Goal: Task Accomplishment & Management: Use online tool/utility

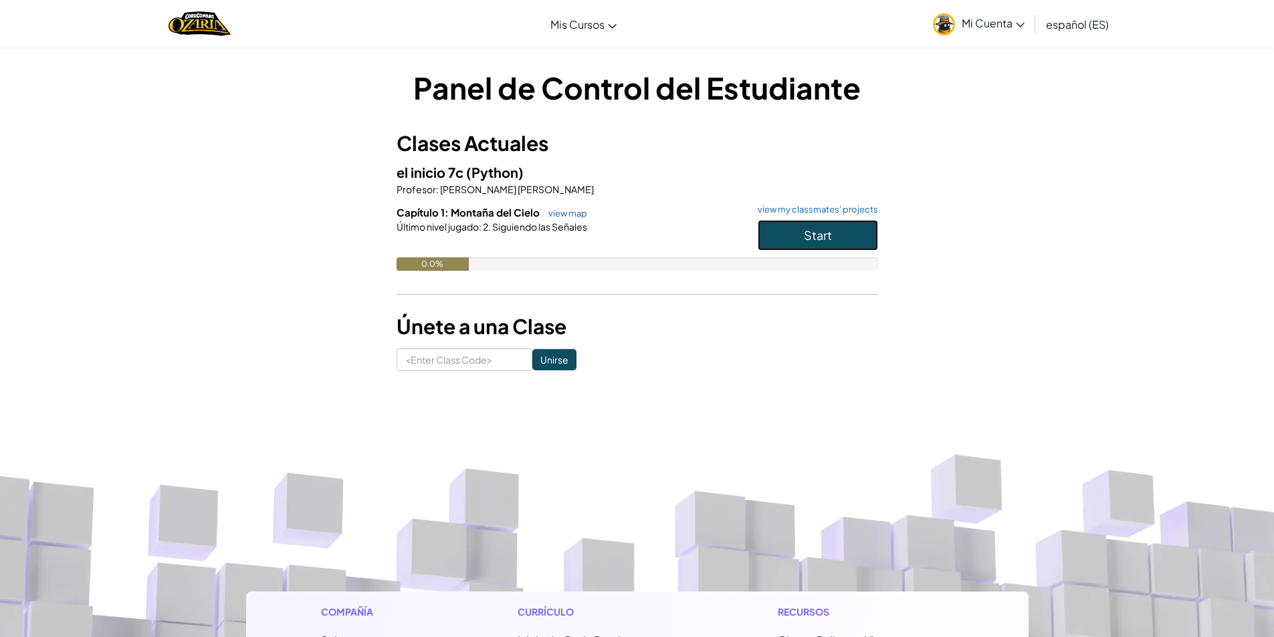
click at [838, 231] on button "Start" at bounding box center [818, 235] width 120 height 31
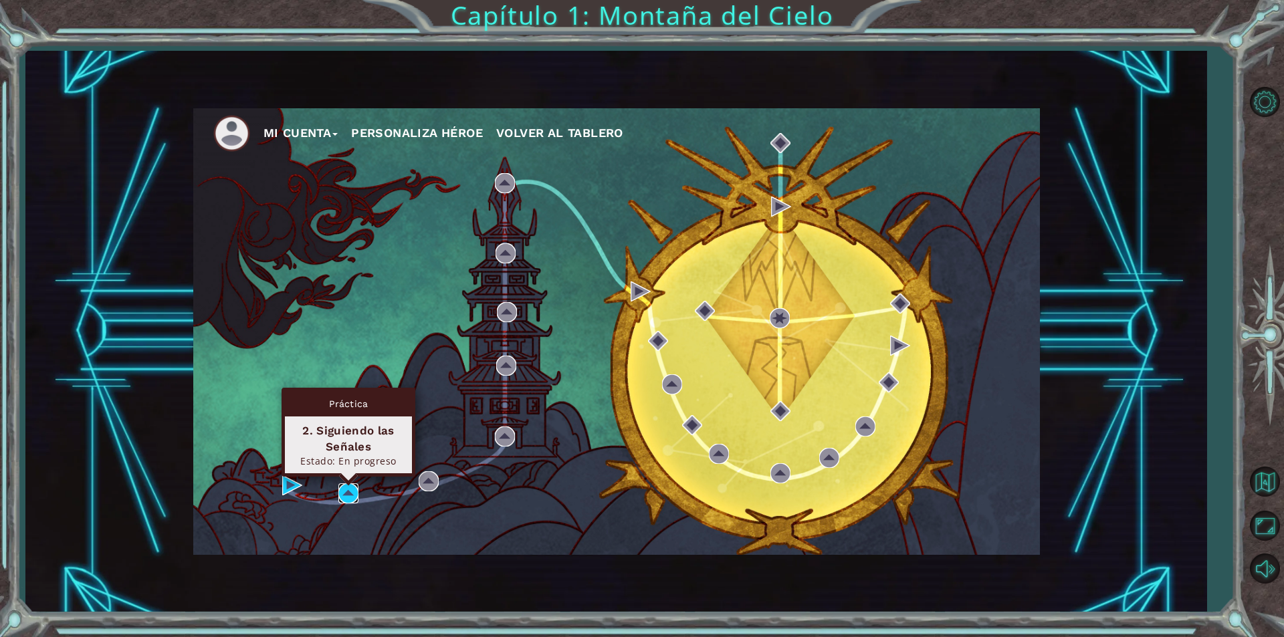
click at [351, 493] on img at bounding box center [348, 494] width 20 height 20
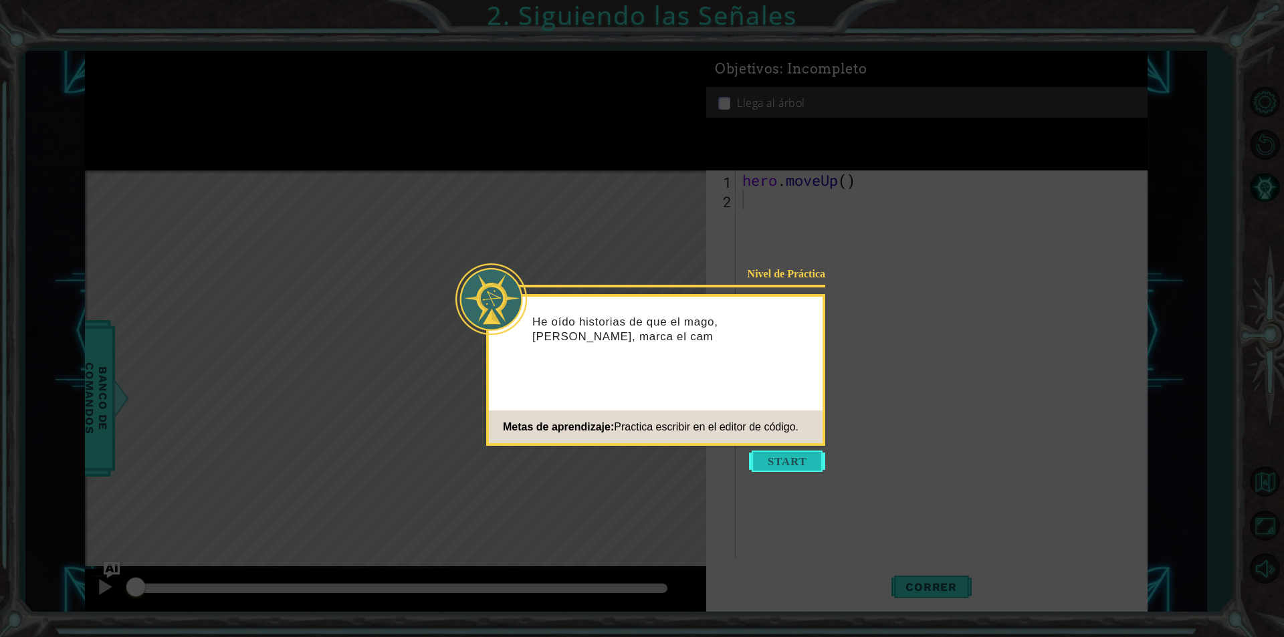
click at [780, 452] on button "Start" at bounding box center [787, 461] width 76 height 21
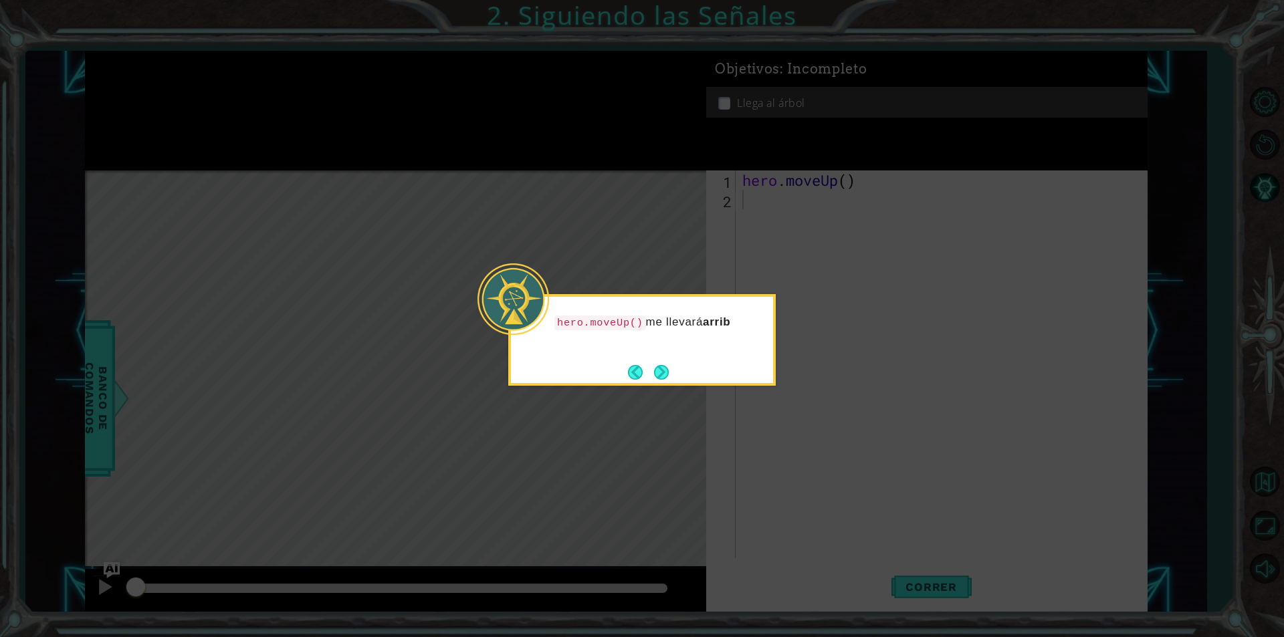
click at [659, 381] on button "Next" at bounding box center [661, 372] width 18 height 18
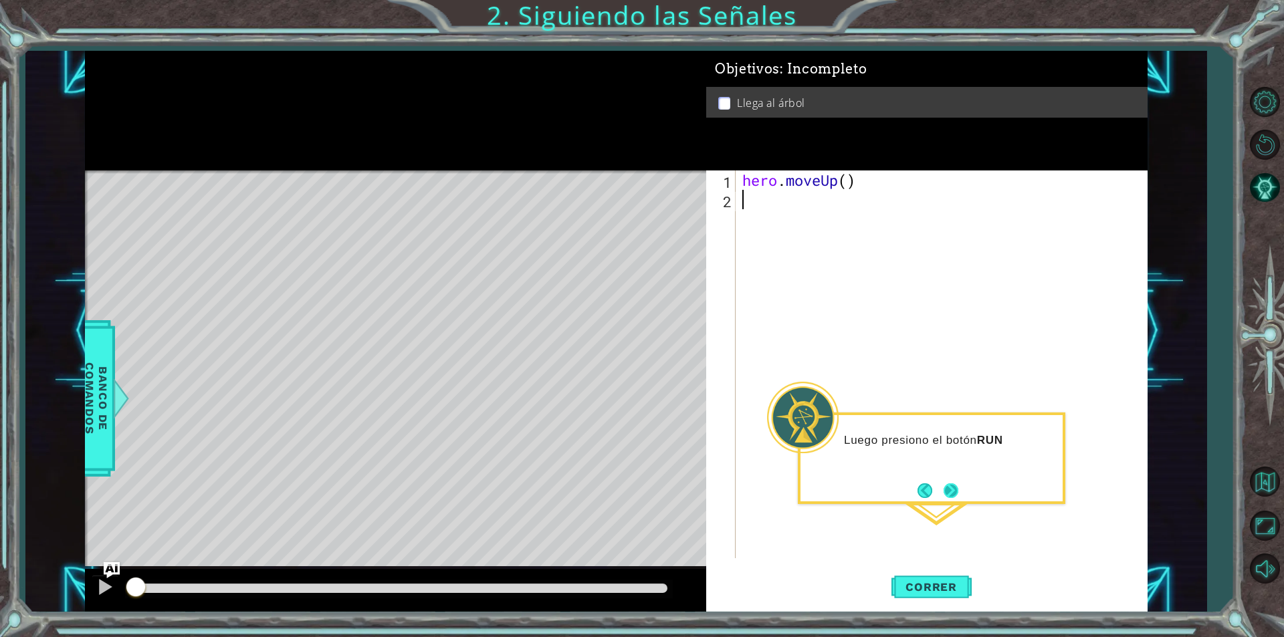
click at [955, 491] on button "Next" at bounding box center [951, 490] width 17 height 17
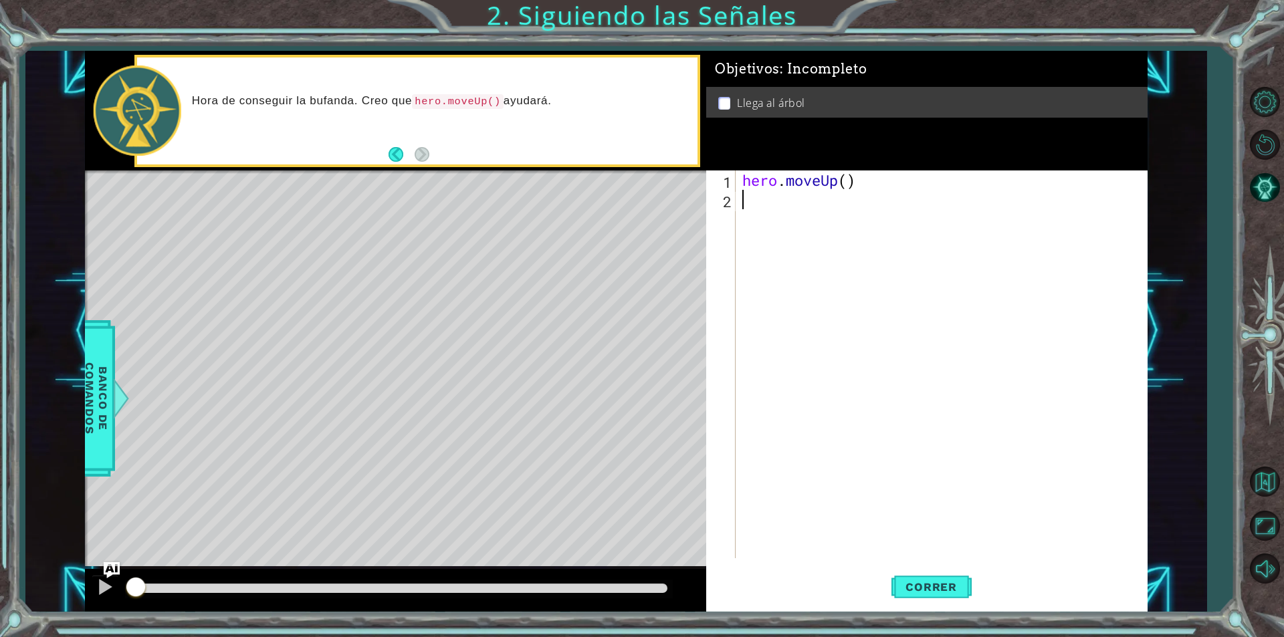
drag, startPoint x: 503, startPoint y: 11, endPoint x: 611, endPoint y: 37, distance: 111.6
click at [600, 21] on div "1 ההההההההההההההההההההההההההההההההההההההההההההההההההההההההההההההההההההההההההההה…" at bounding box center [642, 318] width 1284 height 637
drag, startPoint x: 804, startPoint y: 241, endPoint x: 803, endPoint y: 230, distance: 10.7
click at [804, 239] on div "hero . moveUp ( )" at bounding box center [945, 384] width 411 height 427
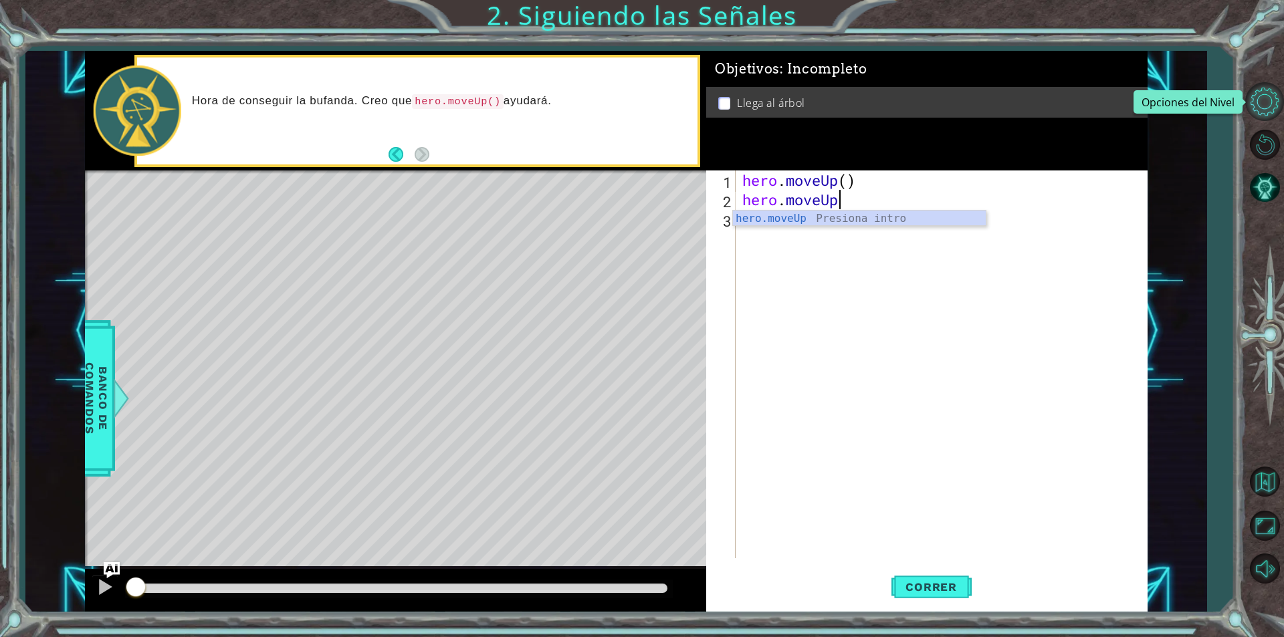
scroll to position [0, 4]
type textarea "hero.moveUp()"
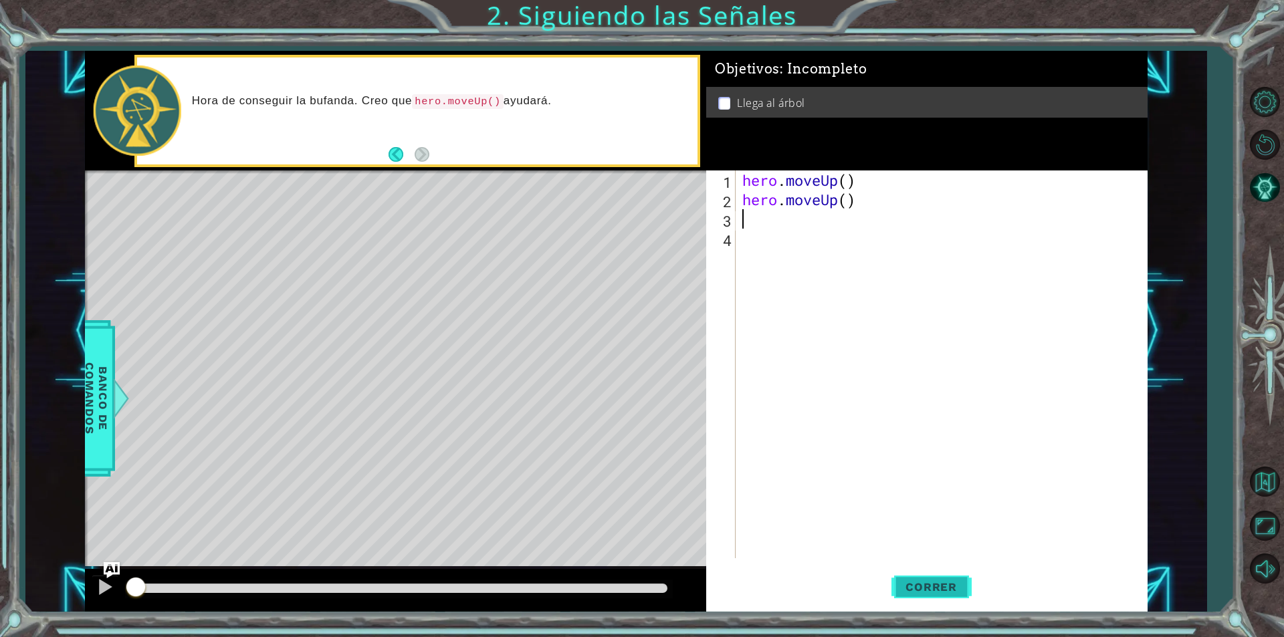
click at [951, 595] on button "Correr" at bounding box center [932, 587] width 80 height 44
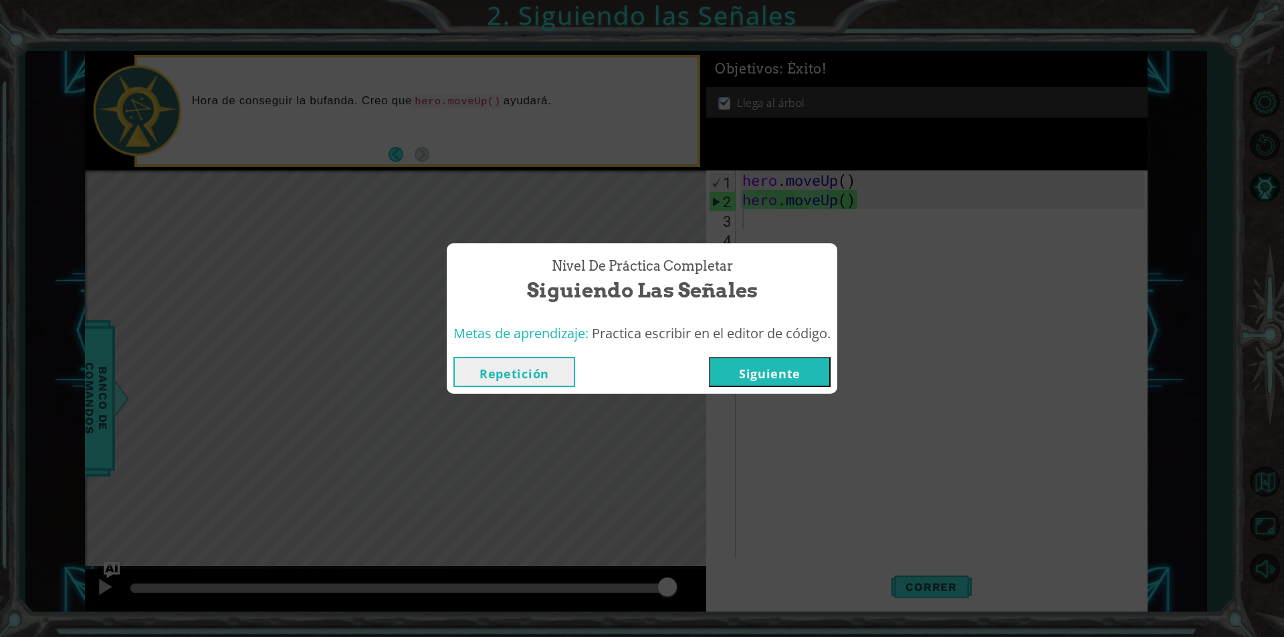
click at [751, 375] on button "Siguiente" at bounding box center [770, 372] width 122 height 30
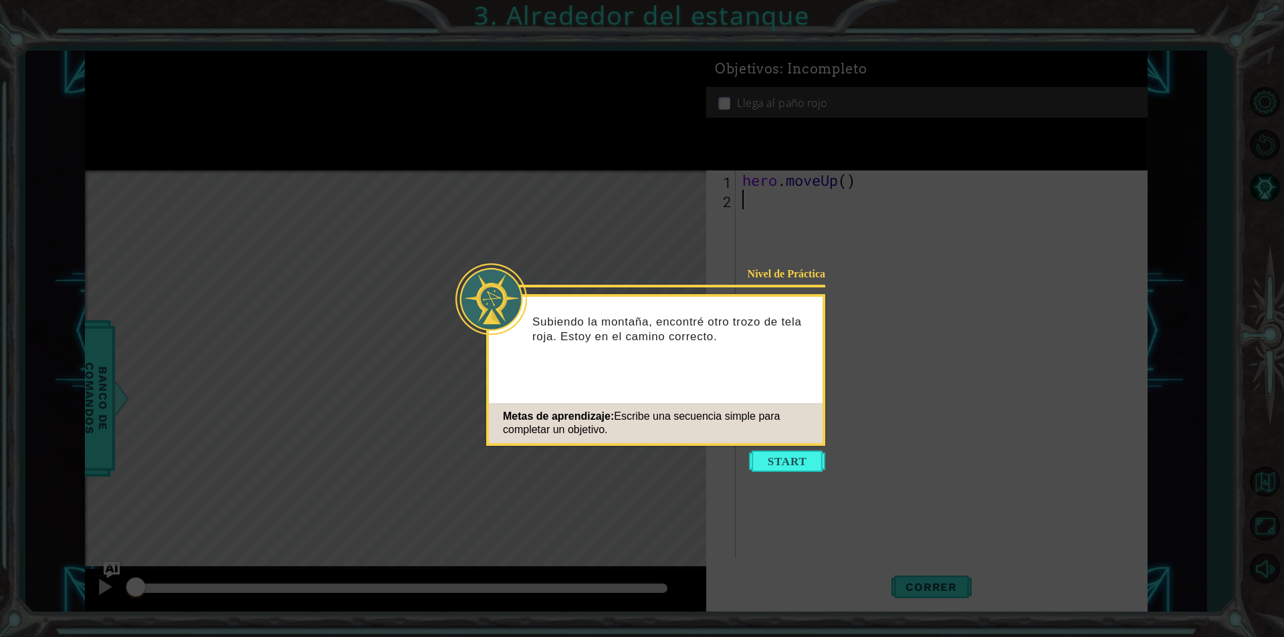
click at [764, 475] on icon at bounding box center [642, 318] width 1284 height 637
click at [768, 465] on button "Start" at bounding box center [787, 461] width 76 height 21
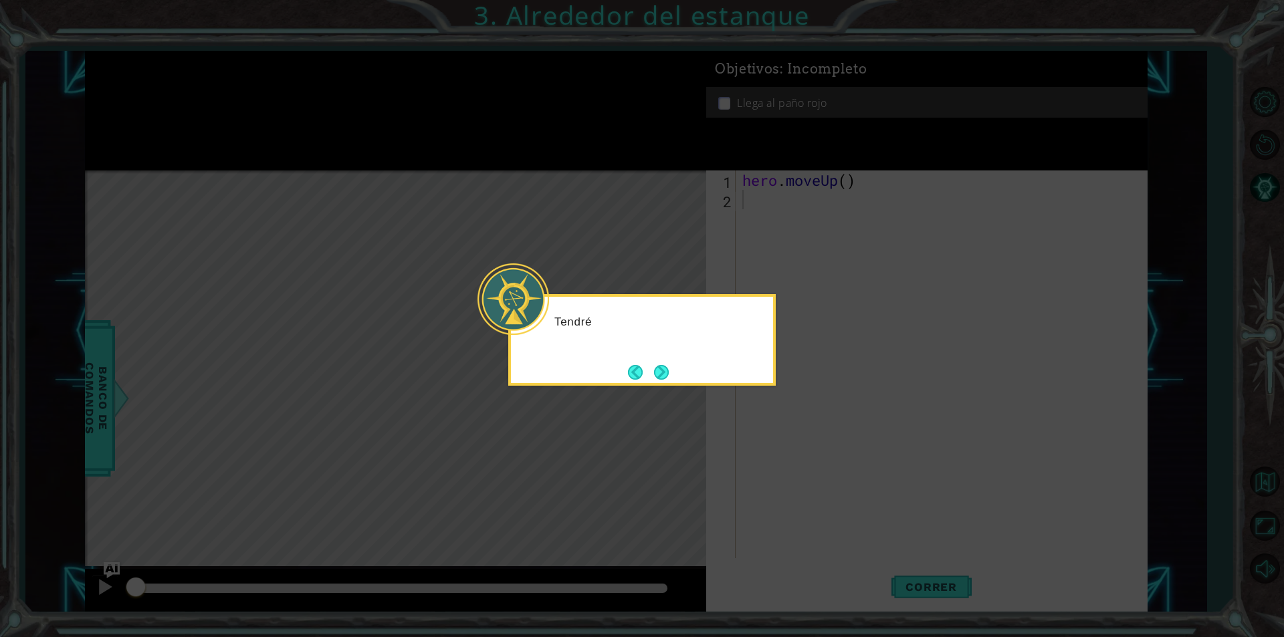
click at [397, 332] on icon at bounding box center [642, 318] width 1284 height 637
click at [654, 353] on div "Tendré que ir por el lago ." at bounding box center [642, 328] width 262 height 53
click at [656, 370] on button "Next" at bounding box center [661, 372] width 15 height 15
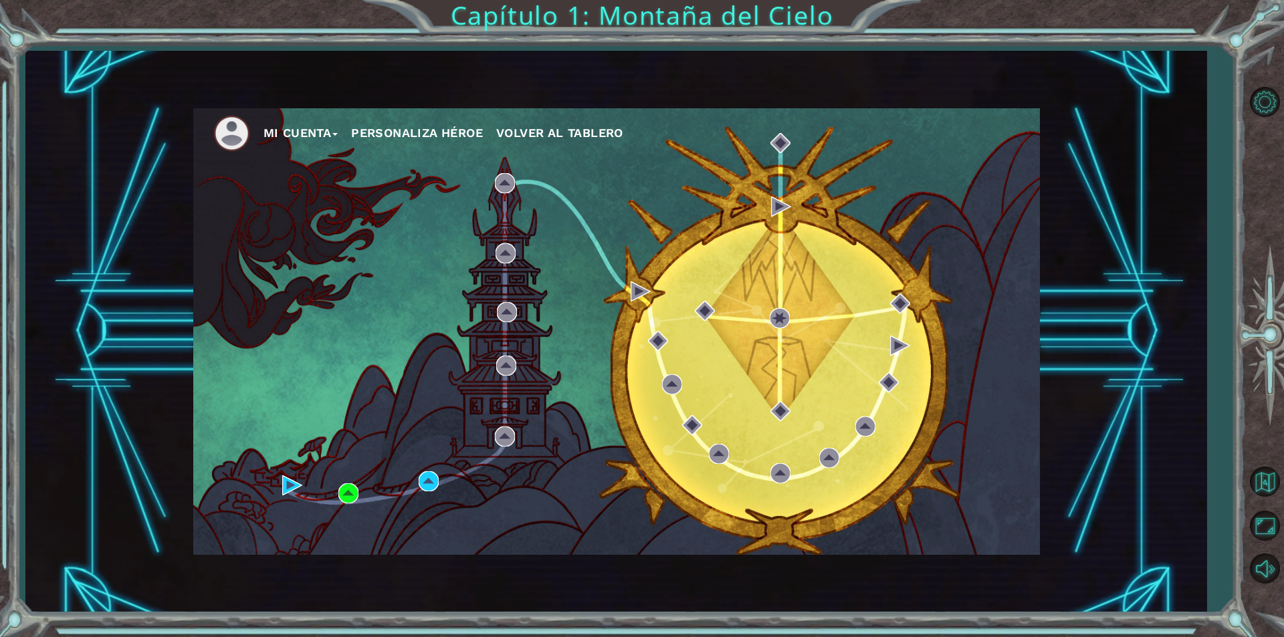
click at [281, 478] on div "Mi Cuenta Personaliza Héroe Volver al Tablero" at bounding box center [616, 331] width 847 height 447
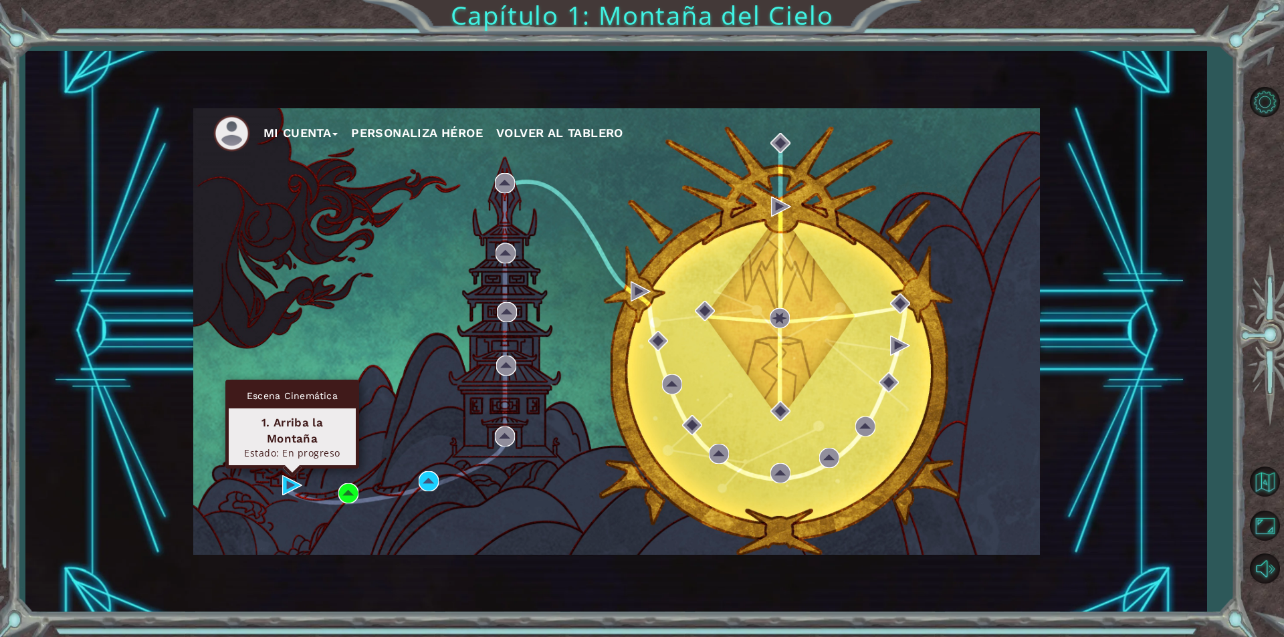
click at [306, 452] on div "Estado: En progreso" at bounding box center [292, 453] width 115 height 13
click at [308, 450] on div "Estado: En progreso" at bounding box center [292, 453] width 115 height 13
click at [309, 450] on div "Estado: En progreso" at bounding box center [292, 453] width 115 height 13
click at [302, 422] on div "1. Arriba la Montaña" at bounding box center [292, 431] width 115 height 32
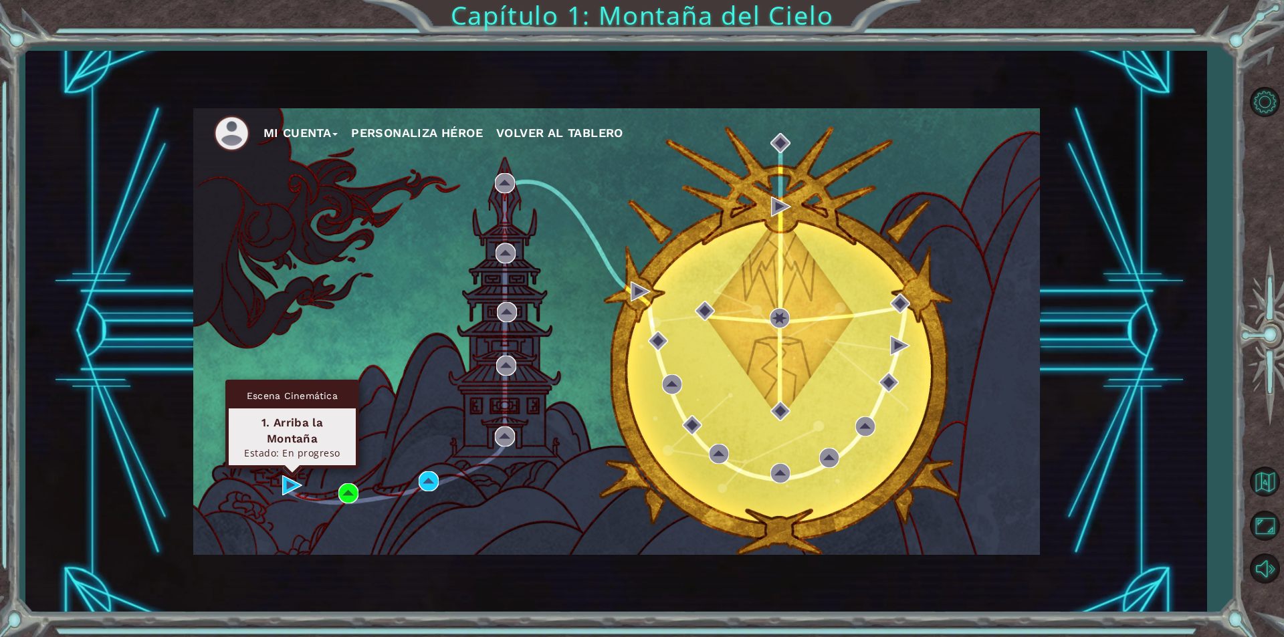
click at [304, 421] on div "1. Arriba la Montaña" at bounding box center [292, 431] width 115 height 32
drag, startPoint x: 304, startPoint y: 421, endPoint x: 298, endPoint y: 454, distance: 33.2
click at [304, 422] on div "1. Arriba la Montaña" at bounding box center [292, 431] width 115 height 32
click at [289, 478] on img at bounding box center [292, 486] width 20 height 20
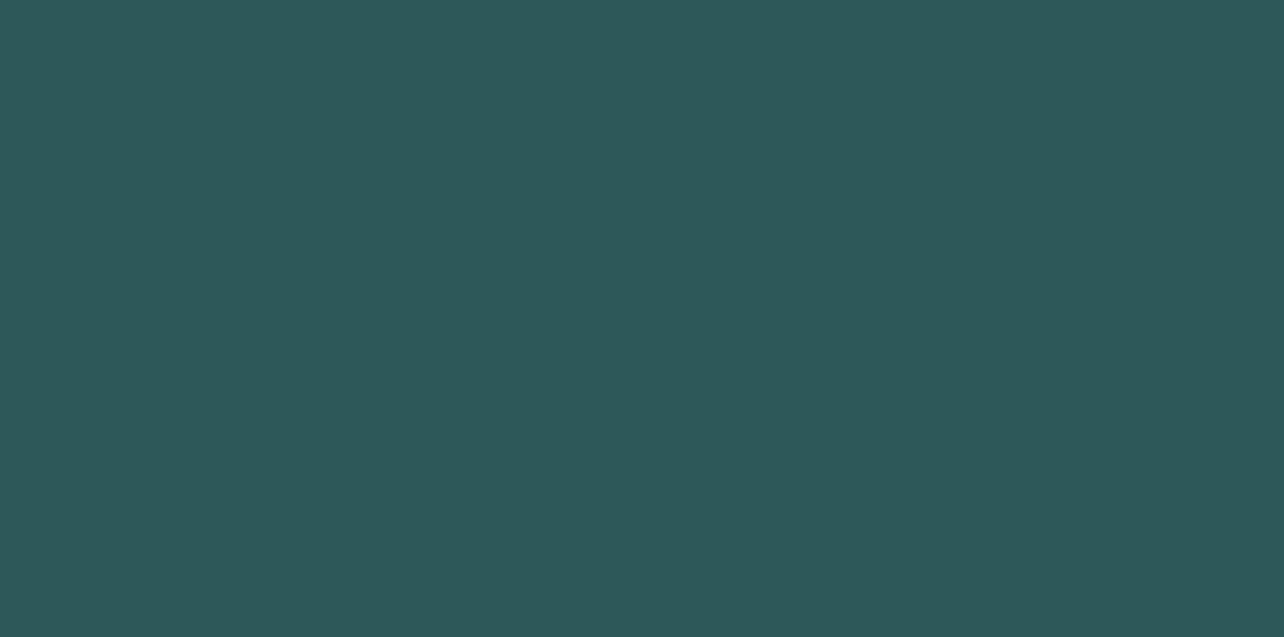
click at [288, 480] on body "1 hero.moveUp Presiona intro הההההההההההההההההההההההההההההההההההההההההההההההההה…" at bounding box center [642, 318] width 1284 height 637
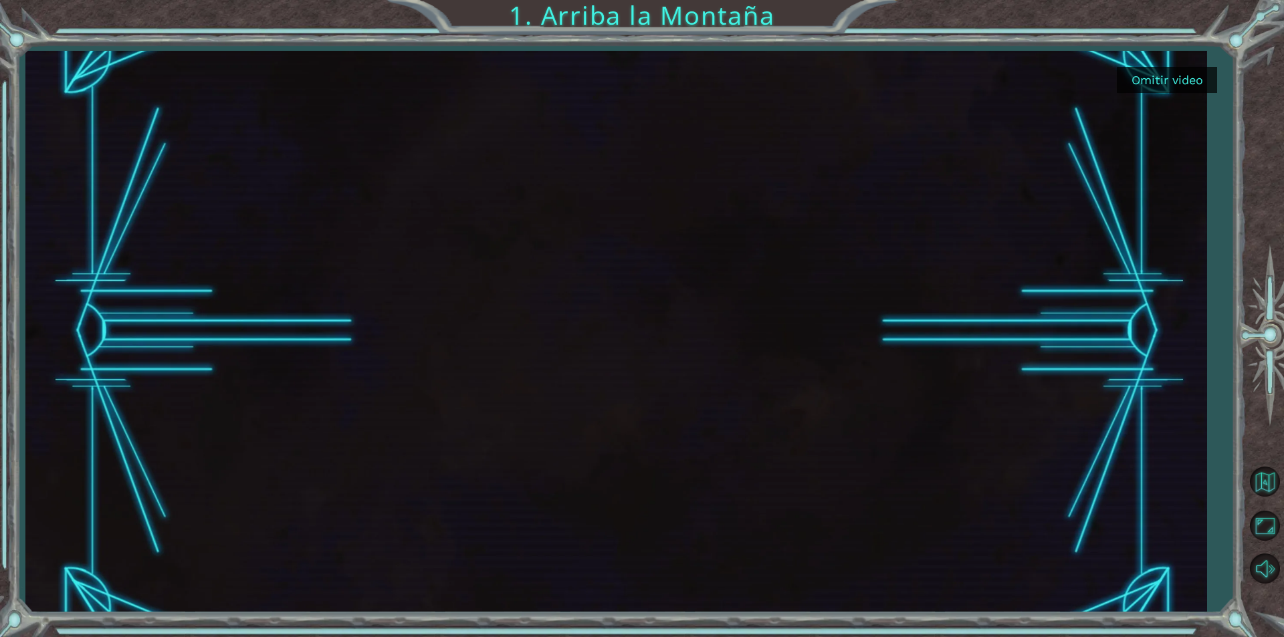
click at [1156, 68] on button "Omitir video" at bounding box center [1167, 80] width 100 height 26
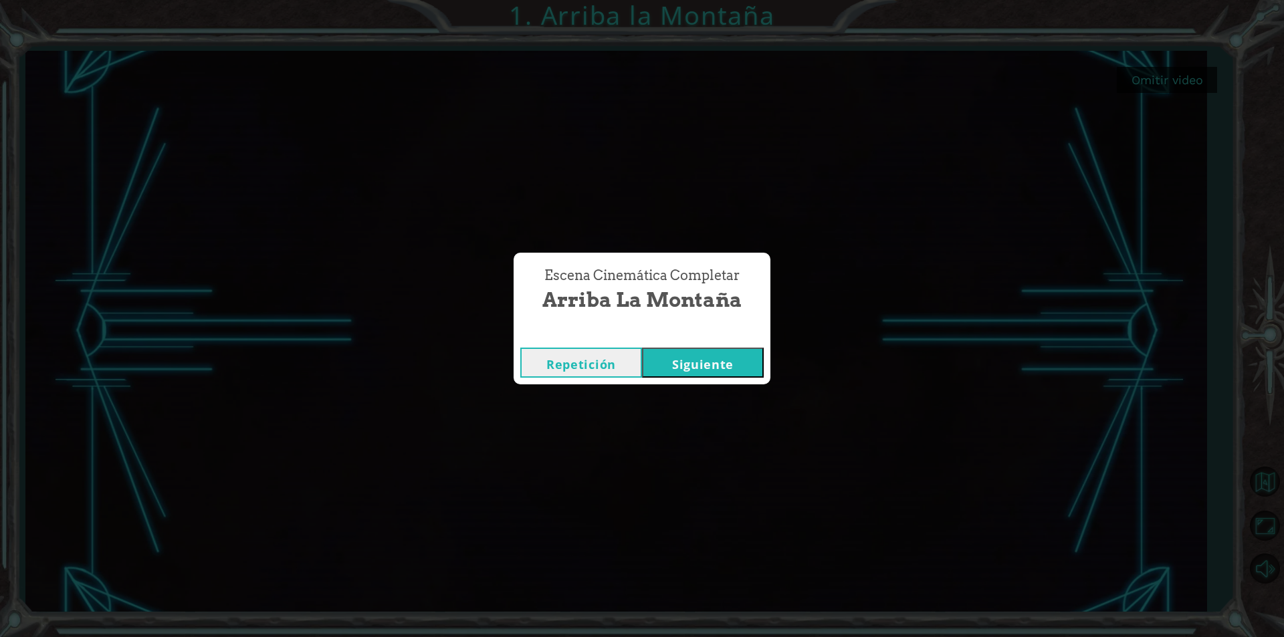
click at [685, 362] on button "Siguiente" at bounding box center [703, 363] width 122 height 30
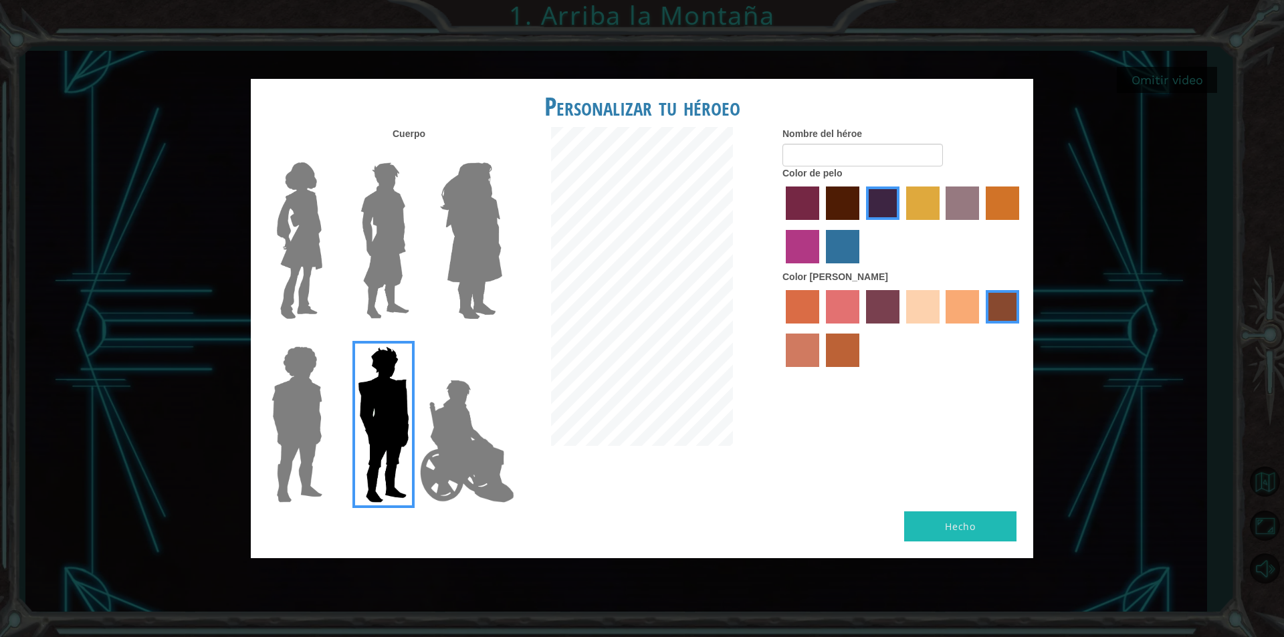
click at [294, 195] on img at bounding box center [300, 240] width 56 height 167
click at [328, 154] on input "Hero Connie" at bounding box center [328, 154] width 0 height 0
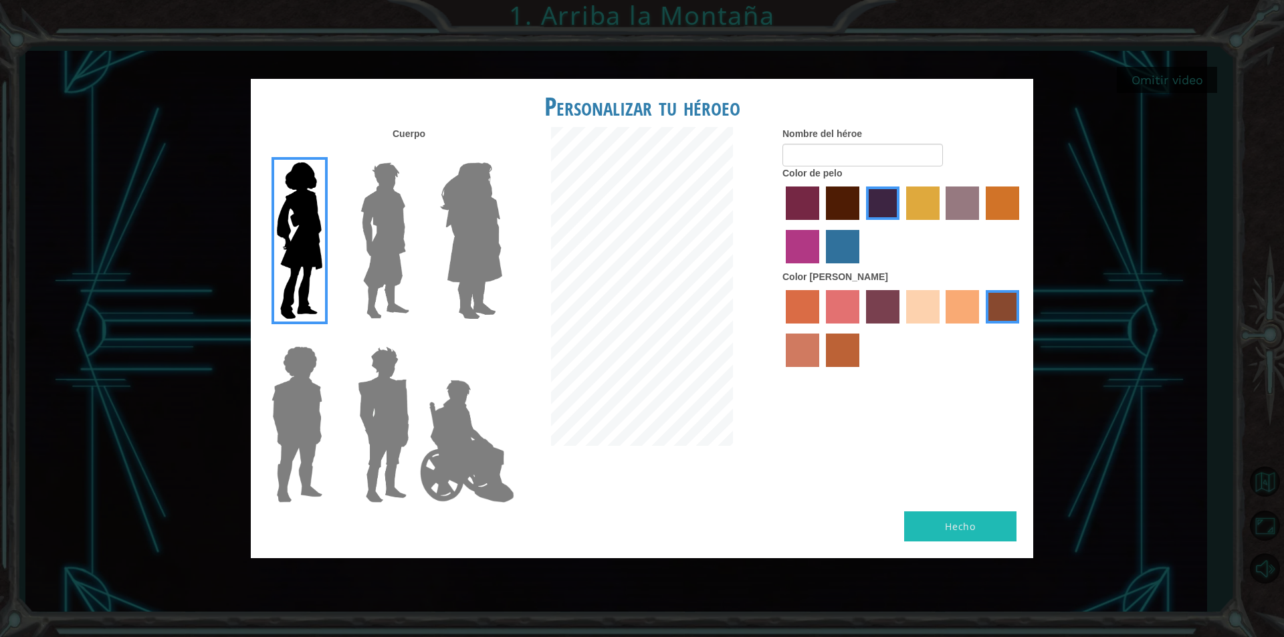
click at [806, 371] on div at bounding box center [903, 330] width 241 height 87
click at [803, 363] on label "burning sand skin color" at bounding box center [802, 350] width 33 height 33
click at [1021, 328] on input "burning sand skin color" at bounding box center [1021, 328] width 0 height 0
click at [843, 193] on label "maroon hair color" at bounding box center [842, 203] width 33 height 33
click at [821, 225] on input "maroon hair color" at bounding box center [821, 225] width 0 height 0
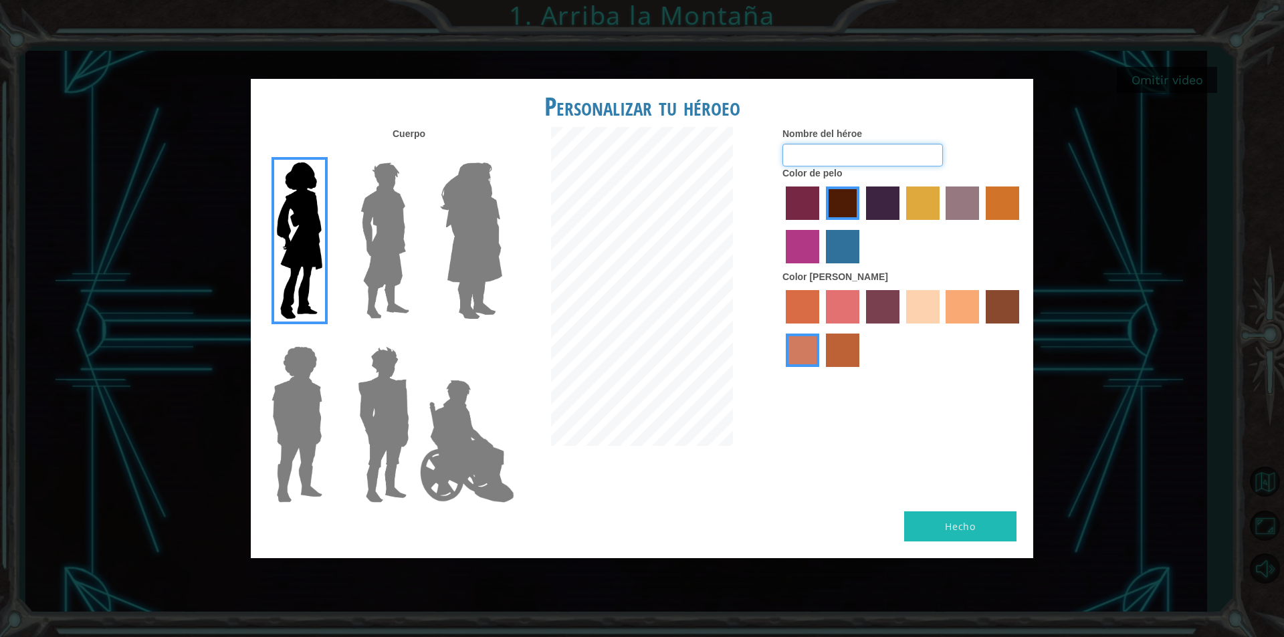
click at [842, 157] on input "Nombre del héroe" at bounding box center [863, 155] width 161 height 23
type input "[PERSON_NAME]"
click at [942, 526] on button "Hecho" at bounding box center [960, 527] width 112 height 30
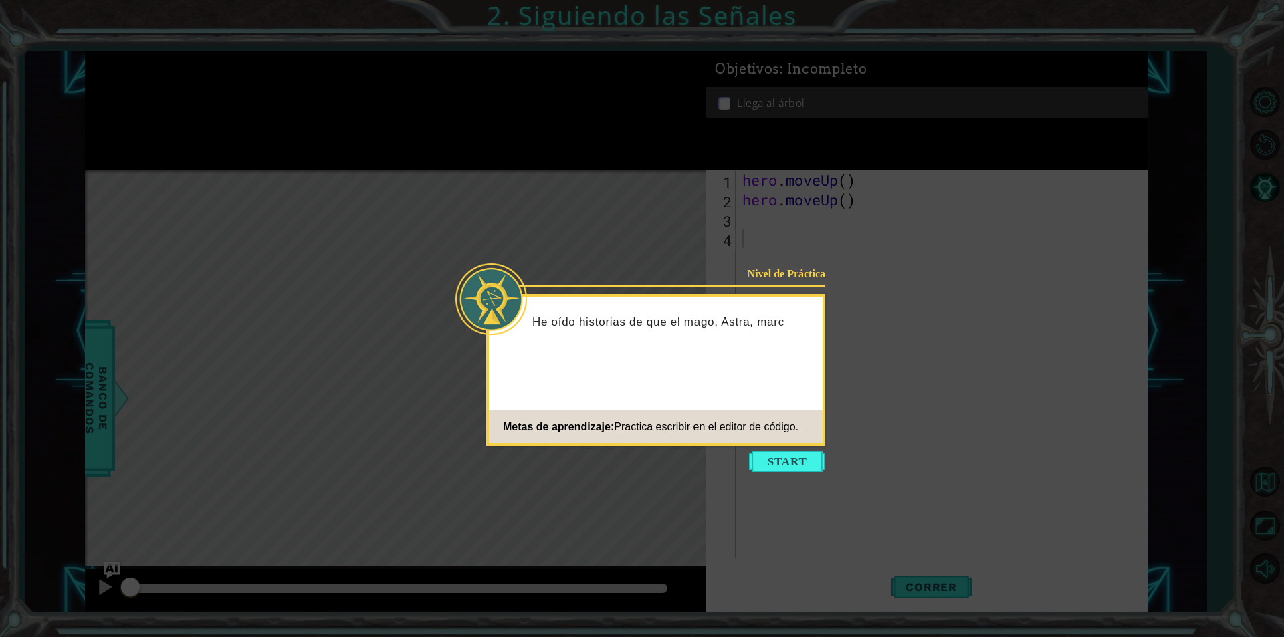
click at [771, 450] on icon at bounding box center [642, 318] width 1284 height 637
click at [775, 451] on button "Start" at bounding box center [787, 461] width 76 height 21
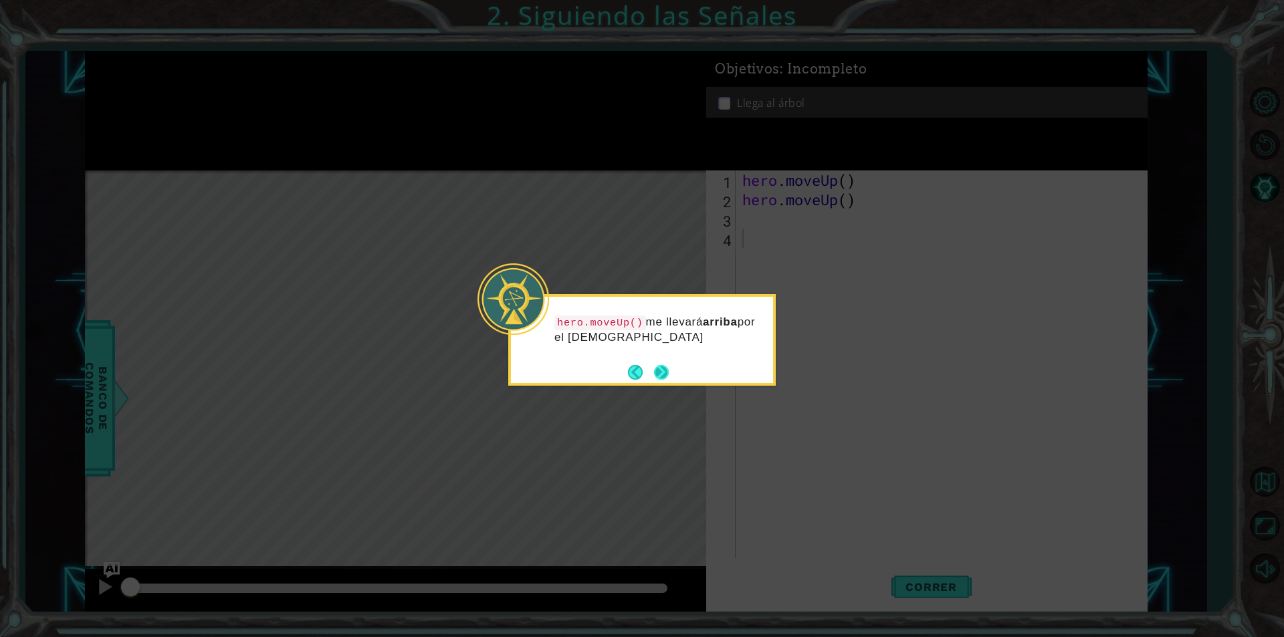
click at [667, 376] on button "Next" at bounding box center [661, 372] width 15 height 15
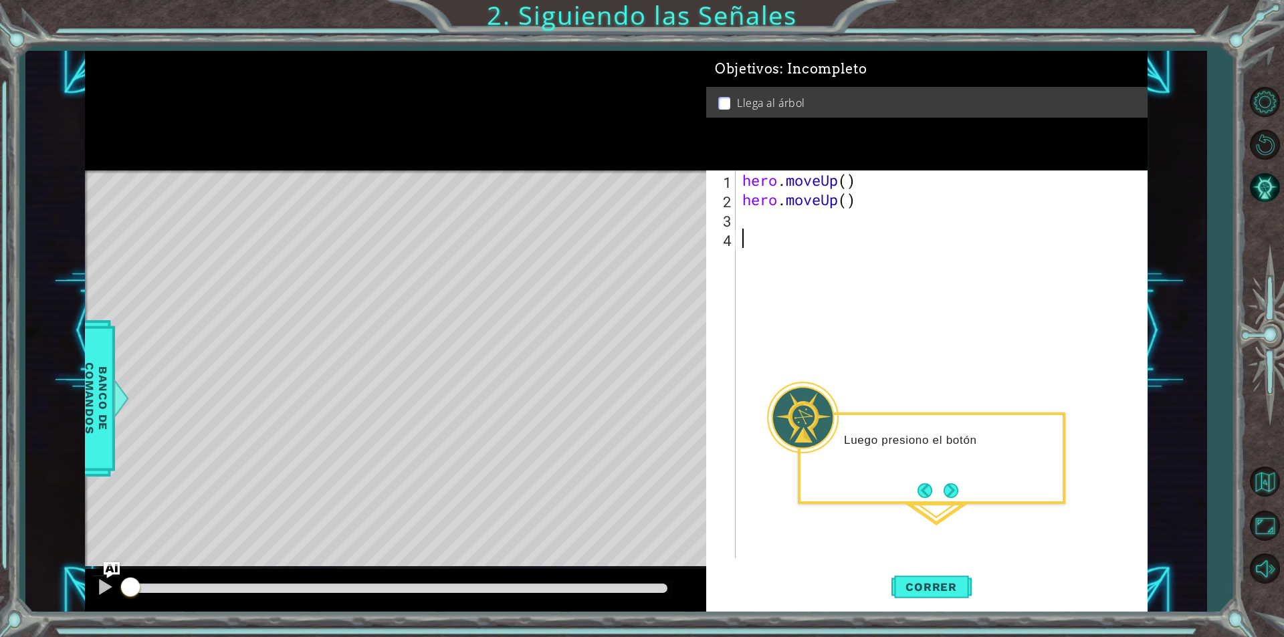
click at [771, 218] on div "hero . moveUp ( ) hero . moveUp ( )" at bounding box center [945, 384] width 411 height 427
type textarea "hero.moveLeFt()"
drag, startPoint x: 844, startPoint y: 215, endPoint x: 845, endPoint y: 225, distance: 10.7
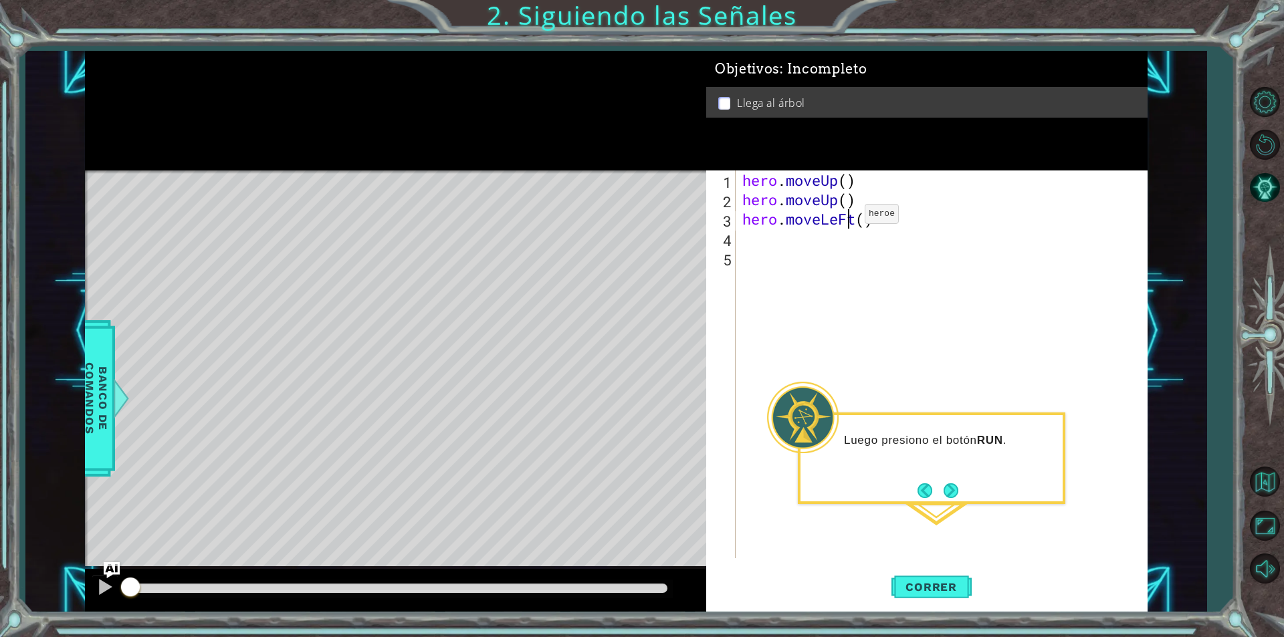
click at [845, 221] on div "hero . moveUp ( ) hero . moveUp ( ) hero . moveLeFt ( )" at bounding box center [945, 384] width 411 height 427
type textarea "hero.moveLeft()"
click at [930, 576] on button "Correr" at bounding box center [932, 587] width 80 height 44
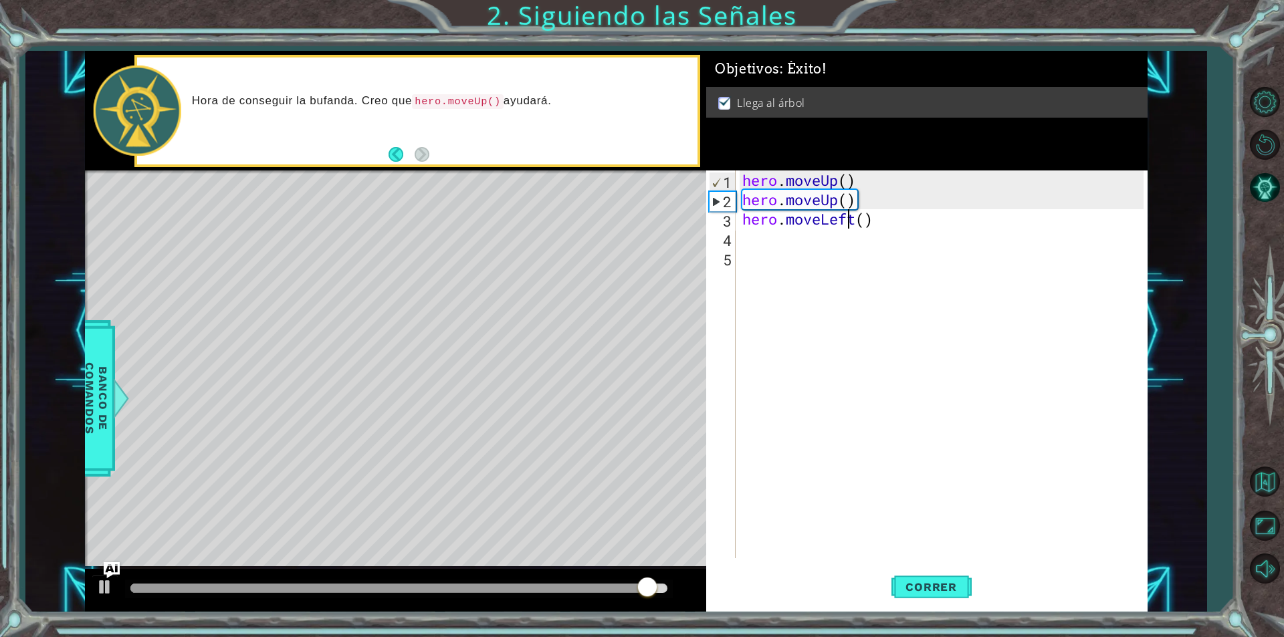
click at [807, 248] on div "hero . moveUp ( ) hero . moveUp ( ) hero . moveLeft ( )" at bounding box center [945, 384] width 411 height 427
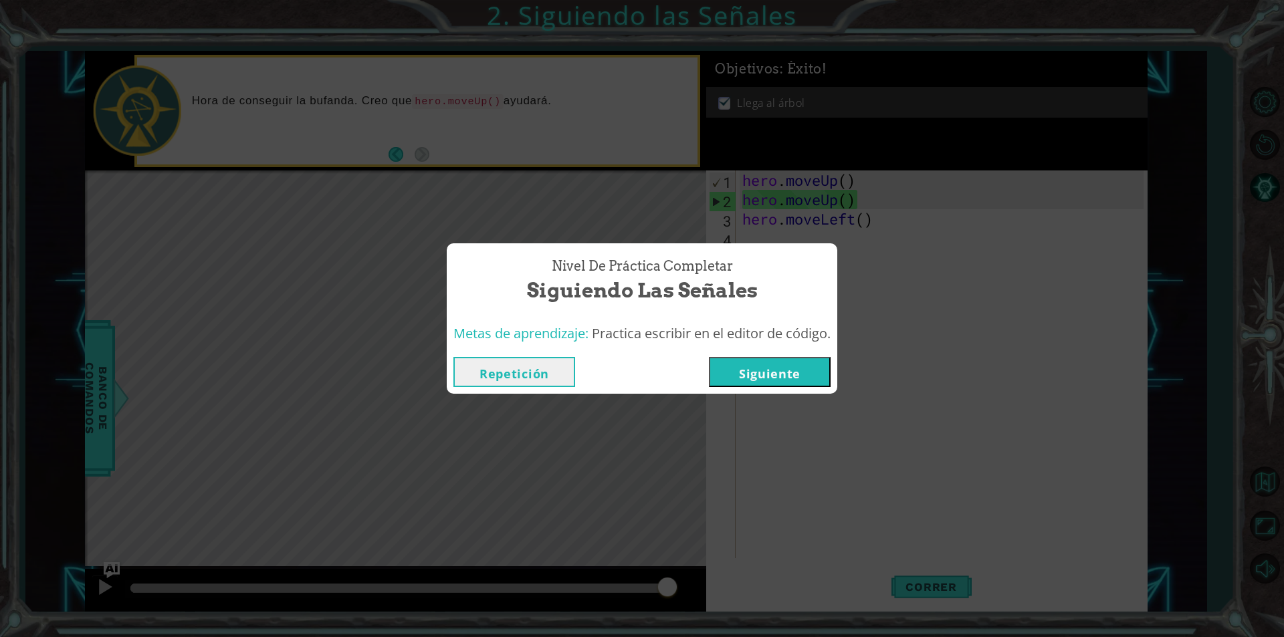
drag, startPoint x: 769, startPoint y: 368, endPoint x: 767, endPoint y: 314, distance: 54.2
click at [767, 342] on div "Nivel de Práctica Completar Siguiendo las Señales Metas de aprendizaje: Practic…" at bounding box center [642, 318] width 391 height 151
click at [746, 369] on button "Siguiente" at bounding box center [770, 372] width 122 height 30
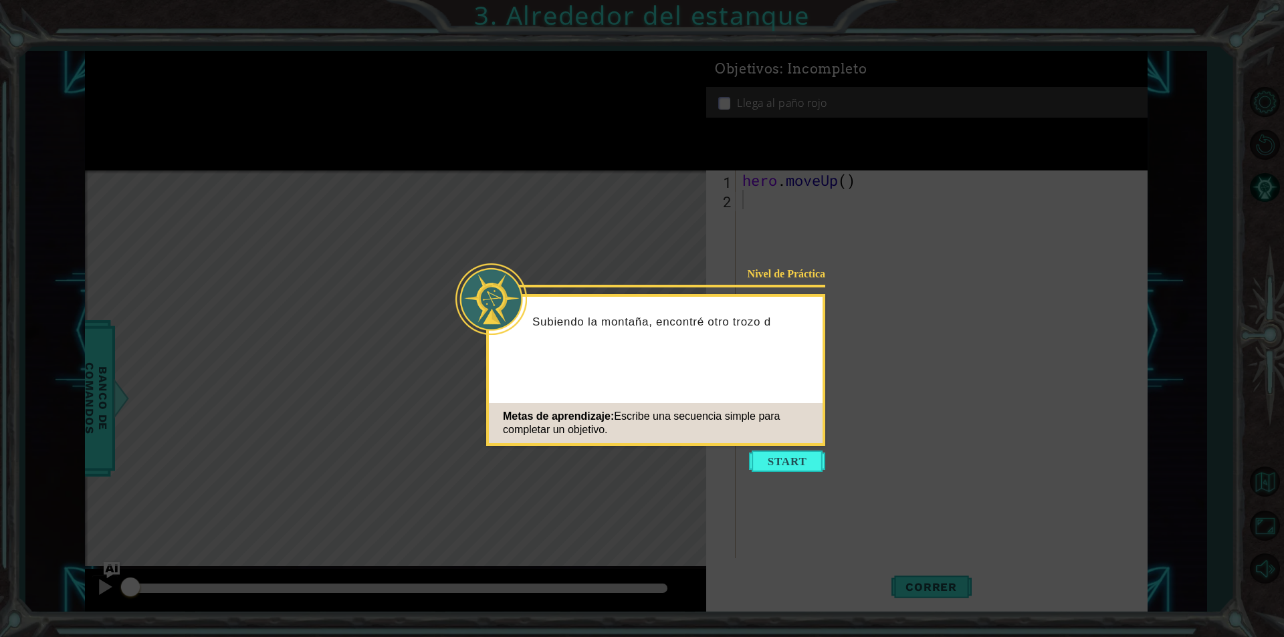
click at [798, 475] on icon at bounding box center [642, 318] width 1284 height 637
click at [793, 464] on button "Start" at bounding box center [787, 461] width 76 height 21
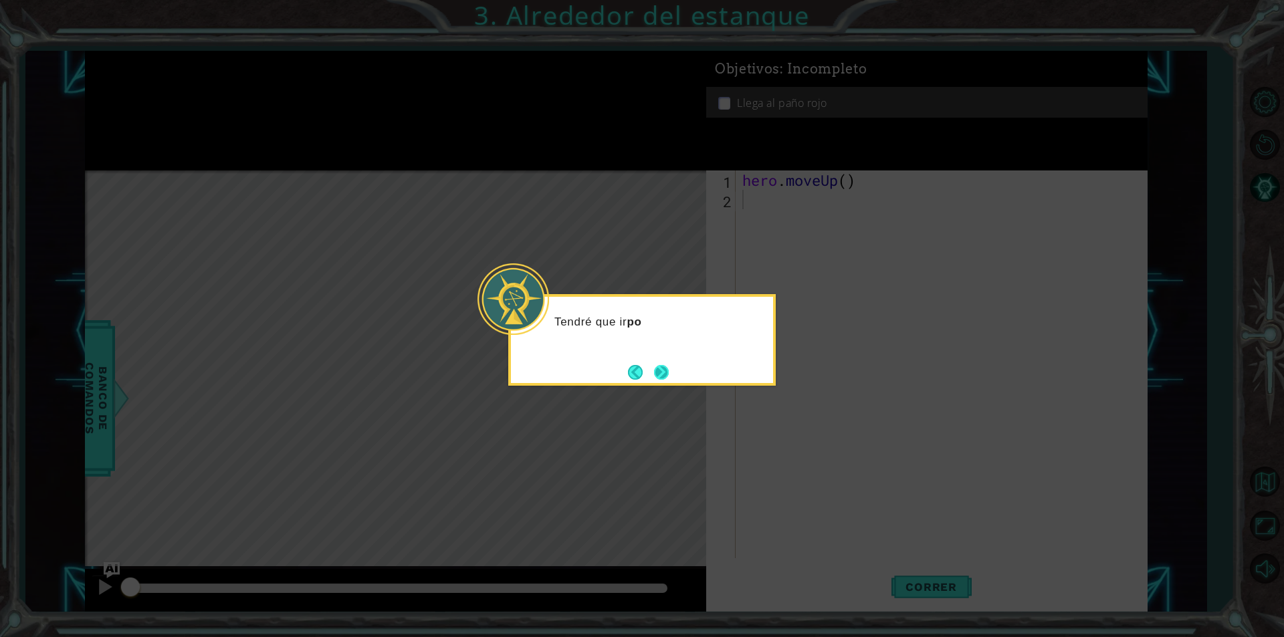
click at [669, 376] on button "Next" at bounding box center [661, 372] width 21 height 21
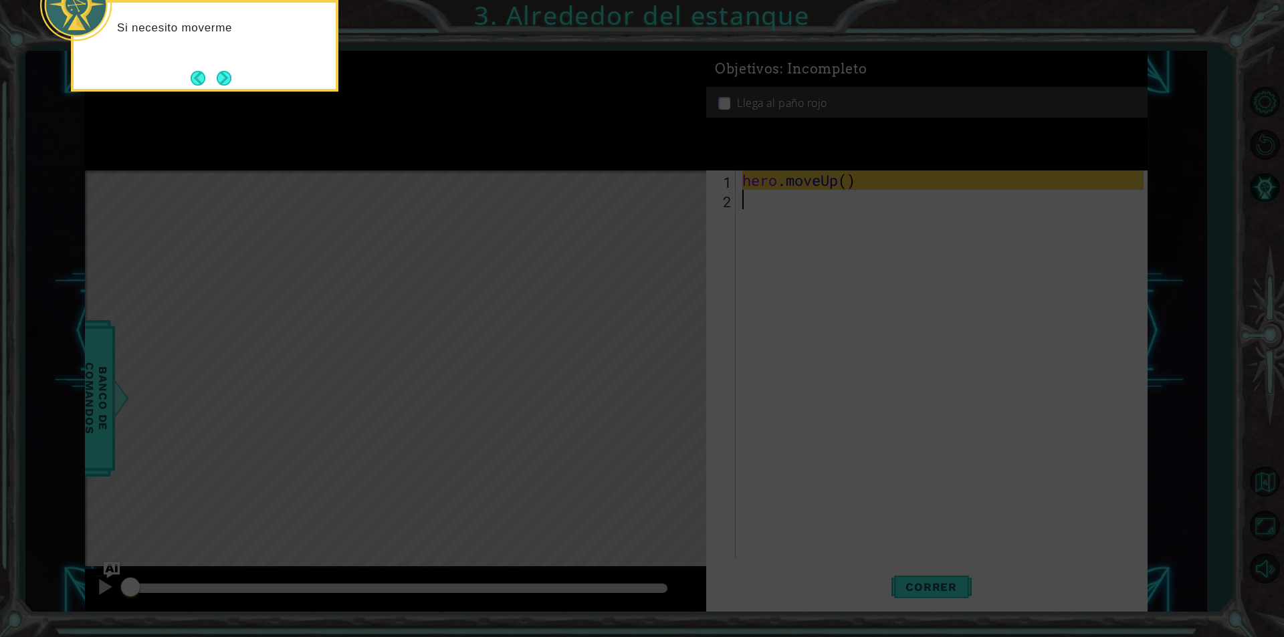
click at [184, 70] on div "Si necesito moverme" at bounding box center [205, 46] width 268 height 92
click at [227, 78] on button "Next" at bounding box center [224, 78] width 17 height 17
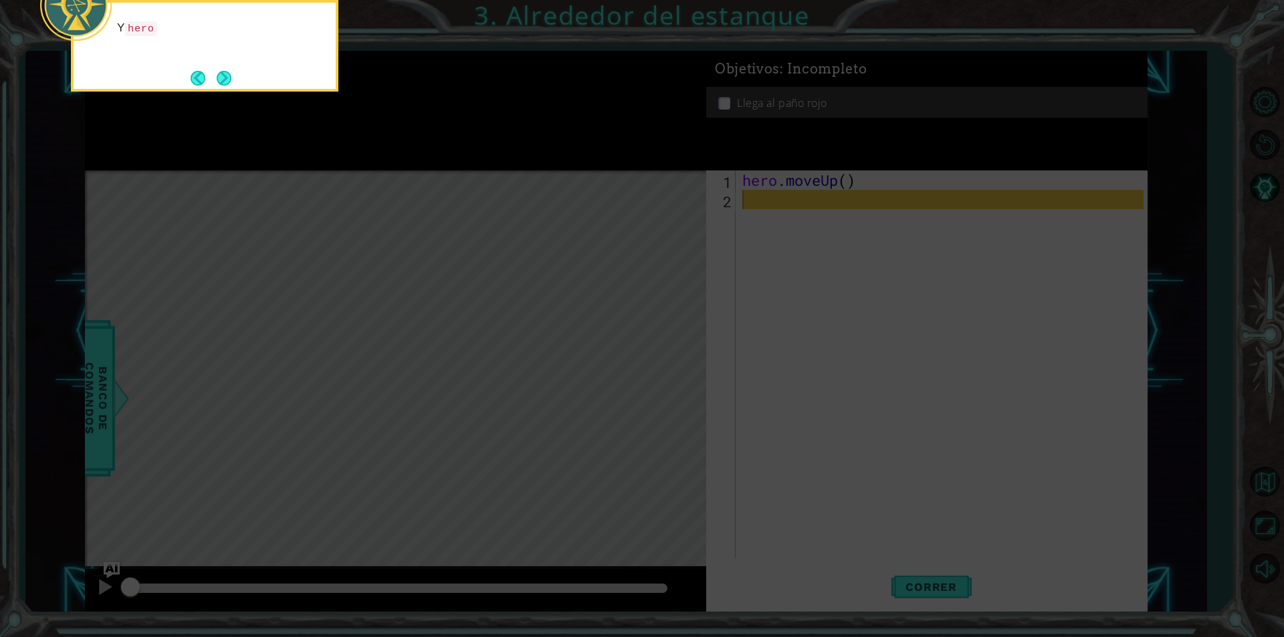
click at [227, 78] on button "Next" at bounding box center [223, 78] width 17 height 17
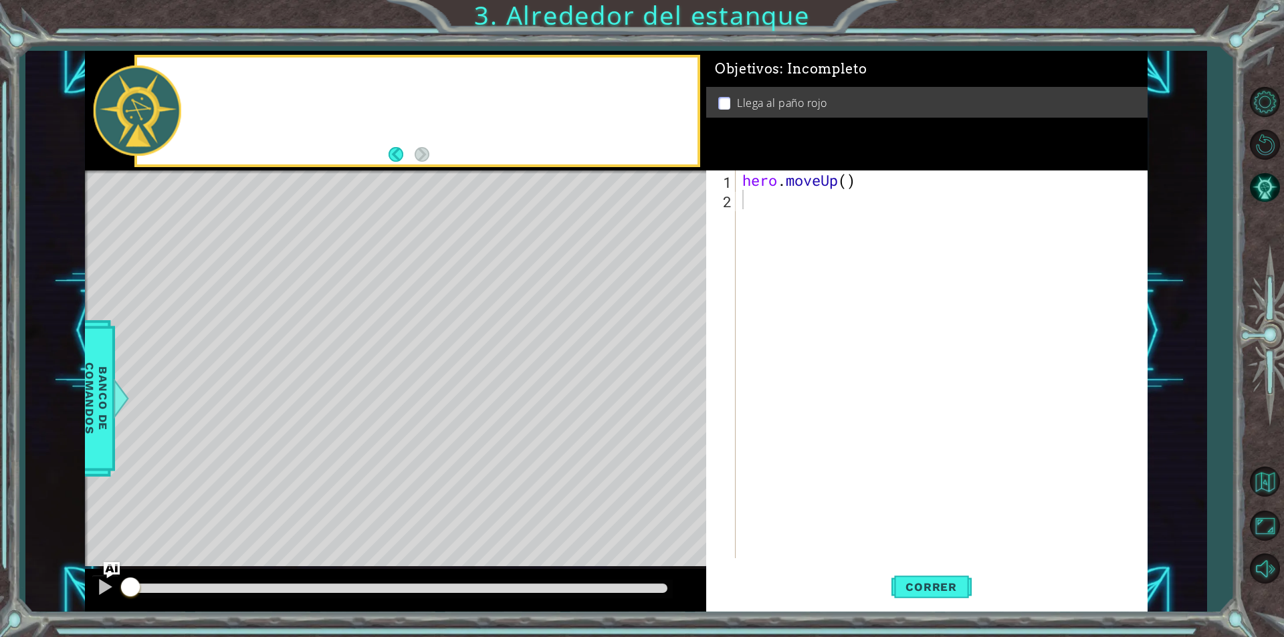
click at [227, 78] on div at bounding box center [417, 111] width 560 height 107
click at [769, 193] on div "hero . moveUp ( )" at bounding box center [945, 384] width 411 height 427
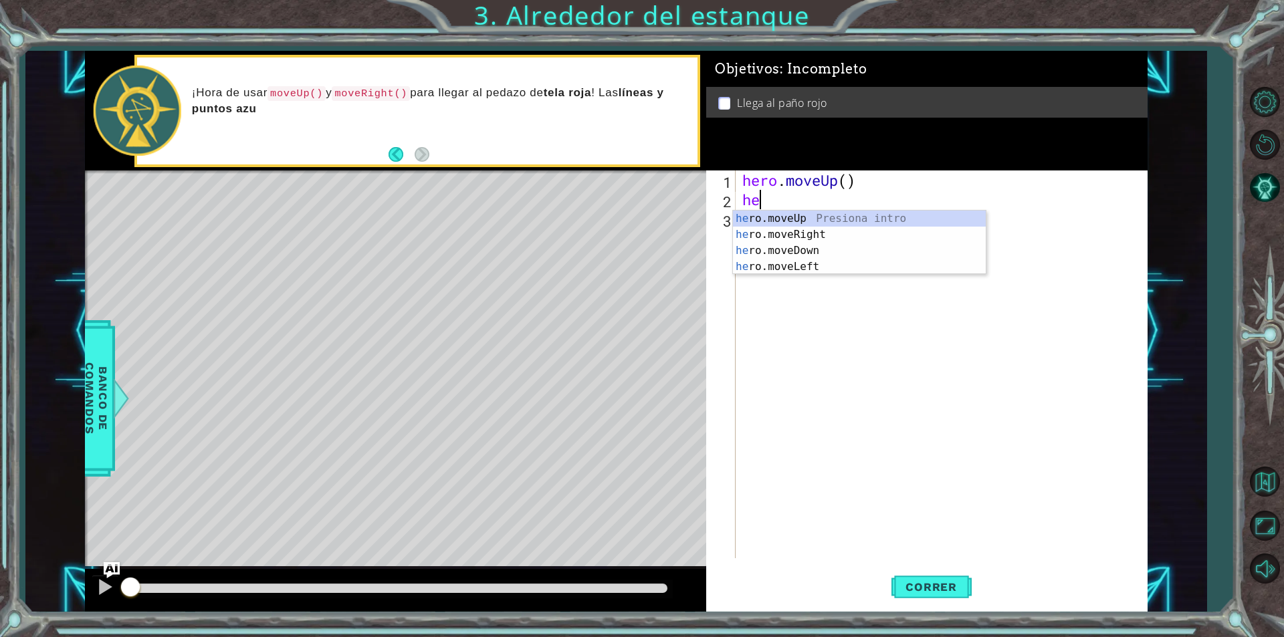
type textarea "her"
click at [819, 217] on div "her o.moveUp Presiona intro her o.moveRight Presiona intro her o.moveDown Presi…" at bounding box center [859, 259] width 253 height 96
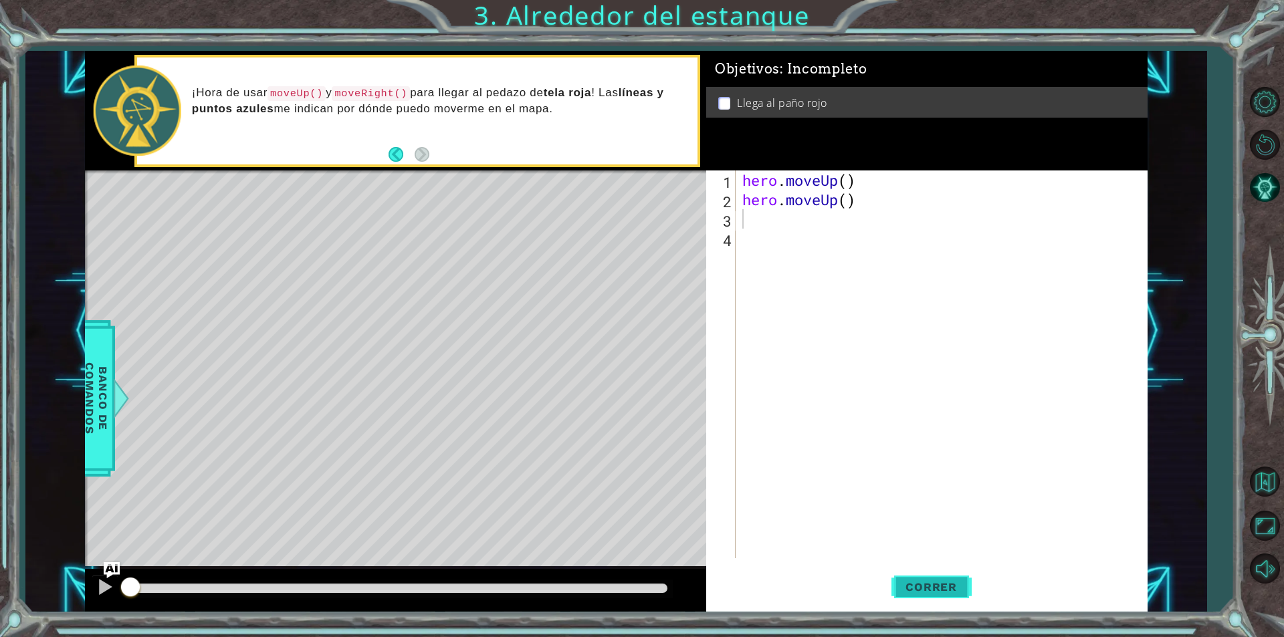
click at [950, 595] on button "Correr" at bounding box center [932, 587] width 80 height 44
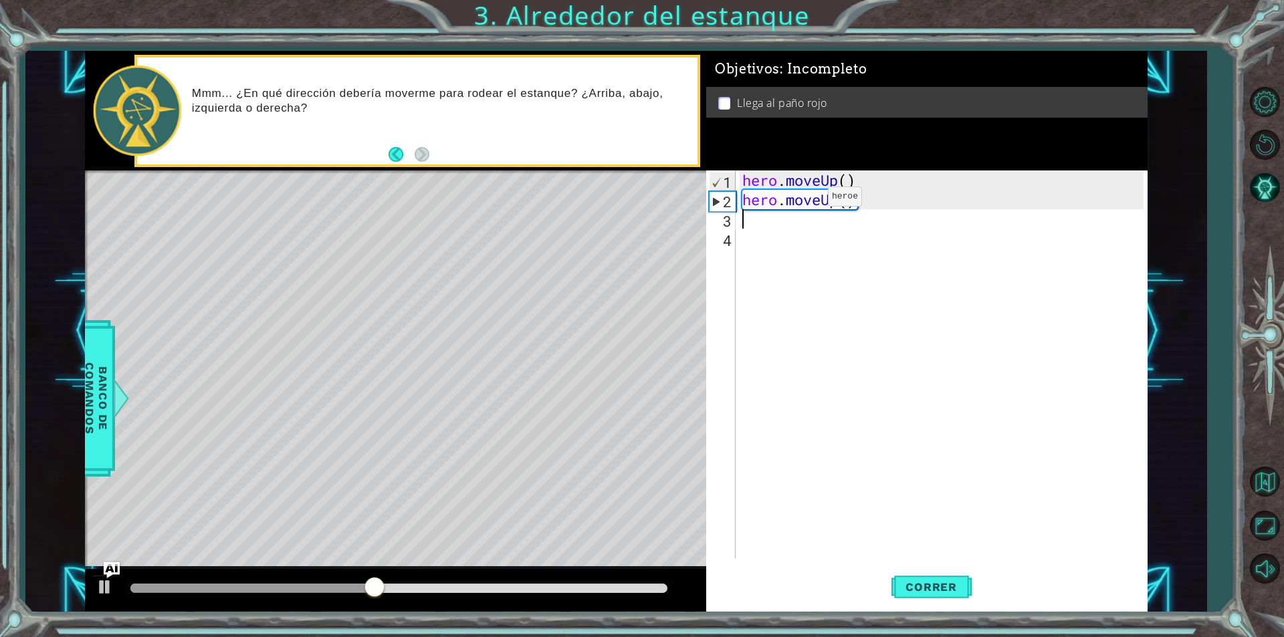
click at [808, 200] on div "hero . moveUp ( ) hero . moveUp ( )" at bounding box center [945, 384] width 411 height 427
type textarea "hero.moveUp()"
click at [763, 228] on div "hero . moveUp ( ) hero . moveUp ( )" at bounding box center [945, 384] width 411 height 427
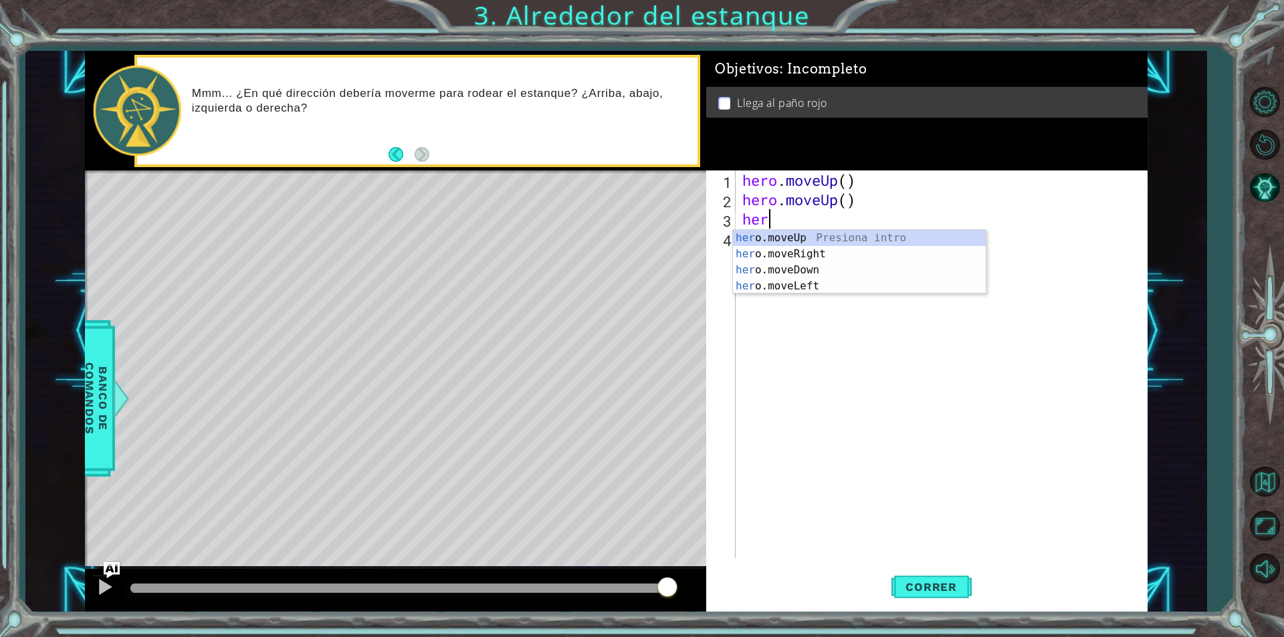
type textarea "hero"
click at [746, 258] on div "hero .moveUp Presiona intro hero .moveRight Presiona intro hero .moveDown Presi…" at bounding box center [859, 278] width 253 height 96
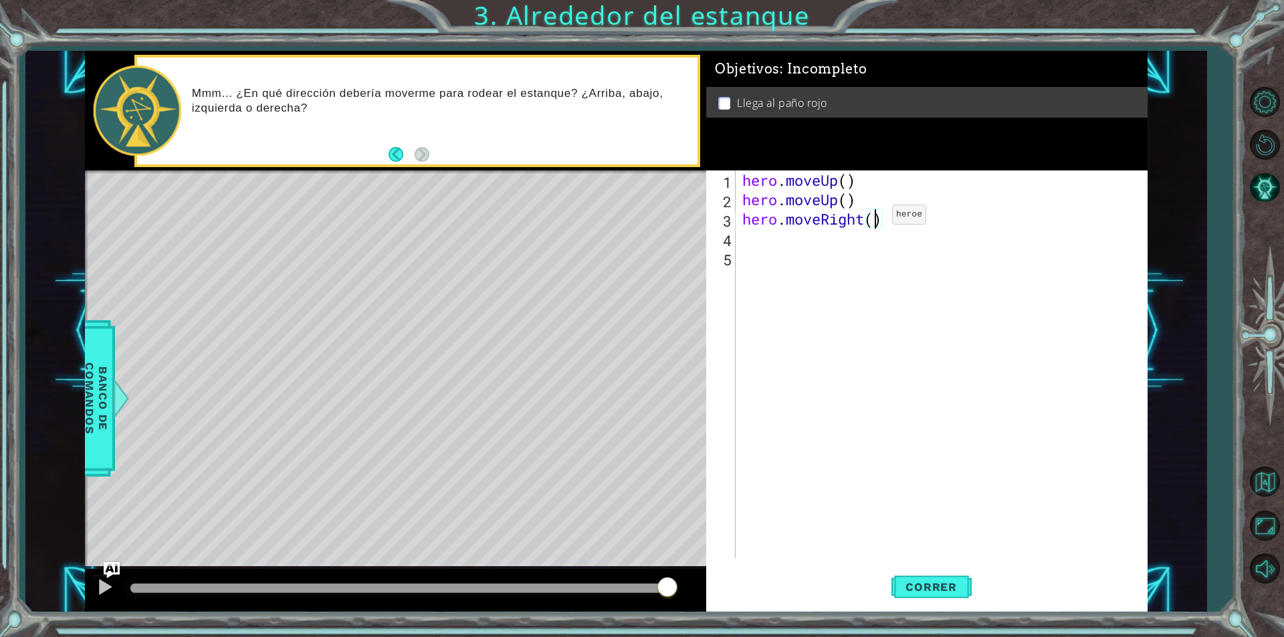
click at [872, 218] on div "hero . moveUp ( ) hero . moveUp ( ) hero . moveRight ( )" at bounding box center [945, 384] width 411 height 427
type textarea "hero.moveRight(2)"
click at [959, 595] on button "Correr" at bounding box center [932, 587] width 80 height 44
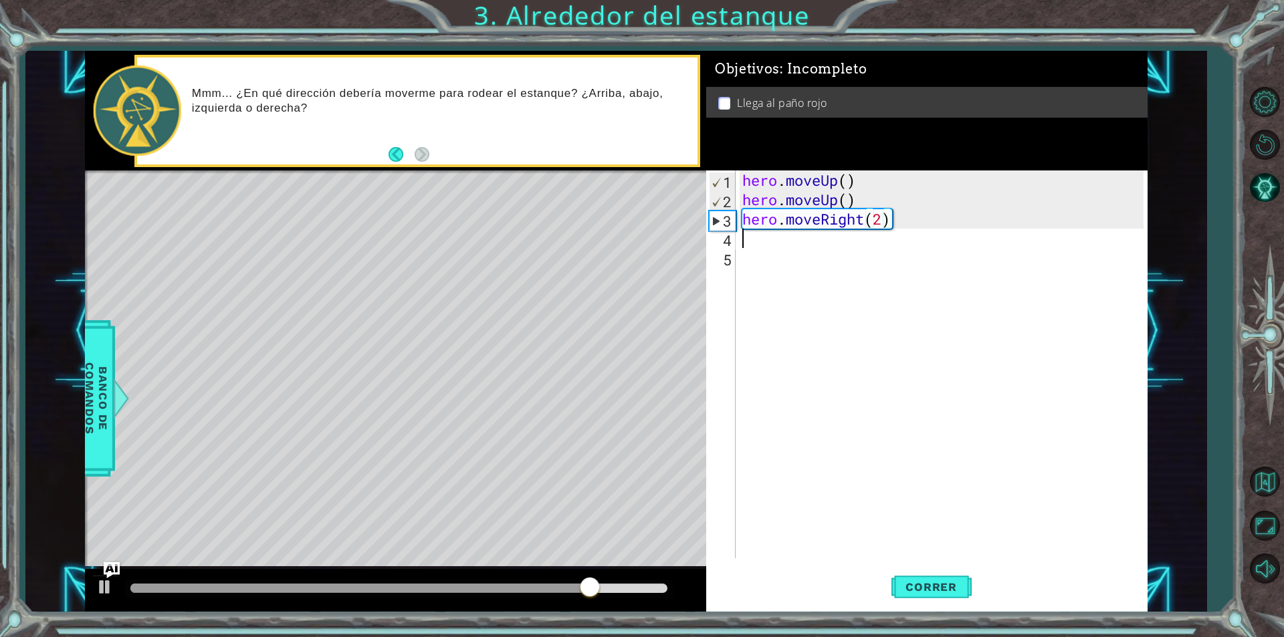
click at [746, 245] on div "hero . moveUp ( ) hero . moveUp ( ) hero . moveRight ( 2 )" at bounding box center [945, 384] width 411 height 427
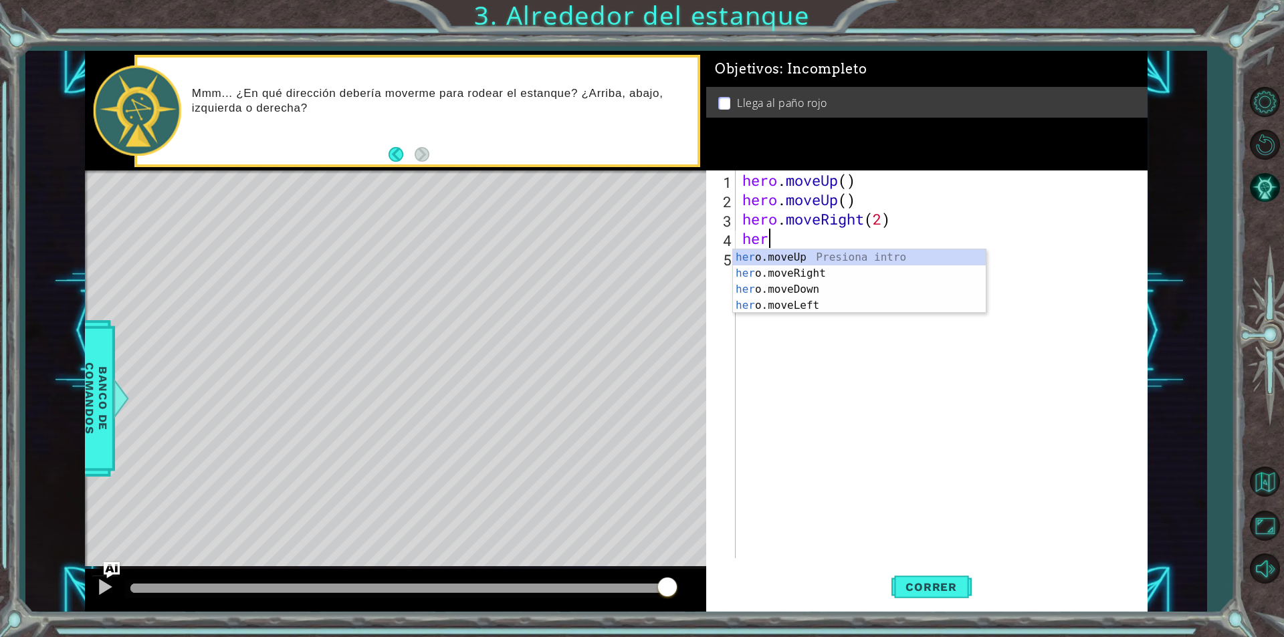
type textarea "hero"
click at [775, 252] on div "hero .moveUp Presiona intro hero .moveRight Presiona intro hero .moveDown Presi…" at bounding box center [859, 298] width 253 height 96
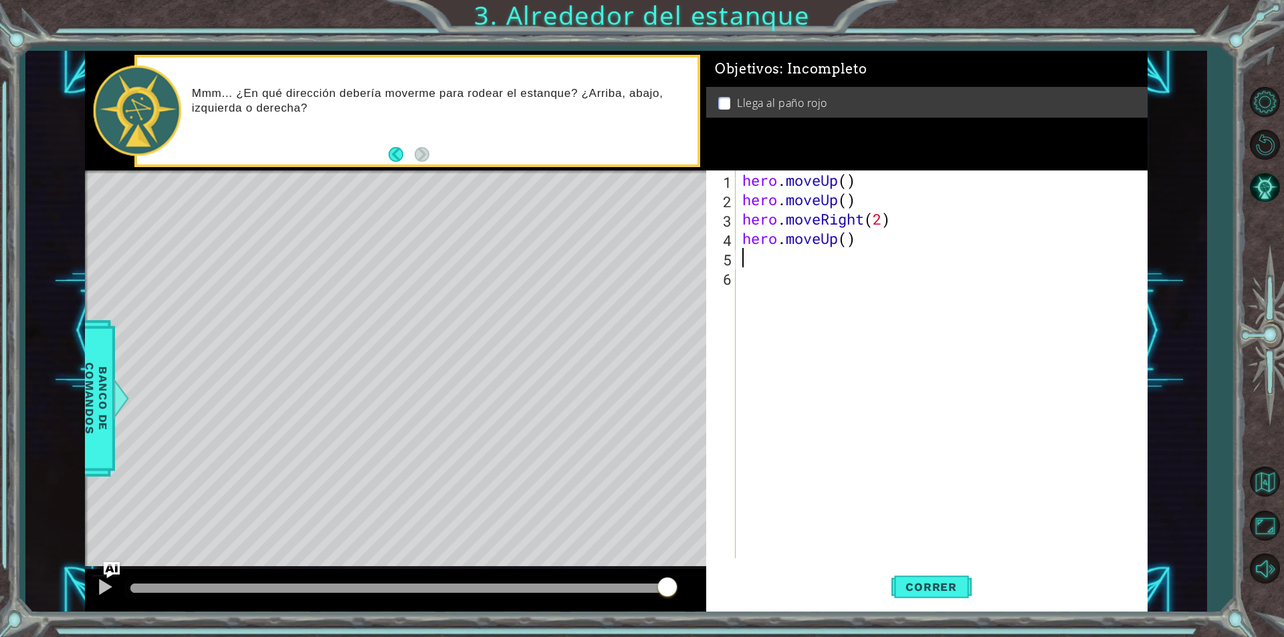
scroll to position [0, 0]
click at [924, 583] on span "Correr" at bounding box center [931, 587] width 78 height 13
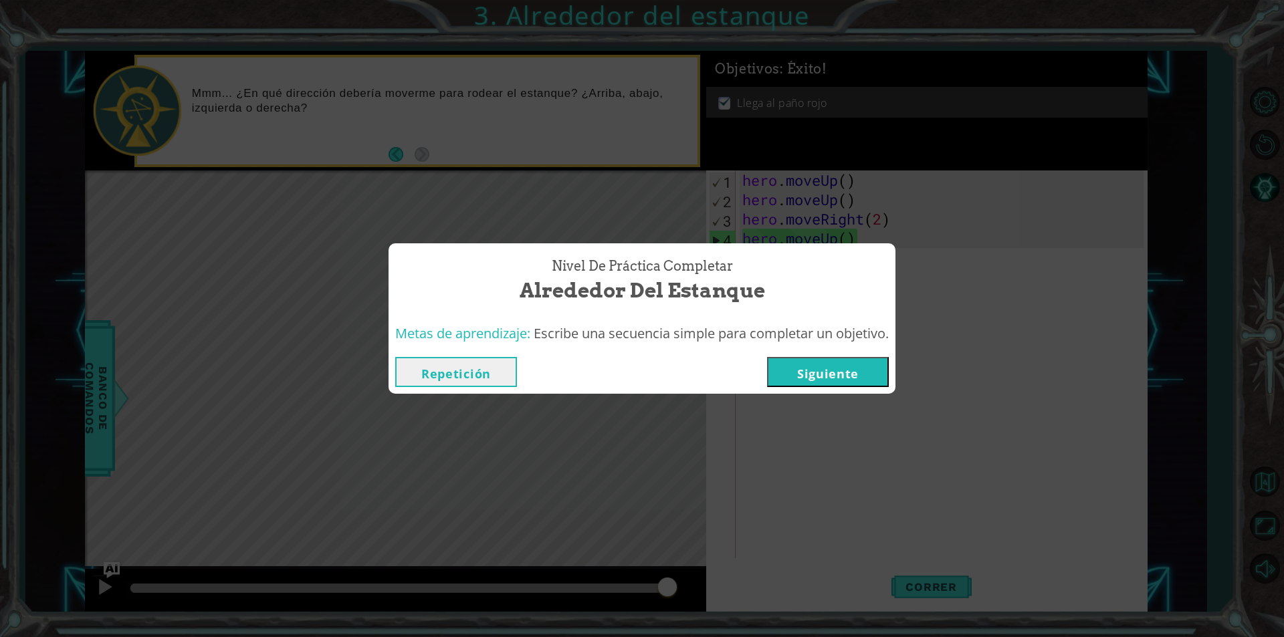
click at [864, 377] on button "Siguiente" at bounding box center [828, 372] width 122 height 30
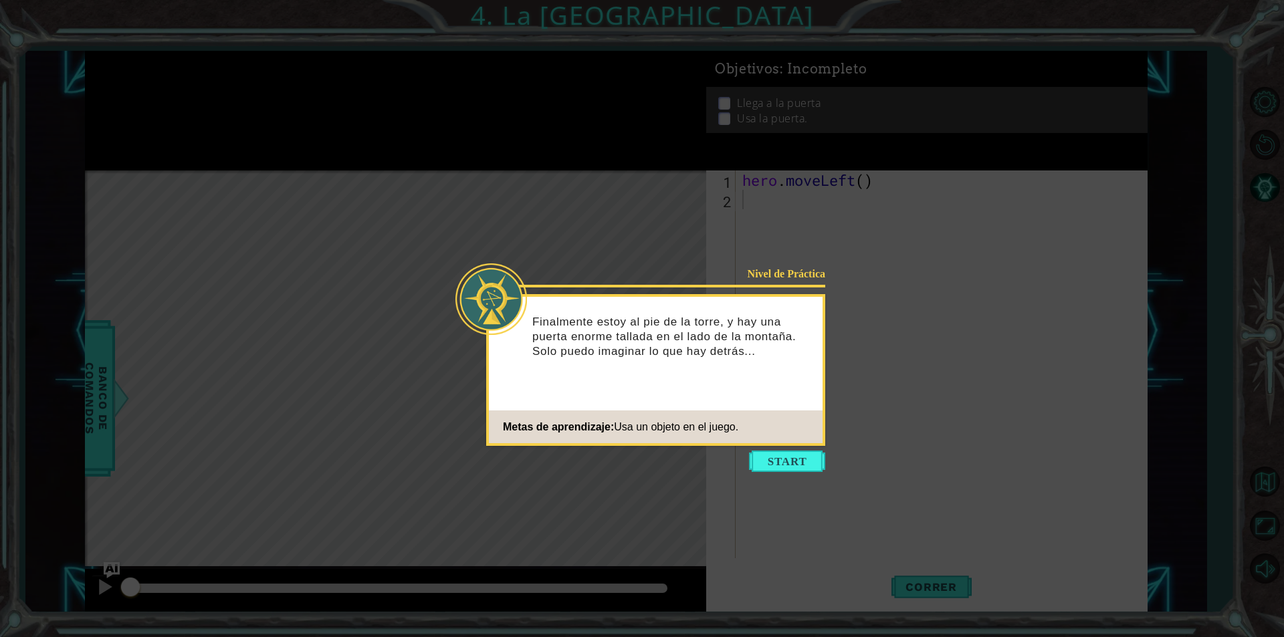
click at [791, 449] on icon at bounding box center [642, 318] width 1284 height 637
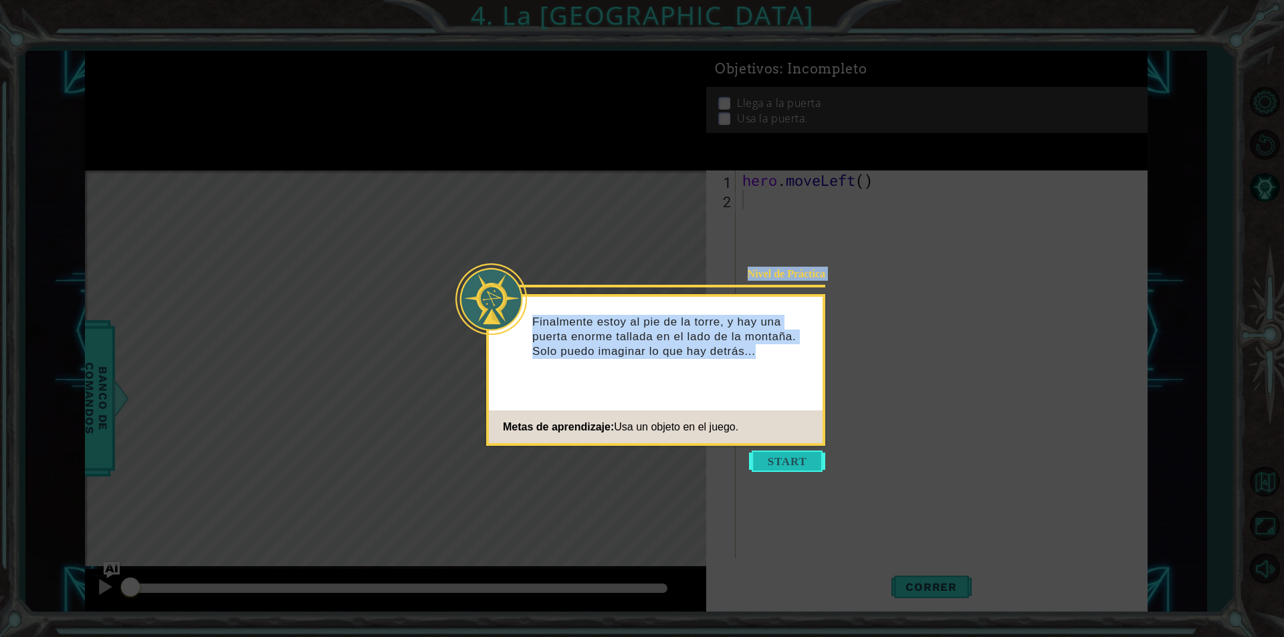
click at [790, 457] on body "1 ההההההההההההההההההההההההההההההההההההההההההההההההההההההההההההההההההההההההההההה…" at bounding box center [642, 318] width 1284 height 637
click at [789, 464] on button "Start" at bounding box center [787, 461] width 76 height 21
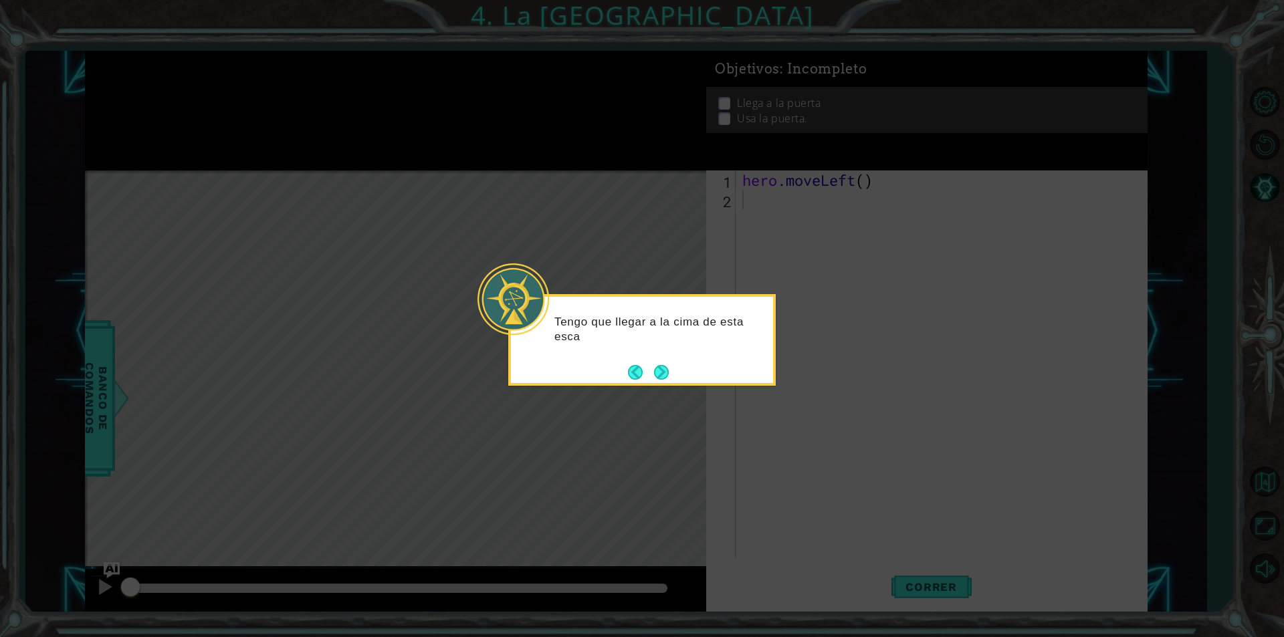
click at [663, 359] on div "Tengo que llegar a la cima de esta esca" at bounding box center [642, 336] width 262 height 68
click at [665, 365] on div "Tengo que llegar a la cima de [PERSON_NAME]. Puedo usar hero.mov" at bounding box center [642, 334] width 262 height 74
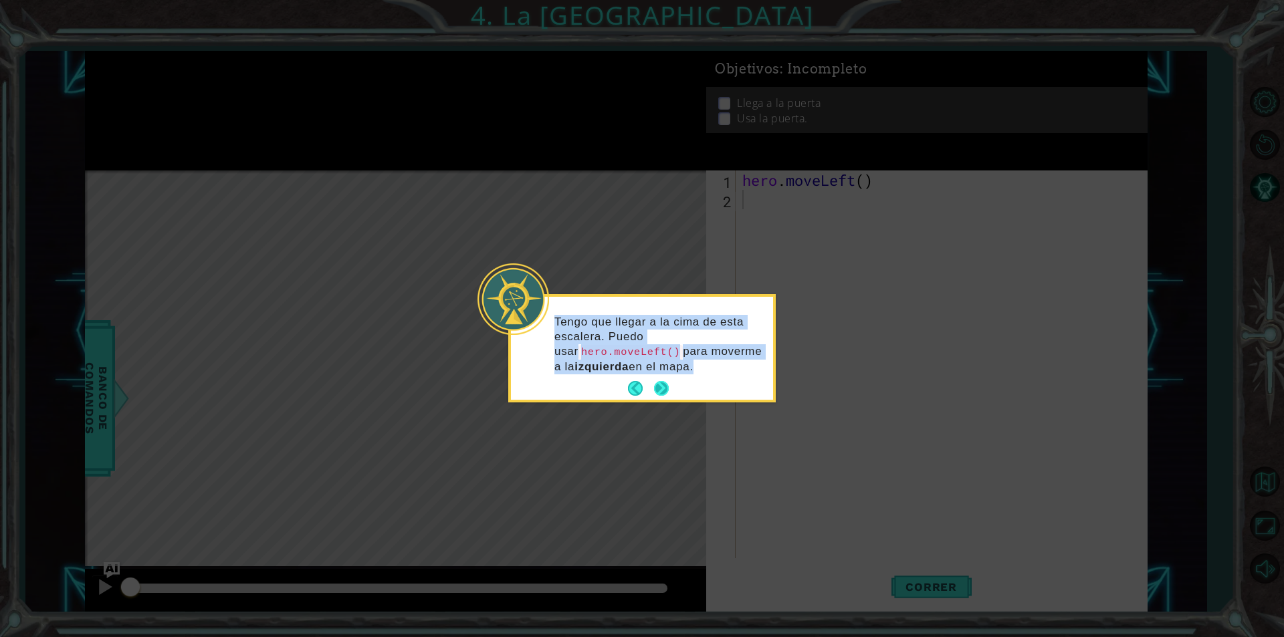
click at [658, 385] on button "Next" at bounding box center [661, 388] width 15 height 15
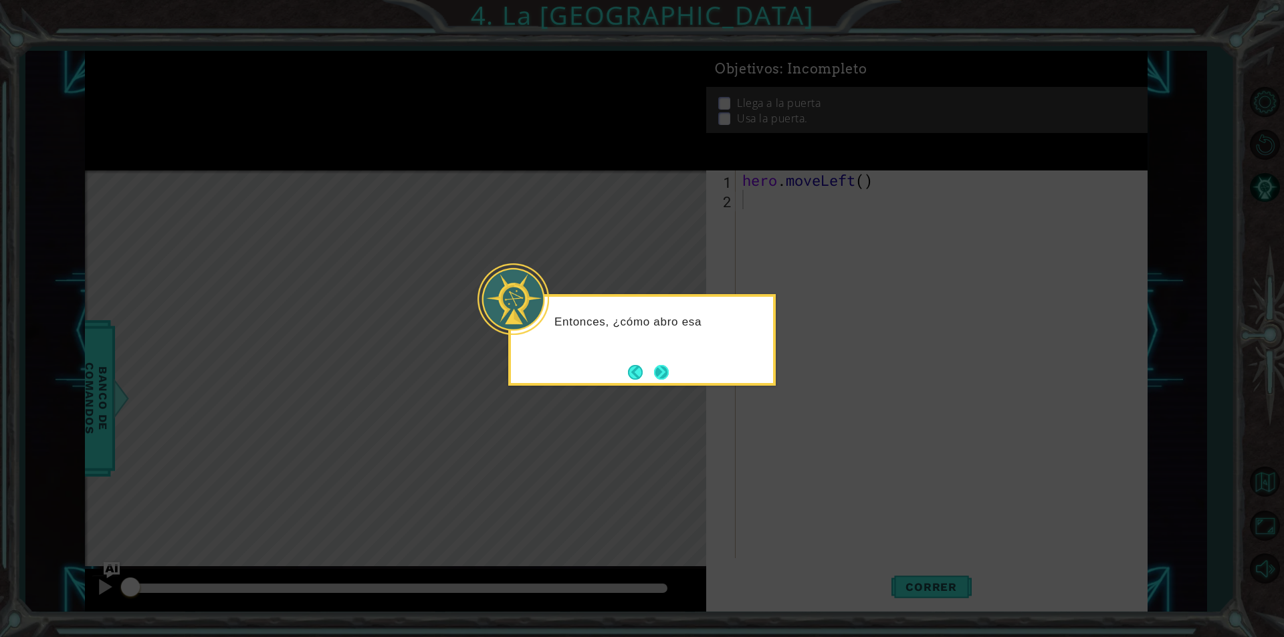
click at [656, 372] on button "Next" at bounding box center [662, 373] width 24 height 24
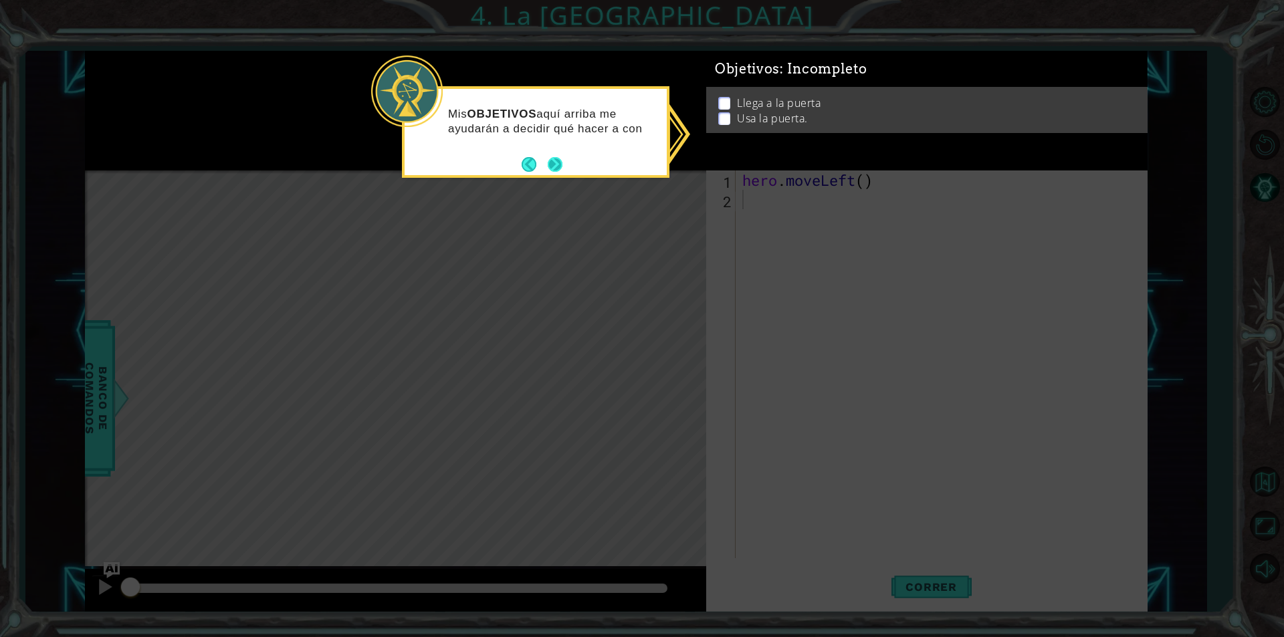
click at [561, 173] on button "Next" at bounding box center [556, 164] width 18 height 18
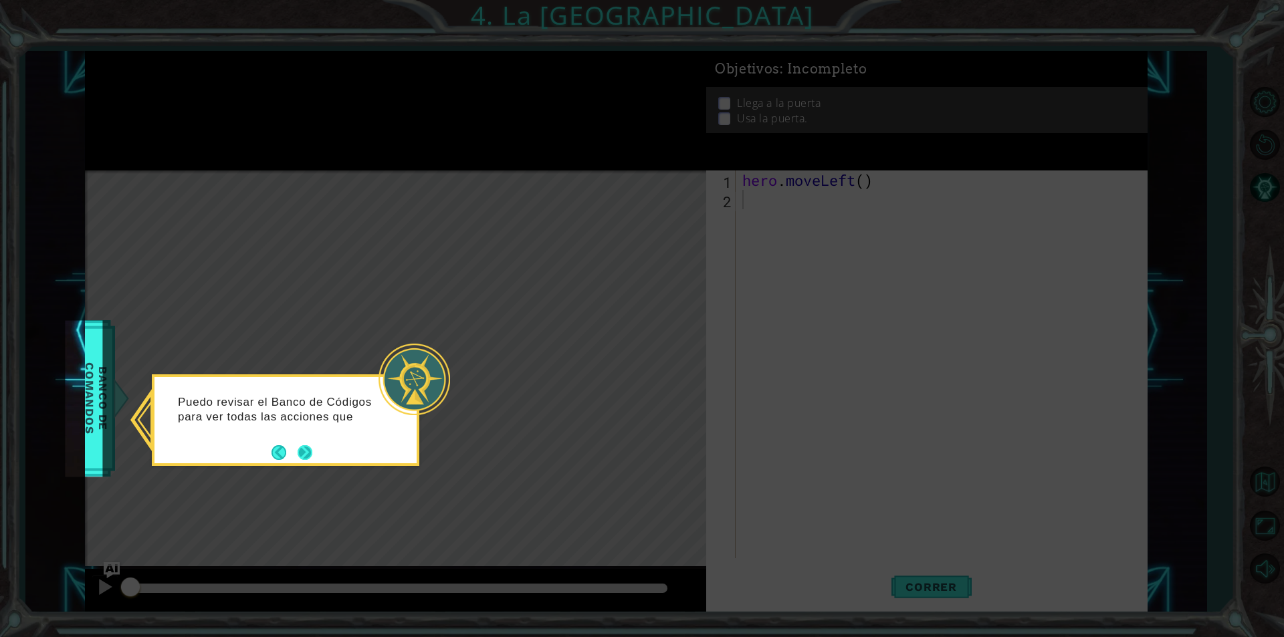
click at [300, 458] on button "Next" at bounding box center [305, 453] width 15 height 15
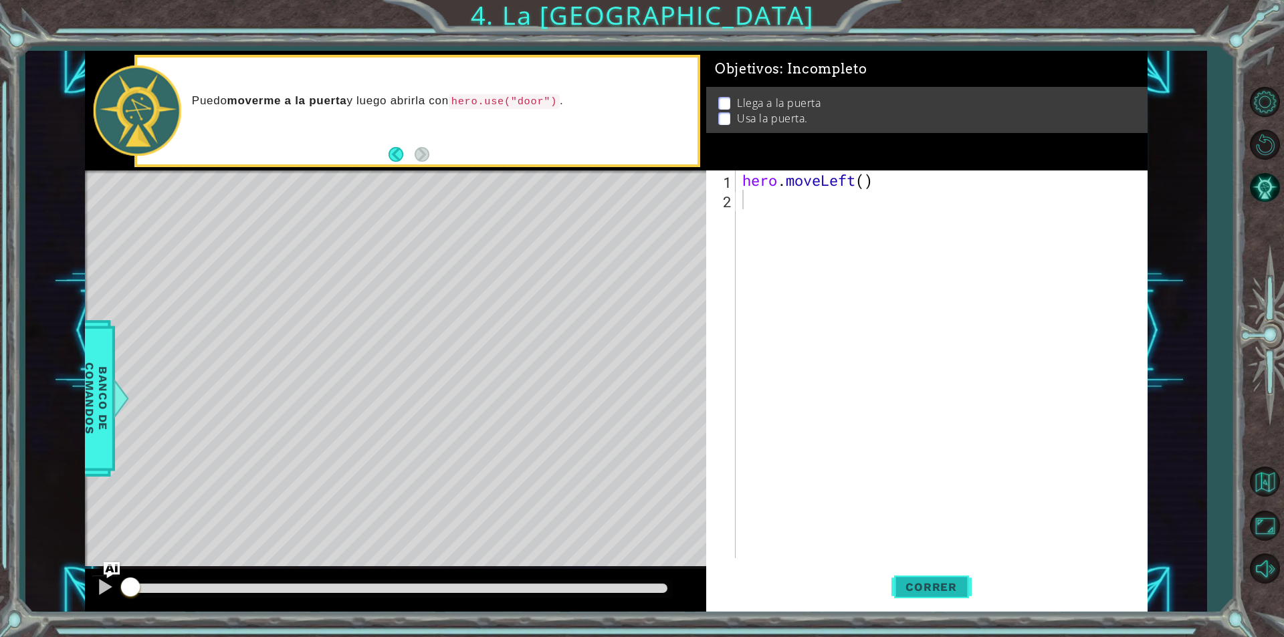
click at [932, 575] on button "Correr" at bounding box center [932, 587] width 80 height 44
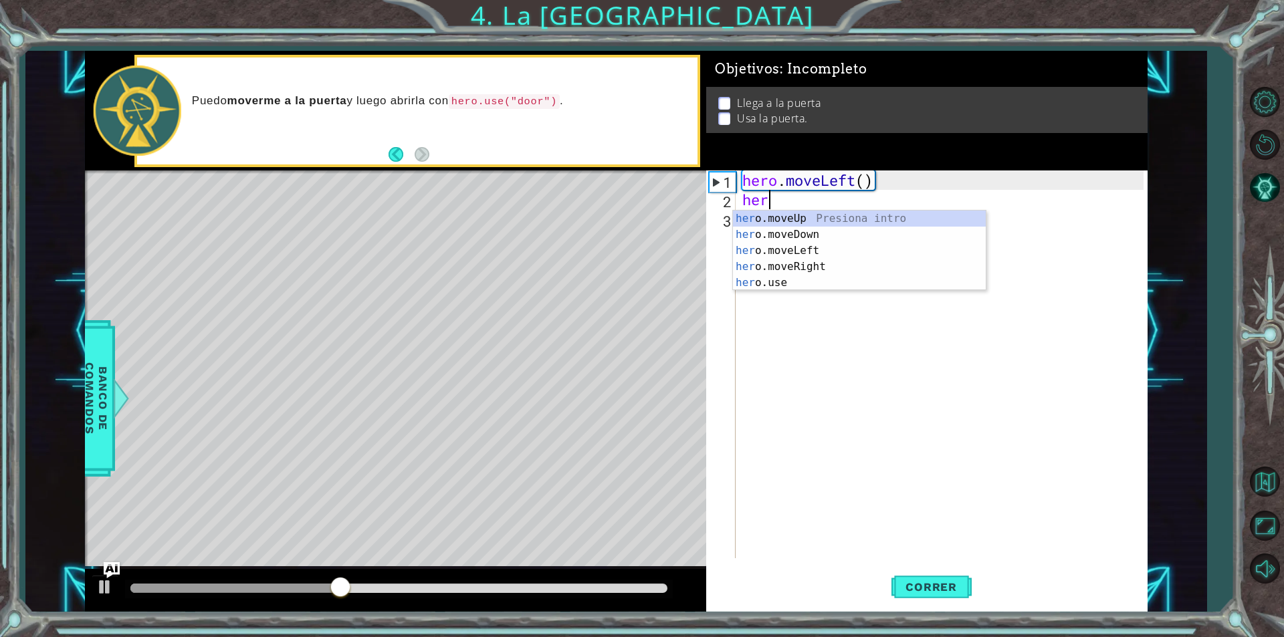
type textarea "hero"
click at [805, 248] on div "hero .moveUp Presiona intro hero .moveDown Presiona intro hero .moveLeft Presio…" at bounding box center [859, 267] width 253 height 112
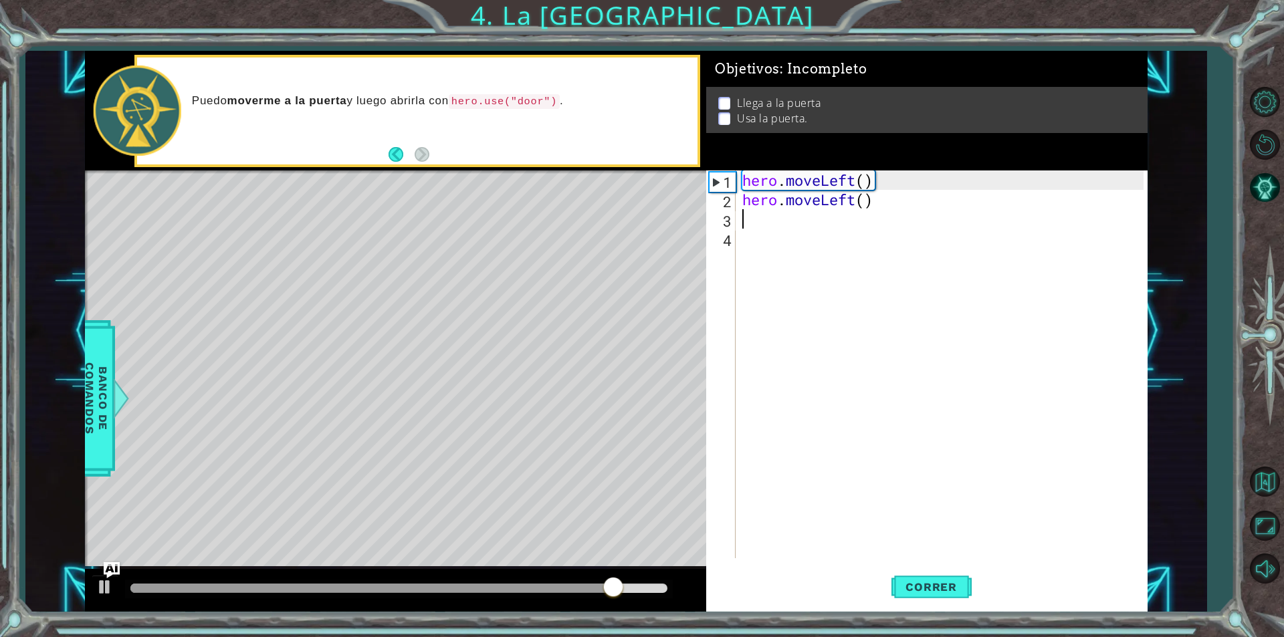
scroll to position [0, 0]
click at [938, 596] on button "Correr" at bounding box center [932, 587] width 80 height 44
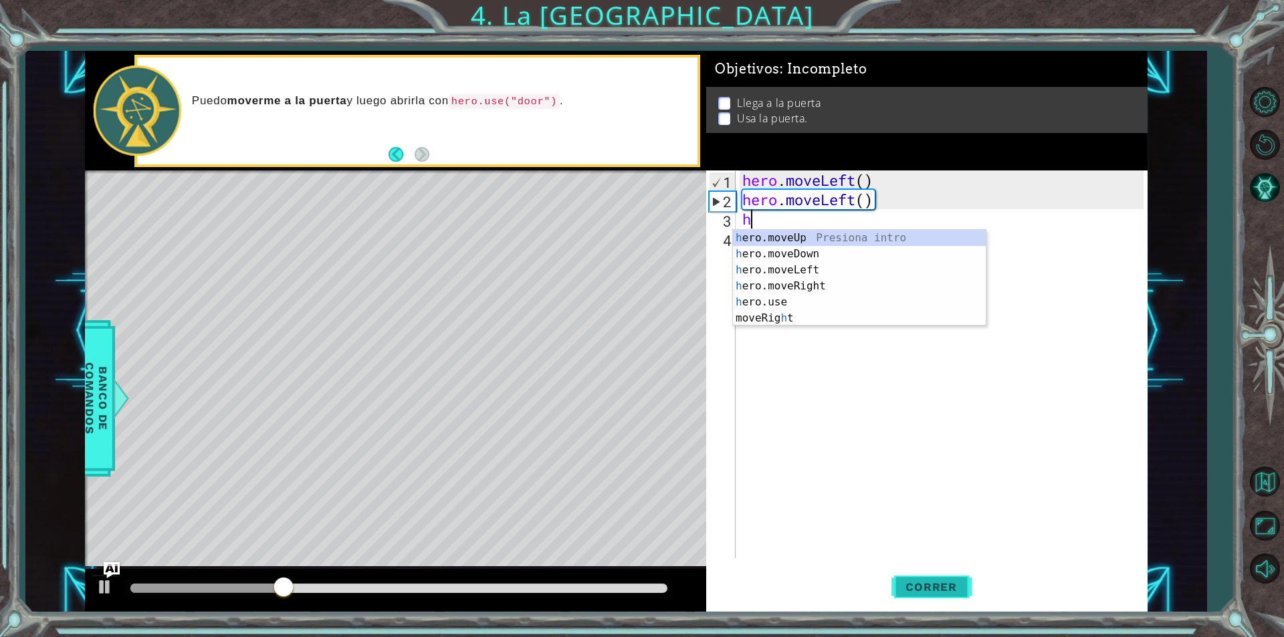
type textarea "her"
click at [784, 236] on div "her o.moveUp Presiona intro her o.moveDown Presiona intro her o.moveLeft Presio…" at bounding box center [859, 286] width 253 height 112
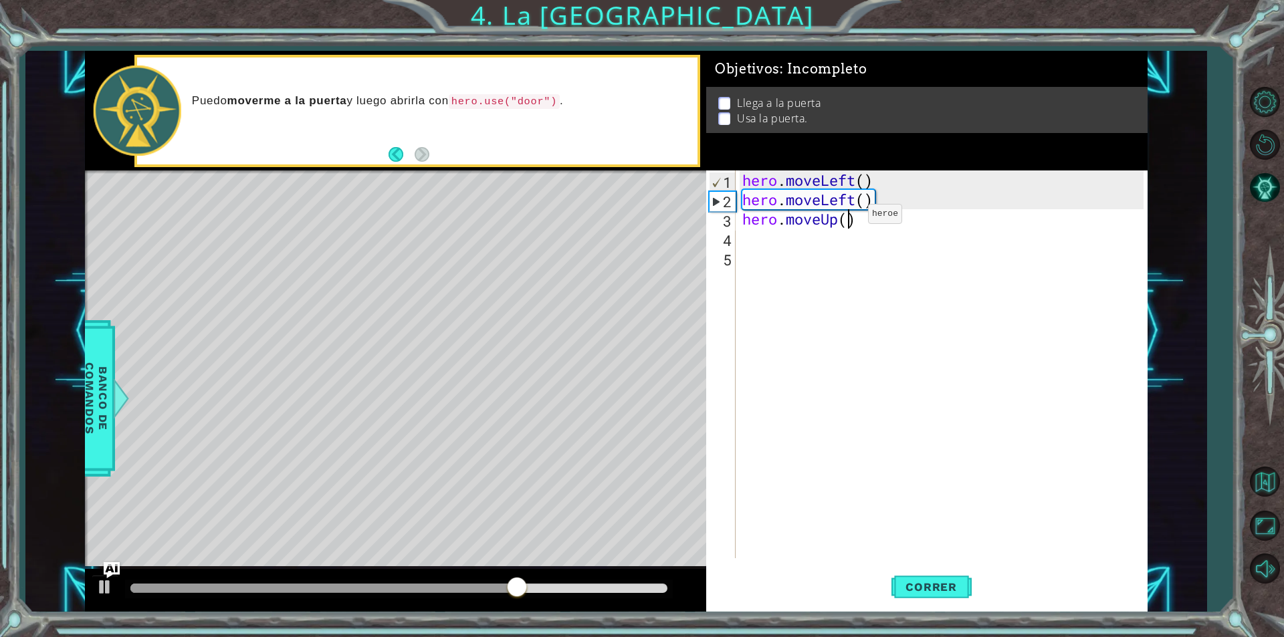
click at [848, 217] on div "hero . moveLeft ( ) hero . moveLeft ( ) hero . moveUp ( )" at bounding box center [945, 384] width 411 height 427
type textarea "hero.moveUp(2)"
click at [904, 581] on span "Correr" at bounding box center [931, 587] width 78 height 13
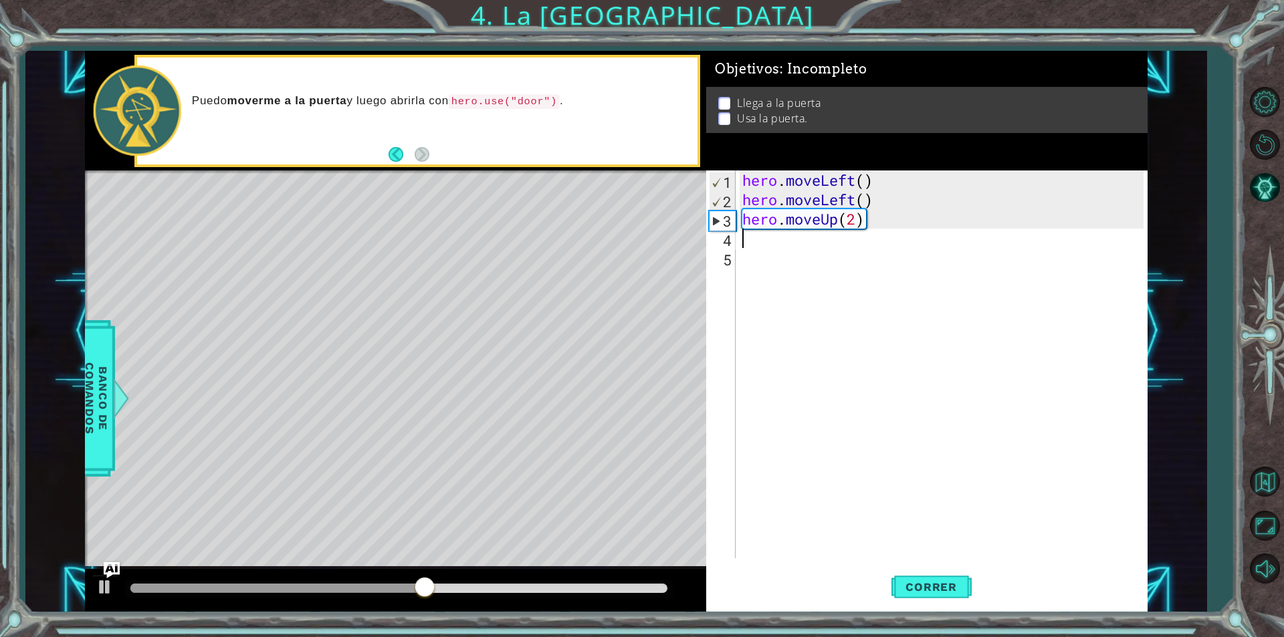
click at [759, 234] on div "hero . moveLeft ( ) hero . moveLeft ( ) hero . moveUp ( 2 )" at bounding box center [945, 384] width 411 height 427
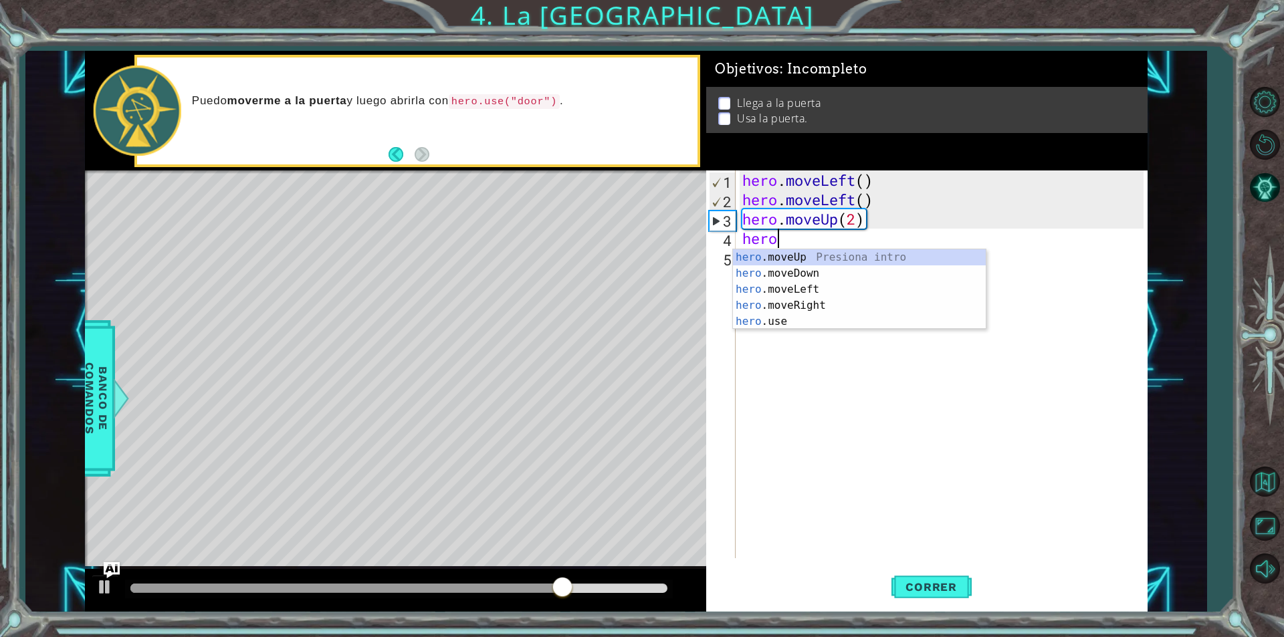
type textarea "hero."
click at [736, 252] on div "hero. moveUp Presiona intro hero. moveDown Presiona intro hero. moveLeft Presio…" at bounding box center [859, 306] width 253 height 112
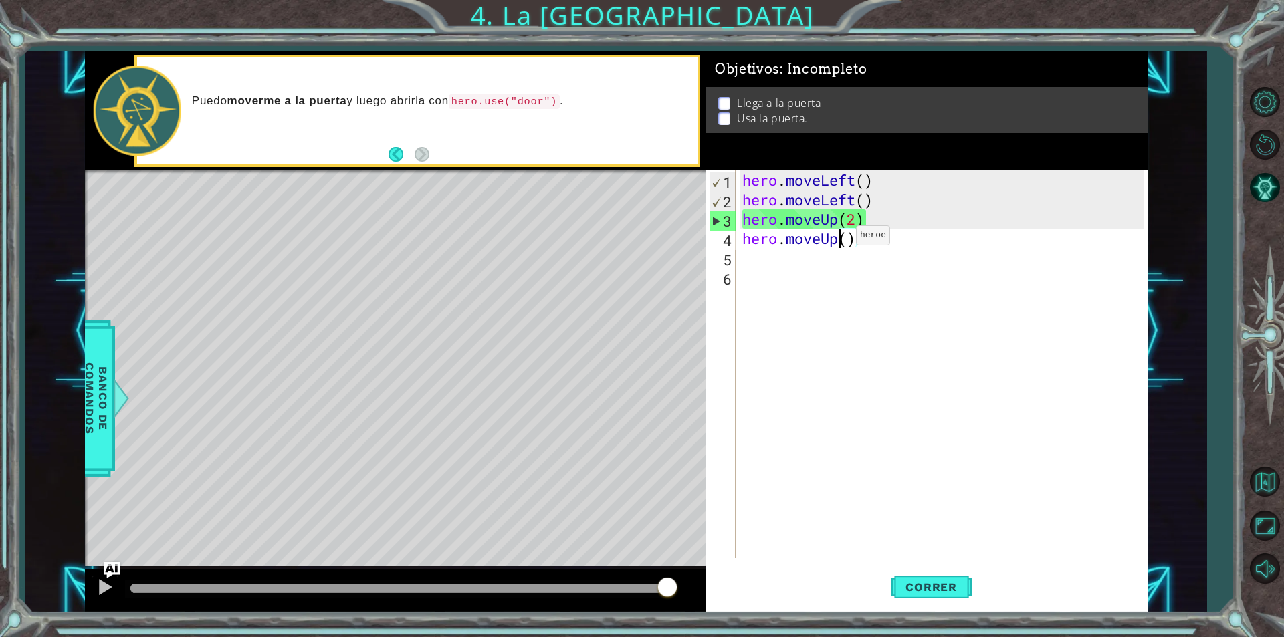
click at [836, 239] on div "hero . moveLeft ( ) hero . moveLeft ( ) hero . moveUp ( 2 ) hero . moveUp ( )" at bounding box center [945, 384] width 411 height 427
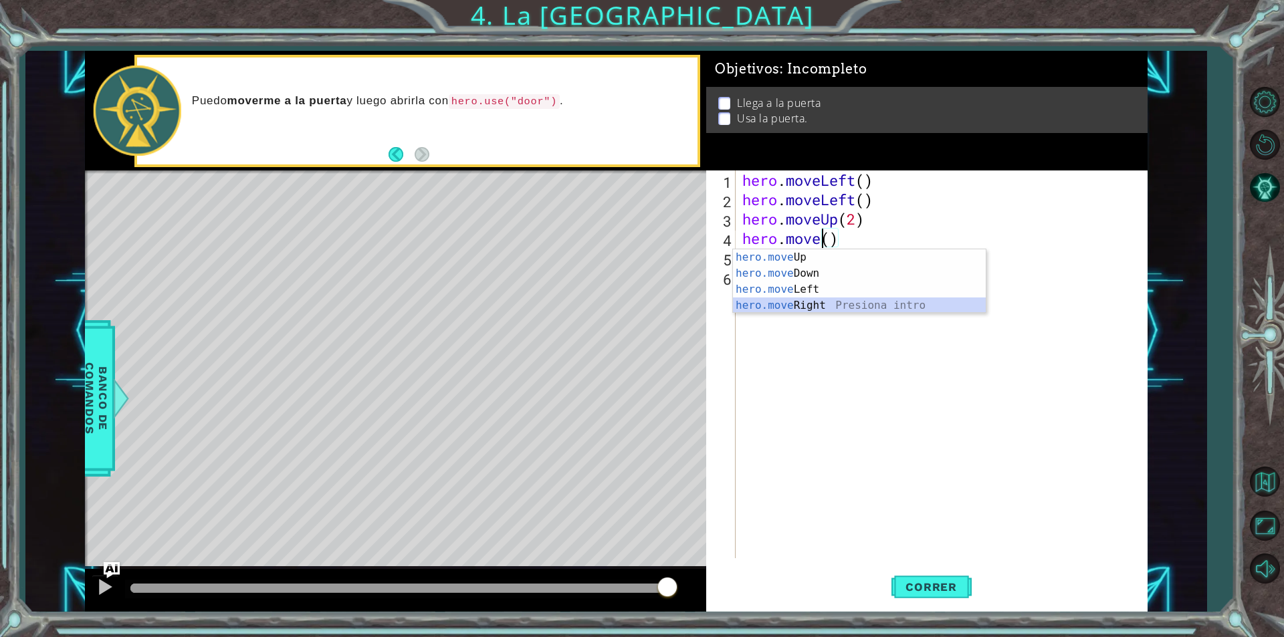
click at [821, 307] on div "hero.move Up Presiona intro hero.move Down Presiona intro hero.move Left Presio…" at bounding box center [859, 298] width 253 height 96
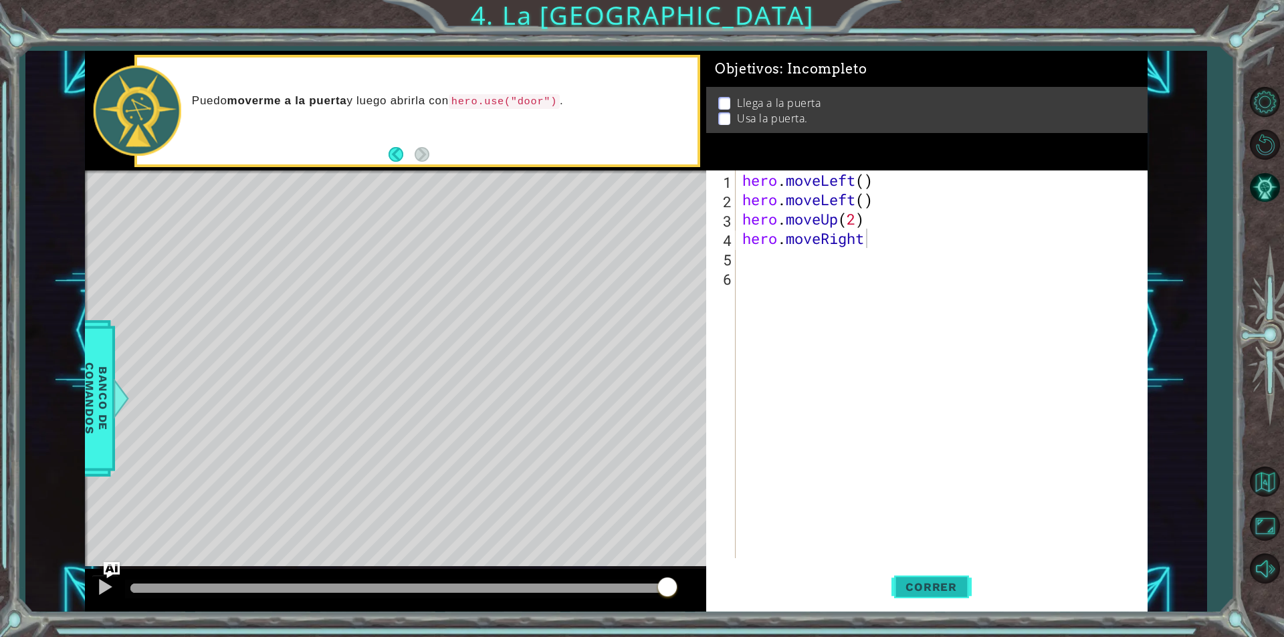
click at [938, 589] on span "Correr" at bounding box center [931, 587] width 78 height 13
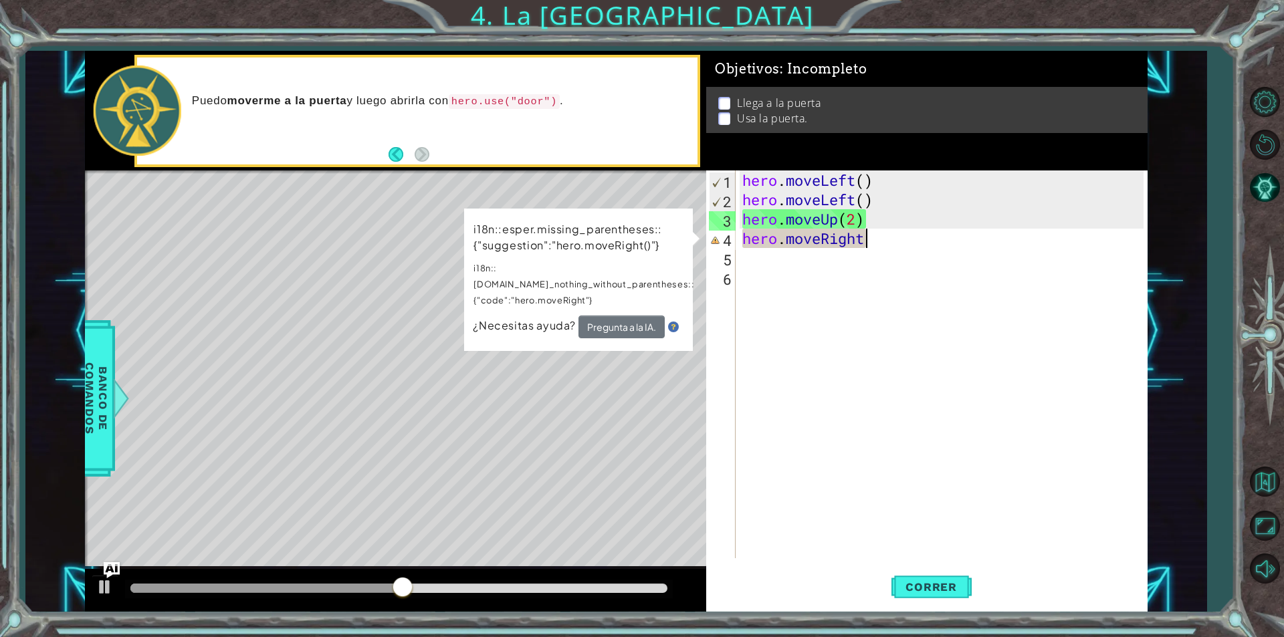
click at [883, 237] on div "hero . moveLeft ( ) hero . moveLeft ( ) hero . moveUp ( 2 ) hero . moveRight" at bounding box center [945, 384] width 411 height 427
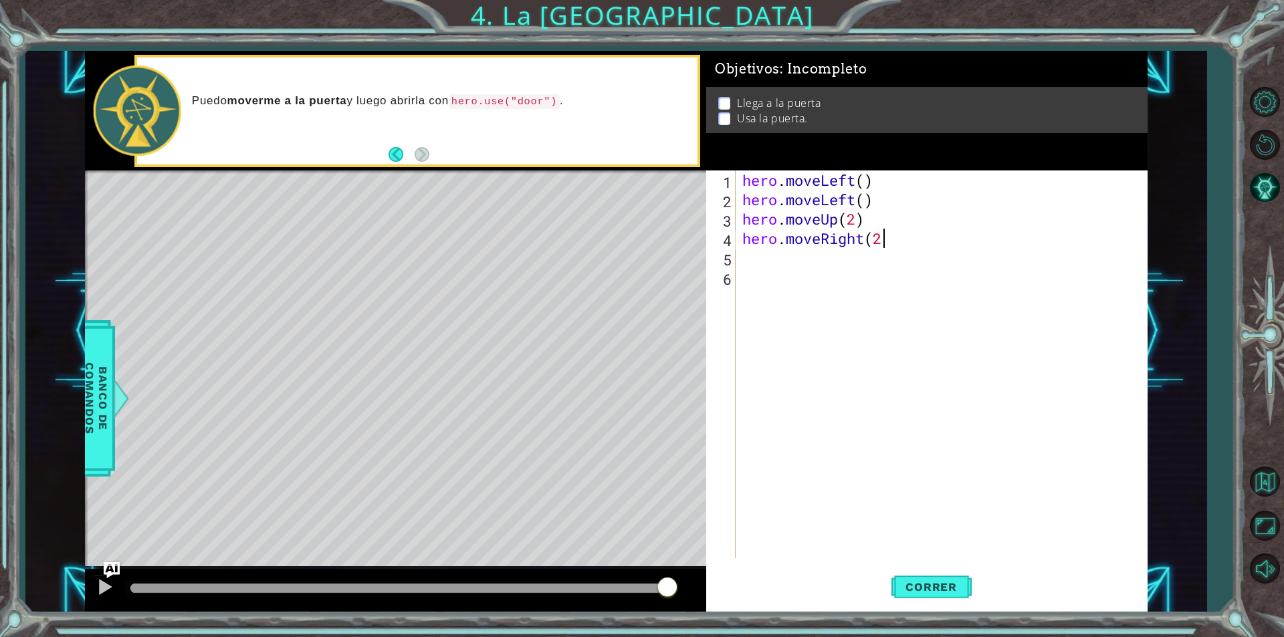
scroll to position [0, 6]
type textarea "hero.moveRight(2)"
click at [908, 591] on span "Correr" at bounding box center [931, 587] width 78 height 13
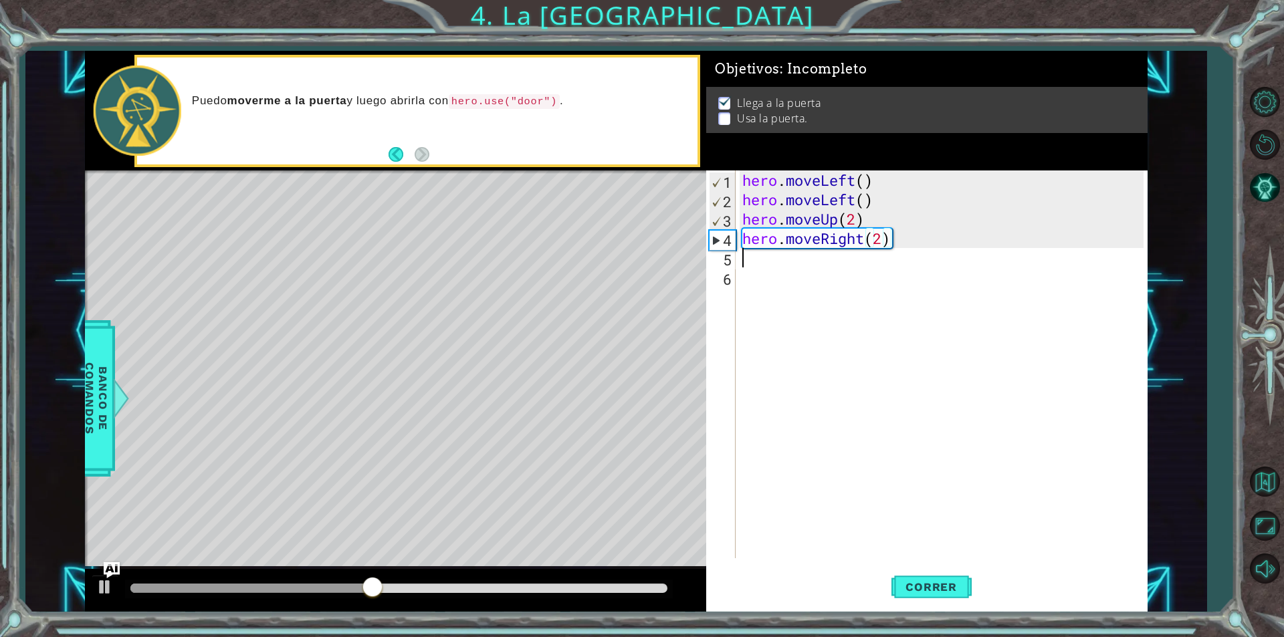
click at [747, 256] on div "hero . moveLeft ( ) hero . moveLeft ( ) hero . moveUp ( 2 ) hero . moveRight ( …" at bounding box center [945, 384] width 411 height 427
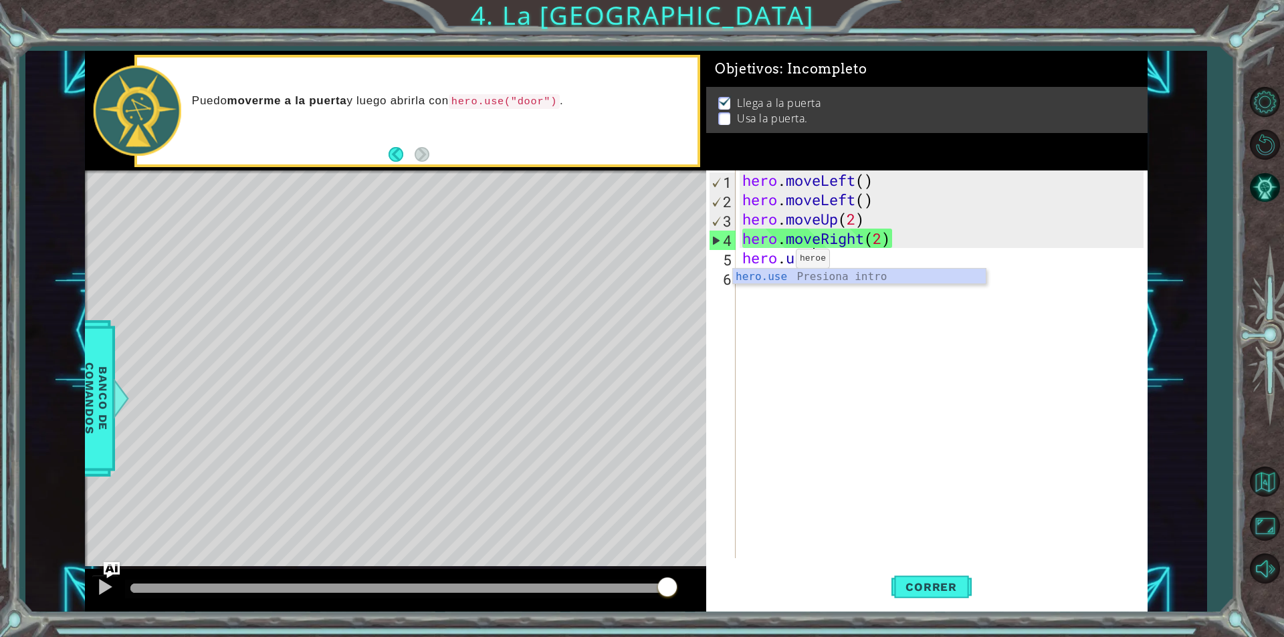
scroll to position [0, 3]
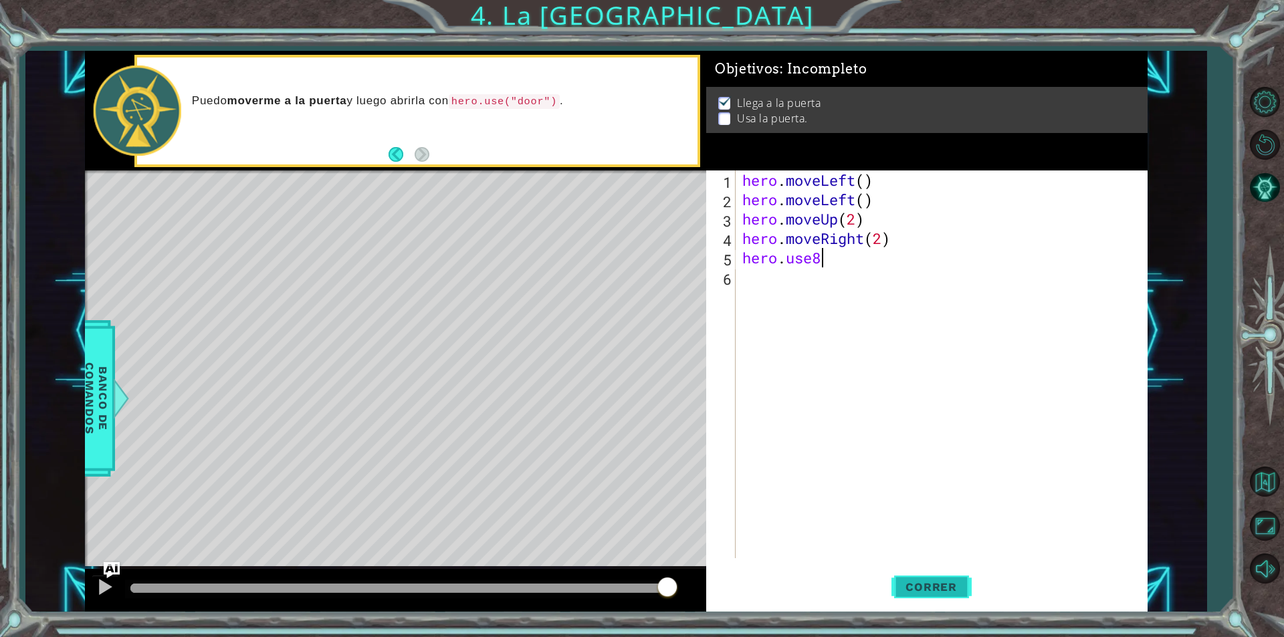
click at [896, 586] on span "Correr" at bounding box center [931, 587] width 78 height 13
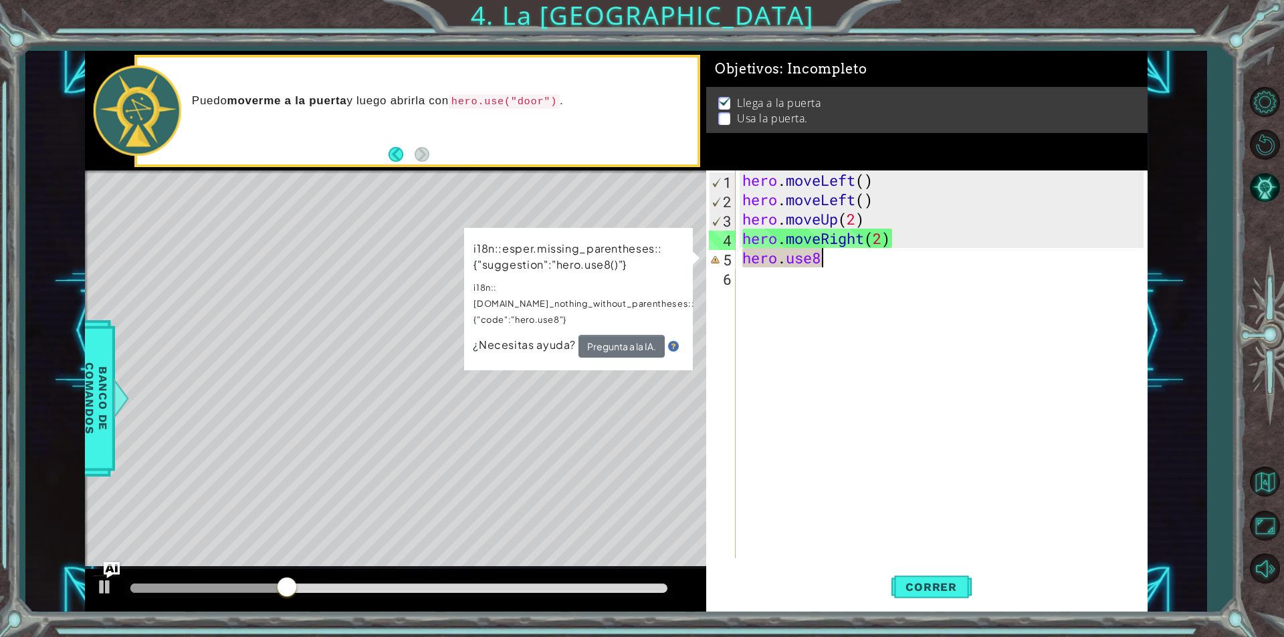
click at [983, 266] on div "hero . moveLeft ( ) hero . moveLeft ( ) hero . moveUp ( 2 ) hero . moveRight ( …" at bounding box center [945, 384] width 411 height 427
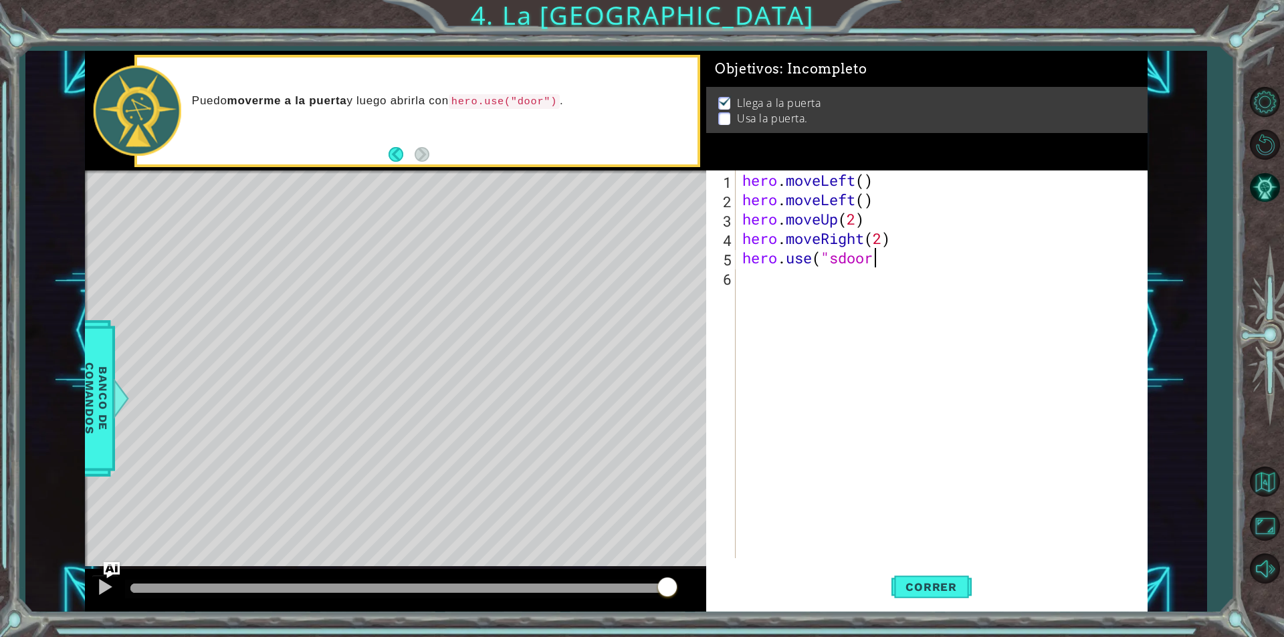
scroll to position [0, 5]
click at [835, 254] on div "hero . moveLeft ( ) hero . moveLeft ( ) hero . moveUp ( 2 ) hero . moveRight ( …" at bounding box center [945, 384] width 411 height 427
click at [866, 259] on div "hero . moveLeft ( ) hero . moveLeft ( ) hero . moveUp ( 2 ) hero . moveRight ( …" at bounding box center [945, 384] width 411 height 427
type textarea "hero.use("door")"
click at [937, 583] on span "Correr" at bounding box center [931, 587] width 78 height 13
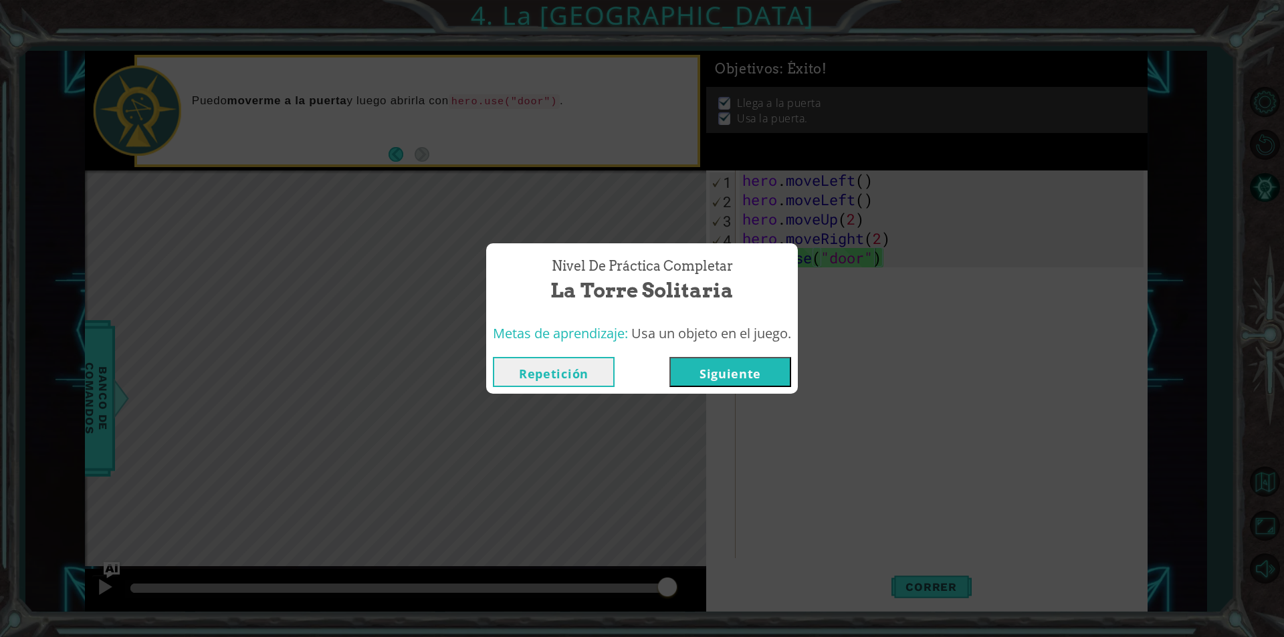
click at [700, 375] on button "Siguiente" at bounding box center [731, 372] width 122 height 30
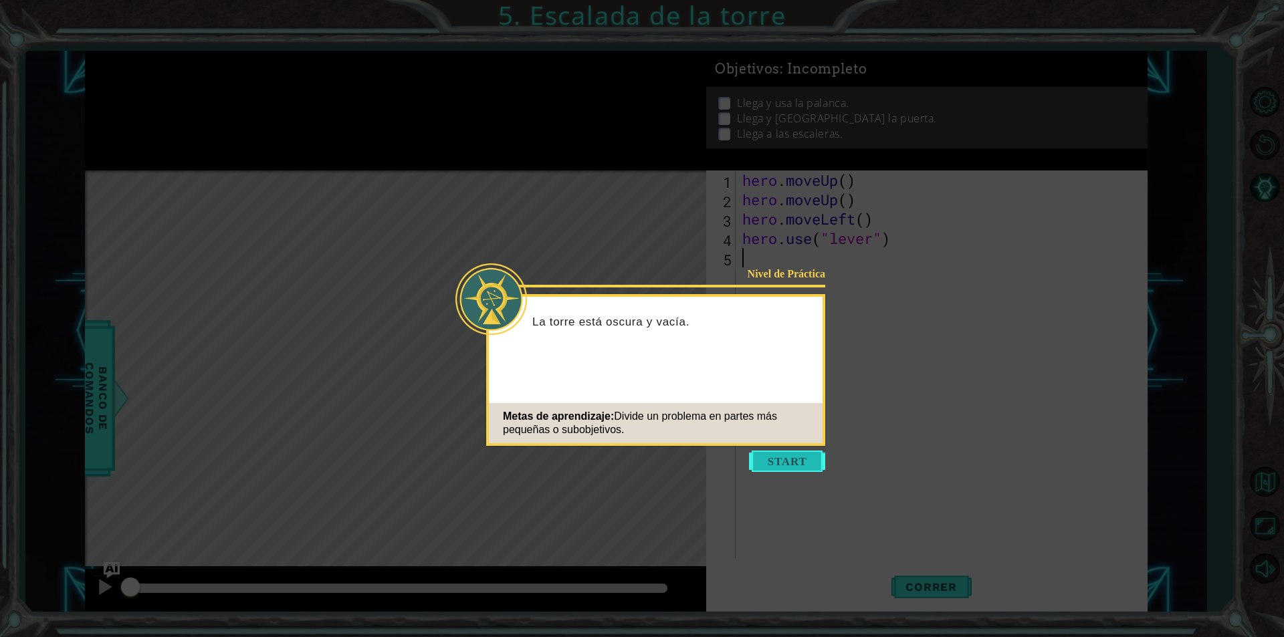
click at [783, 468] on button "Start" at bounding box center [787, 461] width 76 height 21
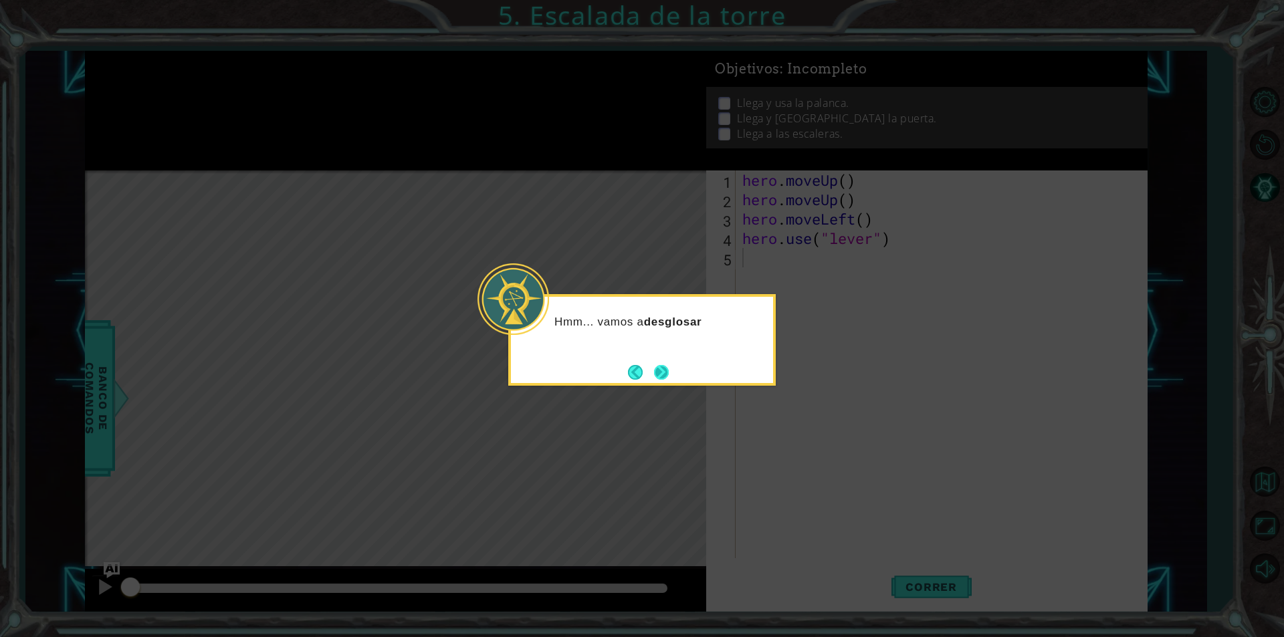
click at [667, 369] on button "Next" at bounding box center [662, 372] width 21 height 21
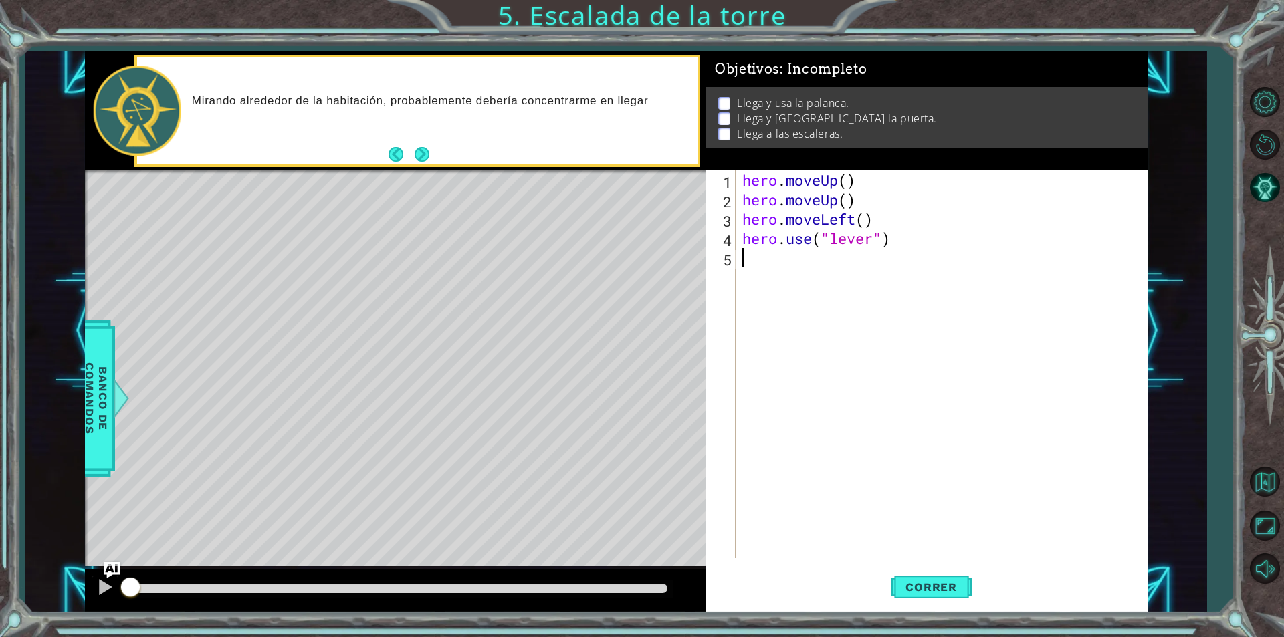
type textarea "h"
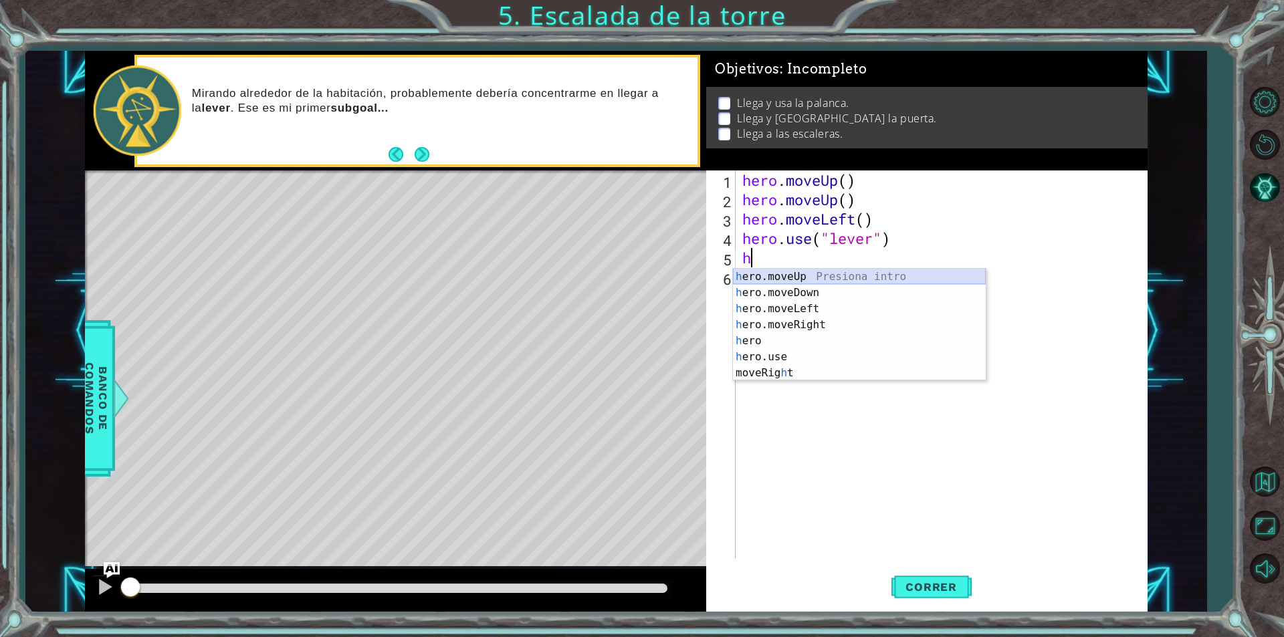
click at [842, 272] on div "h ero.moveUp Presiona intro h ero.moveDown Presiona intro h ero.moveLeft Presio…" at bounding box center [859, 341] width 253 height 144
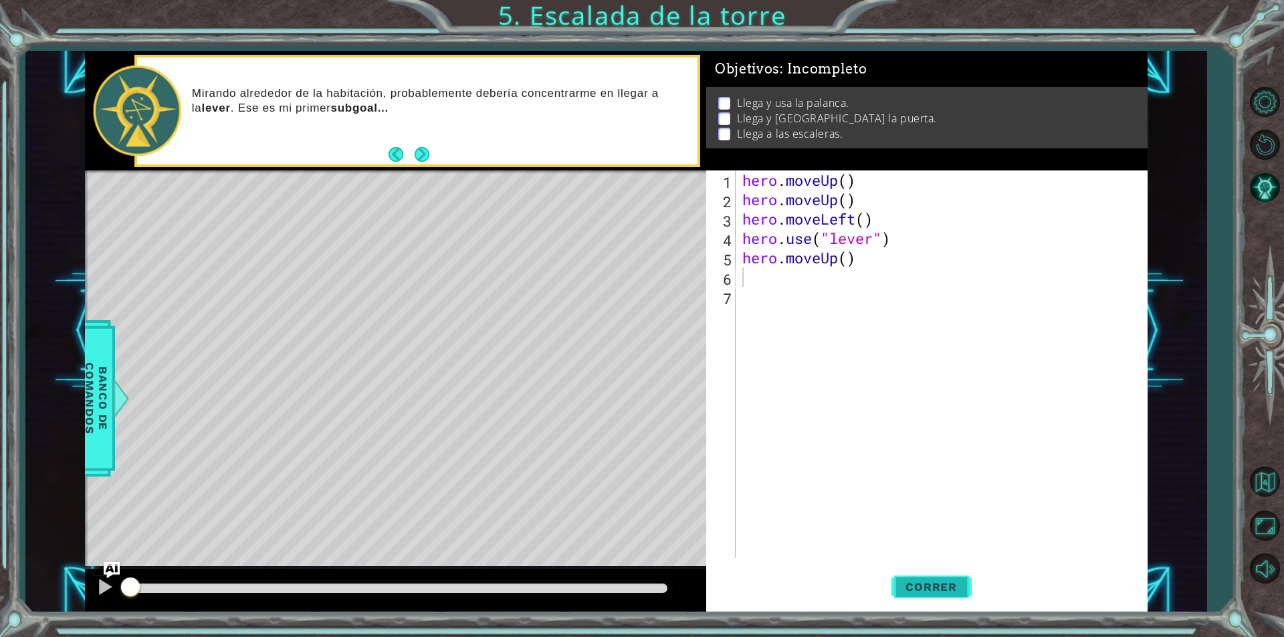
click at [971, 583] on button "Correr" at bounding box center [932, 587] width 80 height 44
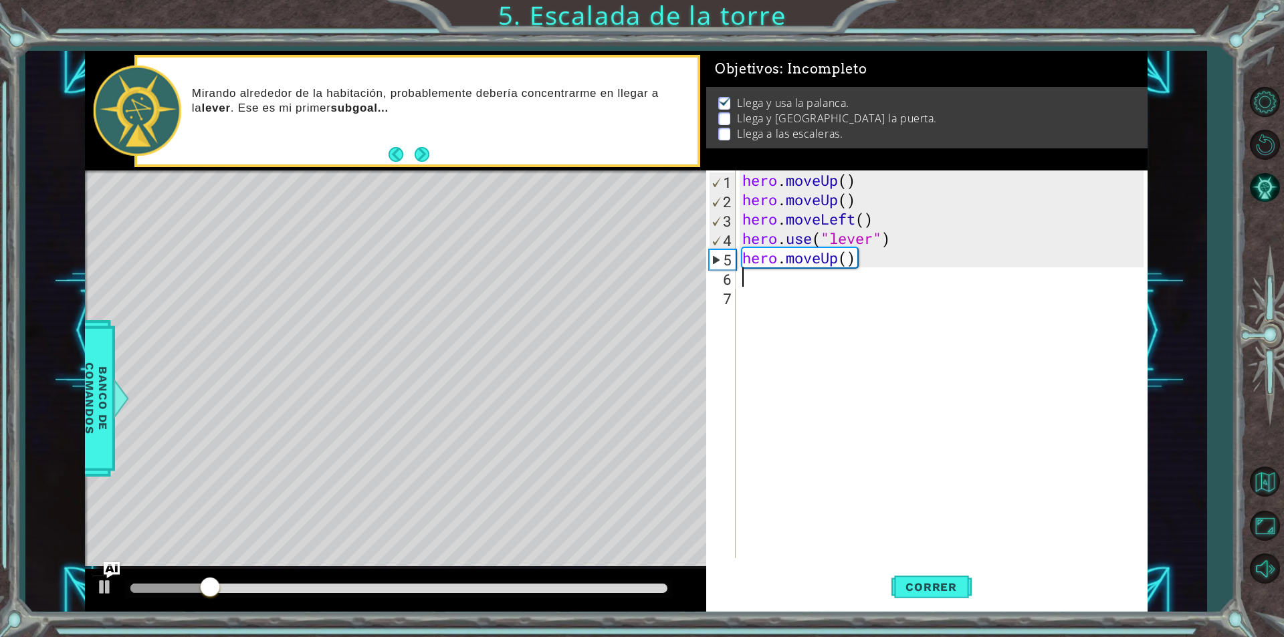
type textarea "h"
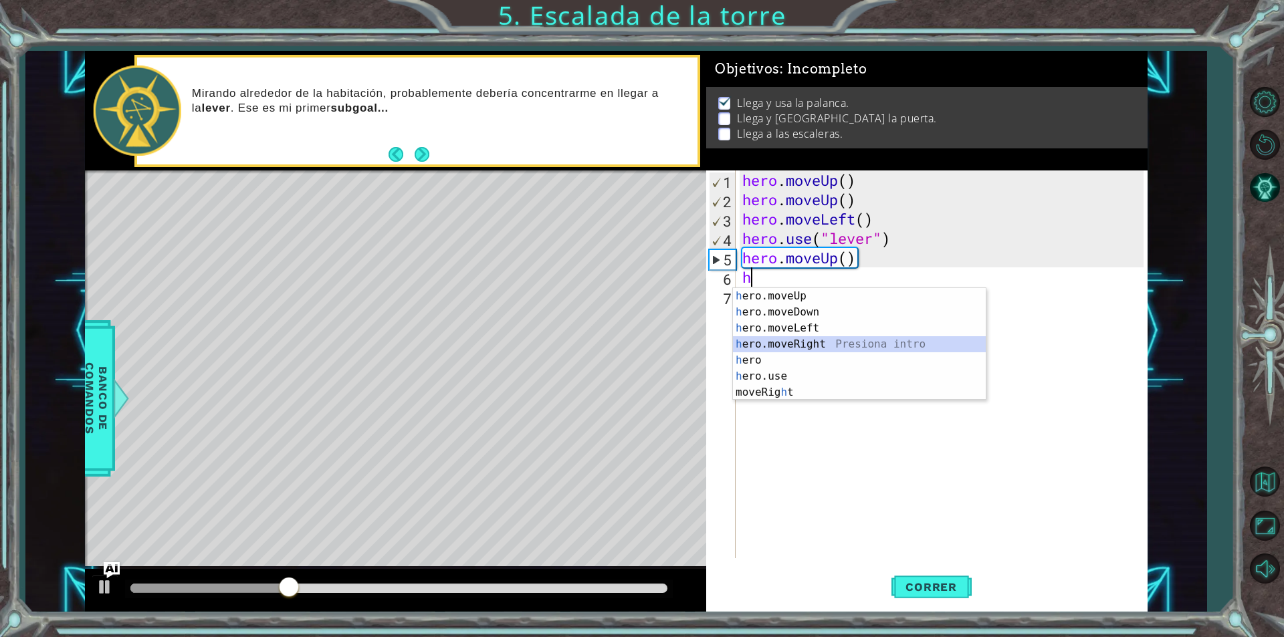
click at [775, 347] on div "h ero.moveUp Presiona intro h ero.moveDown Presiona intro h ero.moveLeft Presio…" at bounding box center [859, 360] width 253 height 144
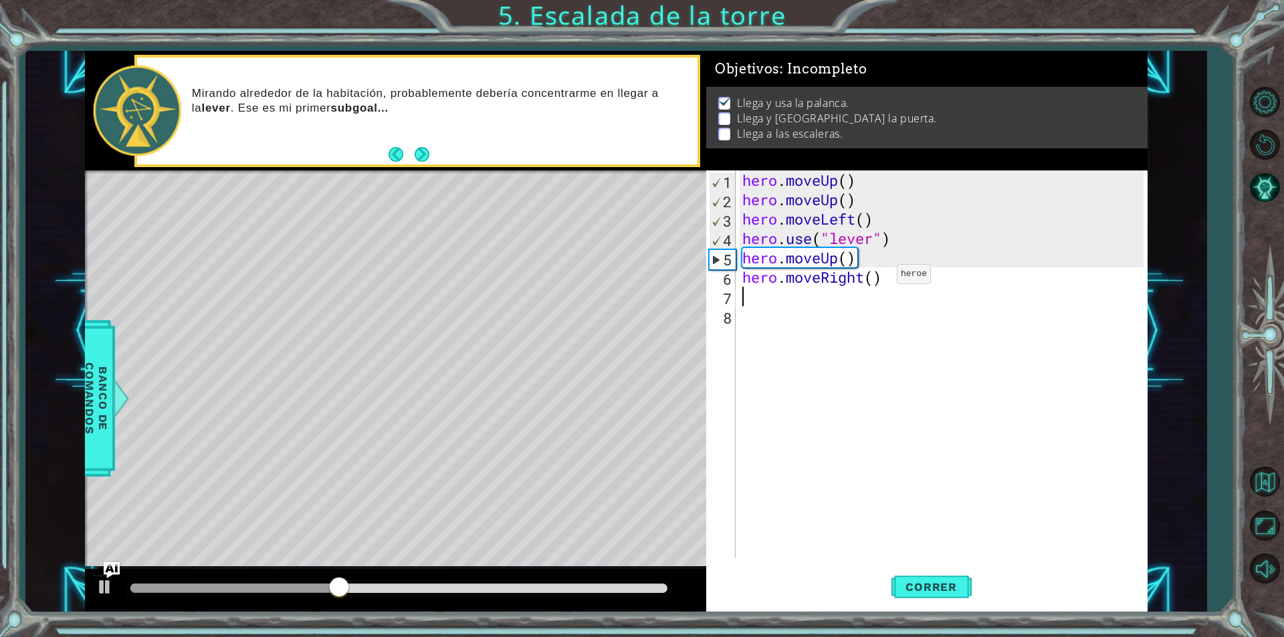
click at [877, 278] on div "hero . moveUp ( ) hero . moveUp ( ) hero . moveLeft ( ) hero . use ( "lever" ) …" at bounding box center [945, 384] width 411 height 427
type textarea "hero.moveRight(1)"
click at [924, 586] on span "Correr" at bounding box center [931, 587] width 78 height 13
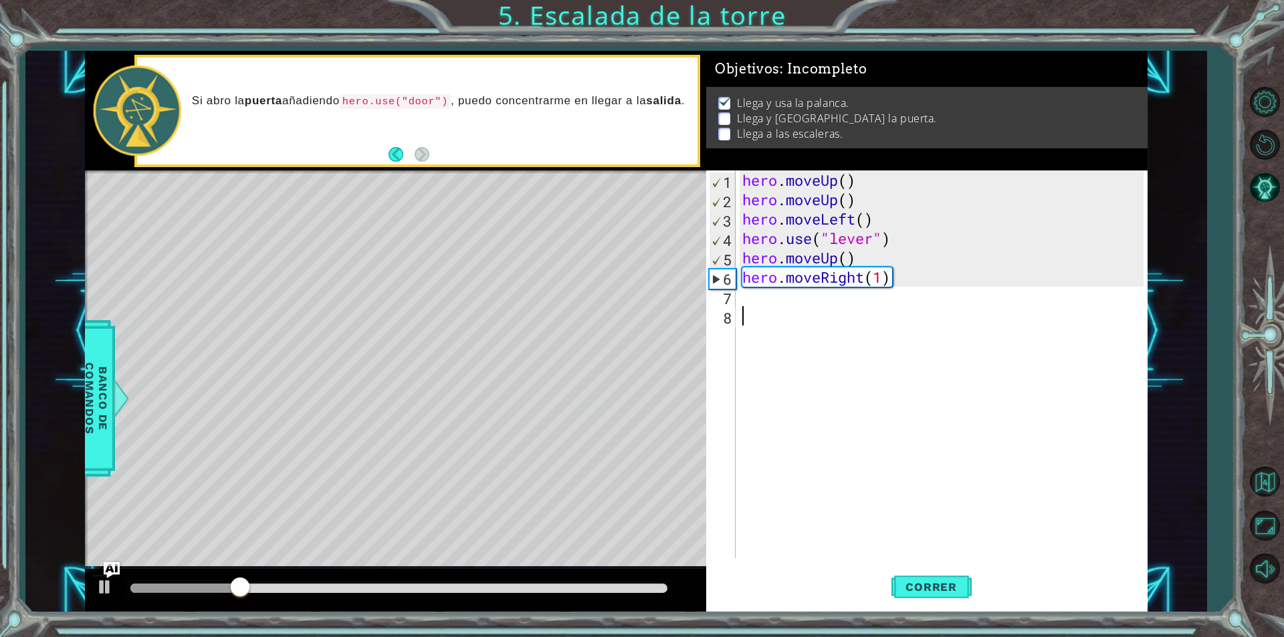
click at [803, 308] on div "hero . moveUp ( ) hero . moveUp ( ) hero . moveLeft ( ) hero . use ( "lever" ) …" at bounding box center [945, 384] width 411 height 427
click at [794, 296] on div "hero . moveUp ( ) hero . moveUp ( ) hero . moveLeft ( ) hero . use ( "lever" ) …" at bounding box center [945, 384] width 411 height 427
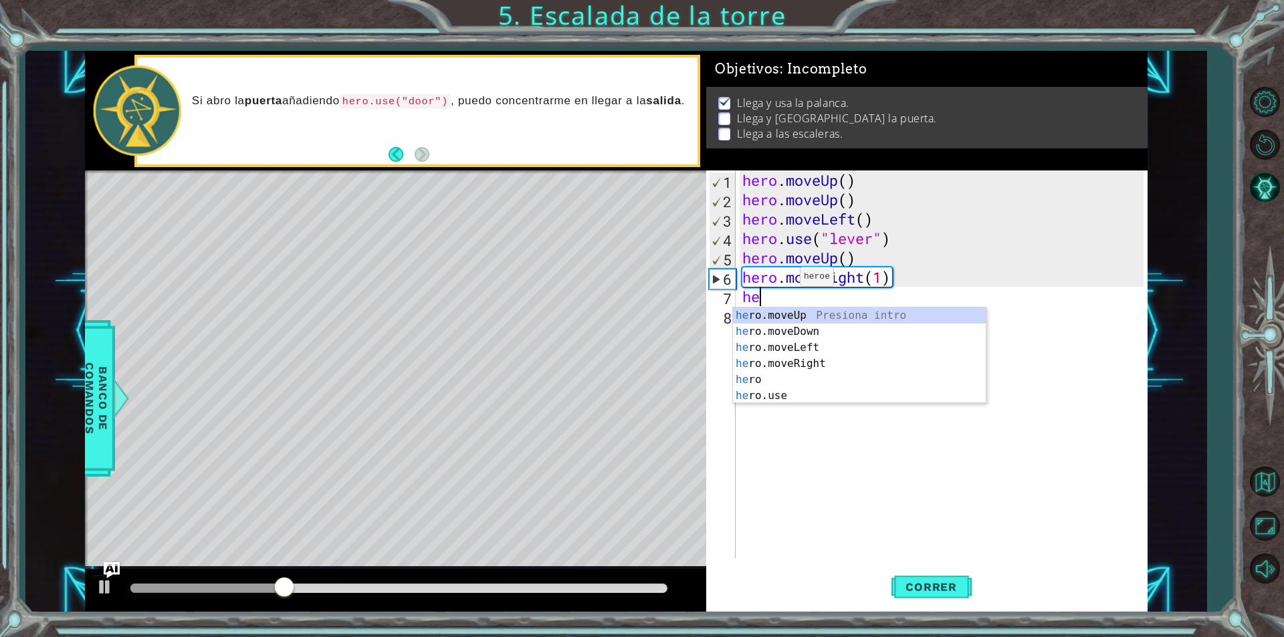
type textarea "her"
click at [827, 365] on div "her o.moveUp Presiona intro her o.moveDown Presiona intro her o.moveLeft Presio…" at bounding box center [859, 372] width 253 height 128
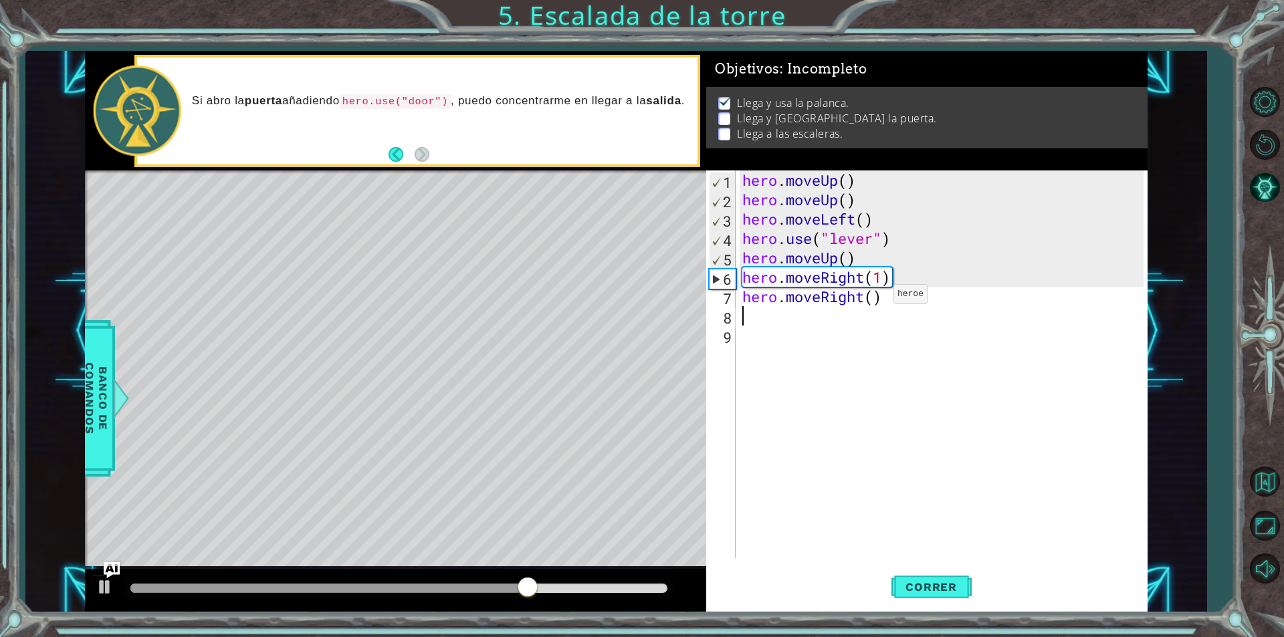
click at [875, 300] on div "hero . moveUp ( ) hero . moveUp ( ) hero . moveLeft ( ) hero . use ( "lever" ) …" at bounding box center [945, 384] width 411 height 427
type textarea "hero.moveRight(3)"
click at [911, 589] on span "Correr" at bounding box center [931, 587] width 78 height 13
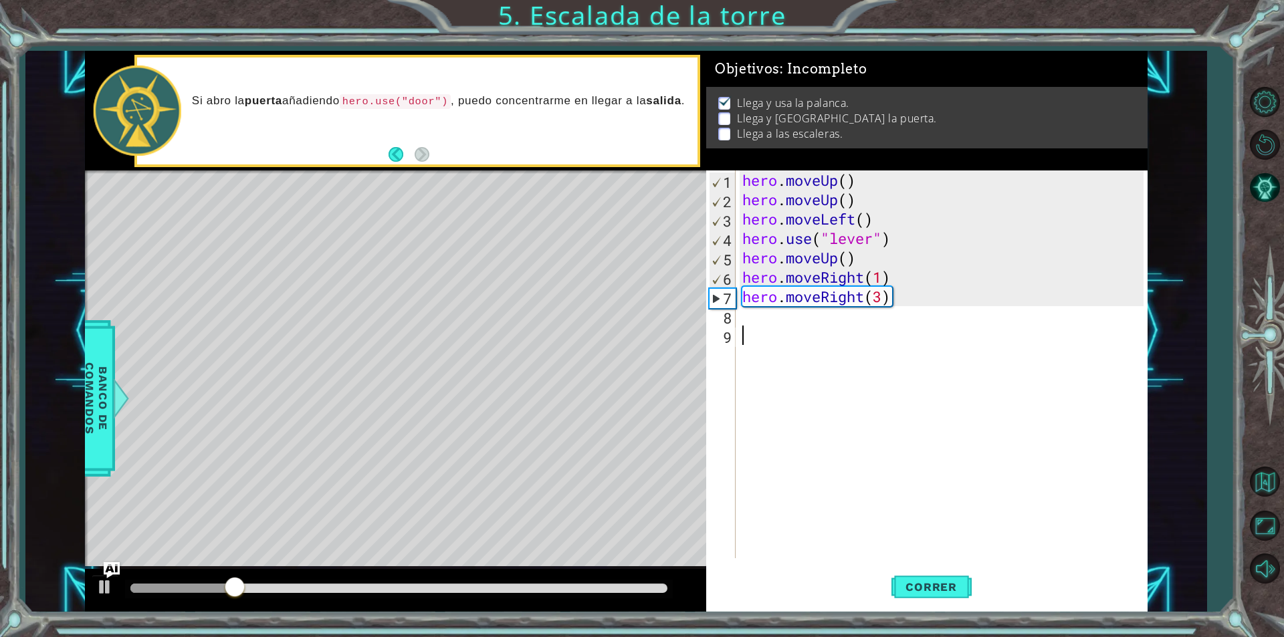
click at [810, 331] on div "hero . moveUp ( ) hero . moveUp ( ) hero . moveLeft ( ) hero . use ( "lever" ) …" at bounding box center [945, 384] width 411 height 427
click at [804, 324] on div "hero . moveUp ( ) hero . moveUp ( ) hero . moveLeft ( ) hero . use ( "lever" ) …" at bounding box center [945, 384] width 411 height 427
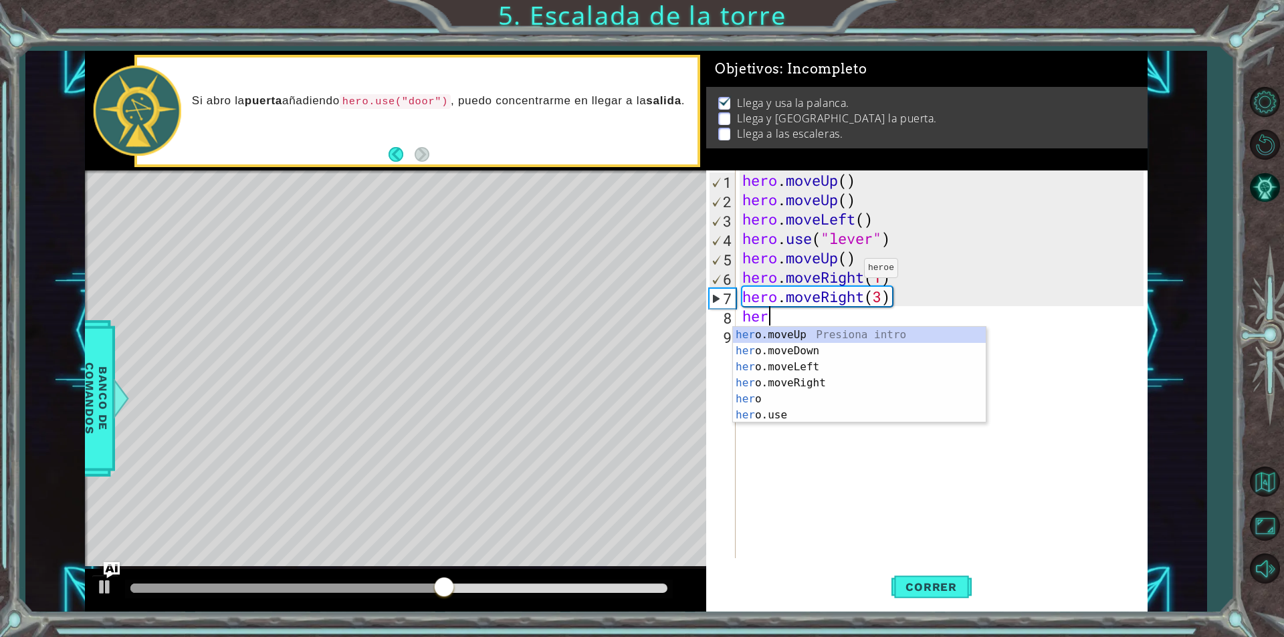
click at [840, 270] on div "hero . moveUp ( ) hero . moveUp ( ) hero . moveLeft ( ) hero . use ( "lever" ) …" at bounding box center [945, 384] width 411 height 427
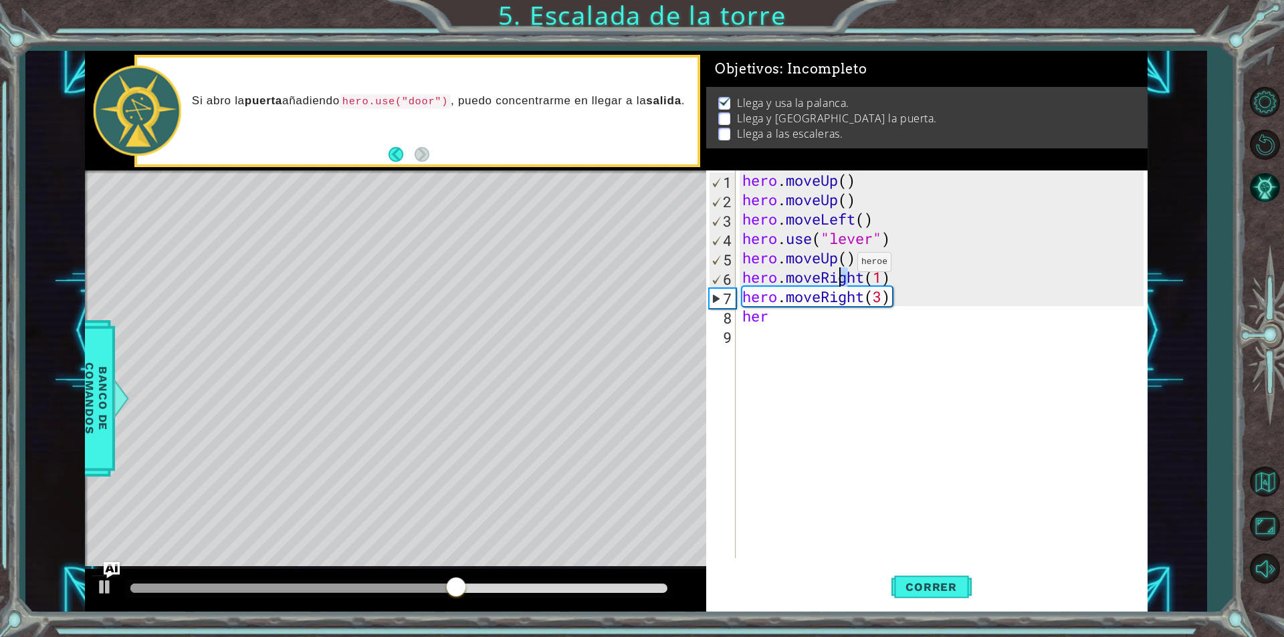
click at [838, 266] on div "hero . moveUp ( ) hero . moveUp ( ) hero . moveLeft ( ) hero . use ( "lever" ) …" at bounding box center [945, 384] width 411 height 427
click at [832, 282] on div "hero . moveUp ( ) hero . moveUp ( ) hero . moveLeft ( ) hero . use ( "lever" ) …" at bounding box center [945, 384] width 411 height 427
click at [855, 282] on div "hero . moveUp ( ) hero . moveUp ( ) hero . moveLeft ( ) hero . use ( "lever" ) …" at bounding box center [945, 384] width 411 height 427
click at [864, 278] on div "hero . moveUp ( ) hero . moveUp ( ) hero . moveLeft ( ) hero . use ( "lever" ) …" at bounding box center [945, 384] width 411 height 427
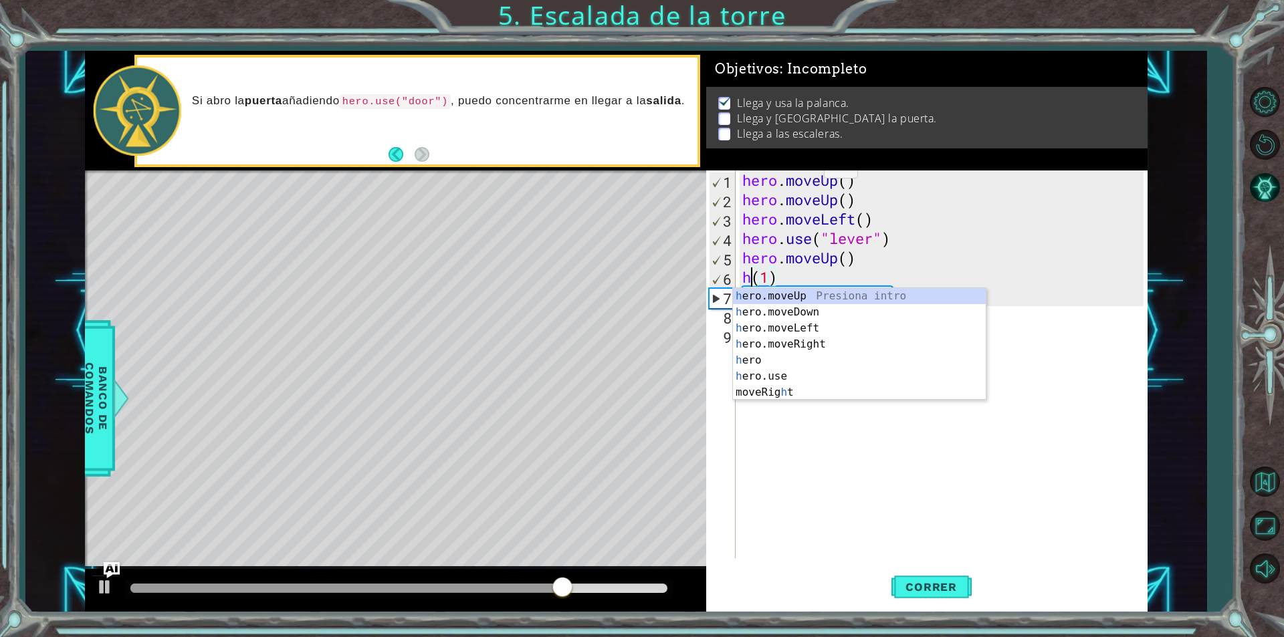
scroll to position [0, 1]
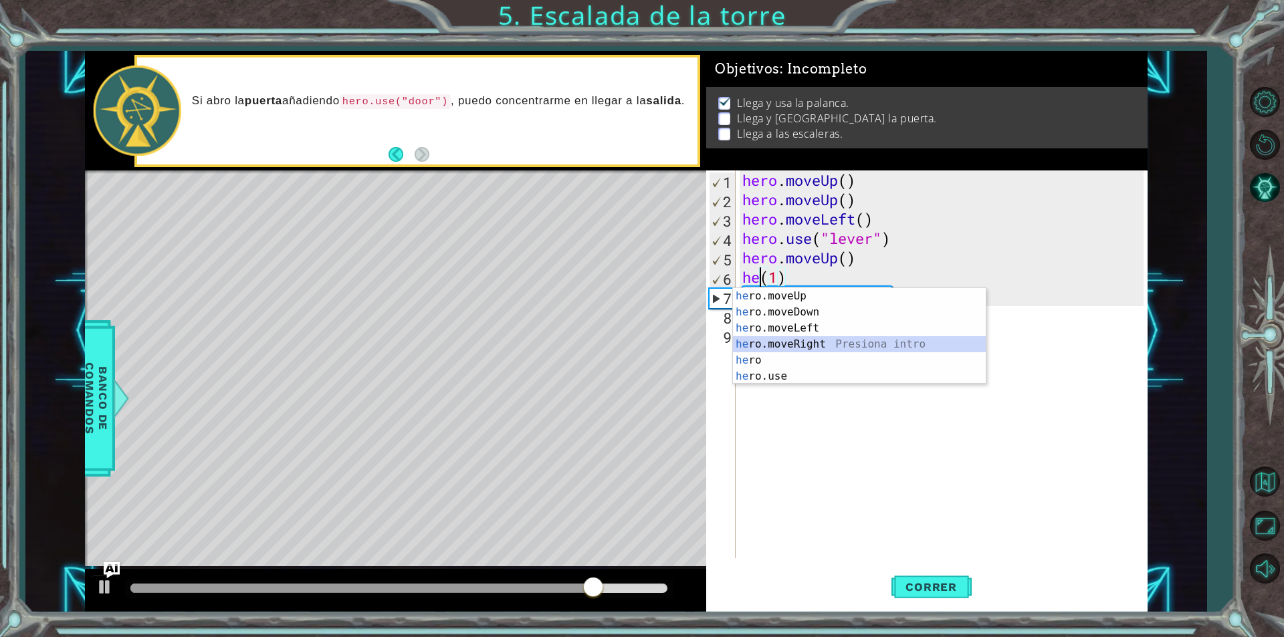
click at [862, 338] on div "he ro.moveUp Presiona intro he ro.moveDown Presiona intro he ro.moveLeft Presio…" at bounding box center [859, 352] width 253 height 128
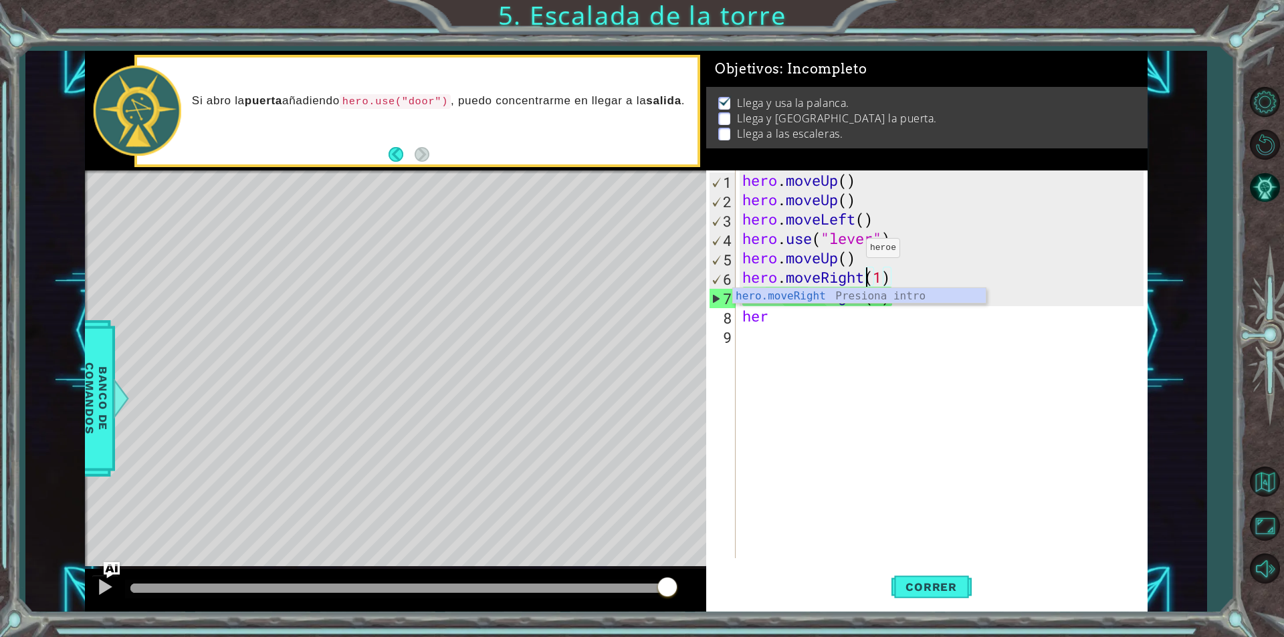
click at [846, 252] on div "hero . moveUp ( ) hero . moveUp ( ) hero . moveLeft ( ) hero . use ( "lever" ) …" at bounding box center [945, 384] width 411 height 427
click at [842, 256] on div "hero . moveUp ( ) hero . moveUp ( ) hero . moveLeft ( ) hero . use ( "lever" ) …" at bounding box center [945, 384] width 411 height 427
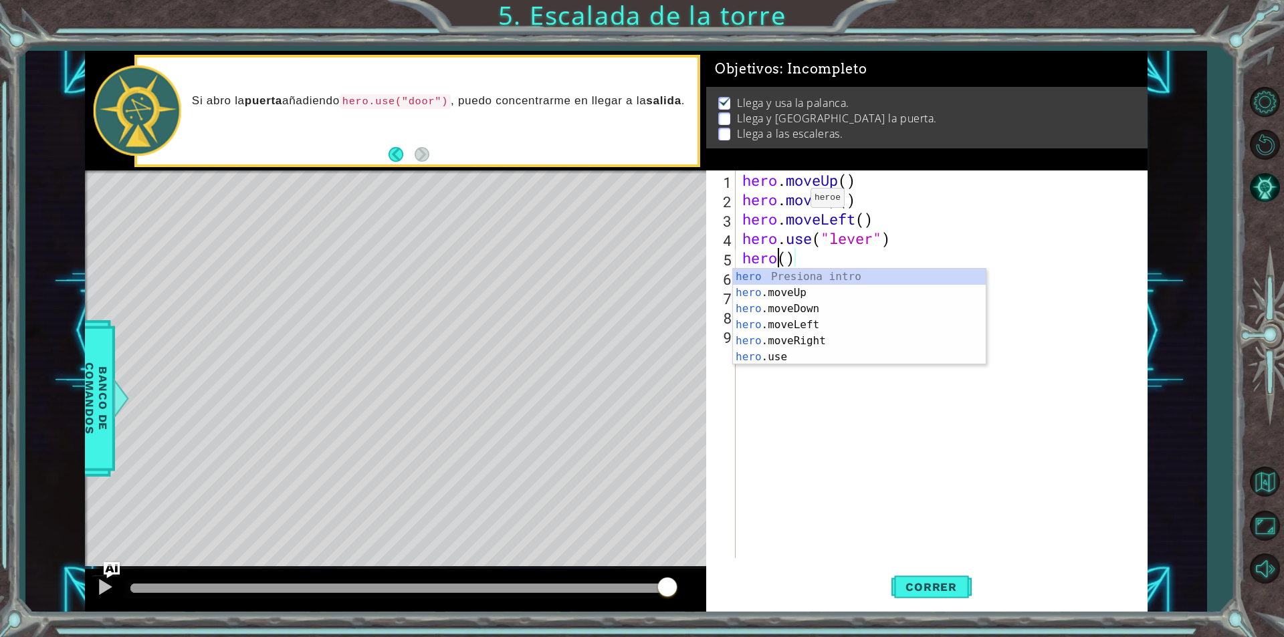
scroll to position [0, 0]
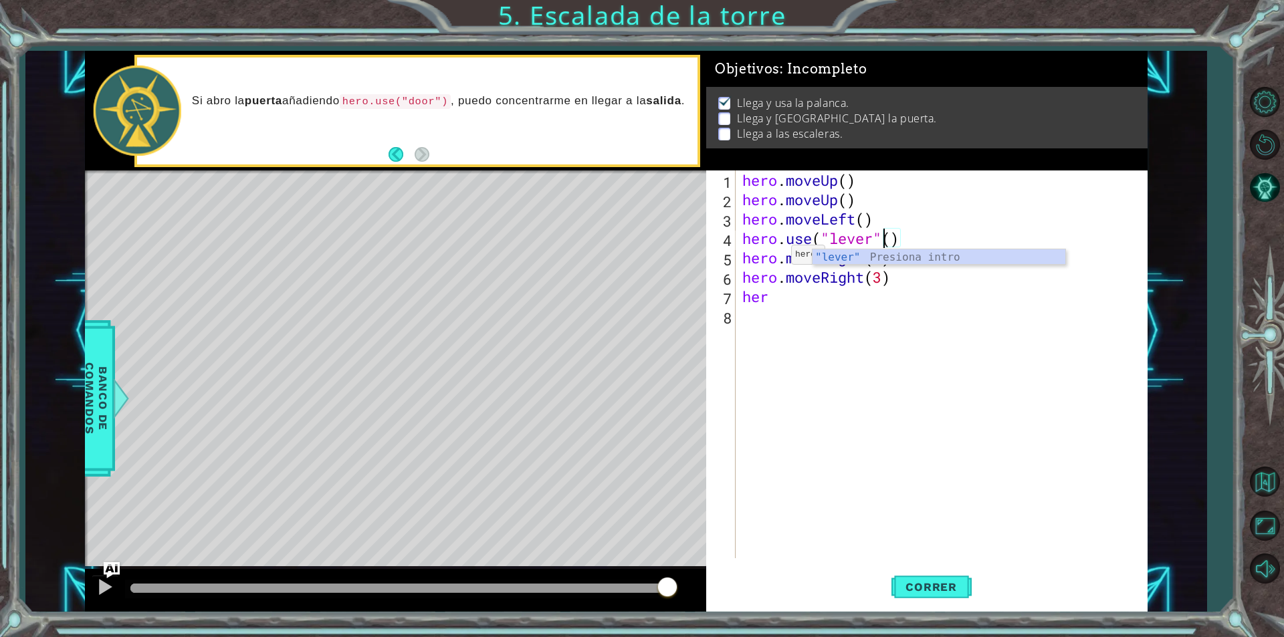
click at [770, 258] on div "hero . moveUp ( ) hero . moveUp ( ) hero . moveLeft ( ) hero . use ( "lever" ( …" at bounding box center [945, 384] width 411 height 427
click at [854, 268] on div "hero . moveUp ( ) hero . moveUp ( ) hero . moveLeft ( ) hero . use ( "lever" ( …" at bounding box center [945, 384] width 411 height 427
type textarea "hero.moveRight(3)"
click at [814, 308] on div "hero . moveUp ( ) hero . moveUp ( ) hero . moveLeft ( ) hero . use ( "lever" ( …" at bounding box center [945, 384] width 411 height 427
click at [815, 292] on div "hero . moveUp ( ) hero . moveUp ( ) hero . moveLeft ( ) hero . use ( "lever" ( …" at bounding box center [945, 384] width 411 height 427
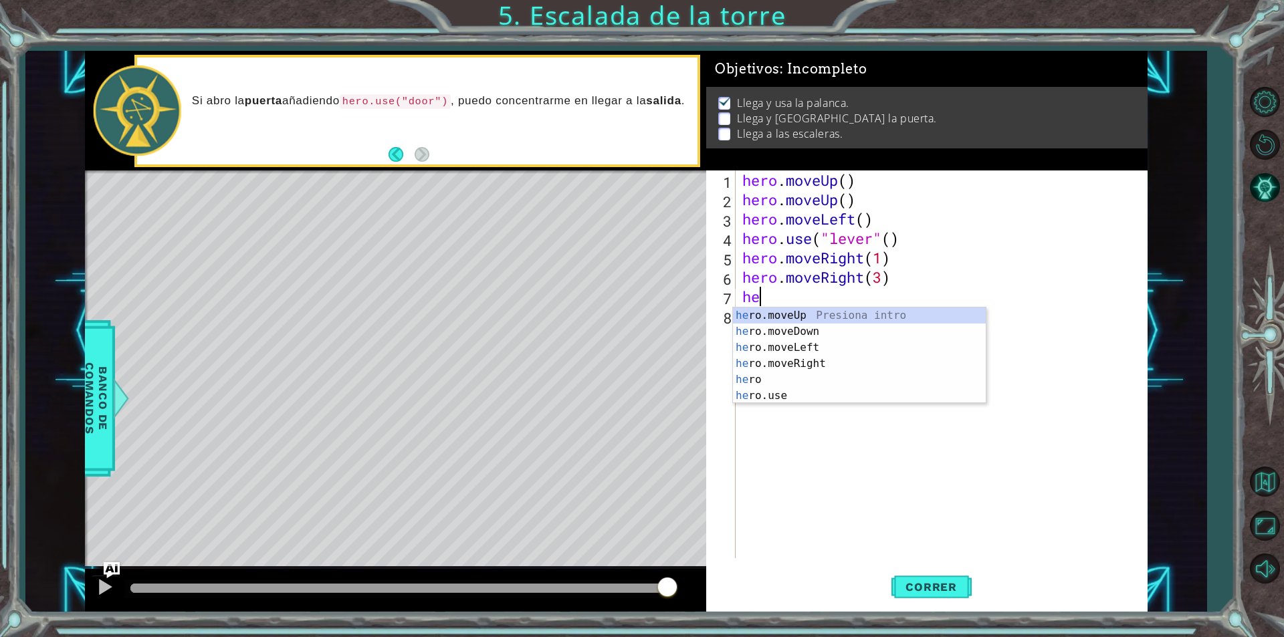
type textarea "h"
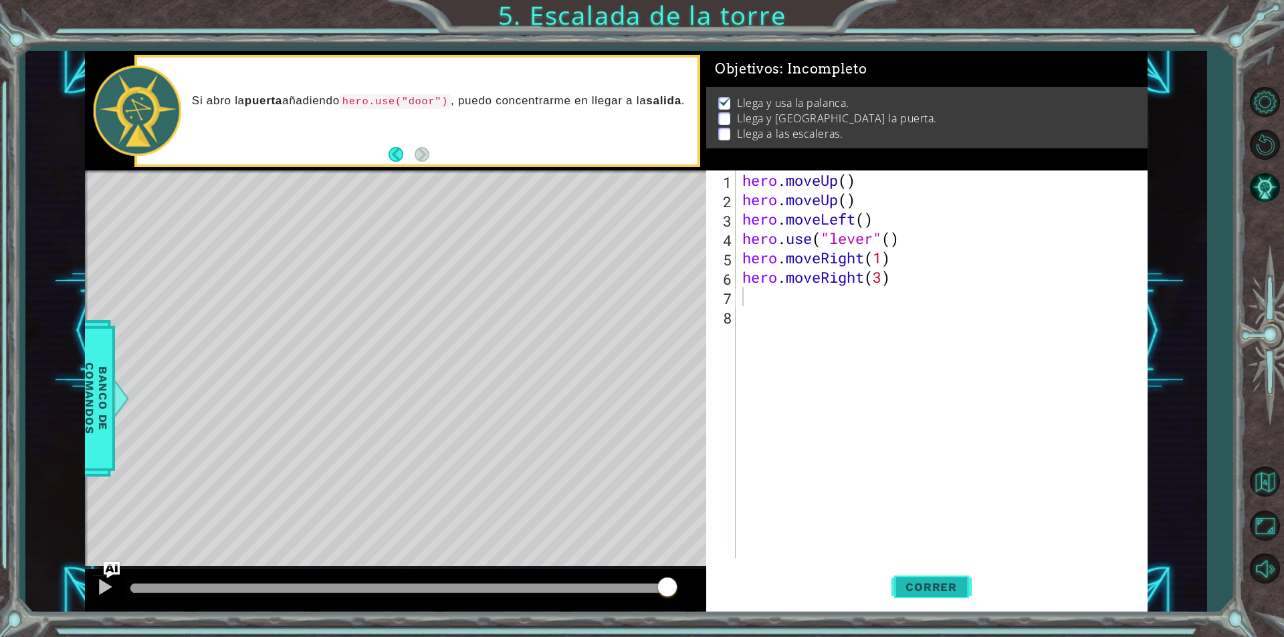
click at [918, 574] on button "Correr" at bounding box center [932, 587] width 80 height 44
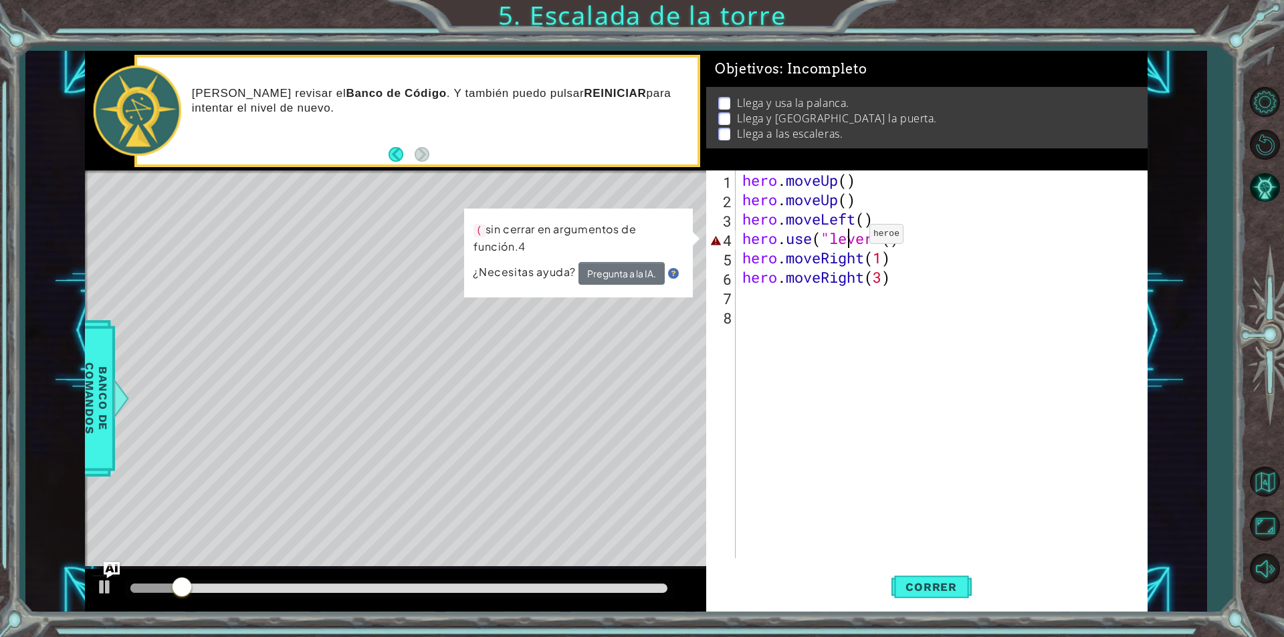
click at [850, 237] on div "hero . moveUp ( ) hero . moveUp ( ) hero . moveLeft ( ) hero . use ( "lever" ( …" at bounding box center [945, 384] width 411 height 427
click at [877, 234] on div "hero . moveUp ( ) hero . moveUp ( ) hero . moveLeft ( ) hero . use ( "lever" ( …" at bounding box center [945, 384] width 411 height 427
click at [900, 242] on div "hero . moveUp ( ) hero . moveUp ( ) hero . moveLeft ( ) hero . use ( "lever" ( …" at bounding box center [945, 384] width 411 height 427
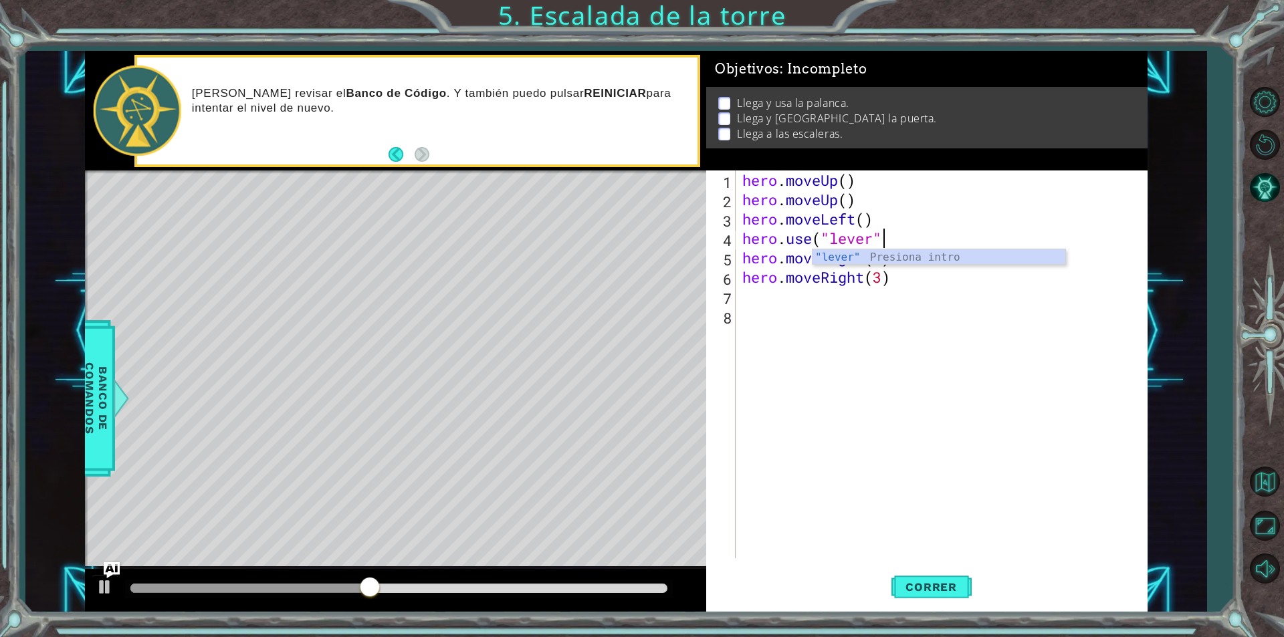
scroll to position [0, 6]
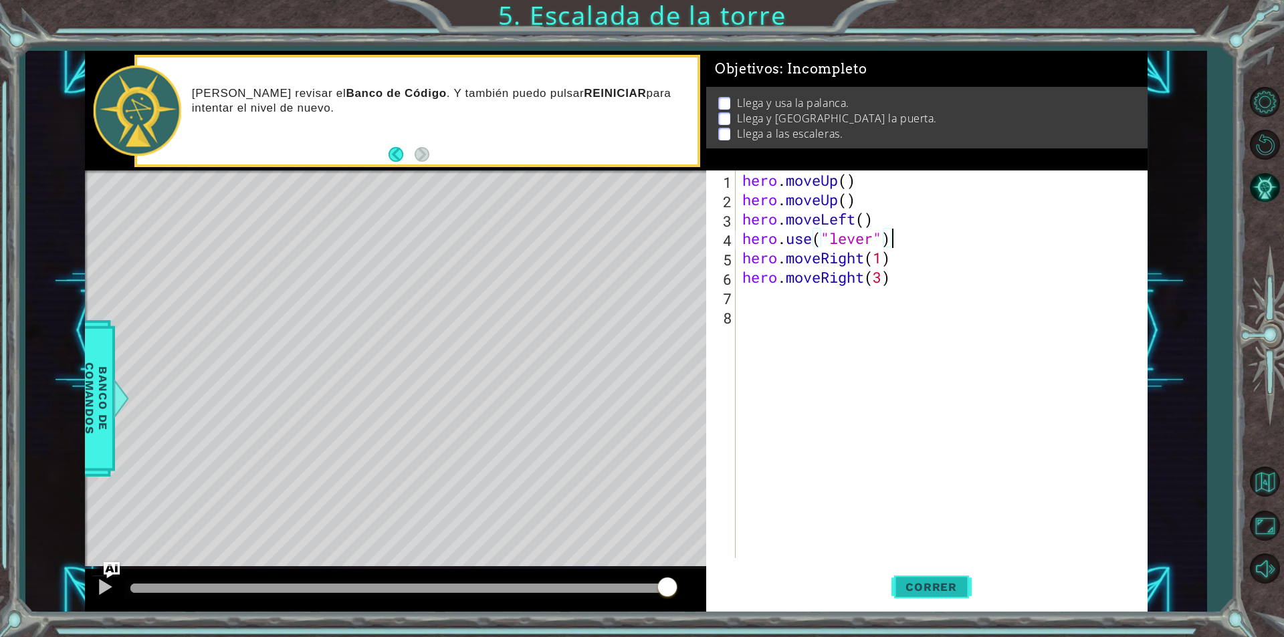
type textarea "hero.use("lever")"
click at [907, 593] on span "Correr" at bounding box center [931, 587] width 78 height 13
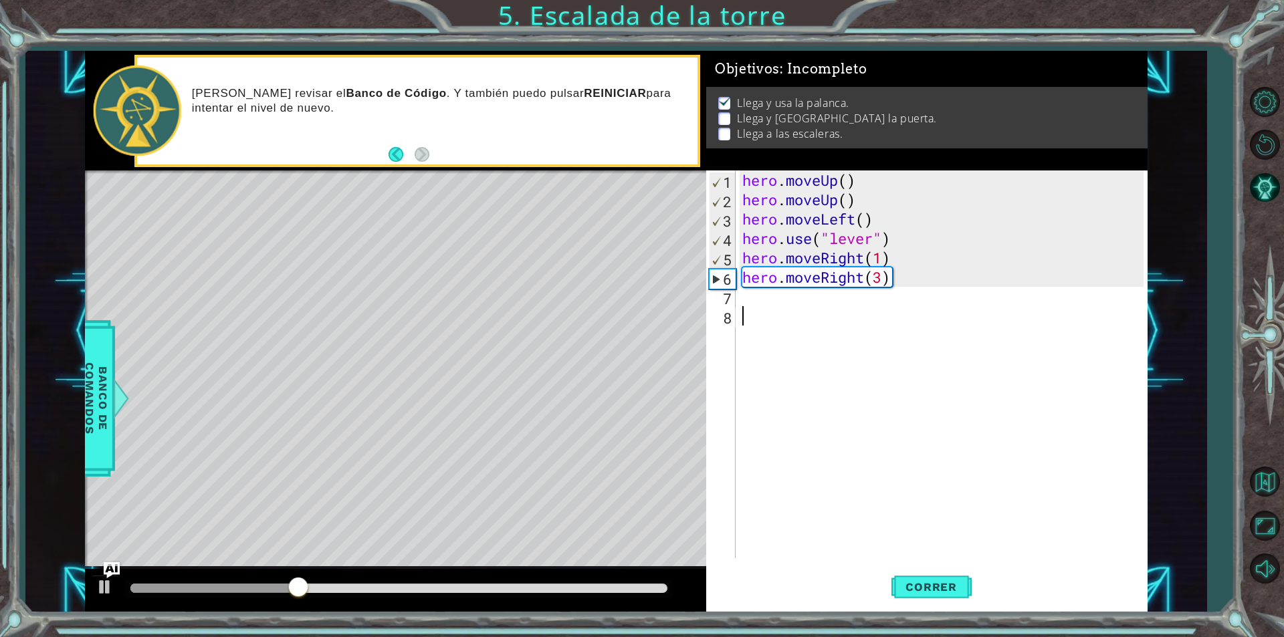
click at [779, 306] on div "hero . moveUp ( ) hero . moveUp ( ) hero . moveLeft ( ) hero . use ( "lever" ) …" at bounding box center [945, 384] width 411 height 427
click at [763, 293] on div "hero . moveUp ( ) hero . moveUp ( ) hero . moveLeft ( ) hero . use ( "lever" ) …" at bounding box center [945, 384] width 411 height 427
click at [634, 397] on div "Level Map" at bounding box center [394, 368] width 618 height 394
click at [749, 293] on div "hero . moveUp ( ) hero . moveUp ( ) hero . moveLeft ( ) hero . use ( "lever" ) …" at bounding box center [945, 384] width 411 height 427
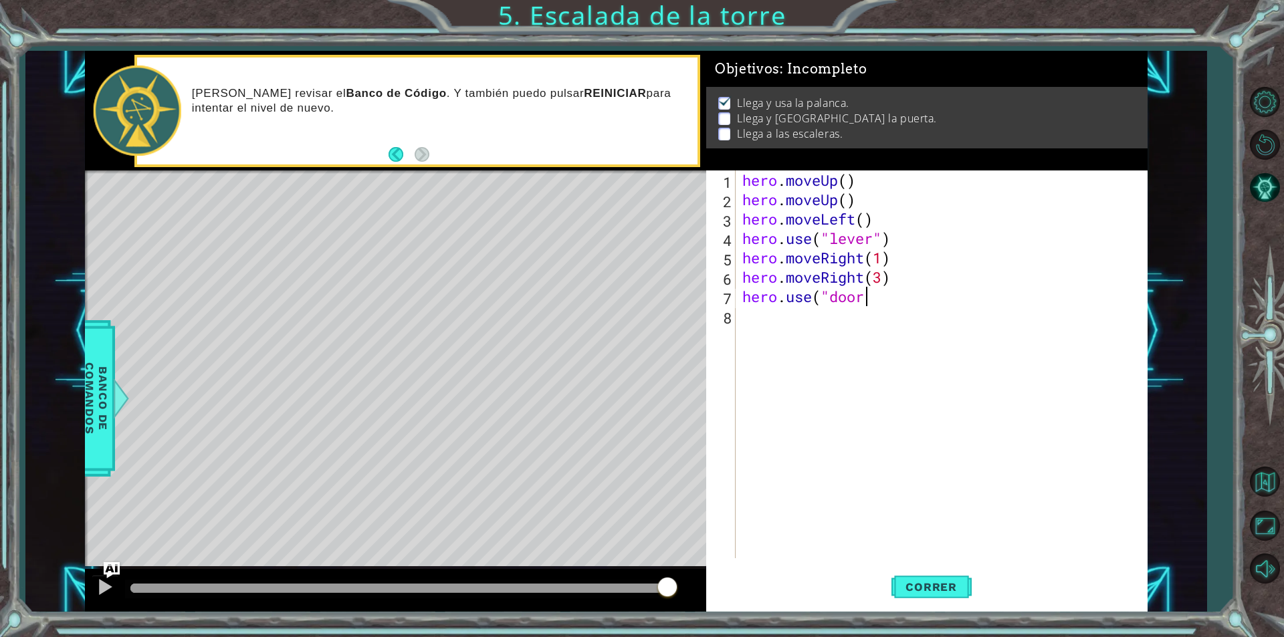
scroll to position [0, 5]
type textarea "hero.use("door")"
click at [936, 588] on span "Correr" at bounding box center [931, 587] width 78 height 13
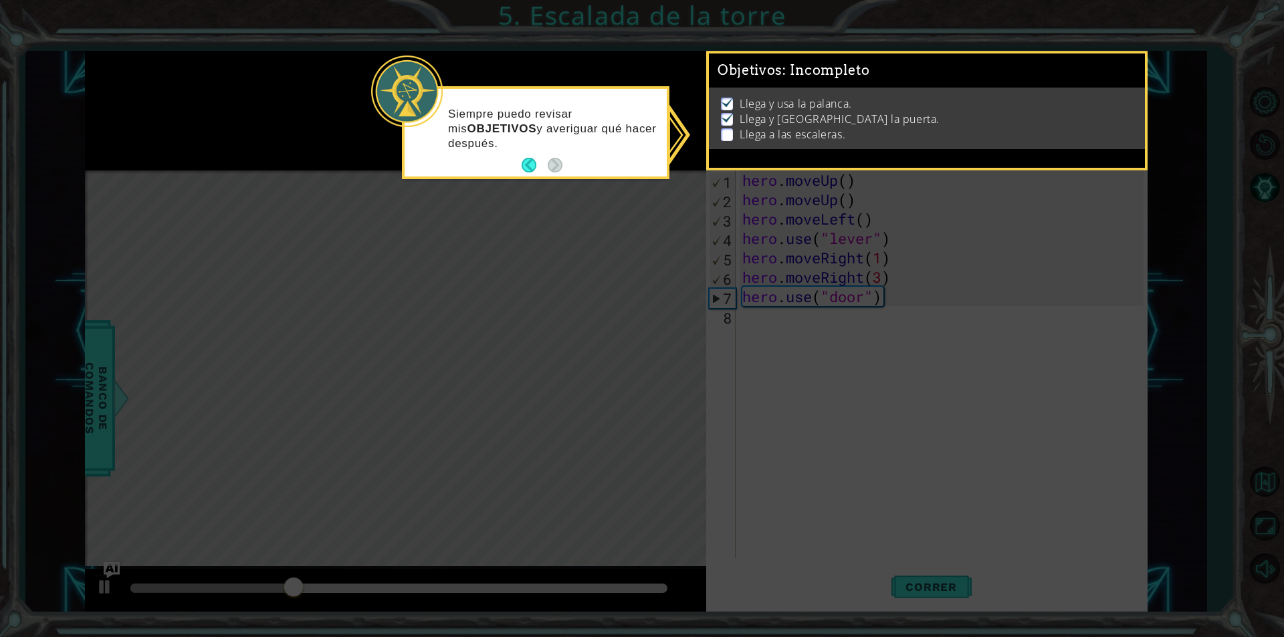
click at [625, 165] on div "Siempre puedo revisar mis OBJETIVOS y averiguar qué hacer después." at bounding box center [536, 135] width 262 height 82
click at [579, 152] on div "Siempre puedo revisar mis OBJETIVOS y averiguar qué hacer después." at bounding box center [536, 135] width 262 height 82
click at [771, 118] on p "Llega y [GEOGRAPHIC_DATA] la puerta." at bounding box center [840, 119] width 200 height 15
click at [779, 138] on p "Llega a las escaleras." at bounding box center [793, 134] width 106 height 15
click at [721, 128] on p at bounding box center [727, 134] width 12 height 13
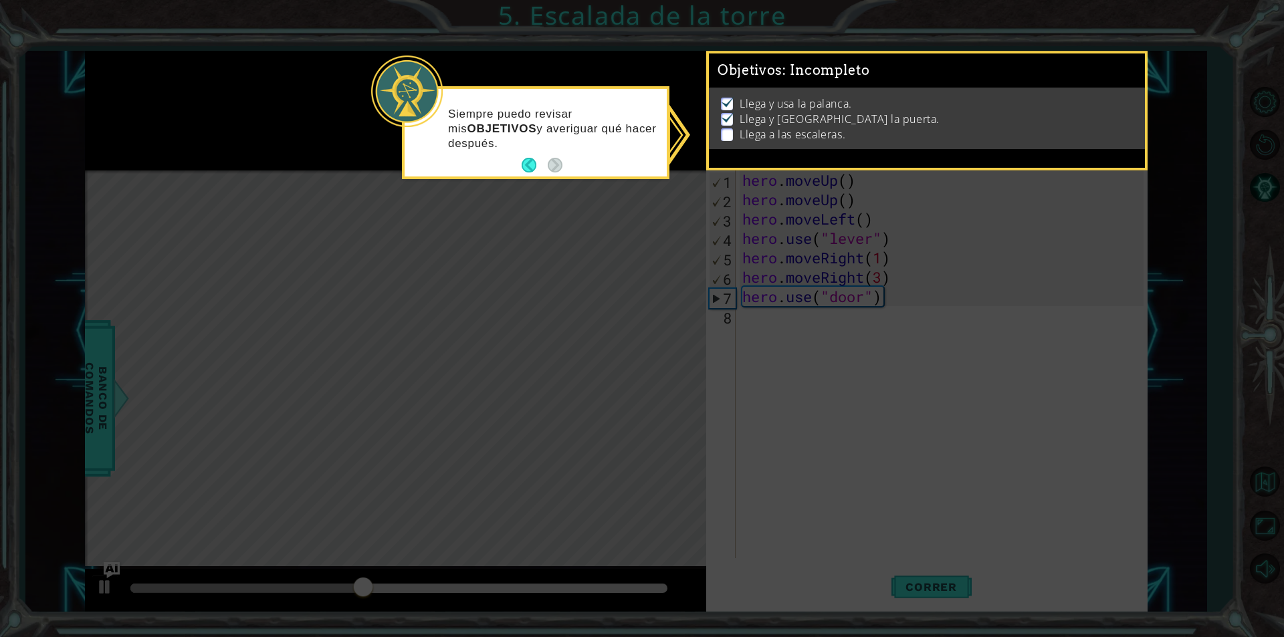
drag, startPoint x: 728, startPoint y: 144, endPoint x: 730, endPoint y: 177, distance: 32.2
click at [728, 149] on div "Llega y usa [PERSON_NAME]. Llega y usa la puerta. Llega a las escaleras." at bounding box center [927, 119] width 436 height 62
click at [730, 177] on icon at bounding box center [642, 318] width 1284 height 637
click at [520, 156] on div "Siempre puedo revisar mis OBJETIVOS y averiguar qué hacer después." at bounding box center [536, 135] width 262 height 82
click at [522, 166] on button "Back" at bounding box center [535, 165] width 26 height 15
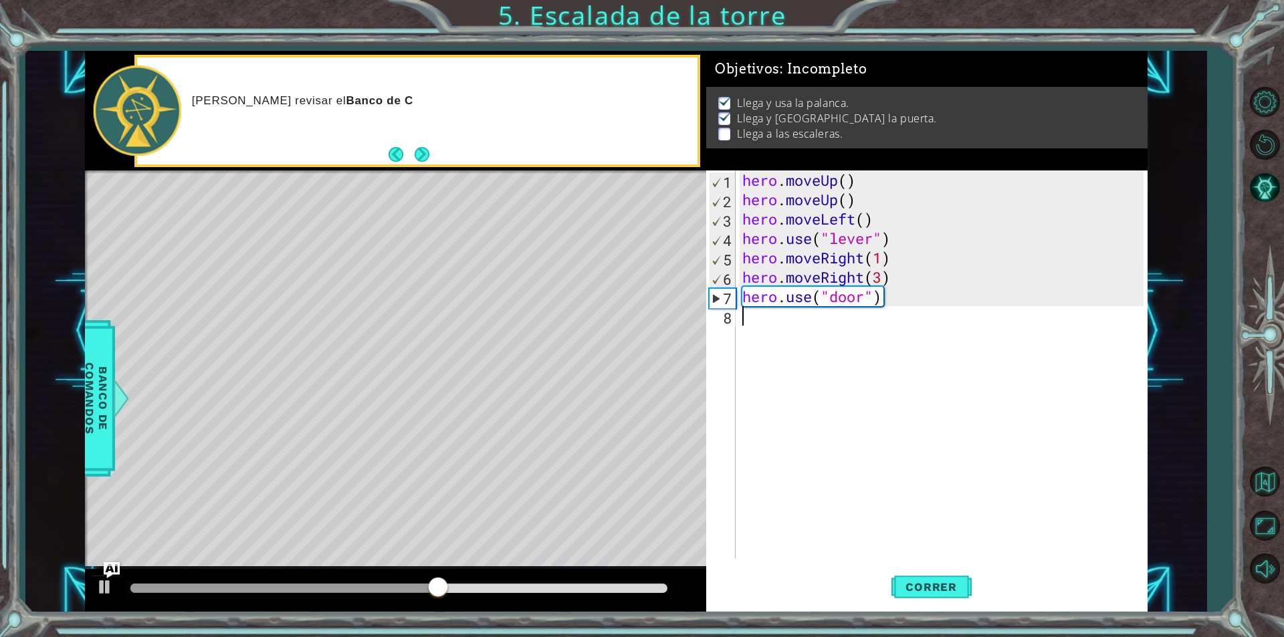
click at [773, 322] on div "hero . moveUp ( ) hero . moveUp ( ) hero . moveLeft ( ) hero . use ( "lever" ) …" at bounding box center [945, 384] width 411 height 427
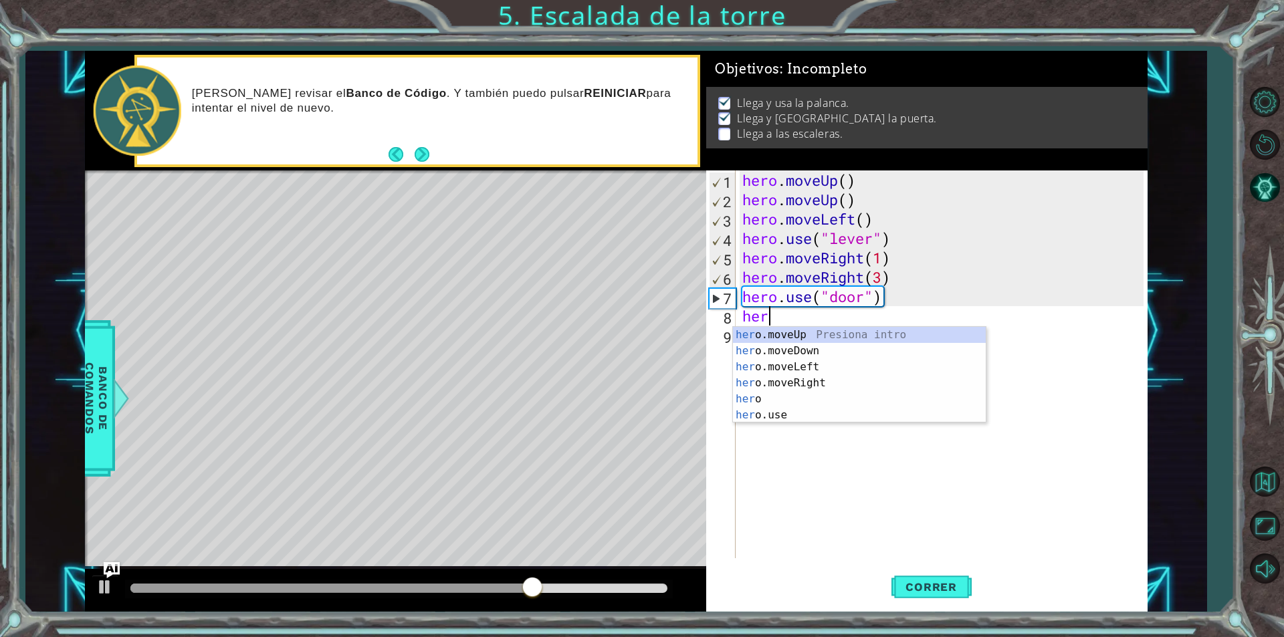
type textarea "hero"
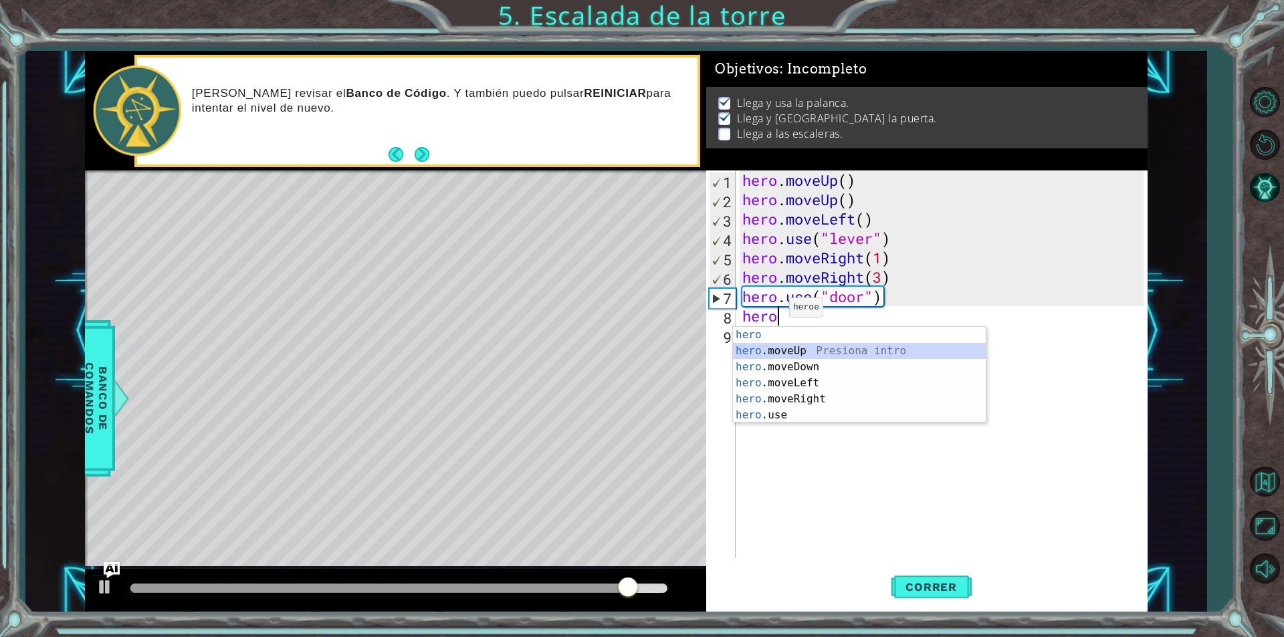
click at [819, 351] on div "hero Presiona intro hero .moveUp Presiona intro hero .moveDown Presiona intro h…" at bounding box center [859, 391] width 253 height 128
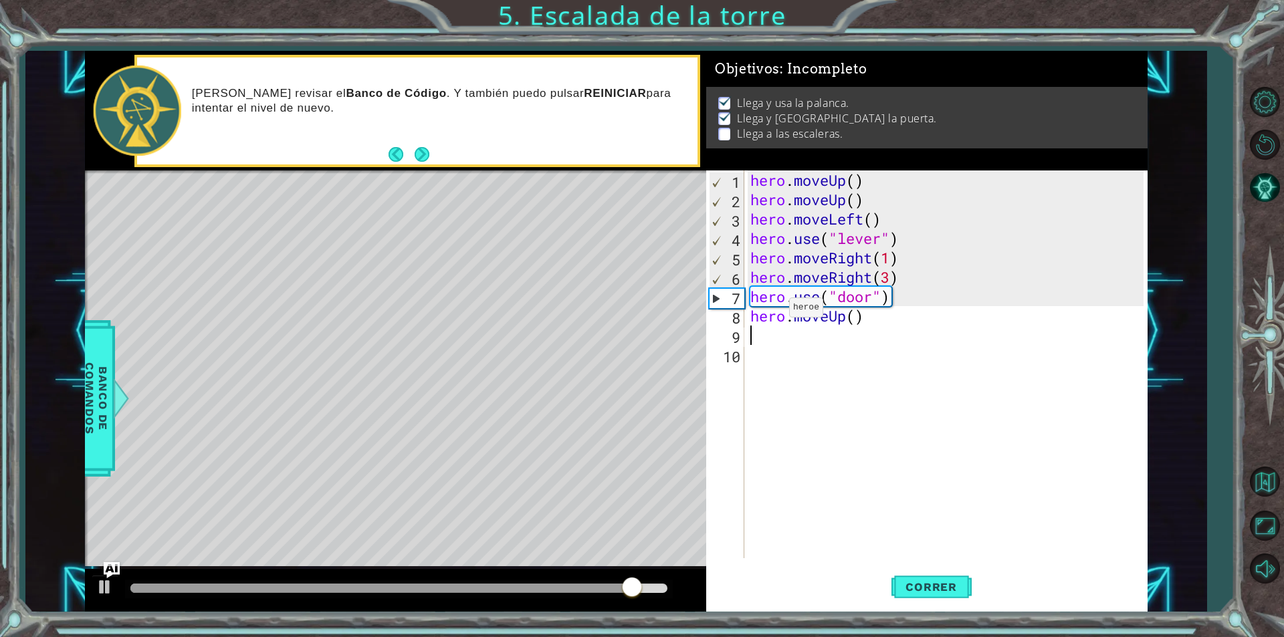
scroll to position [0, 0]
click at [856, 314] on div "hero . moveUp ( ) hero . moveUp ( ) hero . moveLeft ( ) hero . use ( "lever" ) …" at bounding box center [949, 384] width 403 height 427
type textarea "hero.moveUp(2)"
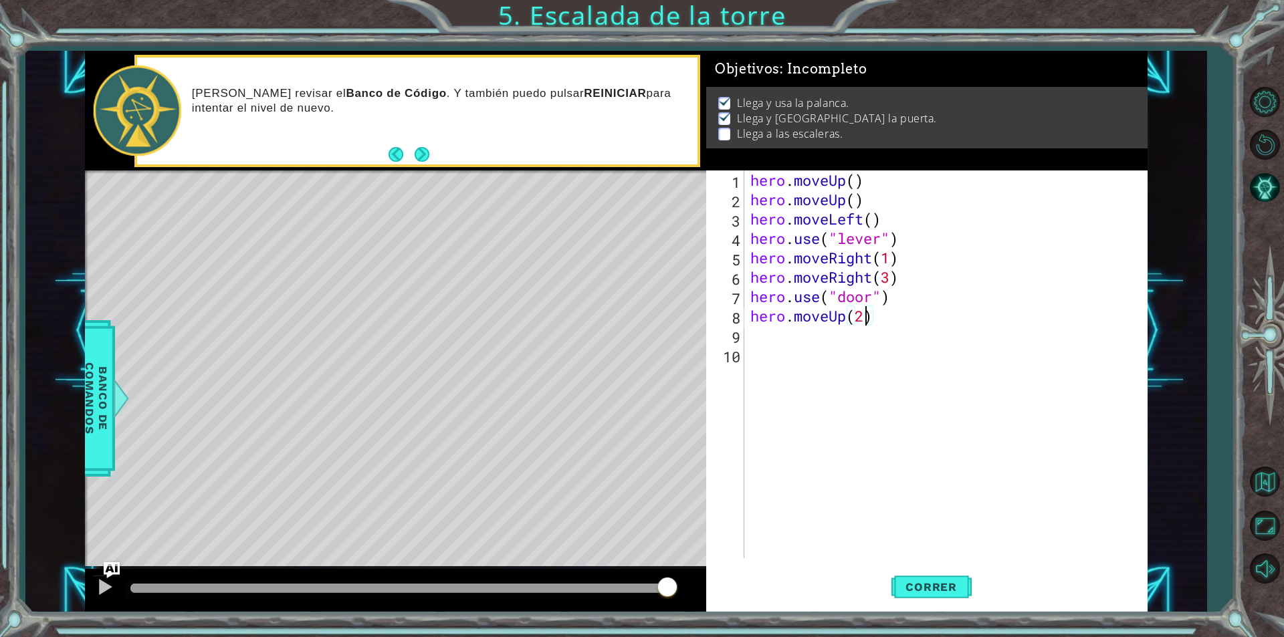
click at [827, 335] on div "hero . moveUp ( ) hero . moveUp ( ) hero . moveLeft ( ) hero . use ( "lever" ) …" at bounding box center [949, 384] width 403 height 427
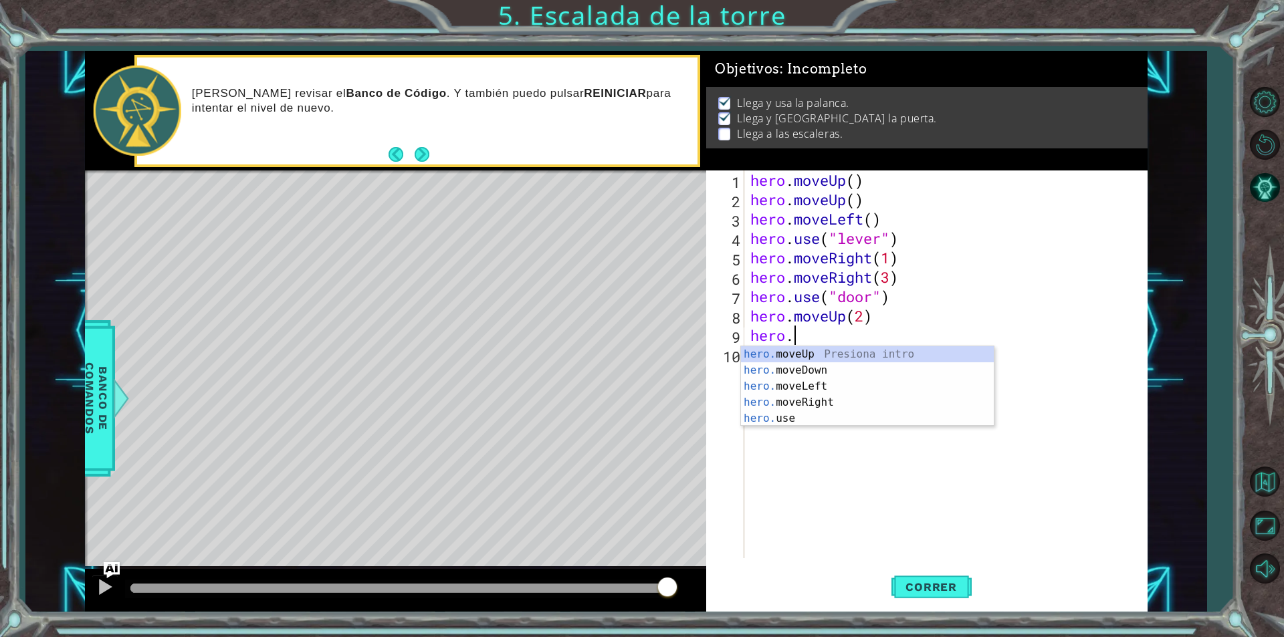
scroll to position [0, 1]
click at [867, 316] on div "hero . moveUp ( ) hero . moveUp ( ) hero . moveLeft ( ) hero . use ( "lever" ) …" at bounding box center [949, 384] width 403 height 427
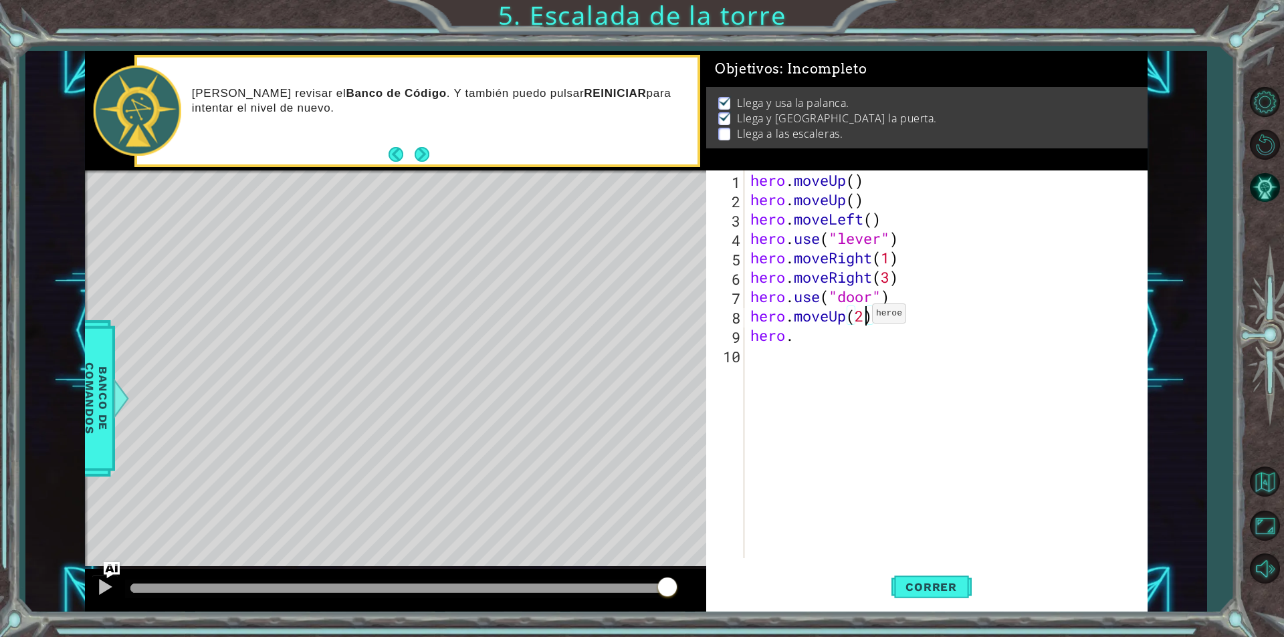
type textarea "hero.moveUp()"
click at [830, 351] on div "hero . moveUp ( ) hero . moveUp ( ) hero . moveLeft ( ) hero . use ( "lever" ) …" at bounding box center [949, 384] width 403 height 427
click at [831, 334] on div "hero . moveUp ( ) hero . moveUp ( ) hero . moveLeft ( ) hero . use ( "lever" ) …" at bounding box center [949, 384] width 403 height 427
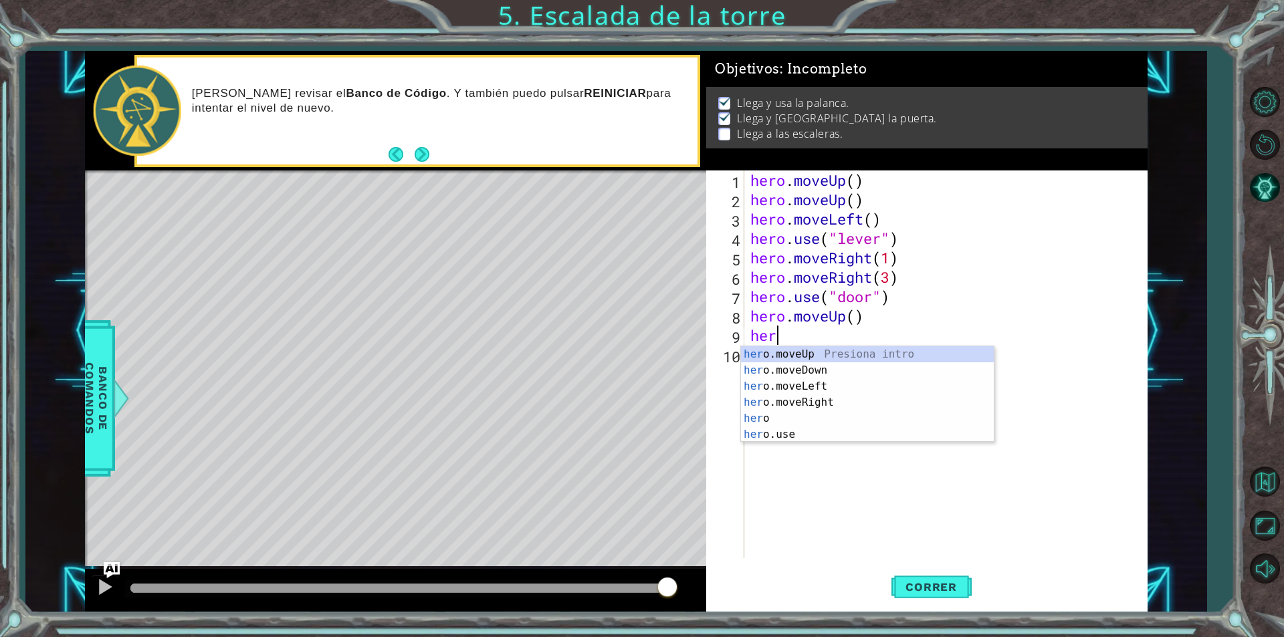
type textarea "h"
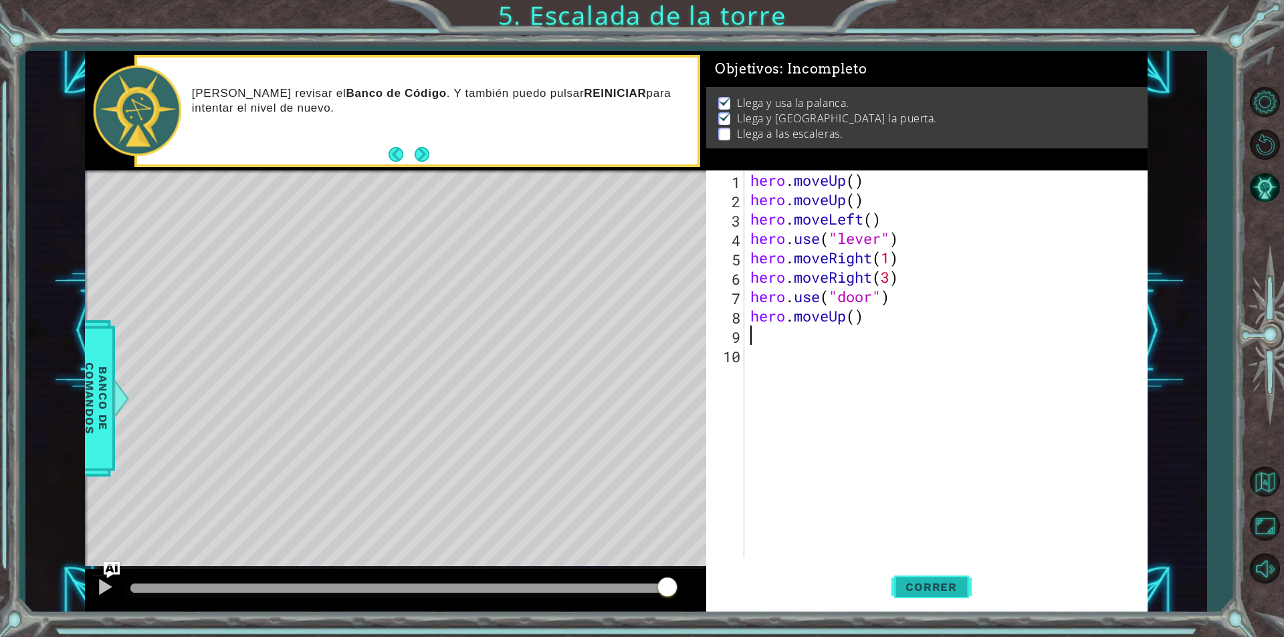
click at [892, 588] on button "Correr" at bounding box center [932, 587] width 80 height 44
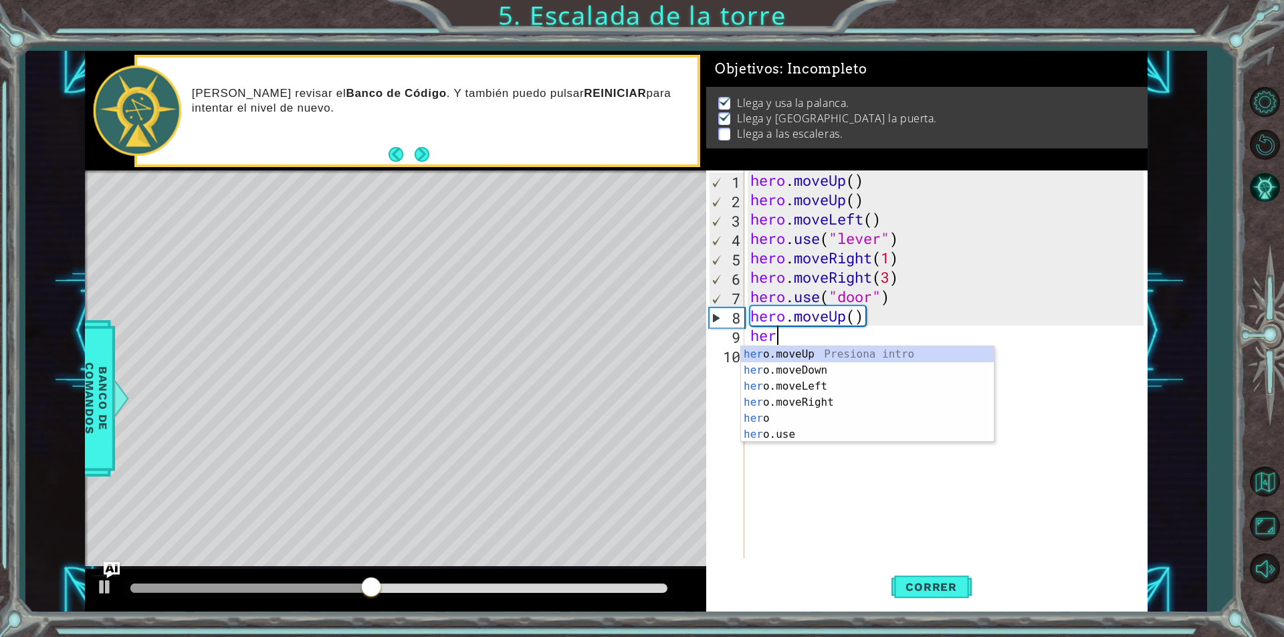
type textarea "hero"
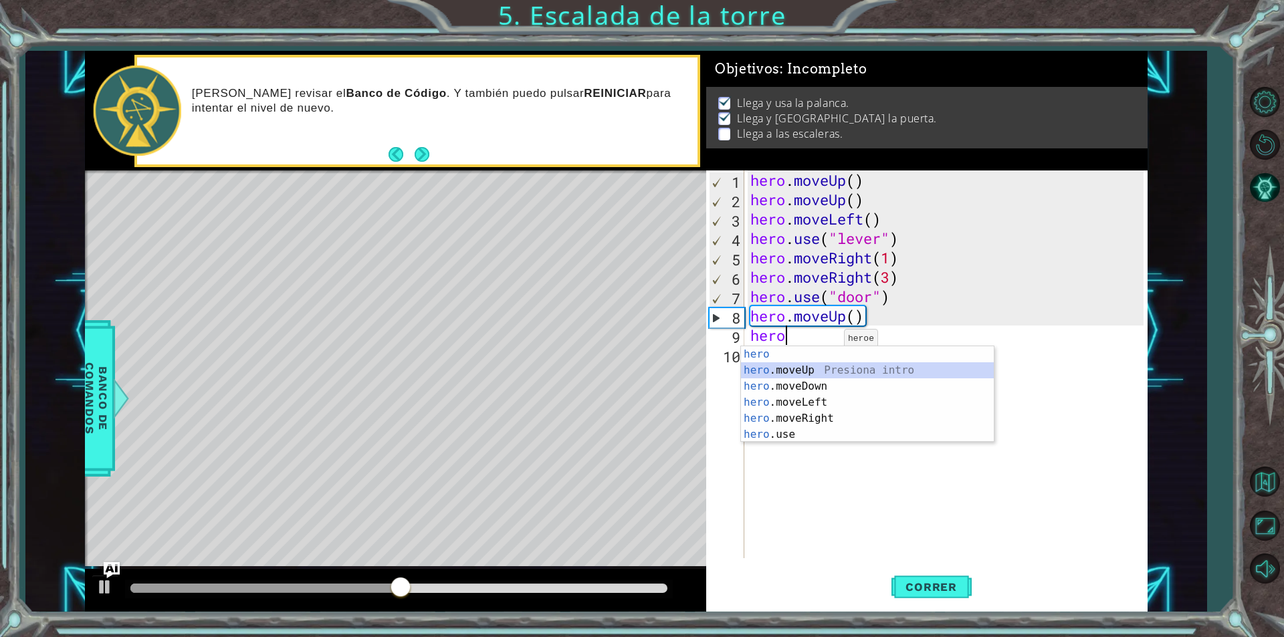
click at [830, 363] on div "hero Presiona intro hero .moveUp Presiona intro hero .moveDown Presiona intro h…" at bounding box center [867, 411] width 253 height 128
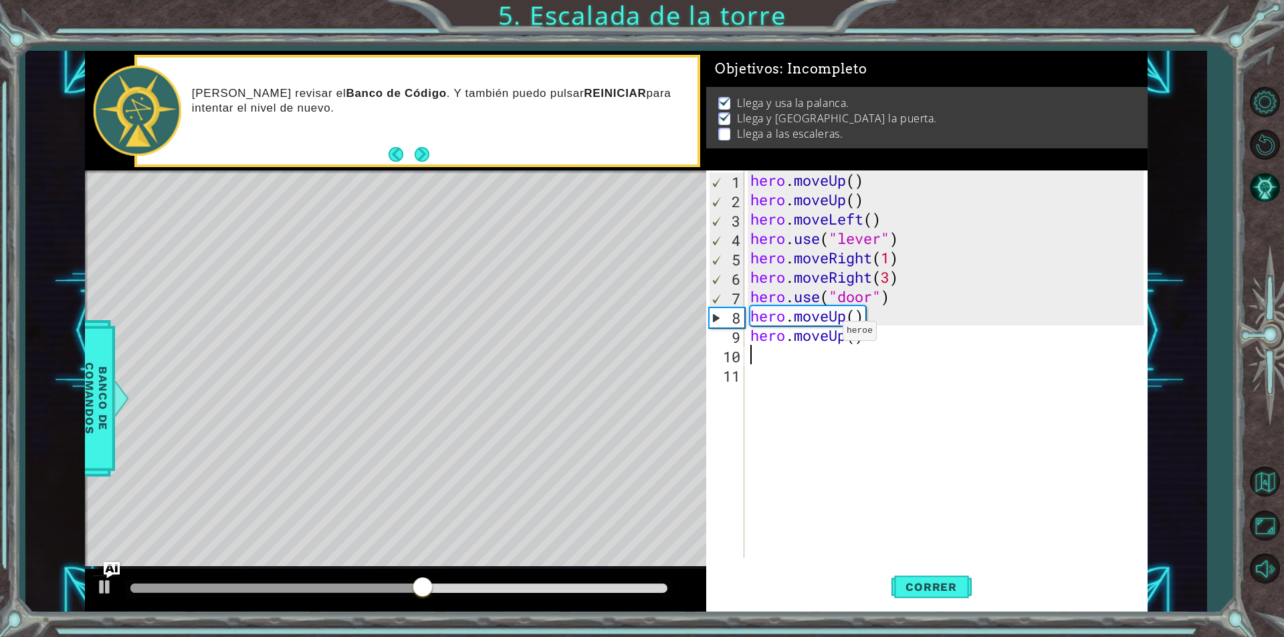
click at [831, 334] on div "hero . moveUp ( ) hero . moveUp ( ) hero . moveLeft ( ) hero . use ( "lever" ) …" at bounding box center [949, 384] width 403 height 427
click at [848, 327] on div "hero . moveUp ( ) hero . moveUp ( ) hero . moveLeft ( ) hero . use ( "lever" ) …" at bounding box center [949, 384] width 403 height 427
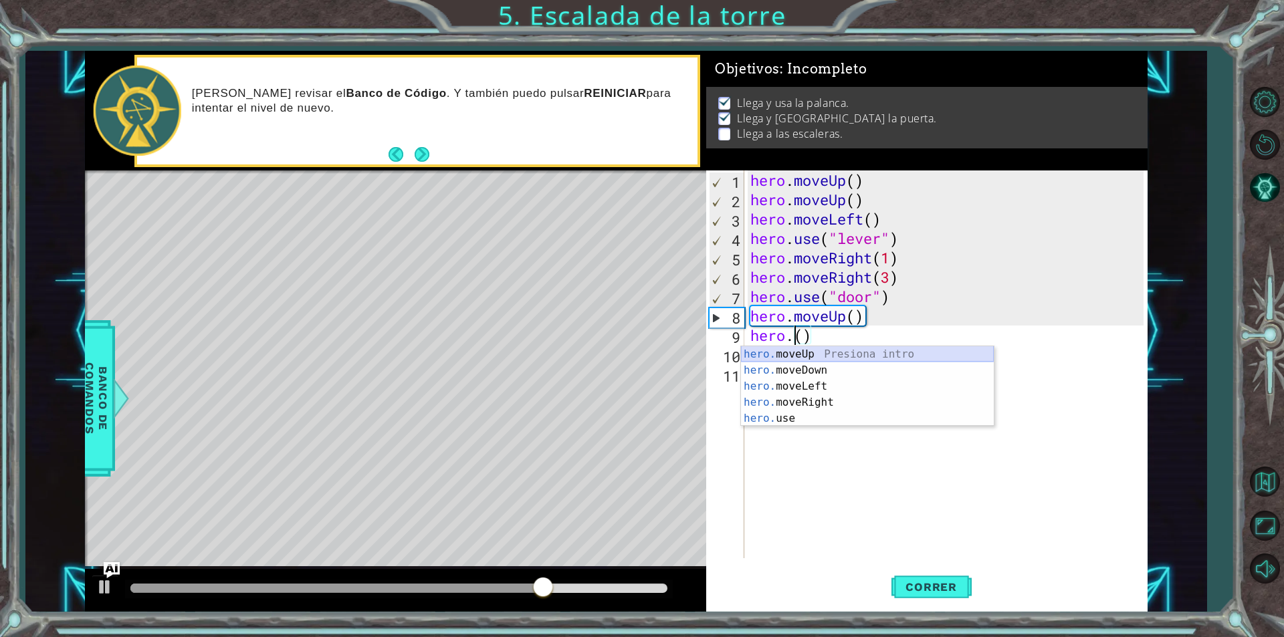
click at [841, 357] on div "hero. moveUp Presiona intro hero. moveDown Presiona intro hero. moveLeft Presio…" at bounding box center [867, 403] width 253 height 112
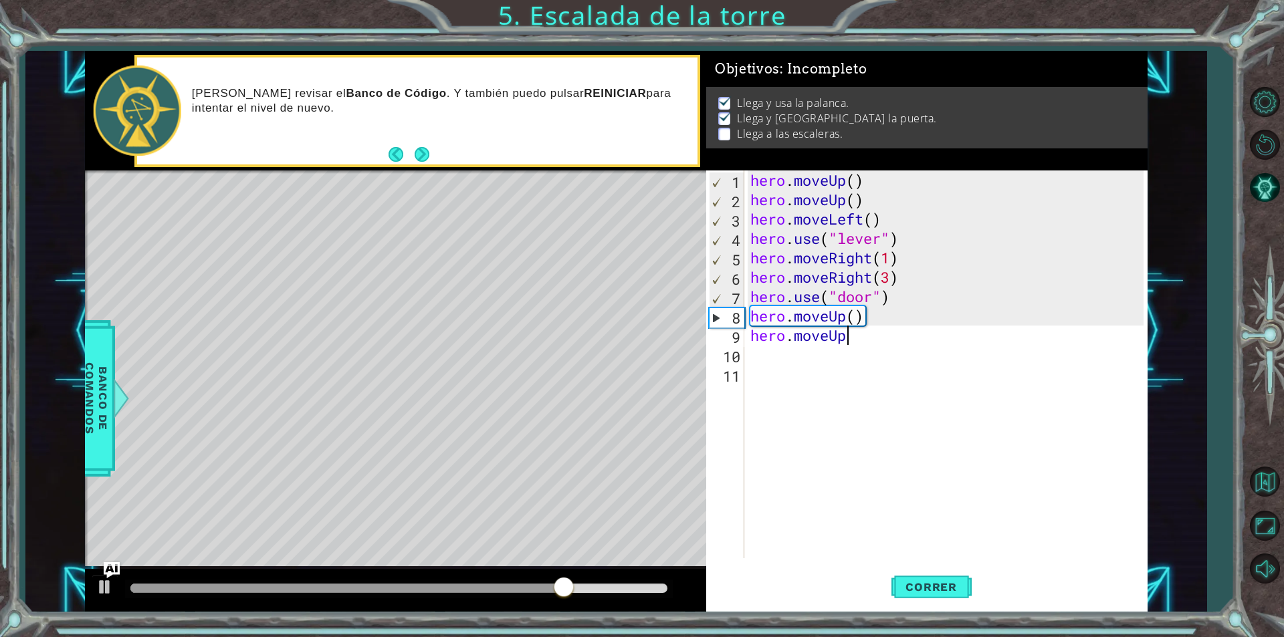
click at [853, 335] on div "hero . moveUp ( ) hero . moveUp ( ) hero . moveLeft ( ) hero . use ( "lever" ) …" at bounding box center [949, 384] width 403 height 427
click at [856, 334] on div "hero . moveUp ( ) hero . moveUp ( ) hero . moveLeft ( ) hero . use ( "lever" ) …" at bounding box center [949, 384] width 403 height 427
click at [862, 333] on div "hero . moveUp ( ) hero . moveUp ( ) hero . moveLeft ( ) hero . use ( "lever" ) …" at bounding box center [949, 384] width 403 height 427
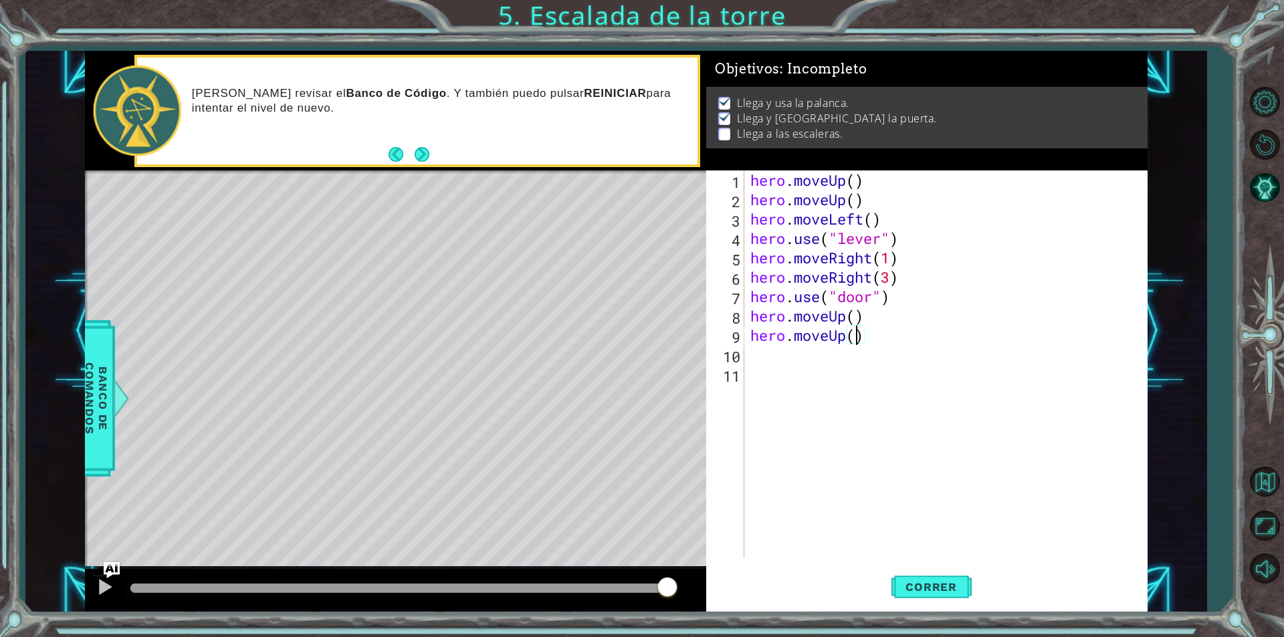
type textarea "hero.moveUp(2)"
click at [822, 361] on div "hero . moveUp ( ) hero . moveUp ( ) hero . moveLeft ( ) hero . use ( "lever" ) …" at bounding box center [949, 384] width 403 height 427
click at [962, 576] on button "Correr" at bounding box center [932, 587] width 80 height 44
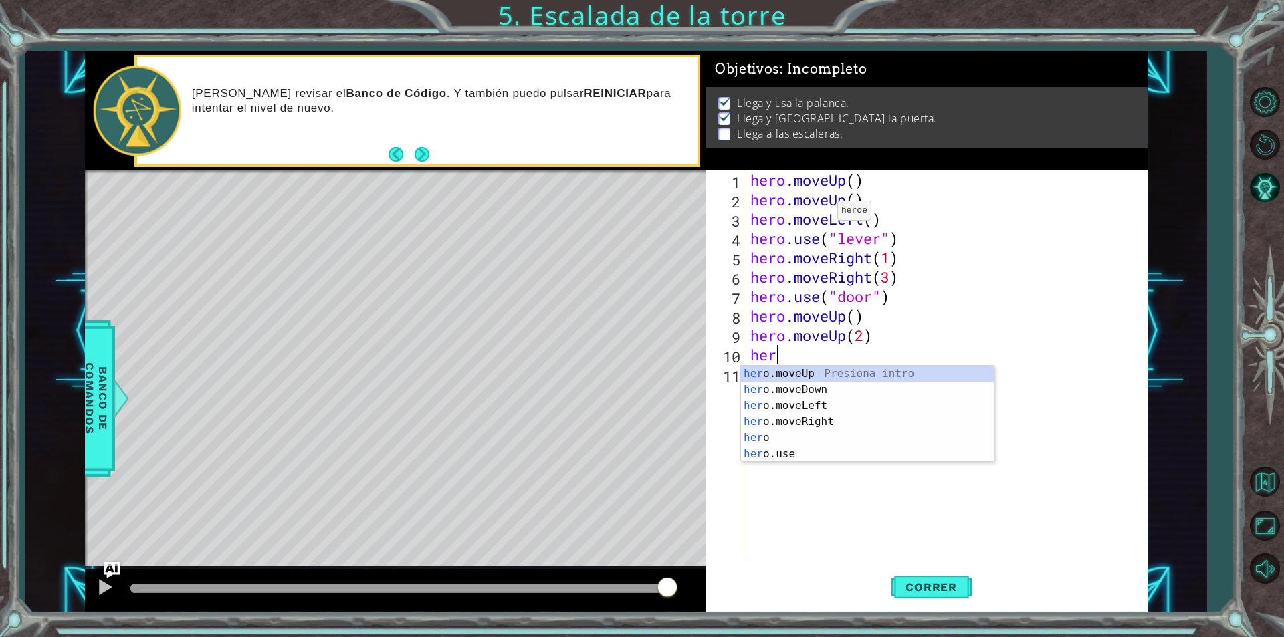
type textarea "hero"
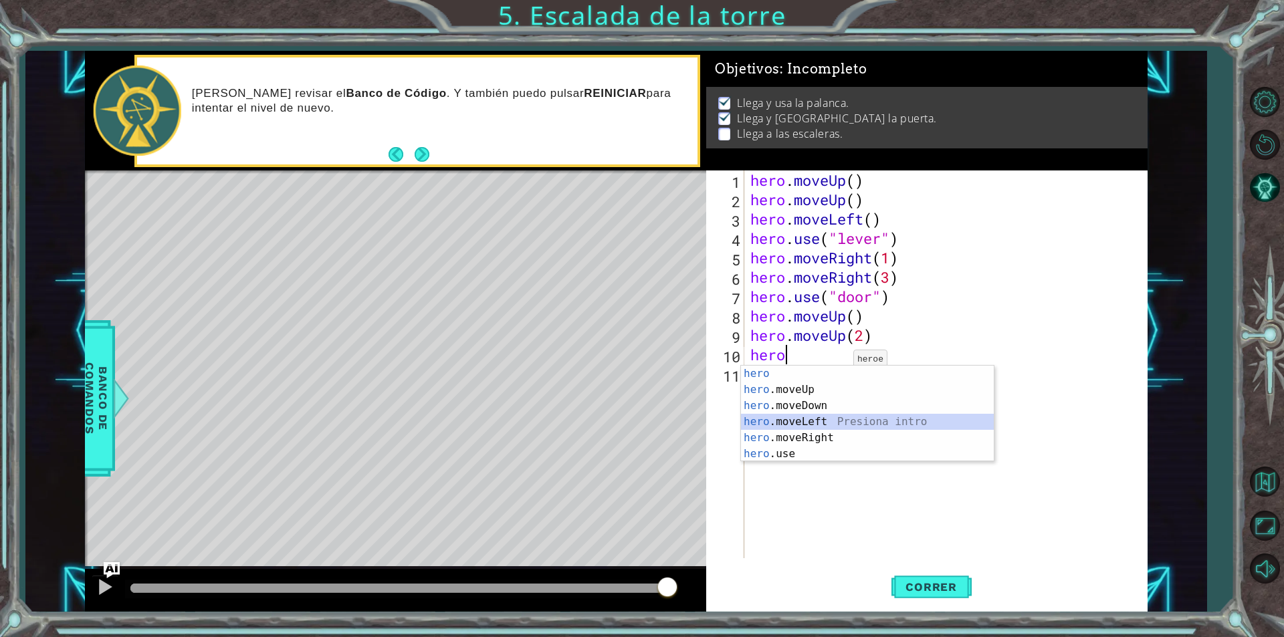
click at [822, 419] on div "hero Presiona intro hero .moveUp Presiona intro hero .moveDown Presiona intro h…" at bounding box center [867, 430] width 253 height 128
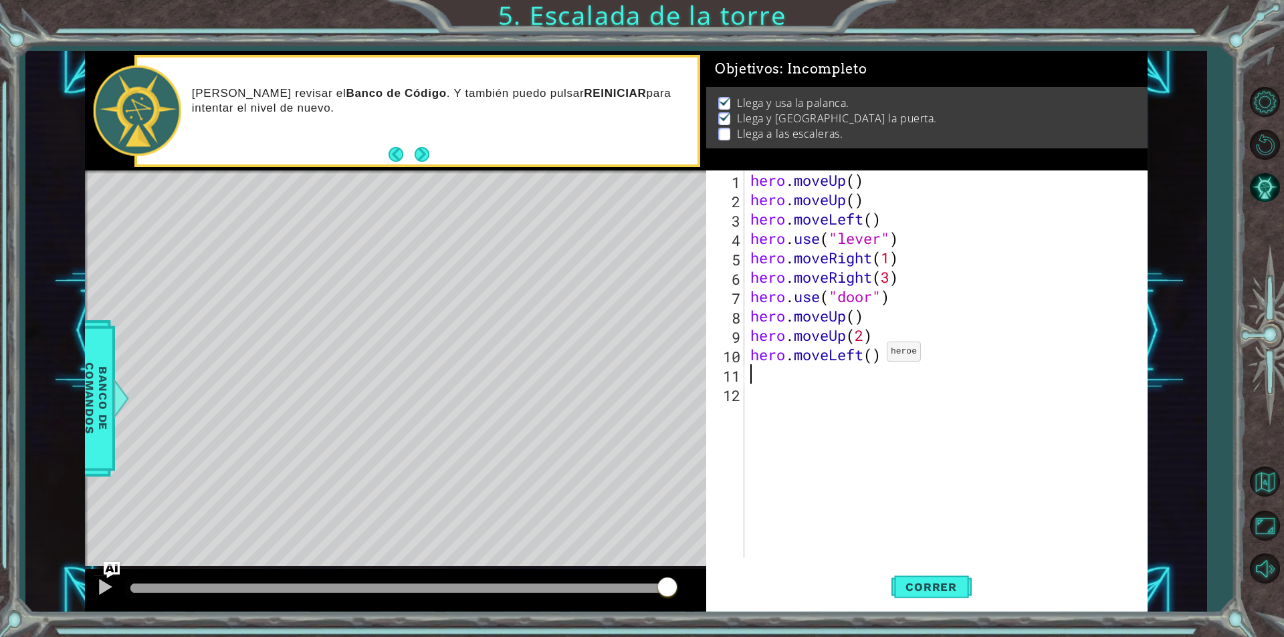
click at [875, 355] on div "hero . moveUp ( ) hero . moveUp ( ) hero . moveLeft ( ) hero . use ( "lever" ) …" at bounding box center [949, 384] width 403 height 427
click at [939, 591] on span "Correr" at bounding box center [931, 587] width 78 height 13
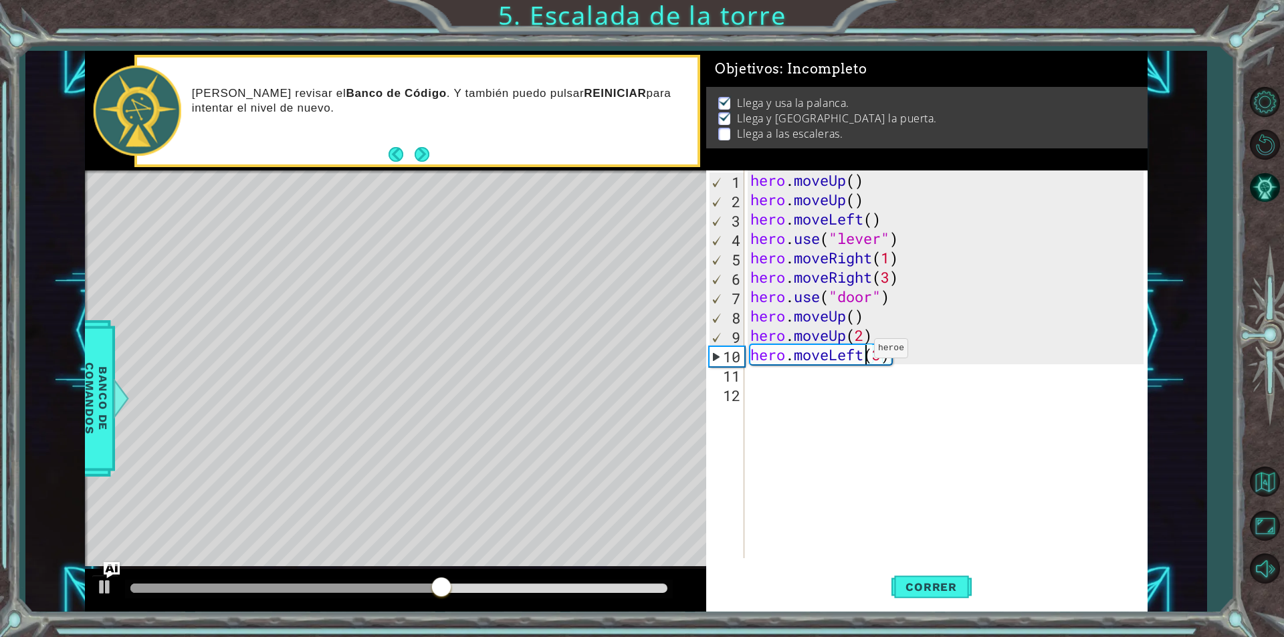
click at [862, 352] on div "hero . moveUp ( ) hero . moveUp ( ) hero . moveLeft ( ) hero . use ( "lever" ) …" at bounding box center [949, 384] width 403 height 427
click at [886, 357] on div "hero . moveUp ( ) hero . moveUp ( ) hero . moveLeft ( ) hero . use ( "lever" ) …" at bounding box center [949, 384] width 403 height 427
click at [852, 328] on div "hero . moveUp ( ) hero . moveUp ( ) hero . moveLeft ( ) hero . use ( "lever" ) …" at bounding box center [949, 384] width 403 height 427
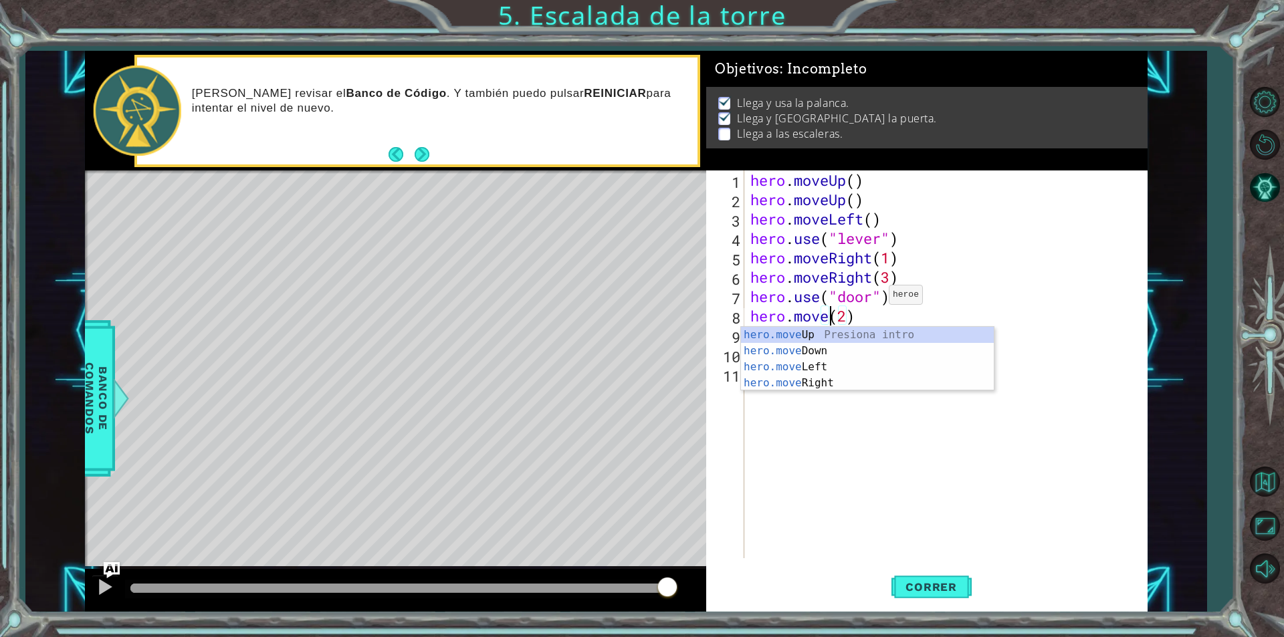
scroll to position [0, 3]
click at [832, 336] on div "hero.move Up Presiona intro hero.move Down Presiona intro hero.move Left Presio…" at bounding box center [867, 375] width 253 height 96
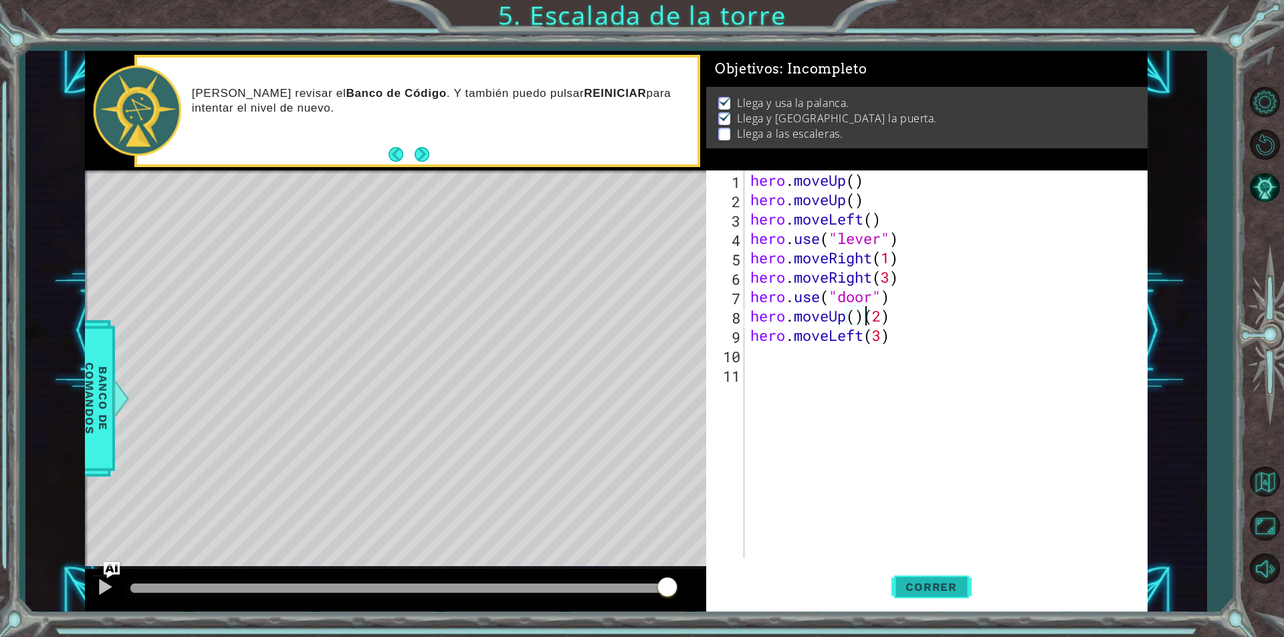
click at [918, 597] on button "Correr" at bounding box center [932, 587] width 80 height 44
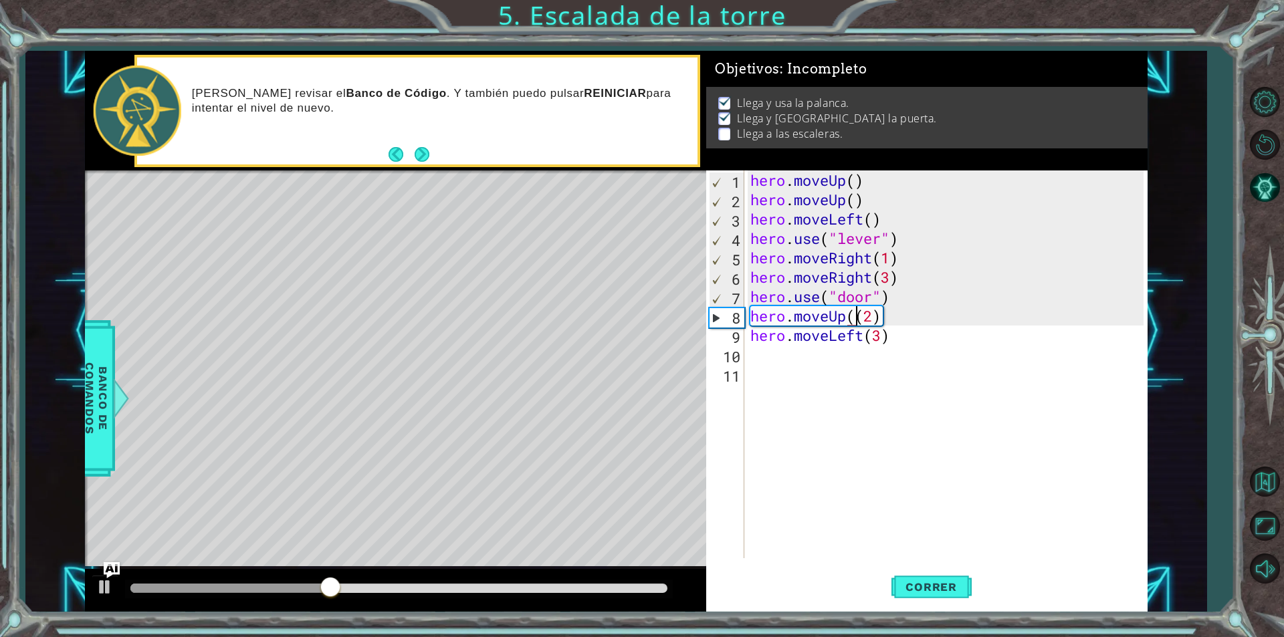
type textarea "hero.moveUp(2)"
click at [940, 581] on span "Correr" at bounding box center [931, 587] width 78 height 13
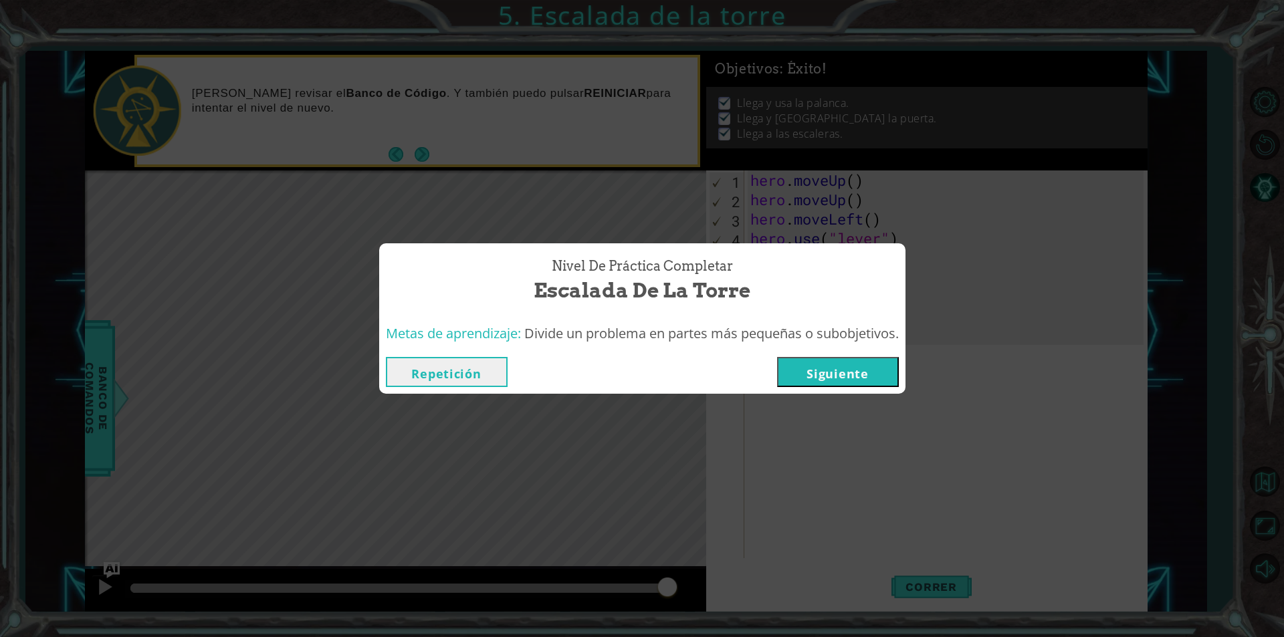
click at [821, 375] on button "Siguiente" at bounding box center [838, 372] width 122 height 30
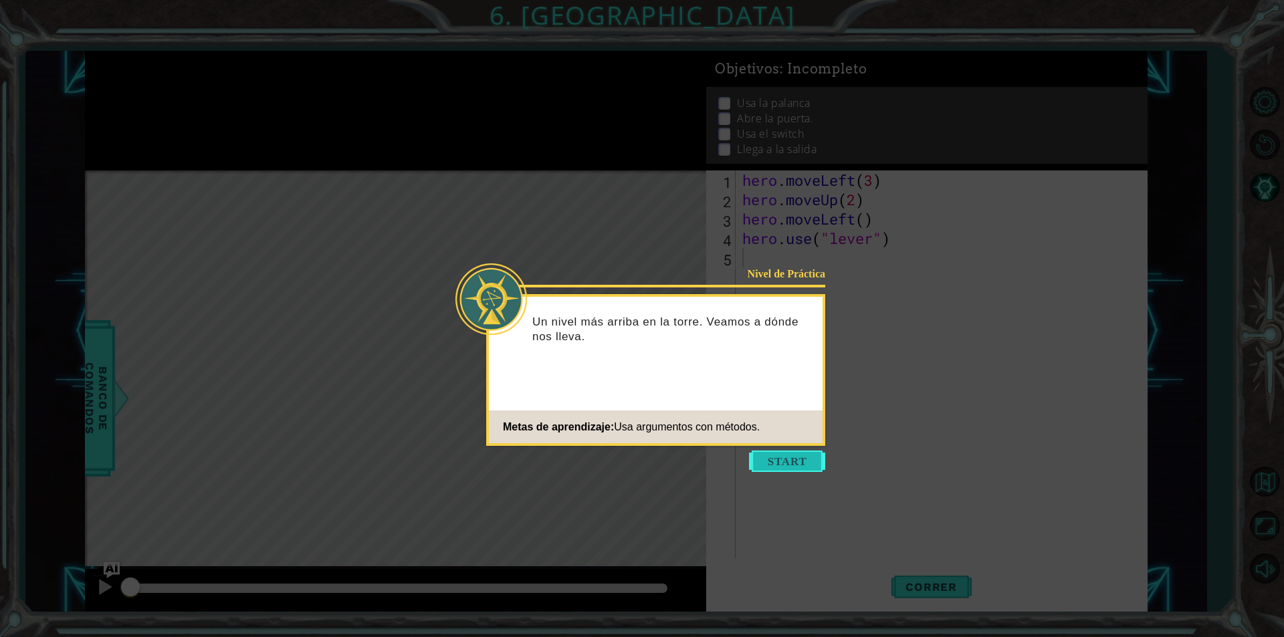
click at [771, 467] on button "Start" at bounding box center [787, 461] width 76 height 21
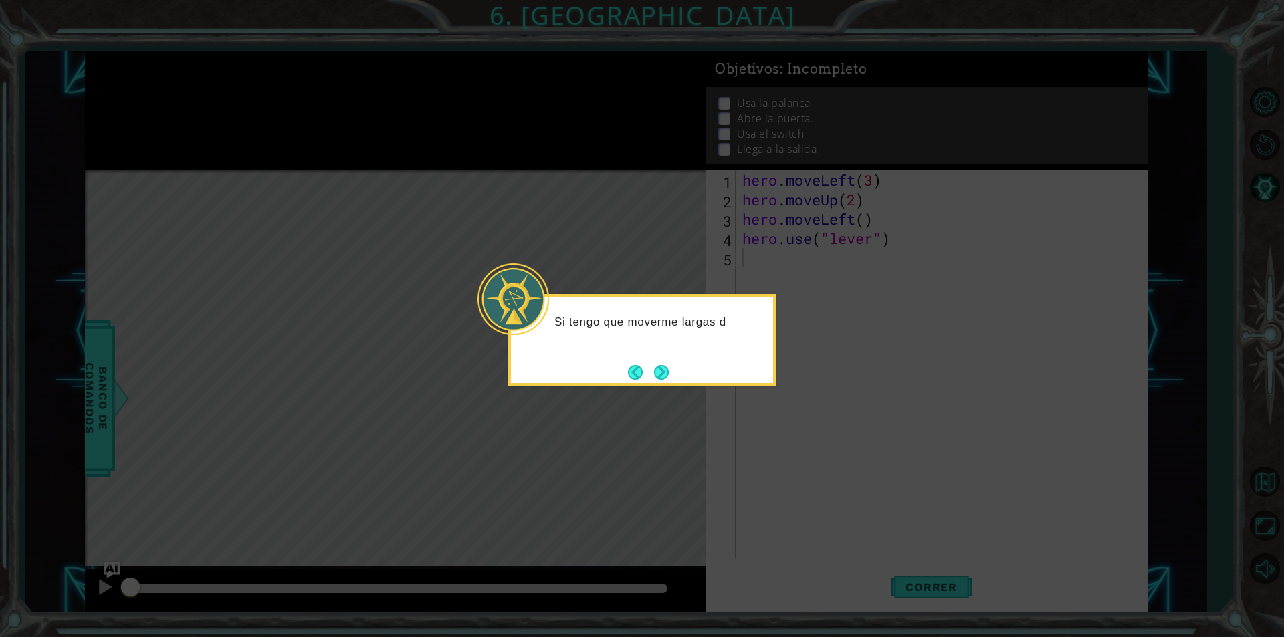
click at [666, 359] on div "Si tengo que moverme largas d" at bounding box center [642, 340] width 268 height 92
click at [666, 371] on button "Next" at bounding box center [662, 373] width 16 height 16
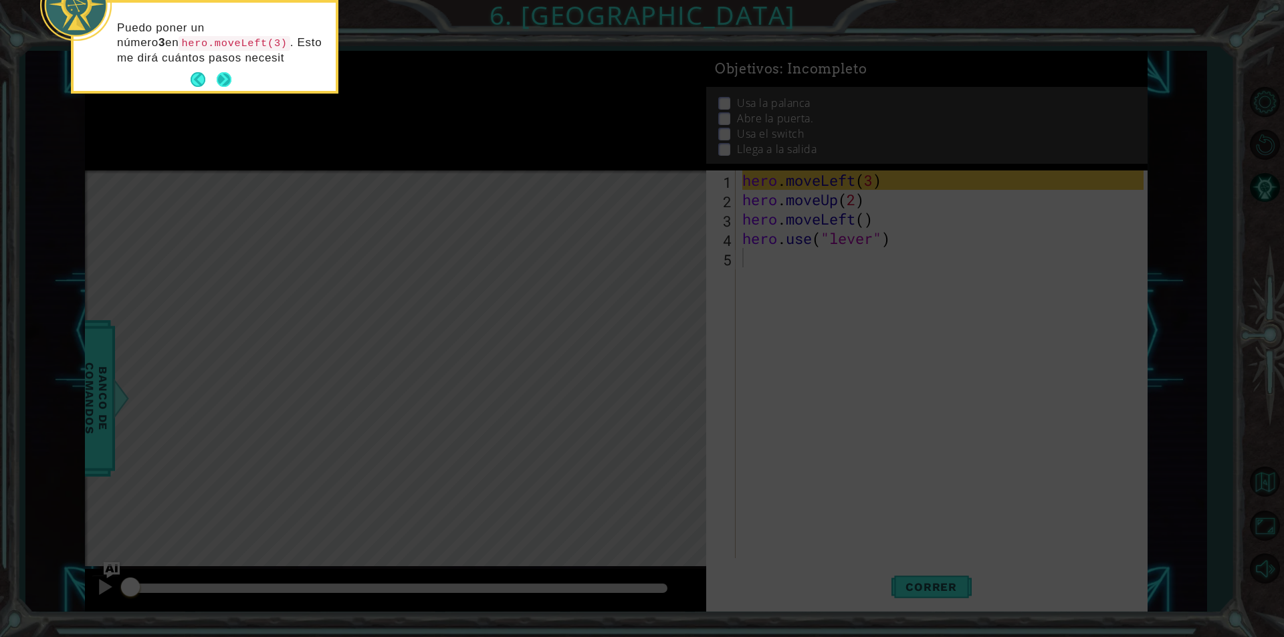
click at [221, 75] on button "Next" at bounding box center [223, 80] width 25 height 25
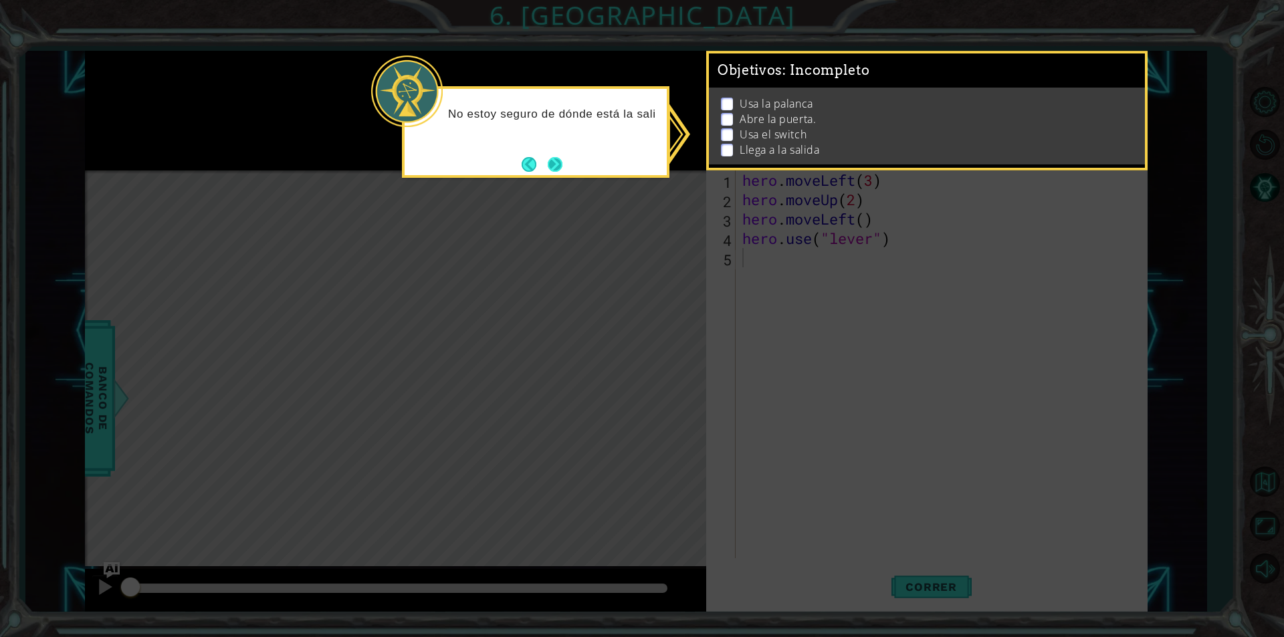
click at [547, 163] on button "Next" at bounding box center [555, 165] width 16 height 16
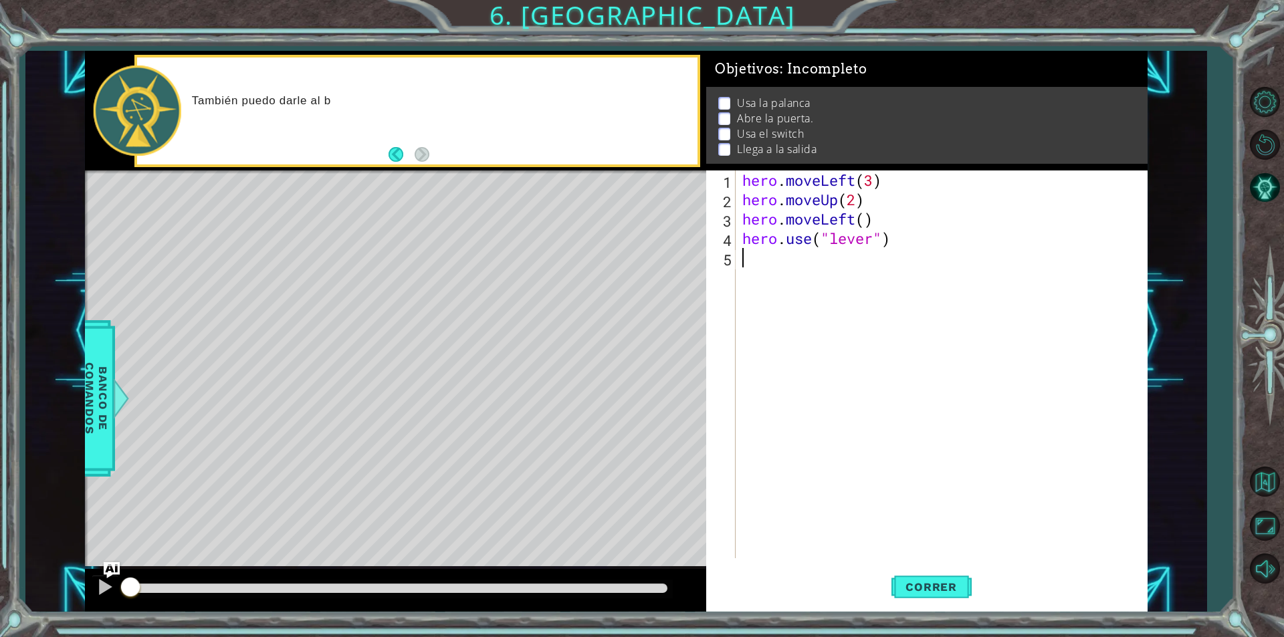
click at [771, 253] on div "hero . moveLeft ( 3 ) hero . moveUp ( 2 ) hero . moveLeft ( ) hero . use ( "lev…" at bounding box center [945, 384] width 411 height 427
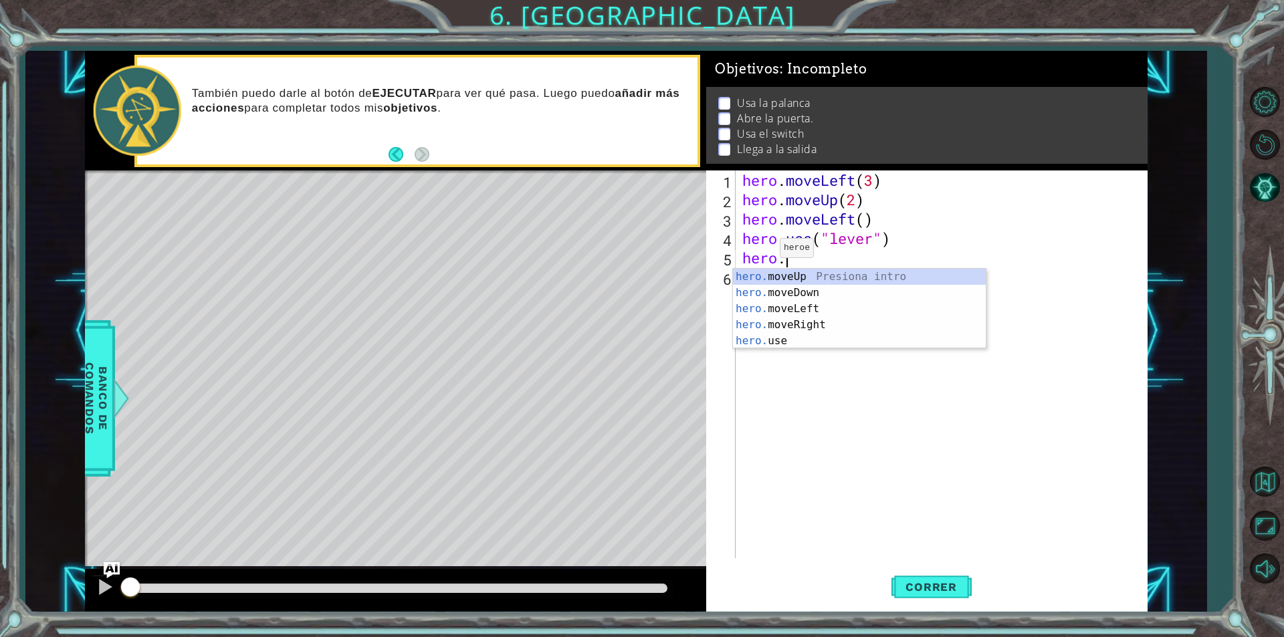
scroll to position [0, 1]
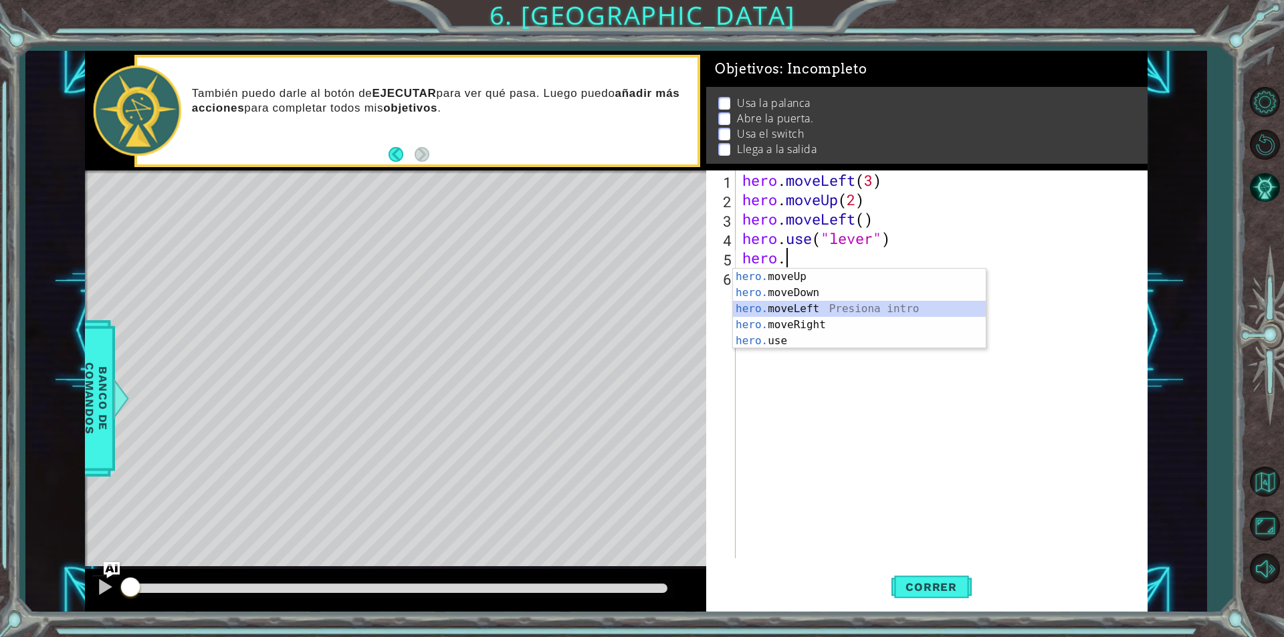
click at [802, 307] on div "hero. moveUp Presiona intro hero. moveDown Presiona intro hero. moveLeft Presio…" at bounding box center [859, 325] width 253 height 112
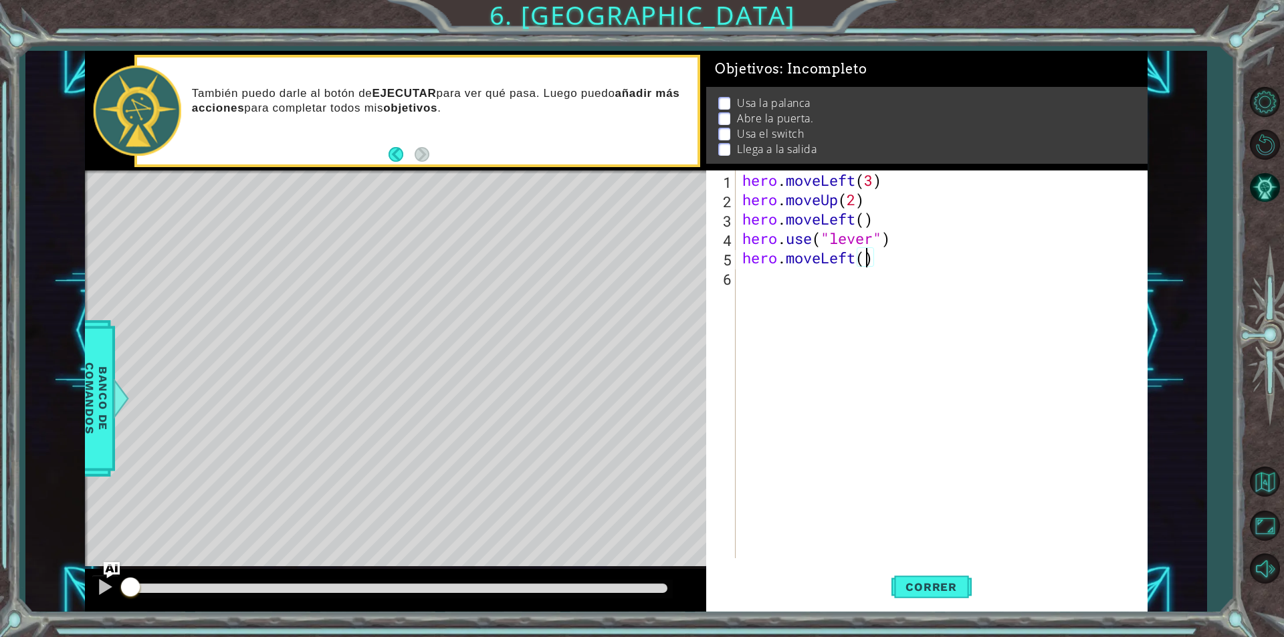
scroll to position [0, 5]
type textarea "hero.moveLeft(3)"
click at [914, 567] on button "Correr" at bounding box center [932, 587] width 80 height 44
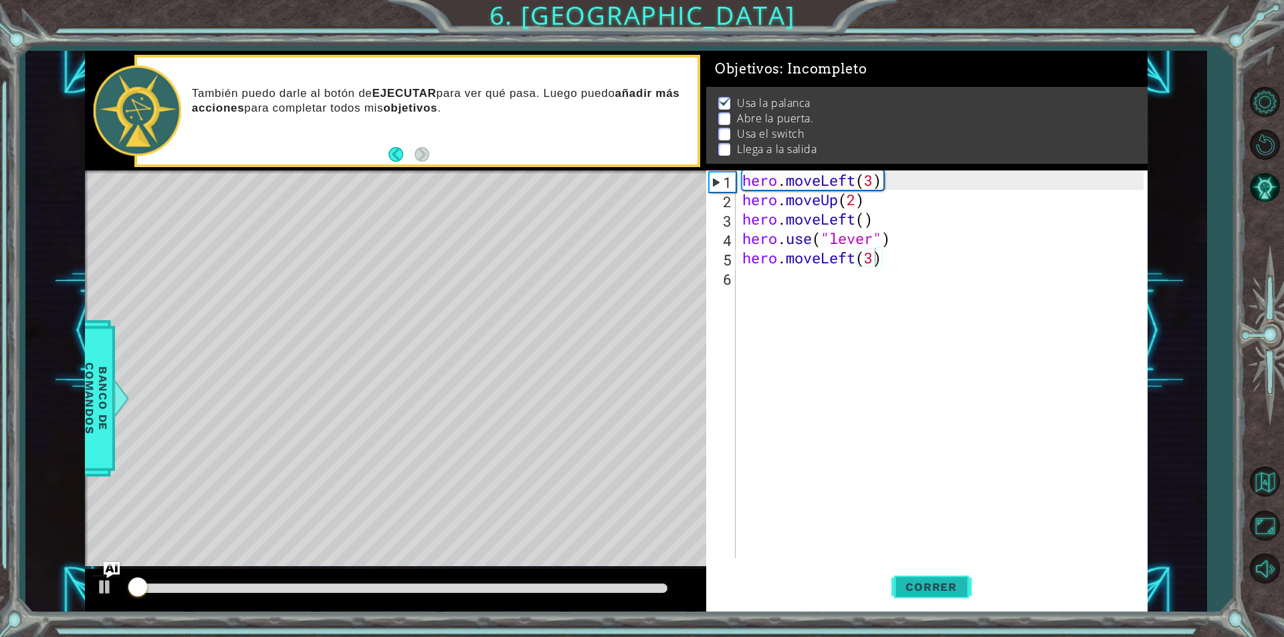
click at [912, 577] on button "Correr" at bounding box center [932, 587] width 80 height 44
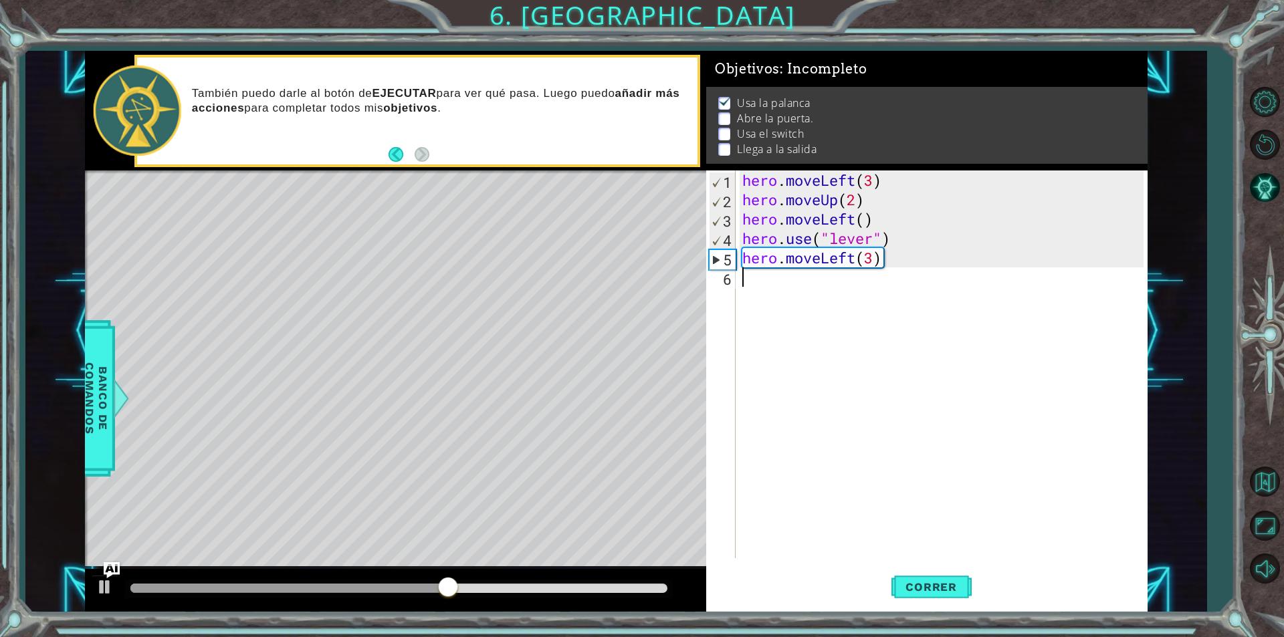
click at [755, 276] on div "hero . moveLeft ( 3 ) hero . moveUp ( 2 ) hero . moveLeft ( ) hero . use ( "lev…" at bounding box center [945, 384] width 411 height 427
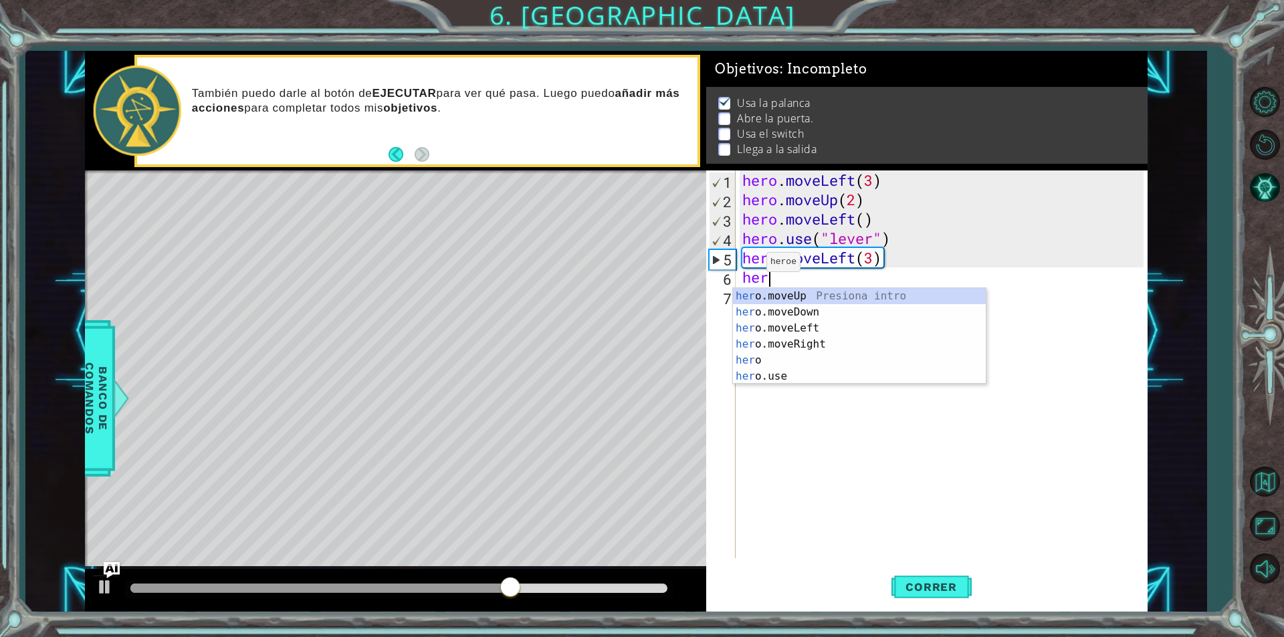
scroll to position [0, 1]
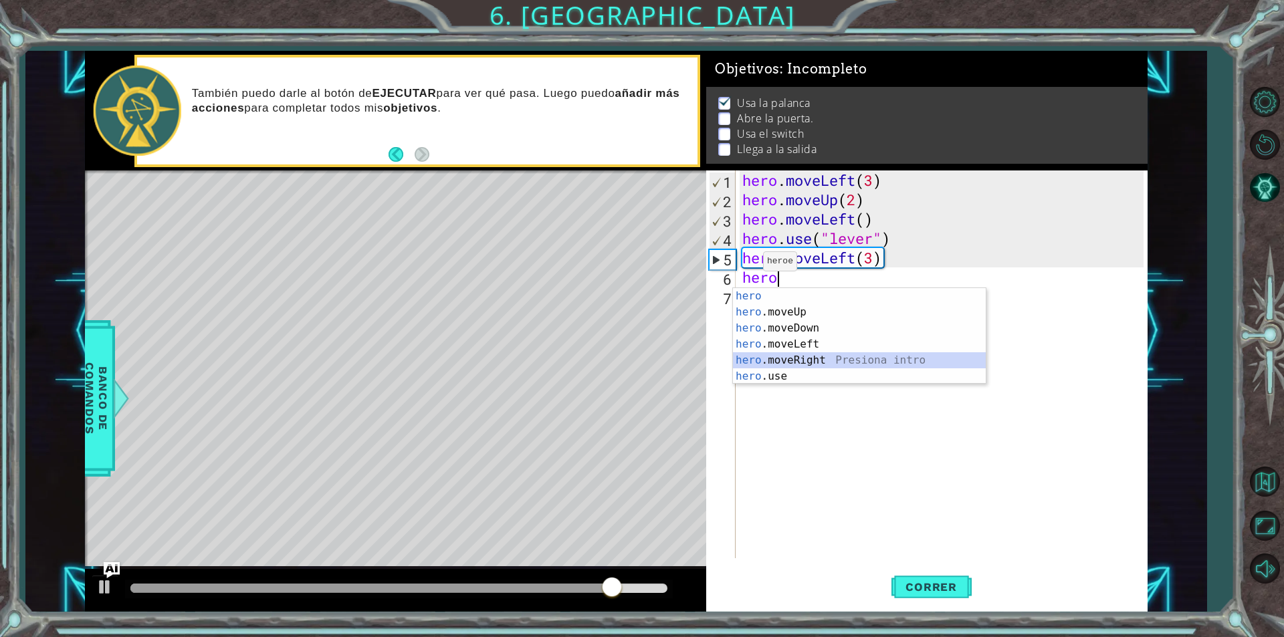
click at [767, 359] on div "hero Presiona intro hero .moveUp Presiona intro hero .moveDown Presiona intro h…" at bounding box center [859, 352] width 253 height 128
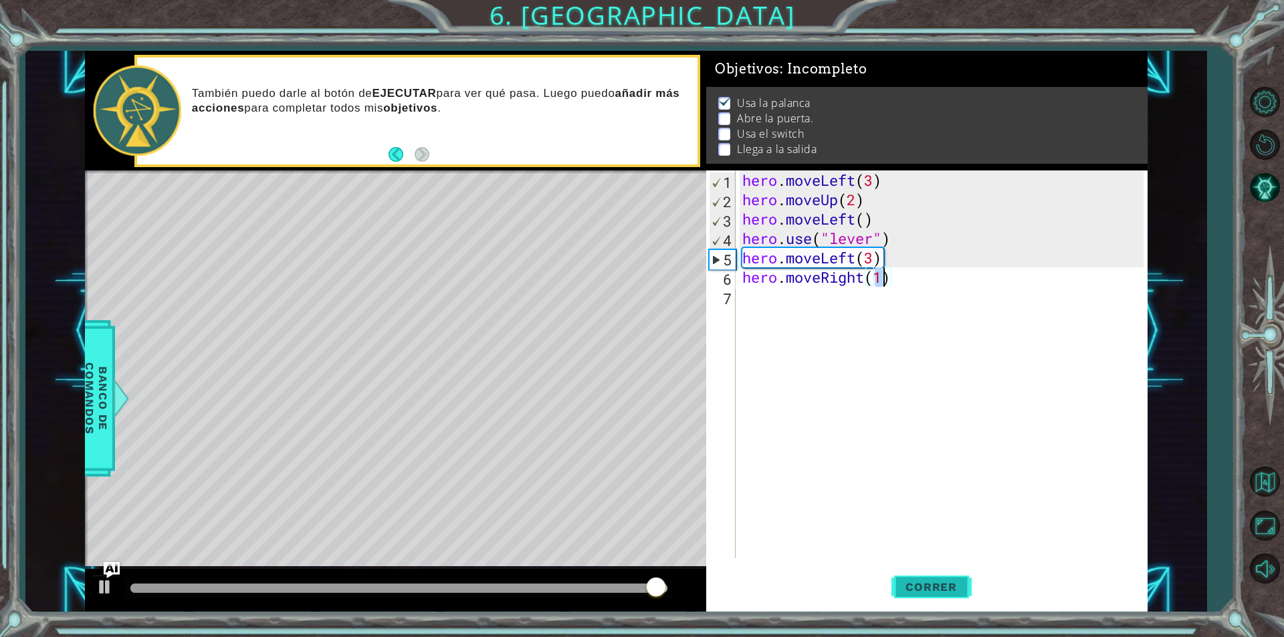
type textarea "hero.moveRight(1)"
click at [966, 594] on button "Correr" at bounding box center [932, 587] width 80 height 44
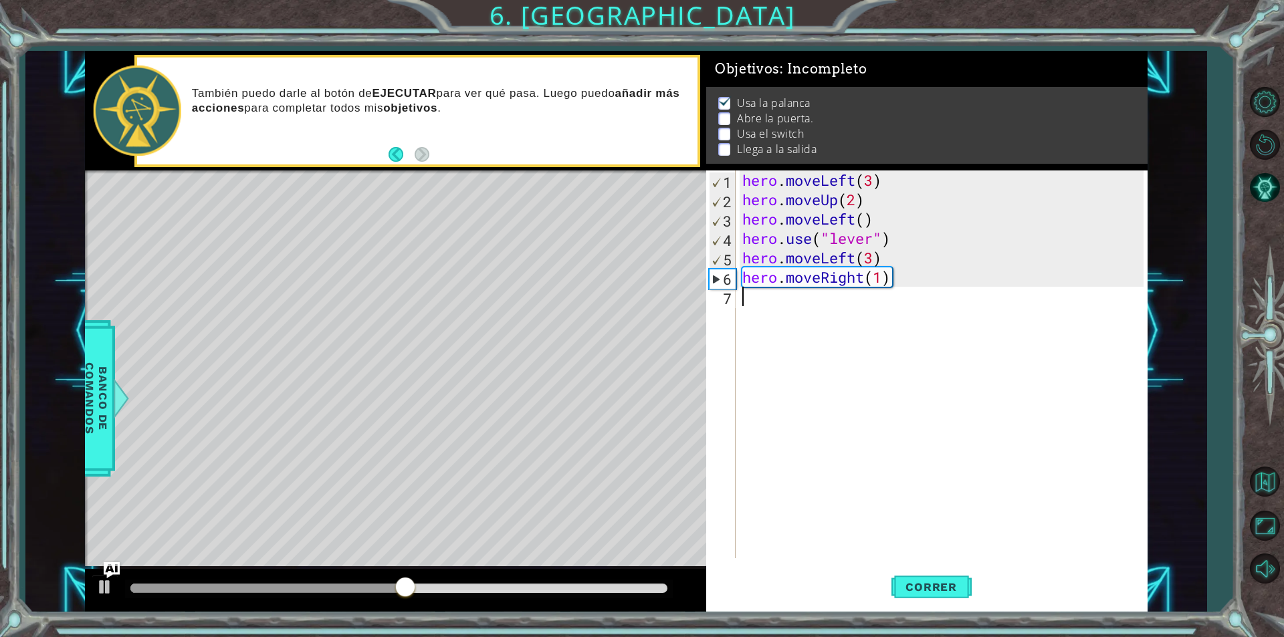
click at [757, 309] on div "hero . moveLeft ( 3 ) hero . moveUp ( 2 ) hero . moveLeft ( ) hero . use ( "lev…" at bounding box center [945, 384] width 411 height 427
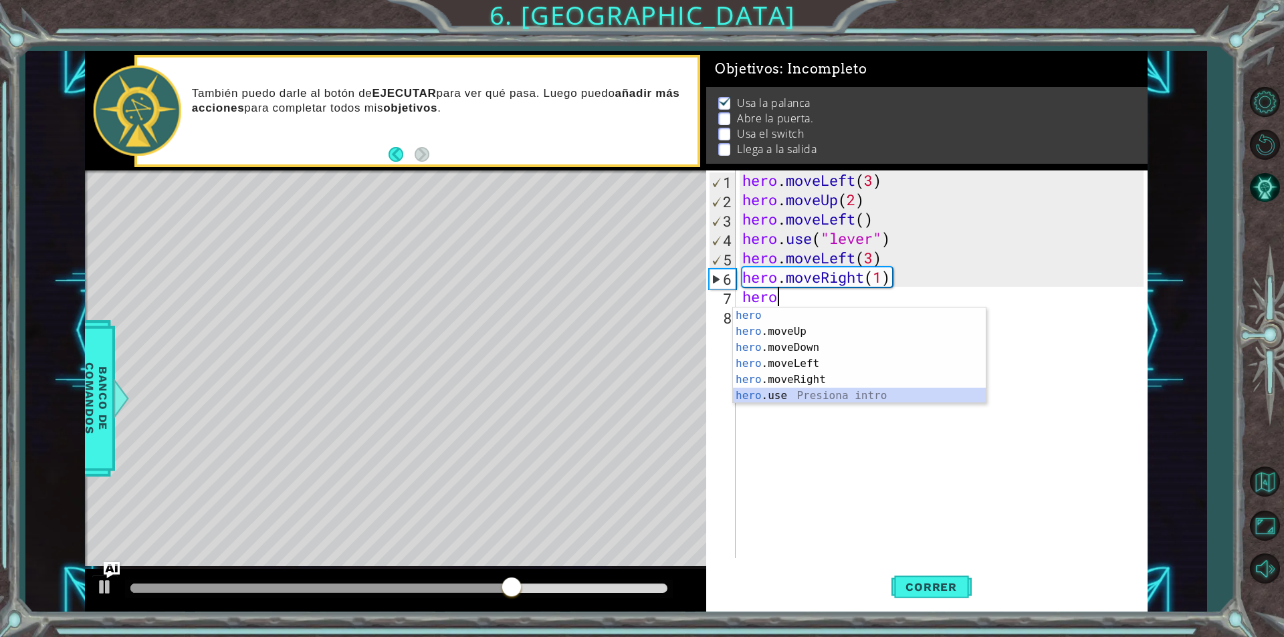
click at [759, 389] on div "hero Presiona intro hero .moveUp Presiona intro hero .moveDown Presiona intro h…" at bounding box center [859, 372] width 253 height 128
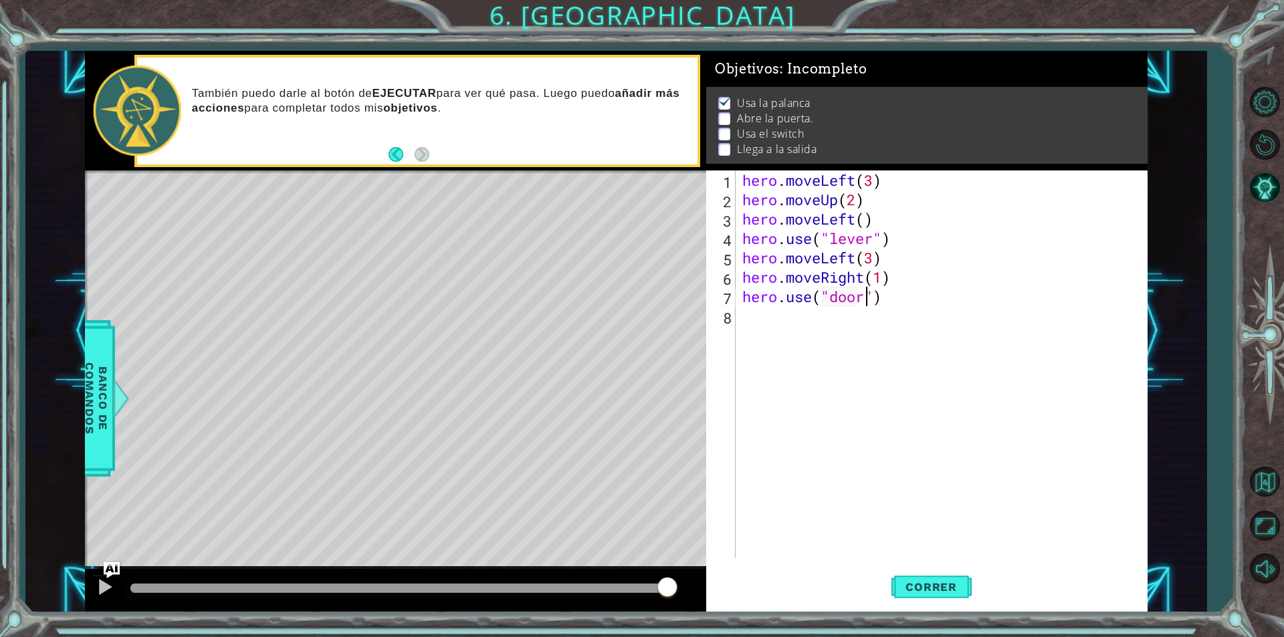
scroll to position [0, 5]
type textarea "hero.use("door")"
click at [907, 571] on button "Correr" at bounding box center [932, 587] width 80 height 44
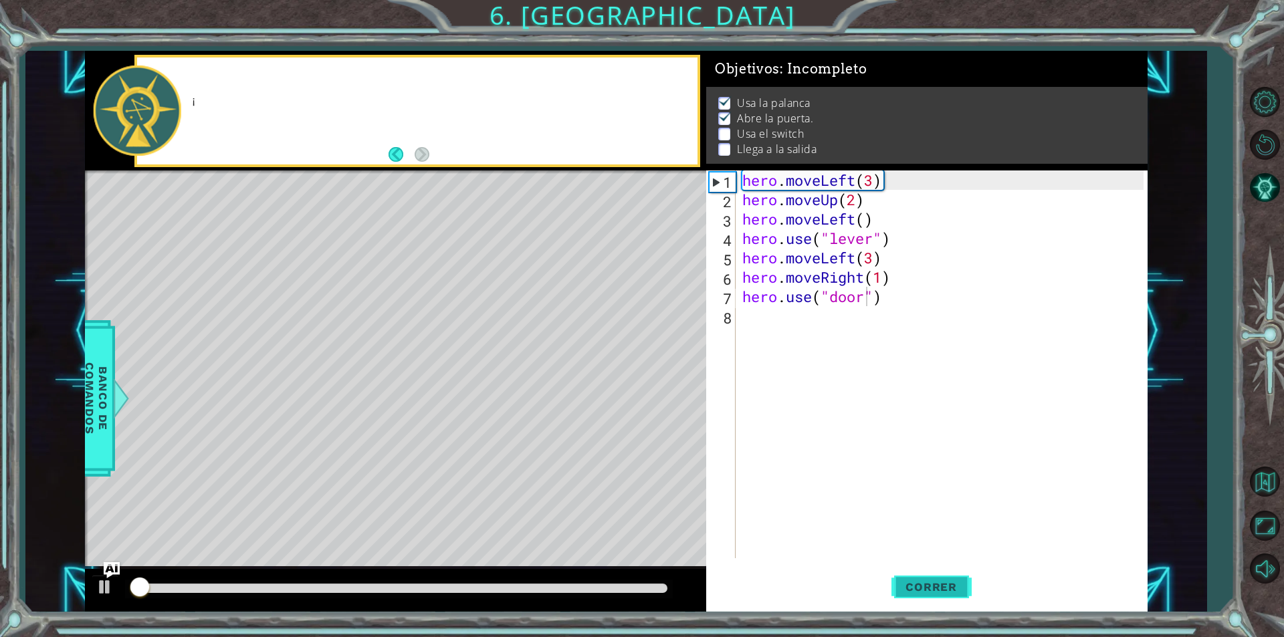
click at [923, 581] on span "Correr" at bounding box center [931, 587] width 78 height 13
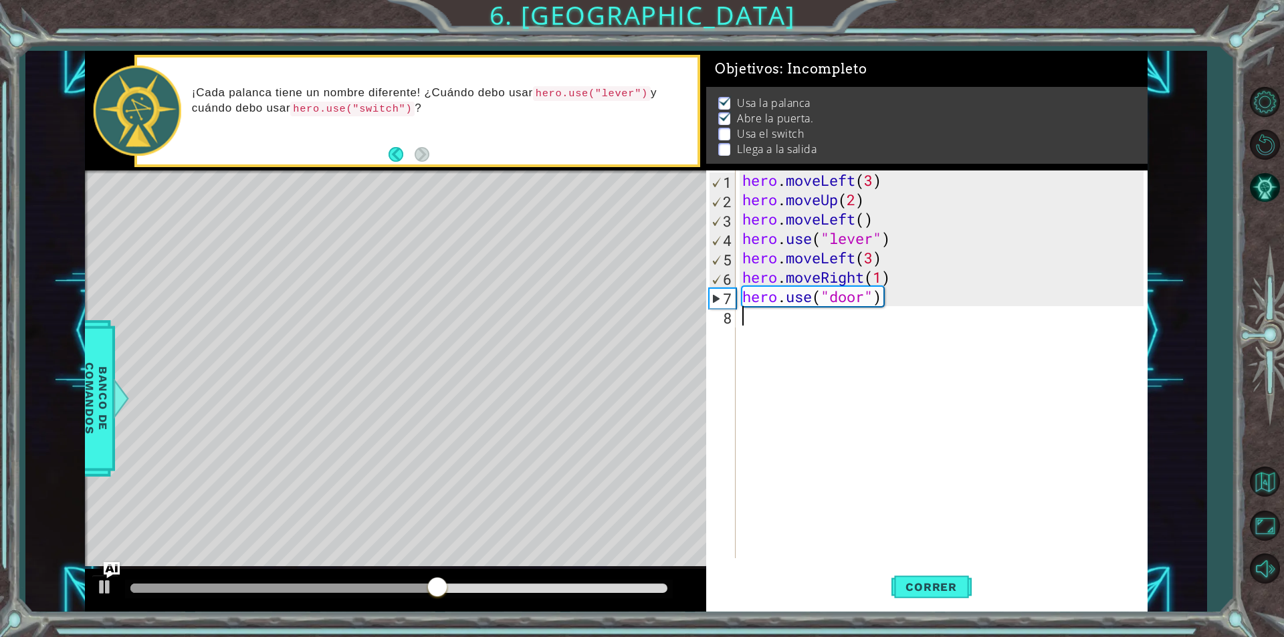
click at [811, 326] on div "hero . moveLeft ( 3 ) hero . moveUp ( 2 ) hero . moveLeft ( ) hero . use ( "lev…" at bounding box center [945, 384] width 411 height 427
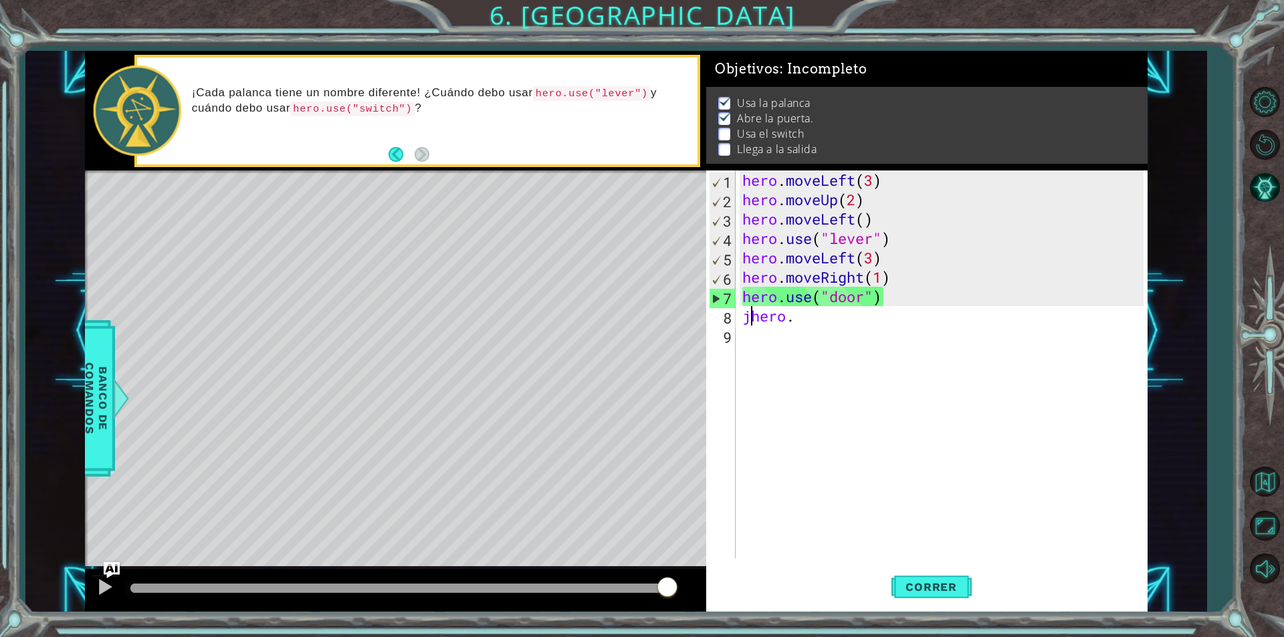
click at [751, 314] on div "hero . moveLeft ( 3 ) hero . moveUp ( 2 ) hero . moveLeft ( ) hero . use ( "lev…" at bounding box center [945, 384] width 411 height 427
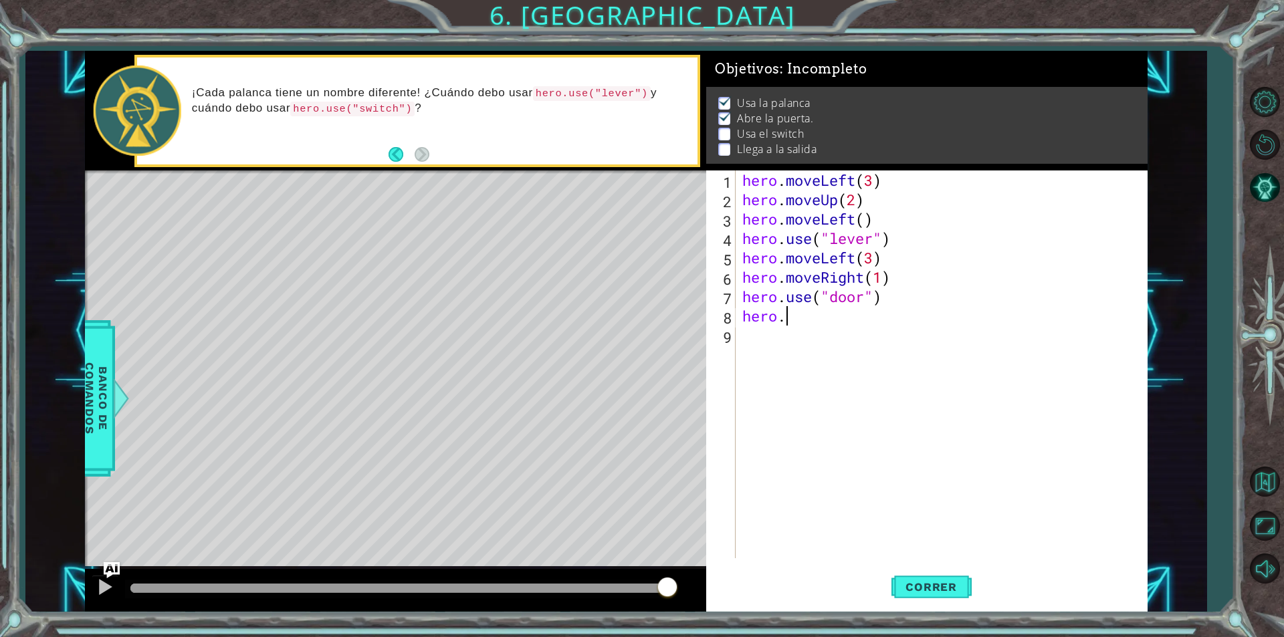
click at [808, 322] on div "hero . moveLeft ( 3 ) hero . moveUp ( 2 ) hero . moveLeft ( ) hero . use ( "lev…" at bounding box center [945, 384] width 411 height 427
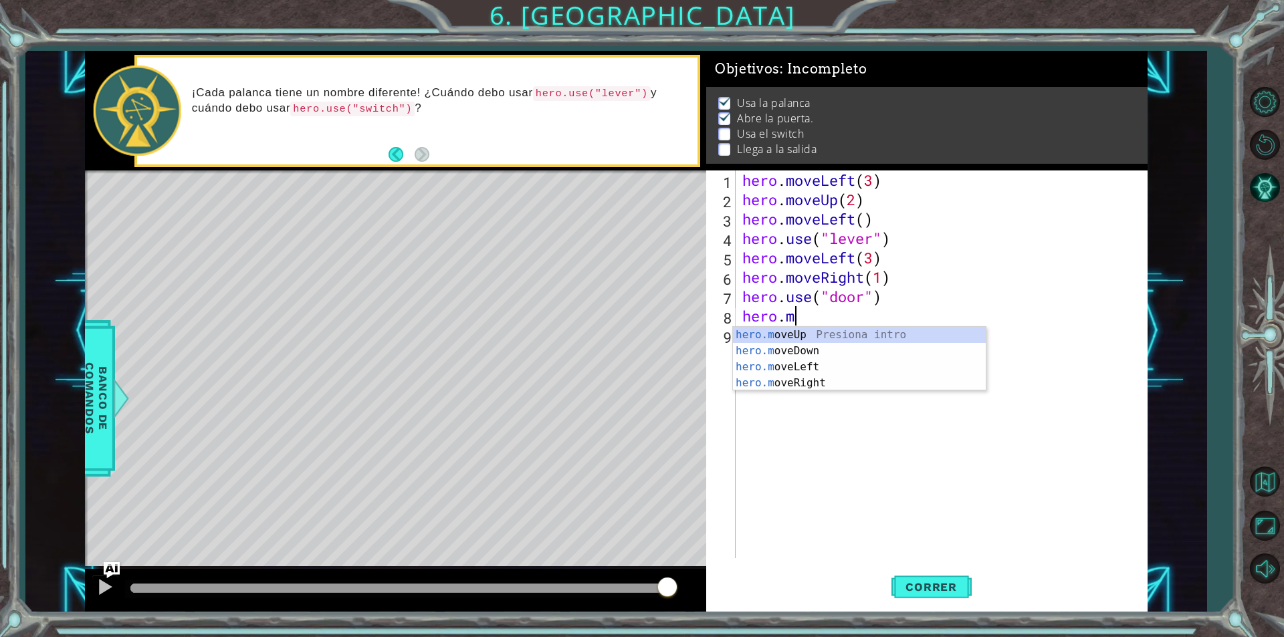
scroll to position [0, 2]
click at [788, 335] on div "[DOMAIN_NAME] veUp Presiona intro [DOMAIN_NAME] veDown Presiona intro [DOMAIN_N…" at bounding box center [859, 375] width 253 height 96
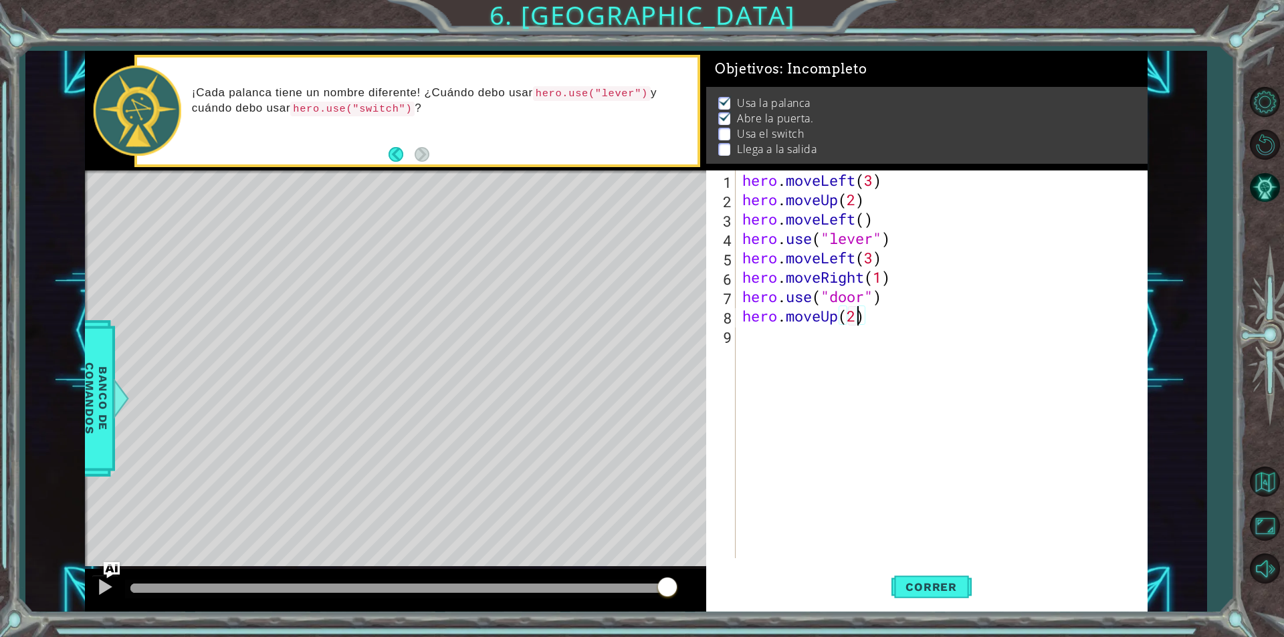
scroll to position [0, 5]
click at [921, 588] on span "Correr" at bounding box center [931, 587] width 78 height 13
type textarea "hero.moveUp(2)"
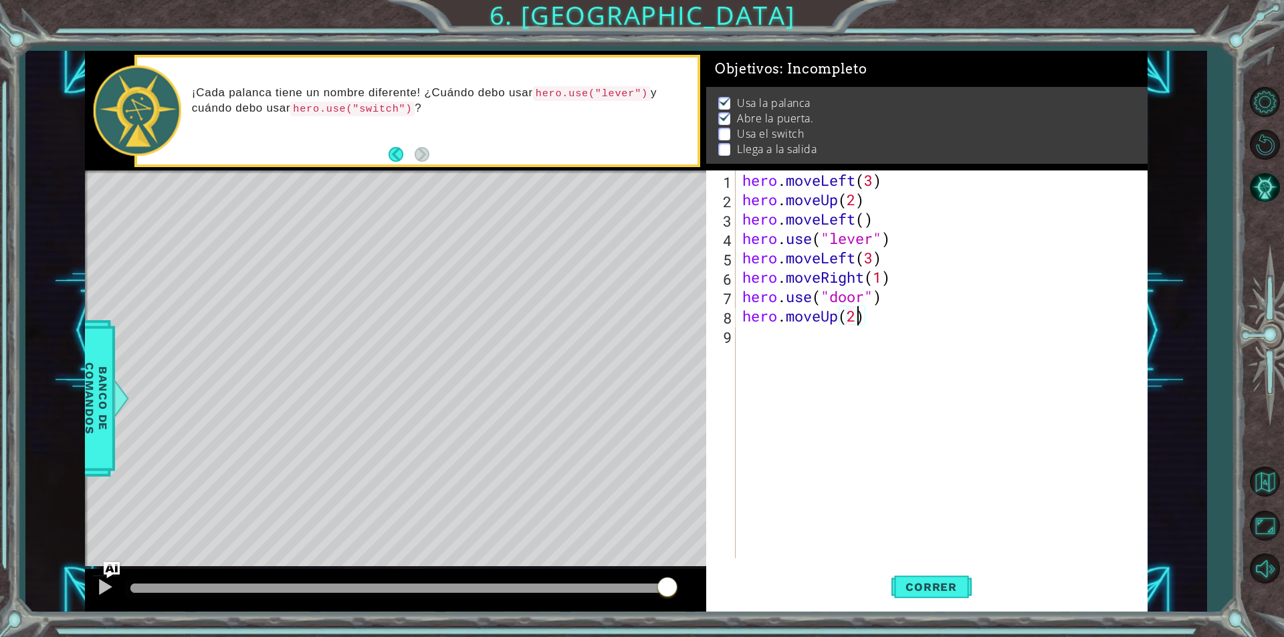
click at [781, 336] on div "hero . moveLeft ( 3 ) hero . moveUp ( 2 ) hero . moveLeft ( ) hero . use ( "lev…" at bounding box center [945, 384] width 411 height 427
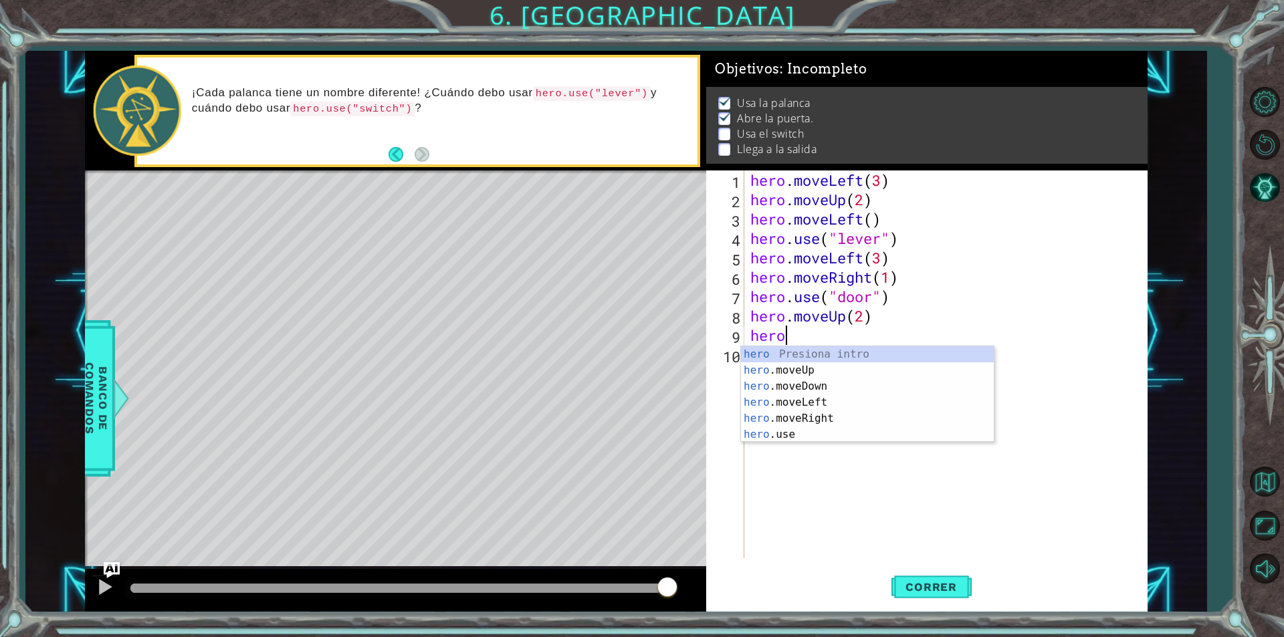
scroll to position [0, 1]
click at [828, 423] on div "hero Presiona intro hero .moveUp Presiona intro hero .moveDown Presiona intro h…" at bounding box center [867, 411] width 253 height 128
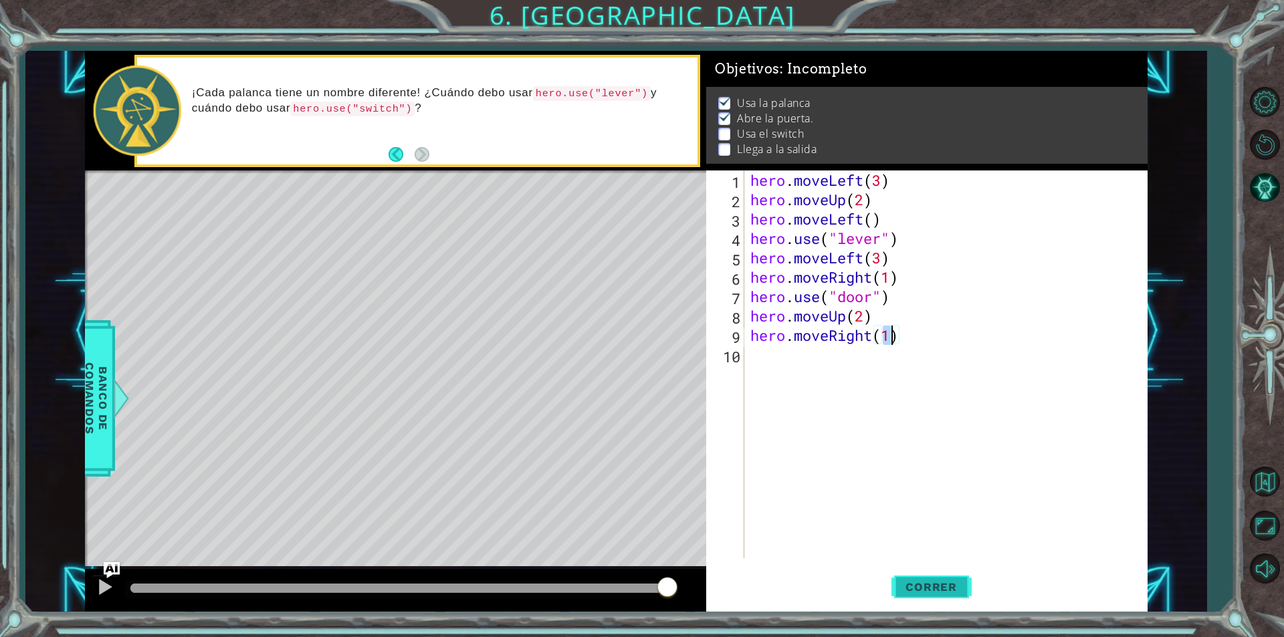
type textarea "hero.moveRight(1)"
click at [944, 588] on span "Correr" at bounding box center [931, 587] width 78 height 13
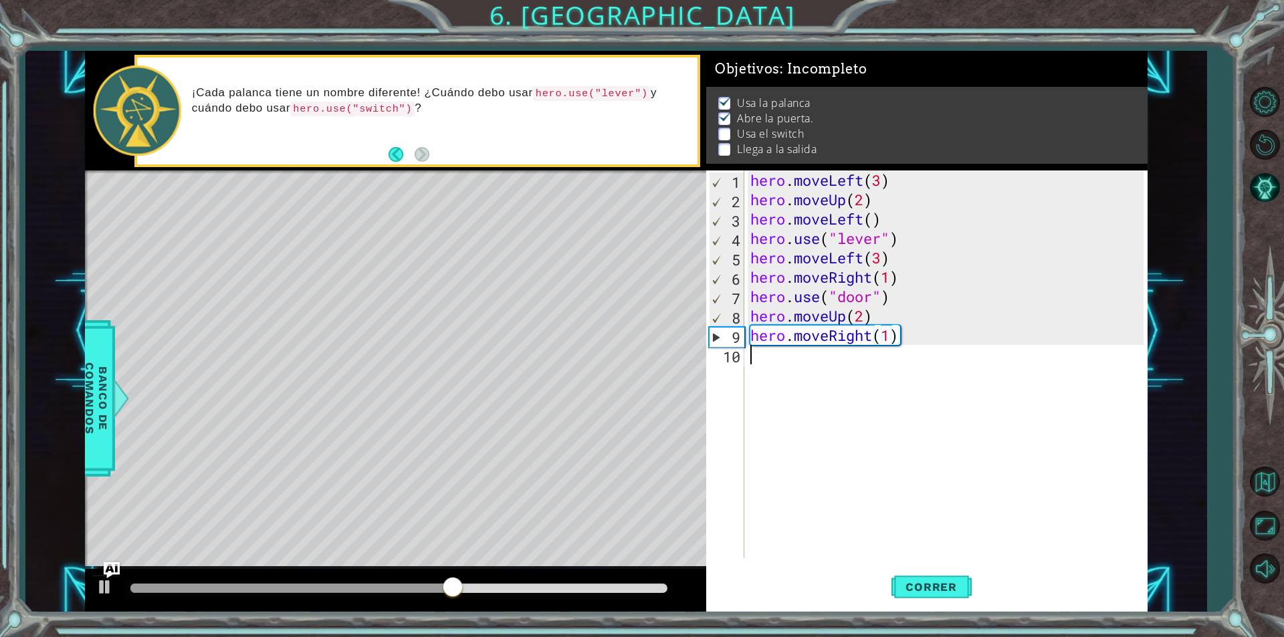
click at [750, 353] on div "hero . moveLeft ( 3 ) hero . moveUp ( 2 ) hero . moveLeft ( ) hero . use ( "lev…" at bounding box center [949, 384] width 403 height 427
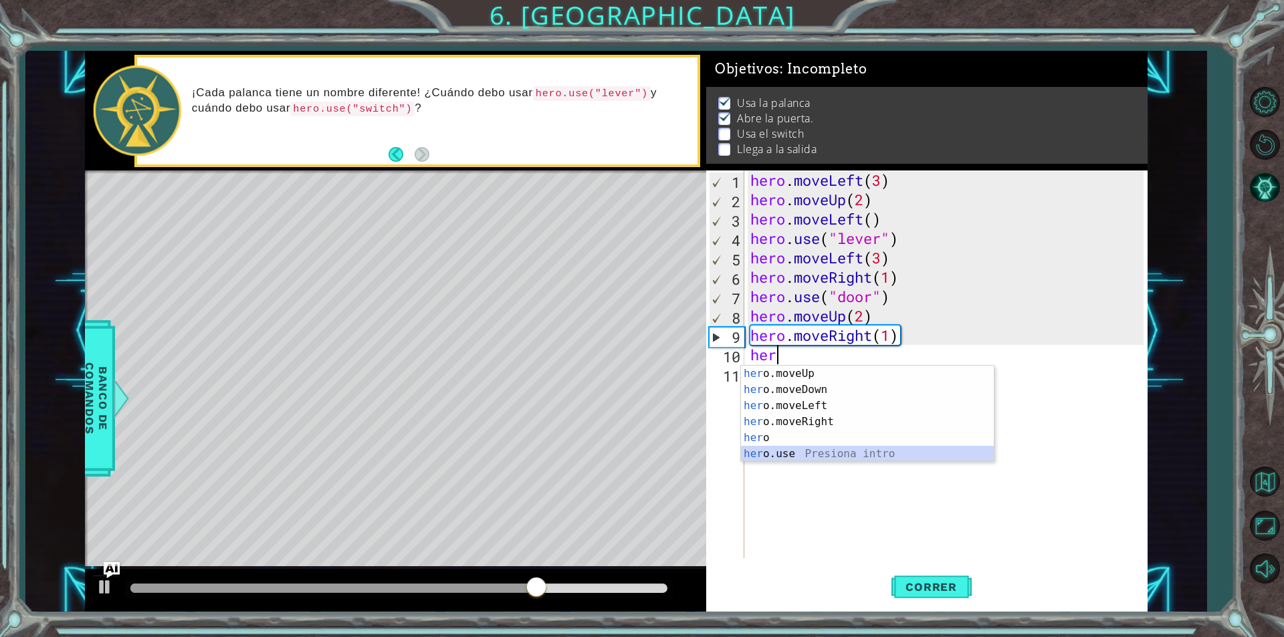
click at [756, 452] on div "her o.moveUp Presiona intro her o.moveDown Presiona intro her o.moveLeft Presio…" at bounding box center [867, 430] width 253 height 128
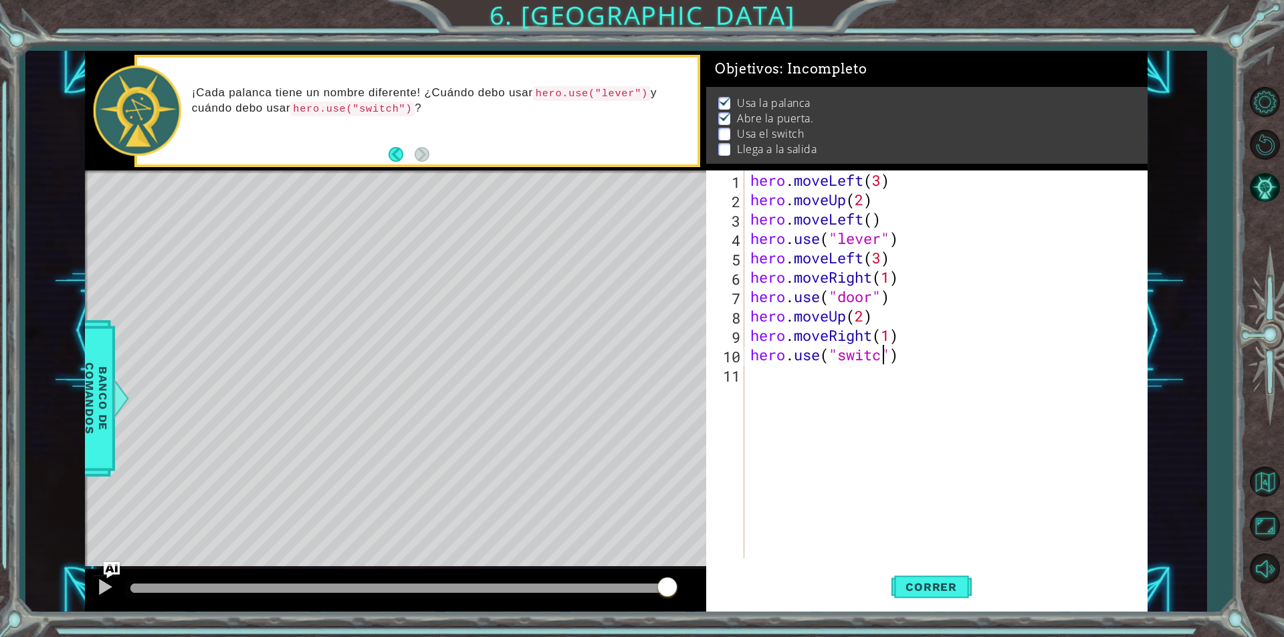
scroll to position [0, 6]
type textarea "hero.use("switch")"
click at [914, 591] on span "Correr" at bounding box center [931, 587] width 78 height 13
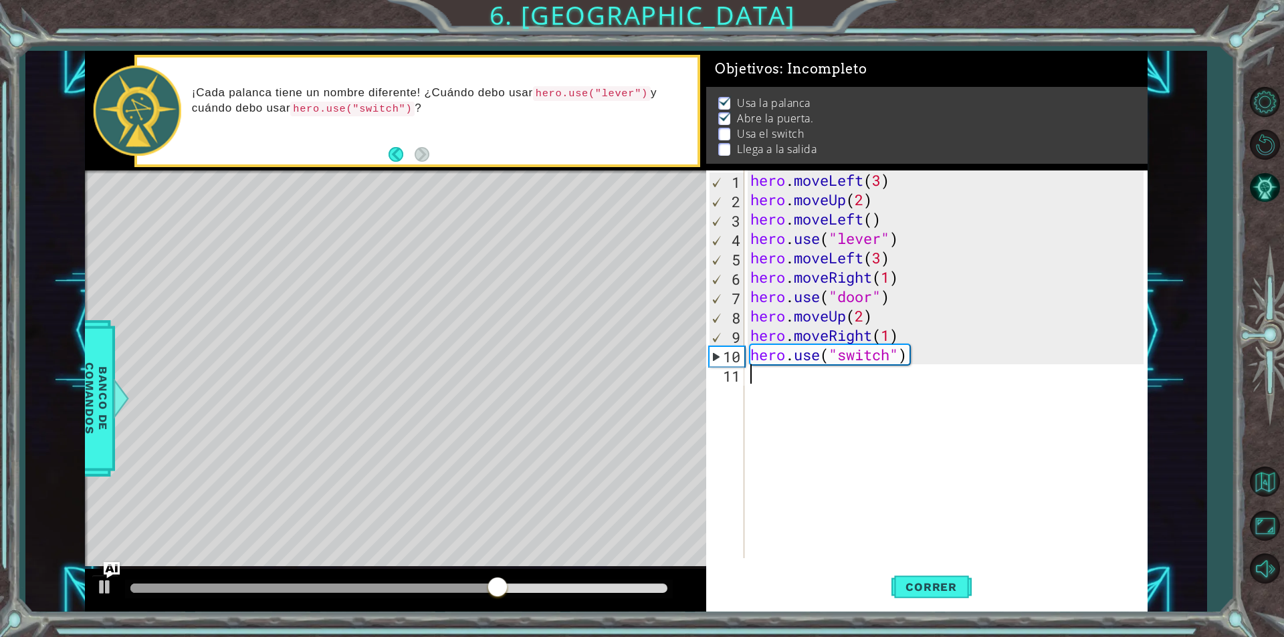
click at [850, 386] on div "hero . moveLeft ( 3 ) hero . moveUp ( 2 ) hero . moveLeft ( ) hero . use ( "lev…" at bounding box center [949, 384] width 403 height 427
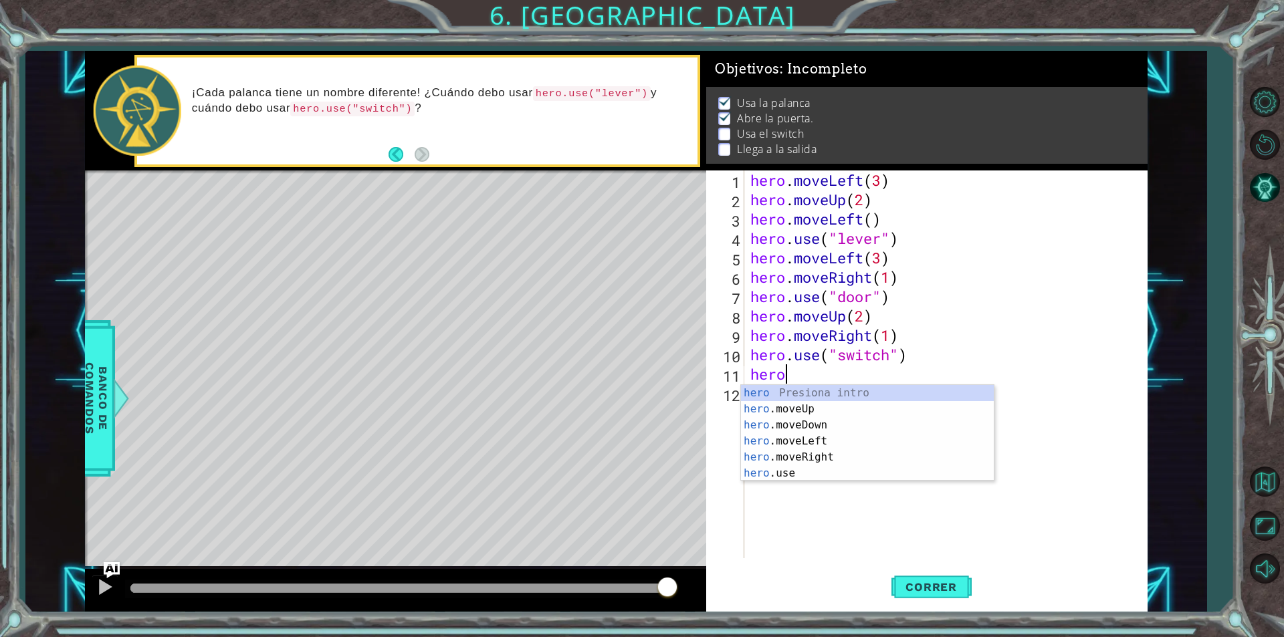
scroll to position [0, 1]
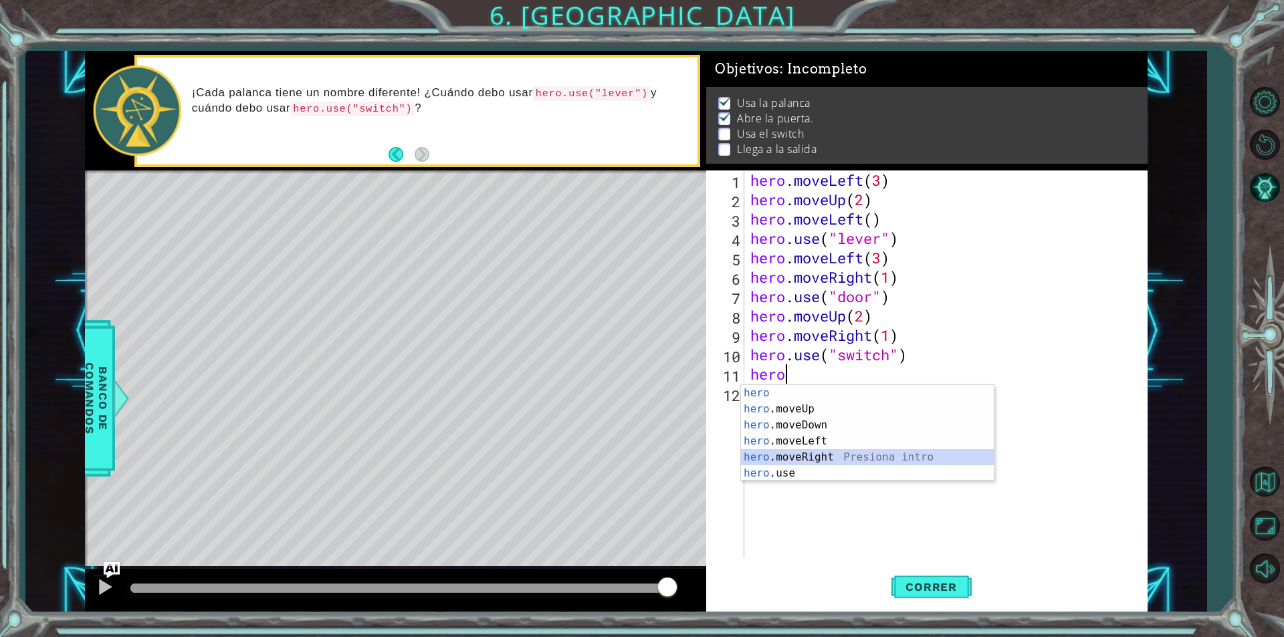
click at [832, 460] on div "hero Presiona intro hero .moveUp Presiona intro hero .moveDown Presiona intro h…" at bounding box center [867, 449] width 253 height 128
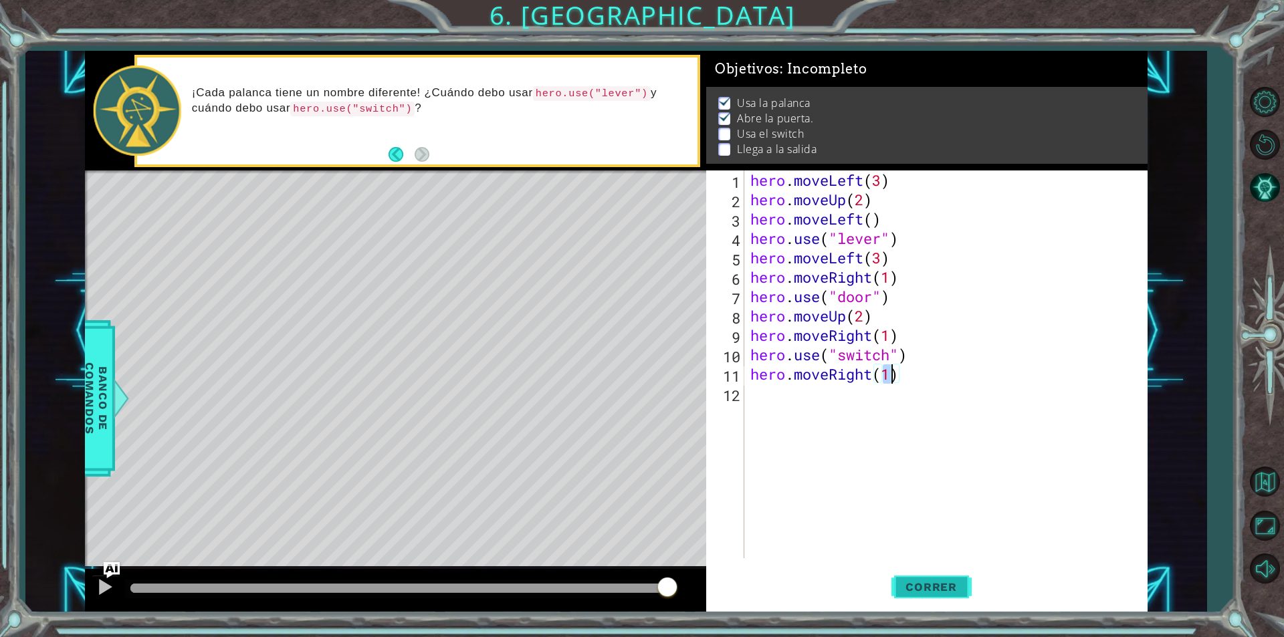
type textarea "hero.moveRight(1)"
click at [914, 605] on button "Correr" at bounding box center [932, 587] width 80 height 44
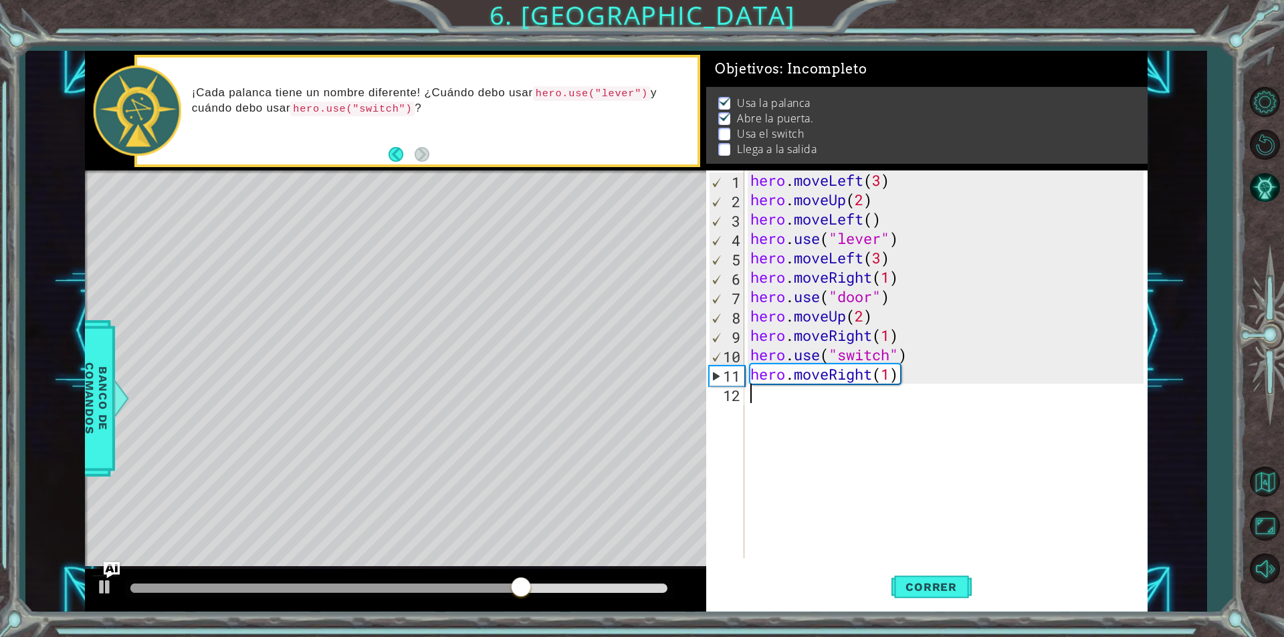
click at [811, 412] on div "hero . moveLeft ( 3 ) hero . moveUp ( 2 ) hero . moveLeft ( ) hero . use ( "lev…" at bounding box center [949, 384] width 403 height 427
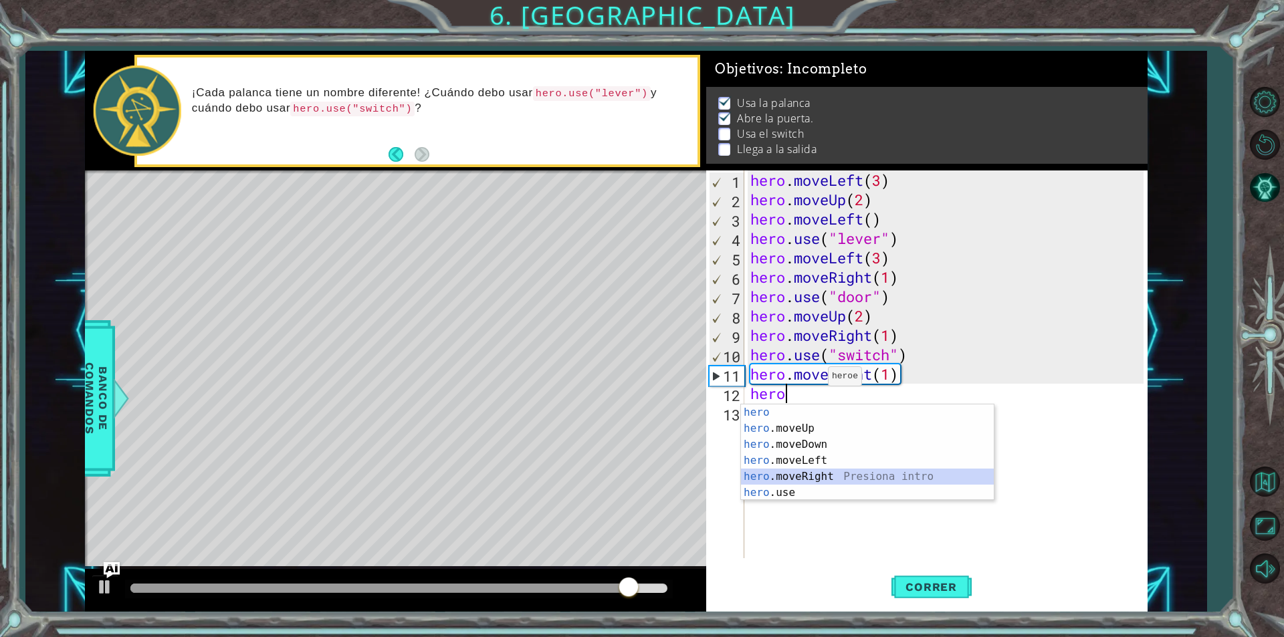
click at [777, 476] on div "hero Presiona intro hero .moveUp Presiona intro hero .moveDown Presiona intro h…" at bounding box center [867, 469] width 253 height 128
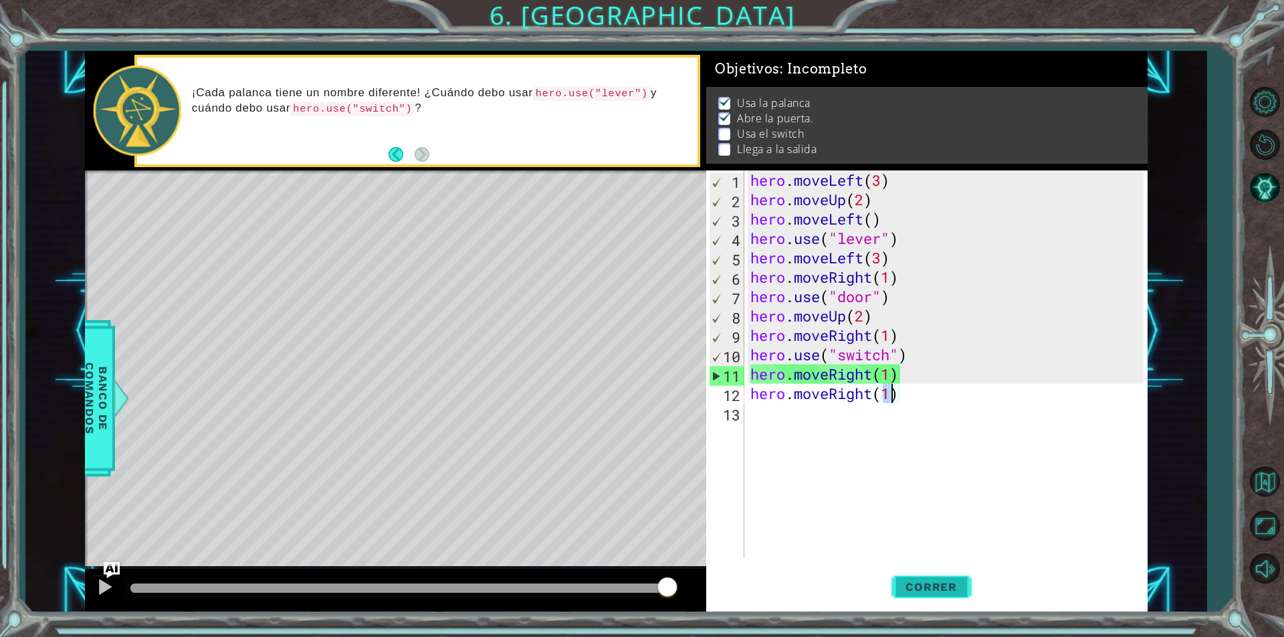
type textarea "hero.moveRight(1)"
click at [930, 589] on span "Correr" at bounding box center [931, 587] width 78 height 13
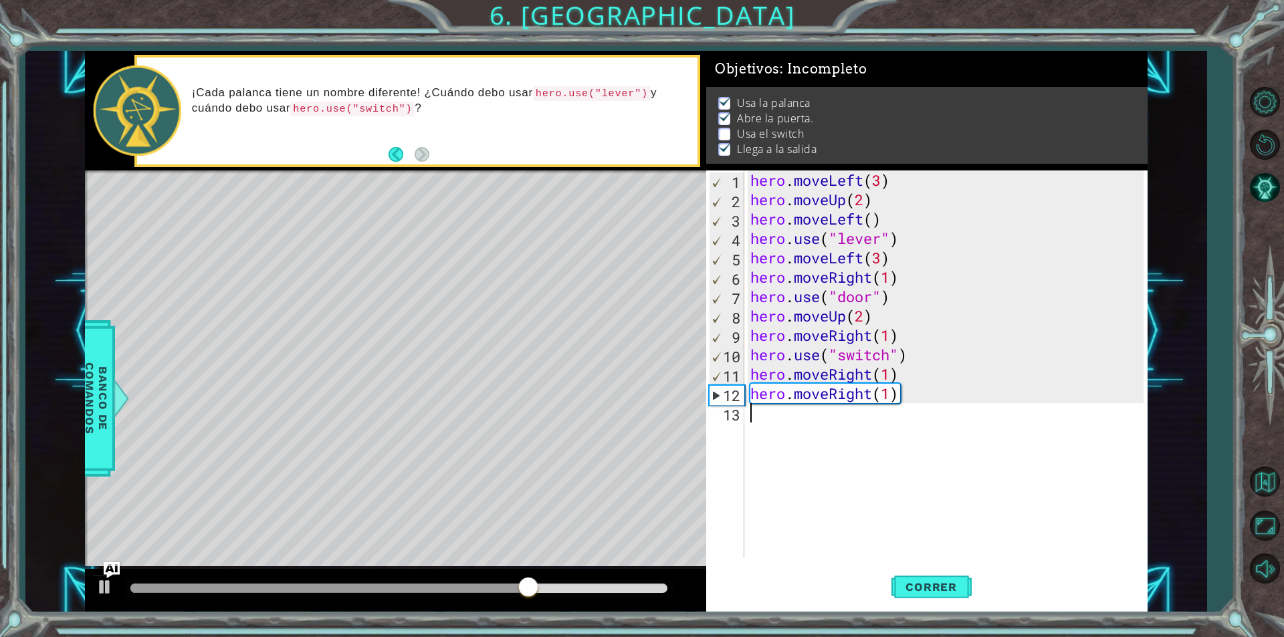
click at [767, 407] on div "hero . moveLeft ( 3 ) hero . moveUp ( 2 ) hero . moveLeft ( ) hero . use ( "lev…" at bounding box center [949, 384] width 403 height 427
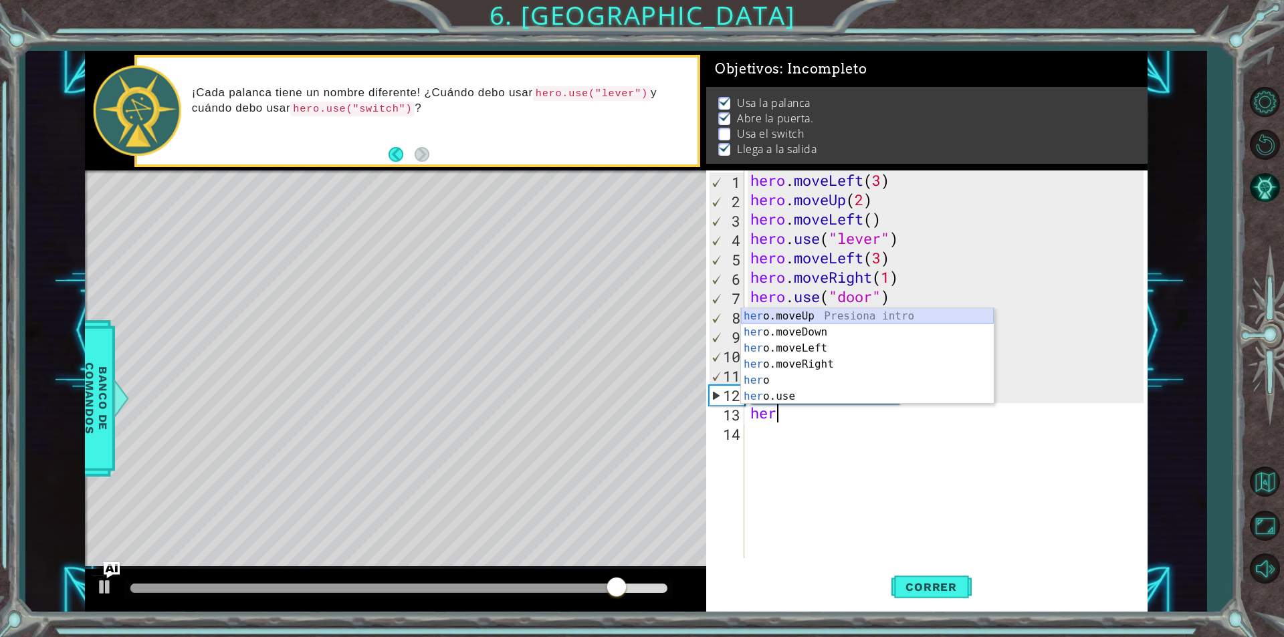
click at [749, 315] on div "her o.moveUp Presiona intro her o.moveDown Presiona intro her o.moveLeft Presio…" at bounding box center [867, 372] width 253 height 128
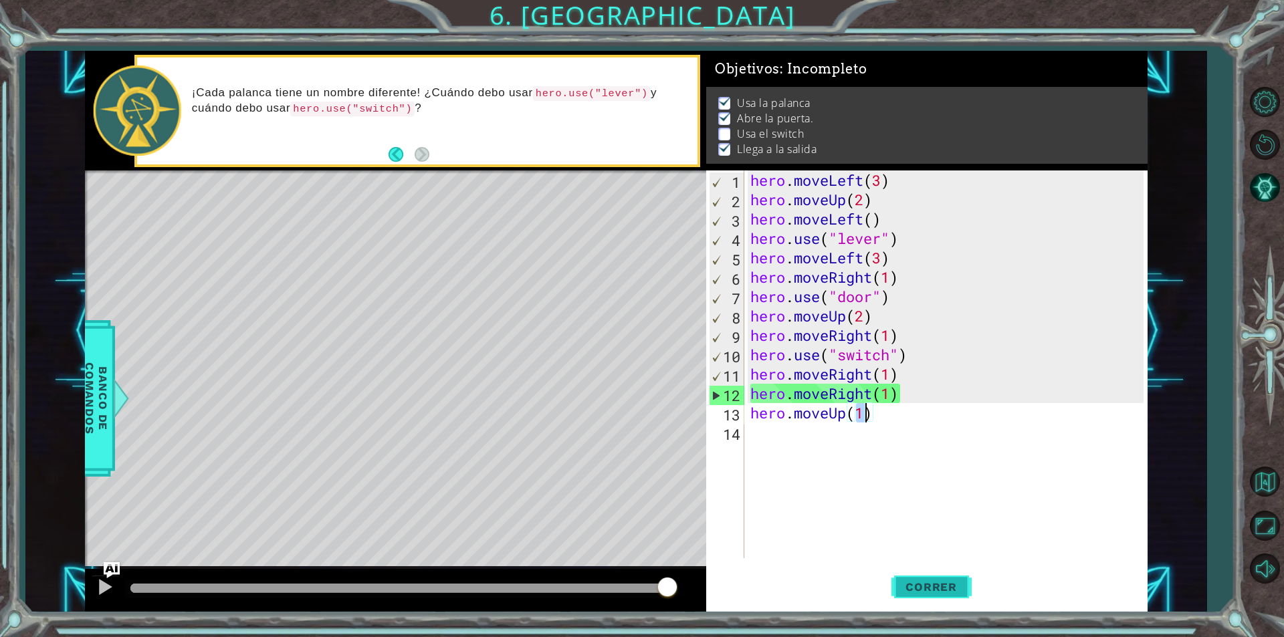
type textarea "hero.moveUp(1)"
click at [896, 583] on span "Correr" at bounding box center [931, 587] width 78 height 13
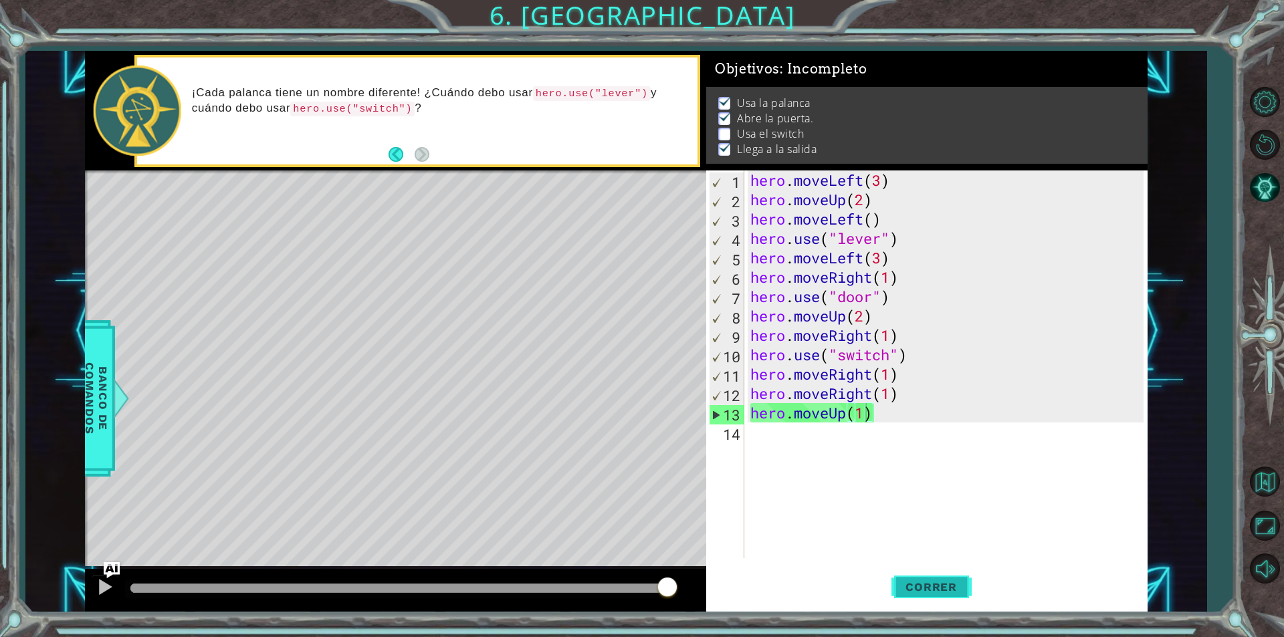
click at [913, 581] on span "Correr" at bounding box center [931, 587] width 78 height 13
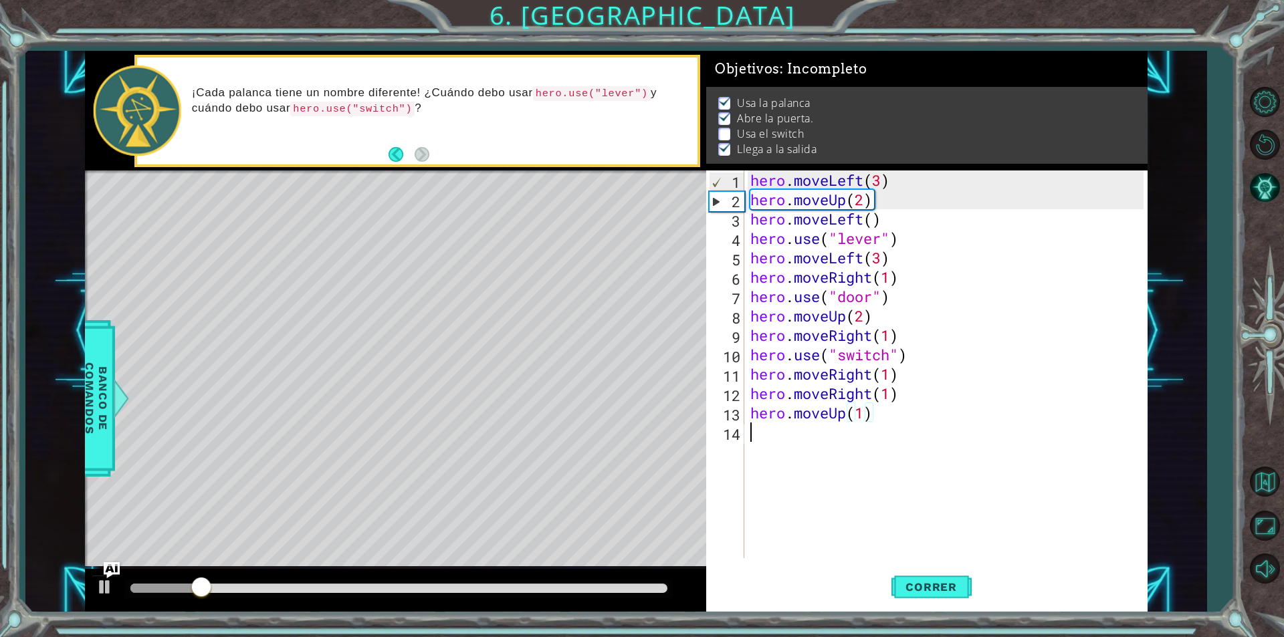
click at [755, 423] on div "hero . moveLeft ( 3 ) hero . moveUp ( 2 ) hero . moveLeft ( ) hero . use ( "lev…" at bounding box center [949, 384] width 403 height 427
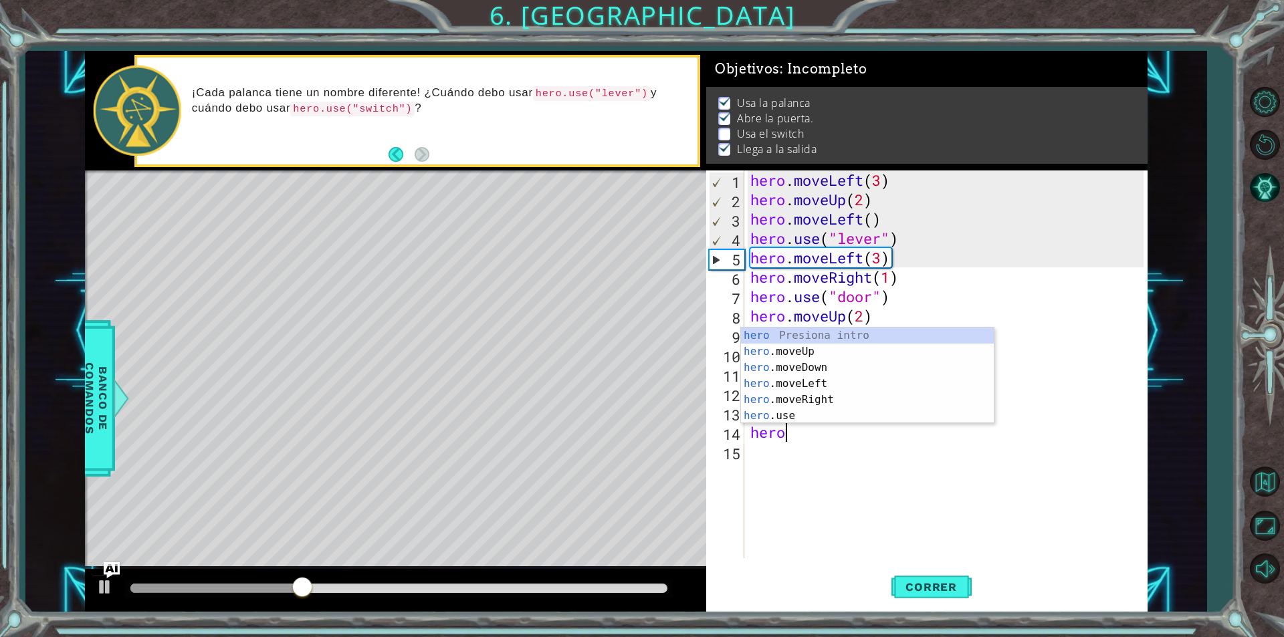
scroll to position [0, 1]
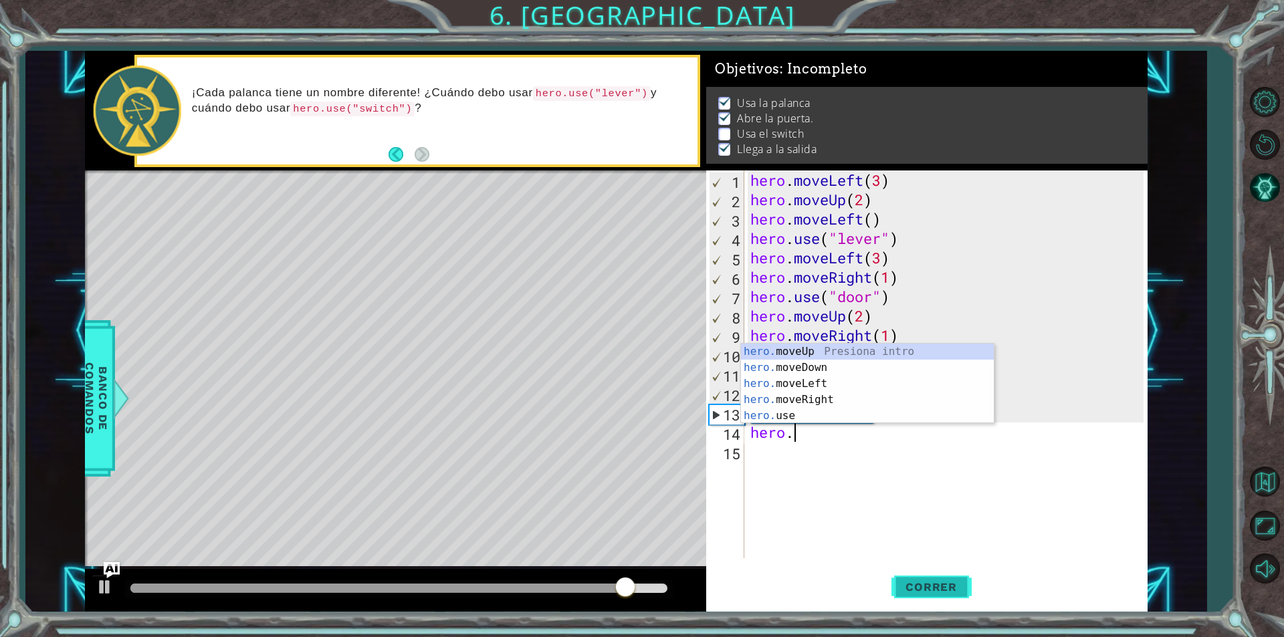
click at [921, 573] on button "Correr" at bounding box center [932, 587] width 80 height 44
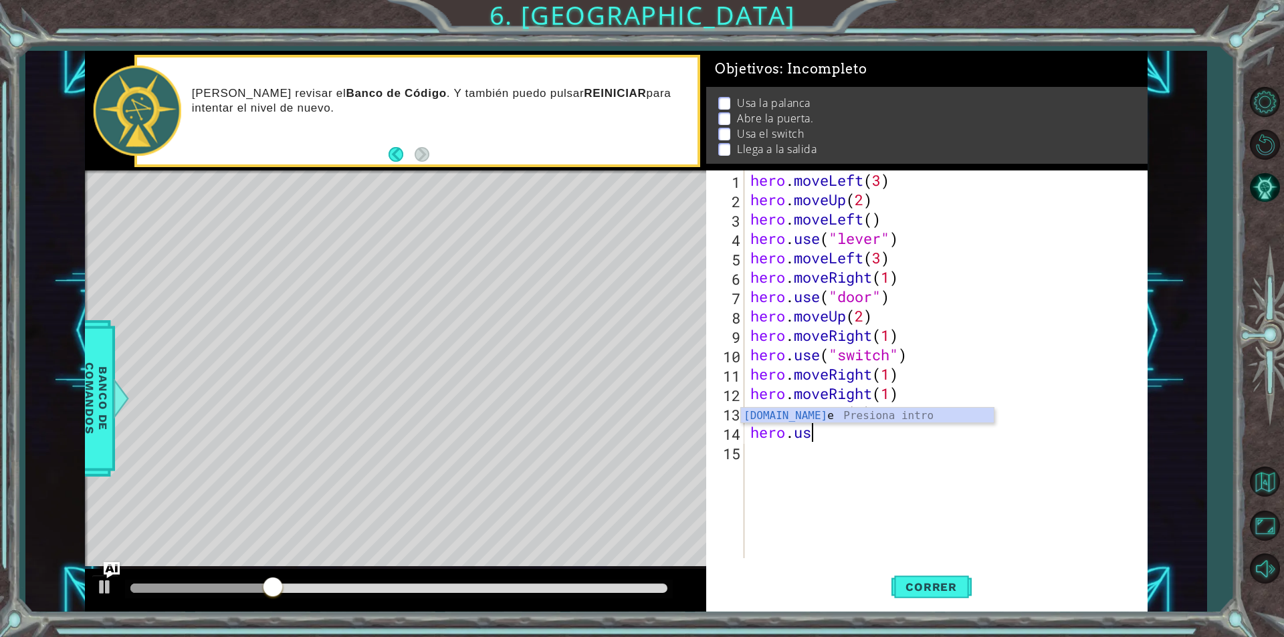
scroll to position [0, 2]
click at [748, 407] on body "1 ההההההההההההההההההההההההההההההההההההההההההההההההההההההההההההההההההההההההההההה…" at bounding box center [642, 318] width 1284 height 637
click at [823, 431] on div "hero . moveLeft ( 3 ) hero . moveUp ( 2 ) hero . moveLeft ( ) hero . use ( "lev…" at bounding box center [949, 384] width 403 height 427
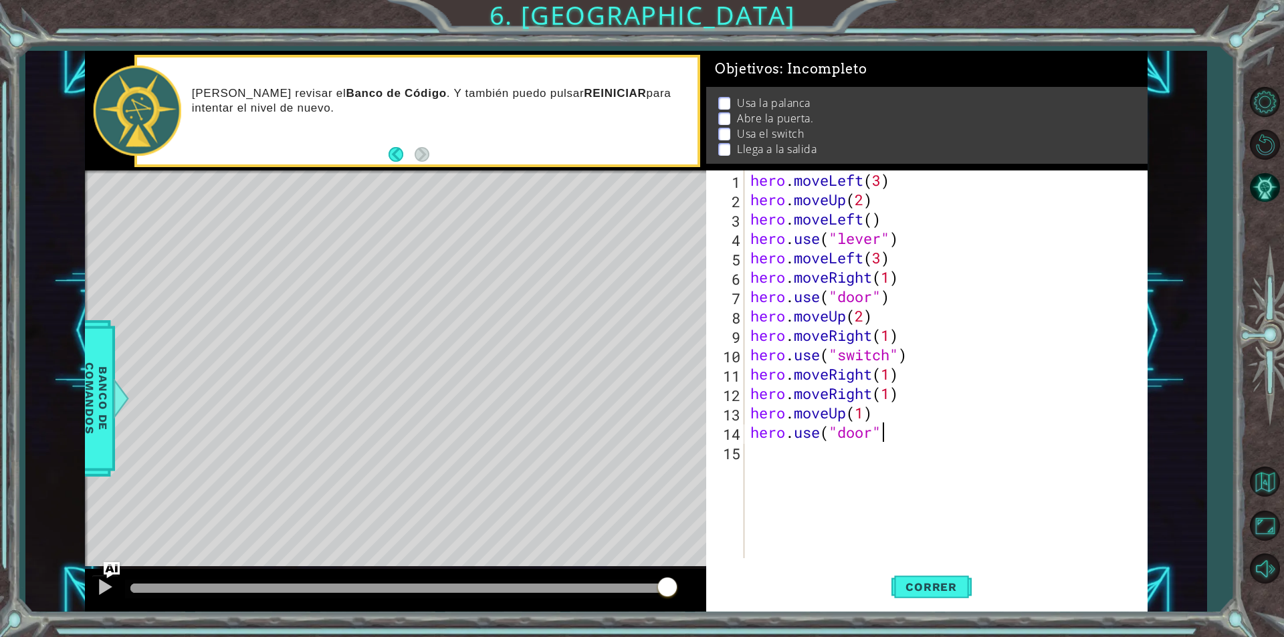
scroll to position [0, 5]
type textarea "hero.use("door")"
click at [914, 589] on span "Correr" at bounding box center [931, 587] width 78 height 13
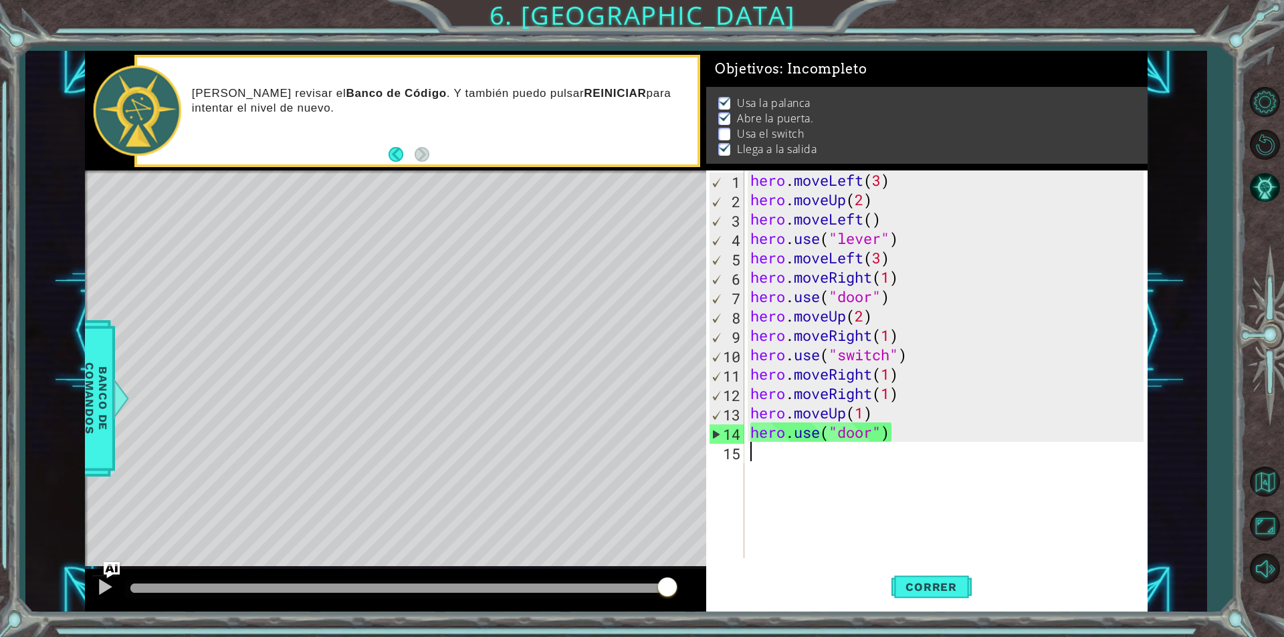
click at [781, 467] on div "hero . moveLeft ( 3 ) hero . moveUp ( 2 ) hero . moveLeft ( ) hero . use ( "lev…" at bounding box center [949, 384] width 403 height 427
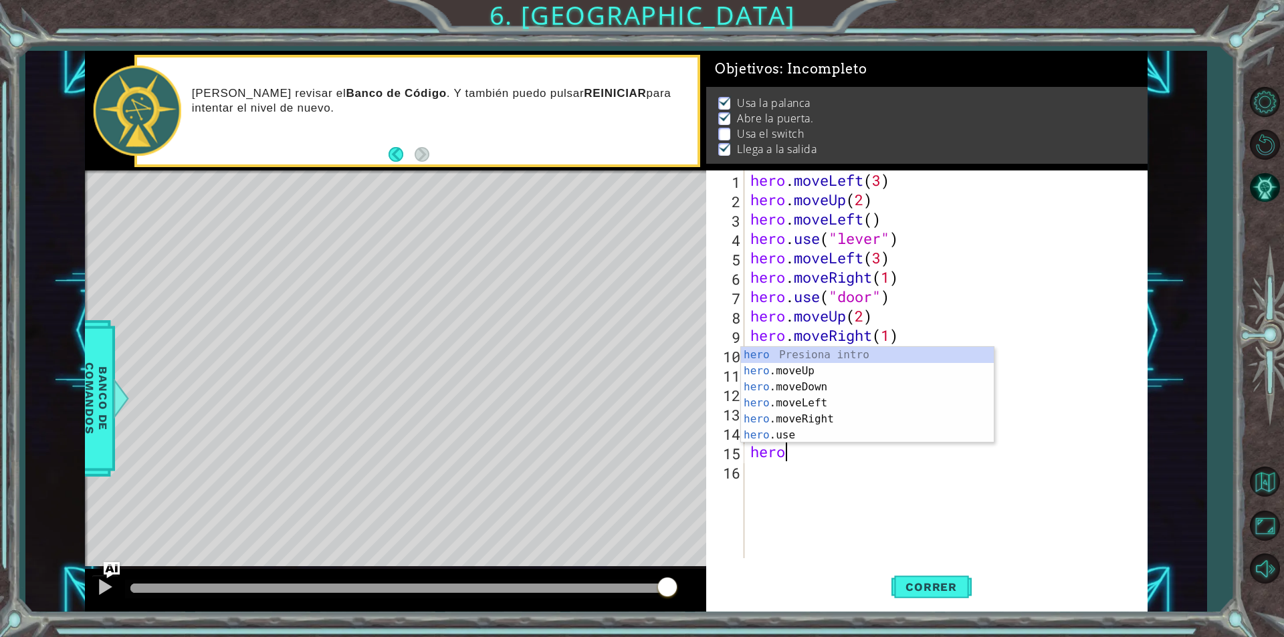
scroll to position [0, 1]
click at [796, 439] on div "hero Presiona intro hero .moveUp Presiona intro hero .moveDown Presiona intro h…" at bounding box center [867, 411] width 253 height 128
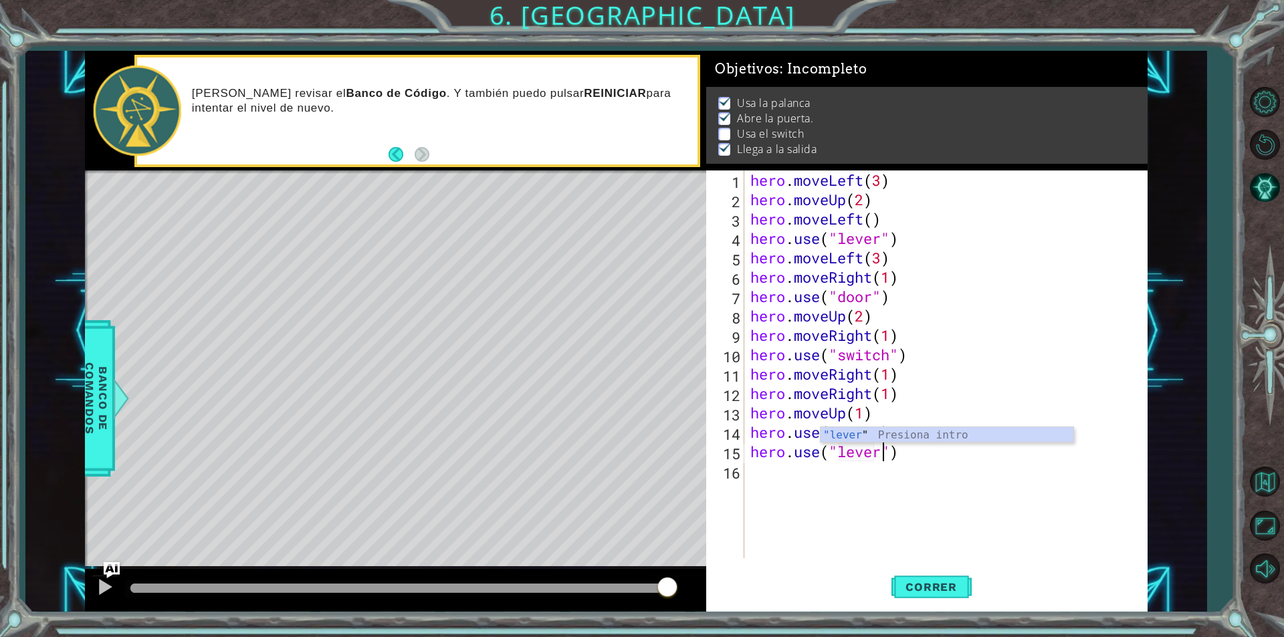
scroll to position [0, 6]
type textarea "hero.use("lever")"
click at [924, 590] on span "Correr" at bounding box center [931, 587] width 78 height 13
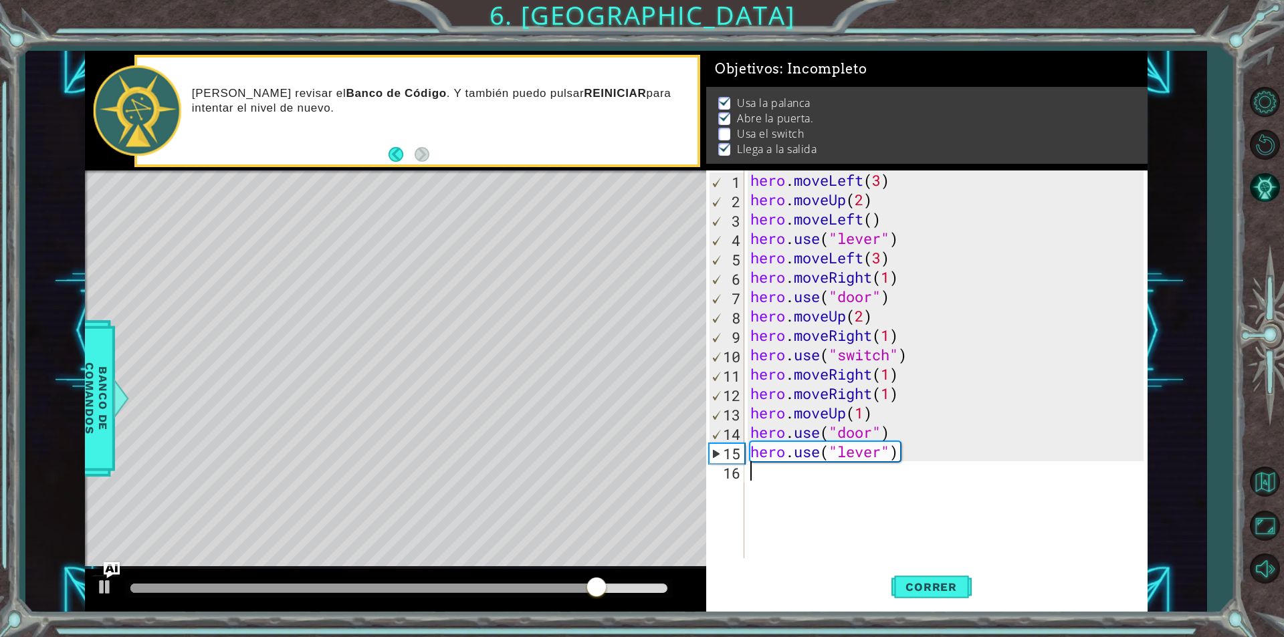
click at [810, 488] on div "hero . moveLeft ( 3 ) hero . moveUp ( 2 ) hero . moveLeft ( ) hero . use ( "lev…" at bounding box center [949, 384] width 403 height 427
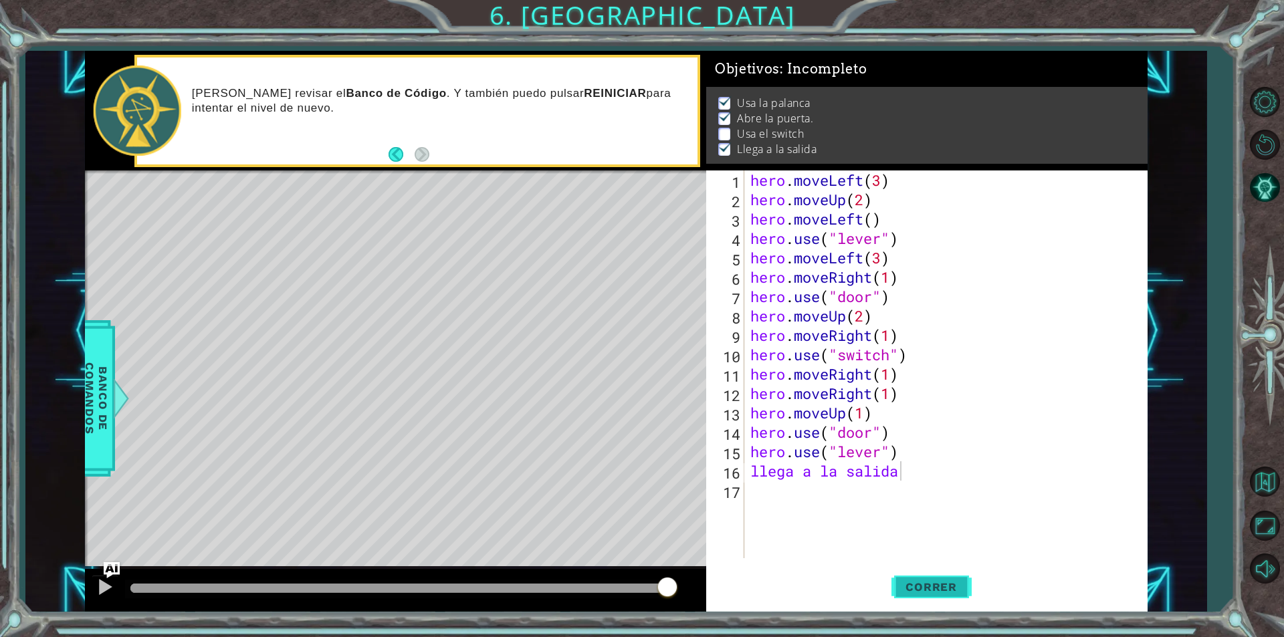
click at [900, 583] on span "Correr" at bounding box center [931, 587] width 78 height 13
type textarea "l"
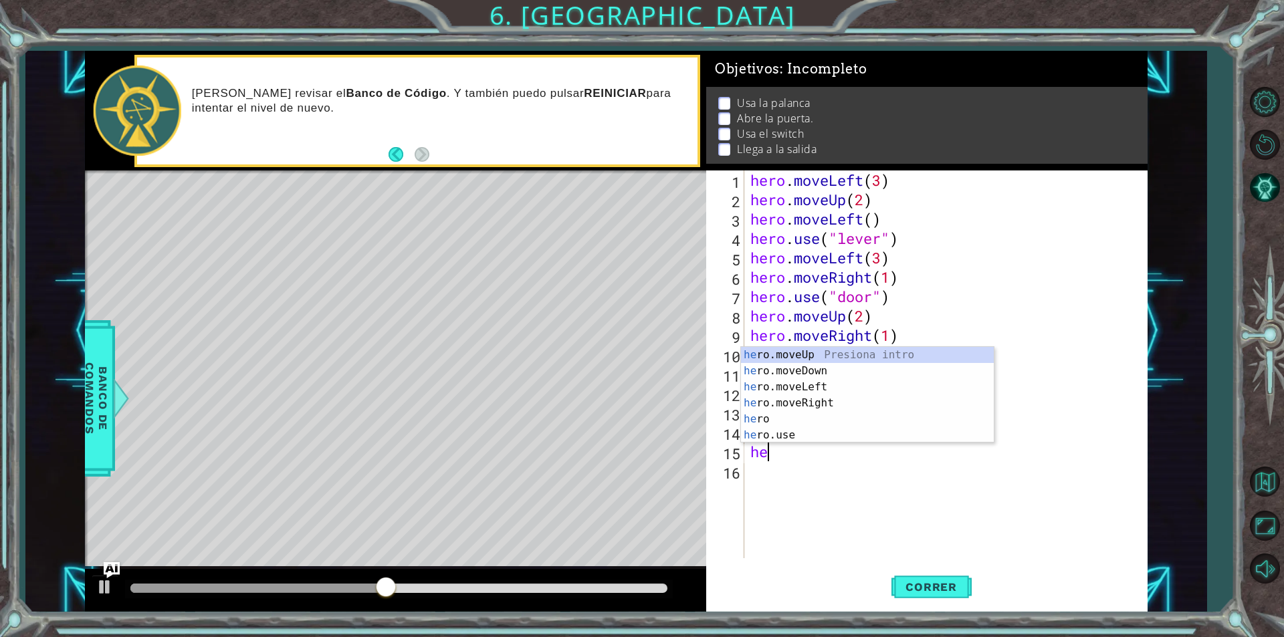
type textarea "h"
type textarea "hero.use("door"
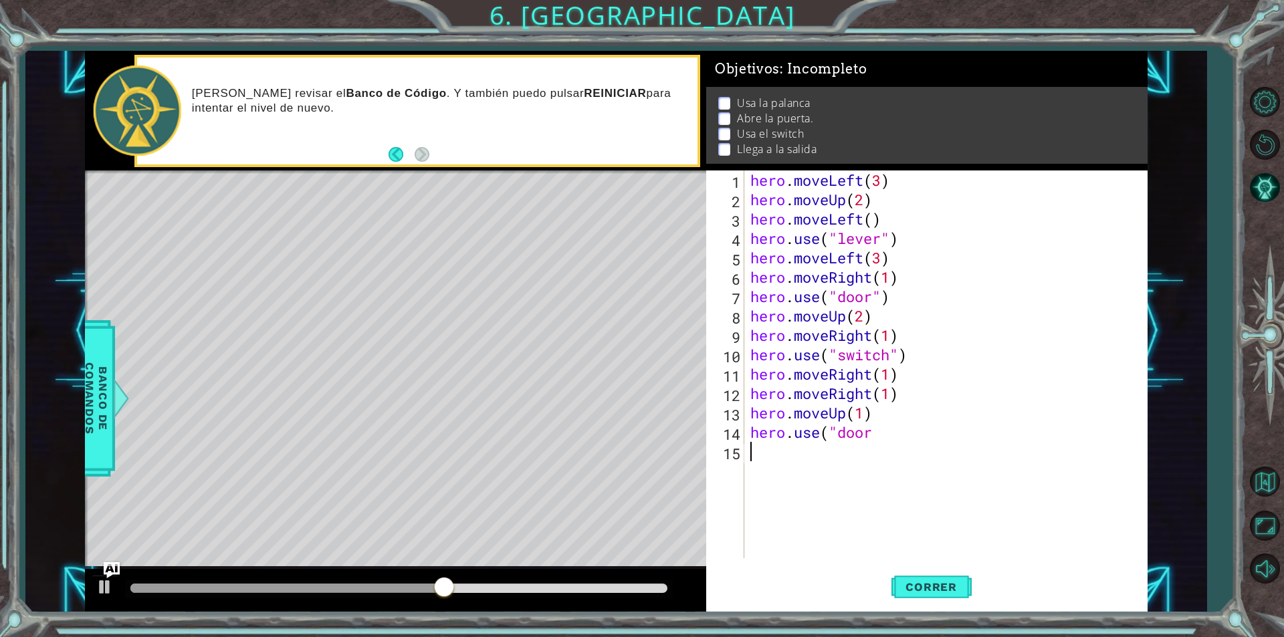
click at [778, 475] on div "hero . moveLeft ( 3 ) hero . moveUp ( 2 ) hero . moveLeft ( ) hero . use ( "lev…" at bounding box center [949, 384] width 403 height 427
click at [944, 595] on button "Correr" at bounding box center [932, 587] width 80 height 44
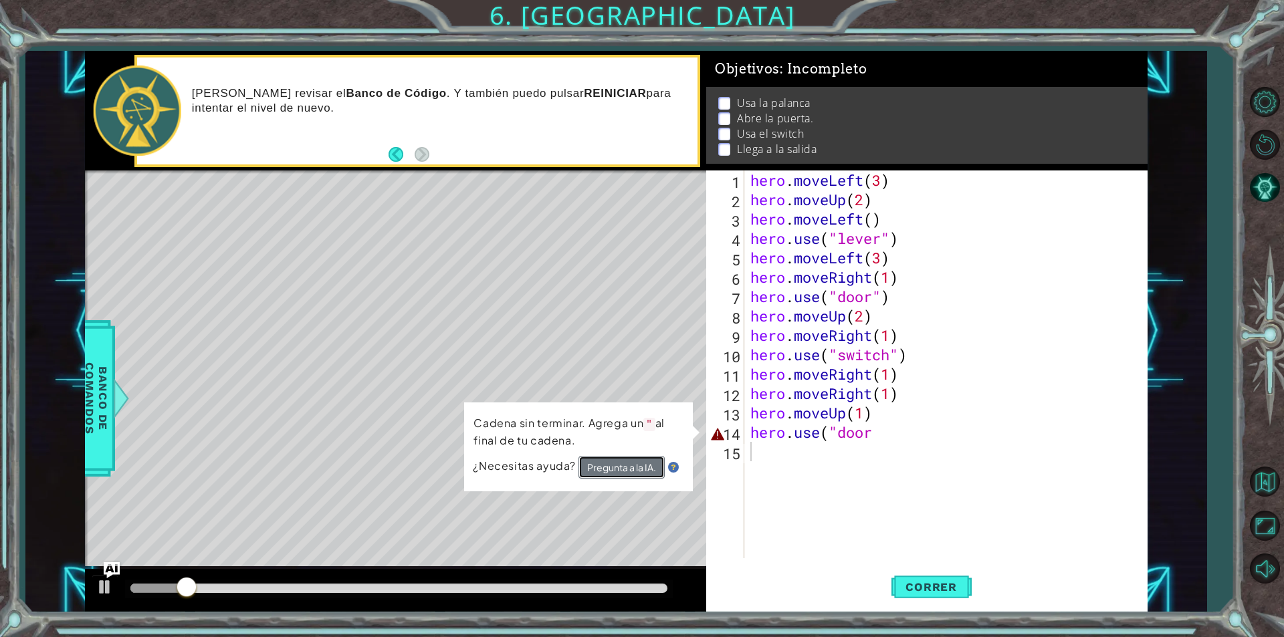
click at [605, 474] on button "Pregunta a la IA." at bounding box center [622, 467] width 86 height 23
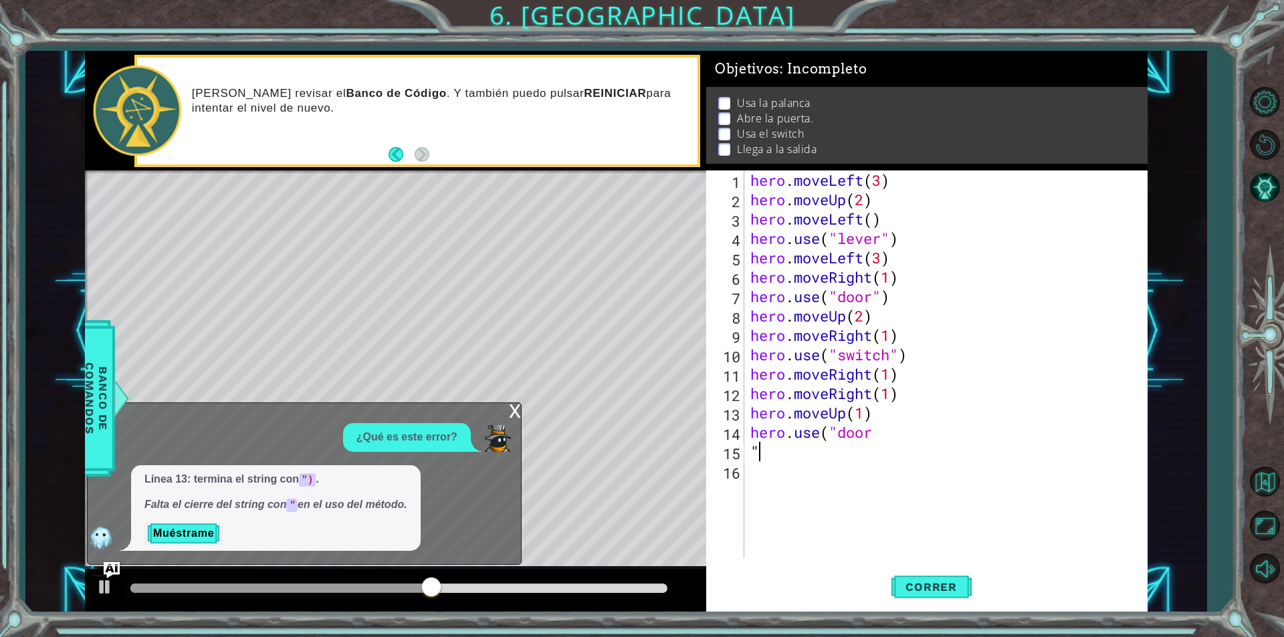
click at [898, 443] on div "hero . moveLeft ( 3 ) hero . moveUp ( 2 ) hero . moveLeft ( ) hero . use ( "lev…" at bounding box center [949, 384] width 403 height 427
click at [887, 431] on div "hero . moveLeft ( 3 ) hero . moveUp ( 2 ) hero . moveLeft ( ) hero . use ( "lev…" at bounding box center [949, 384] width 403 height 427
click at [966, 594] on button "Correr" at bounding box center [932, 587] width 80 height 44
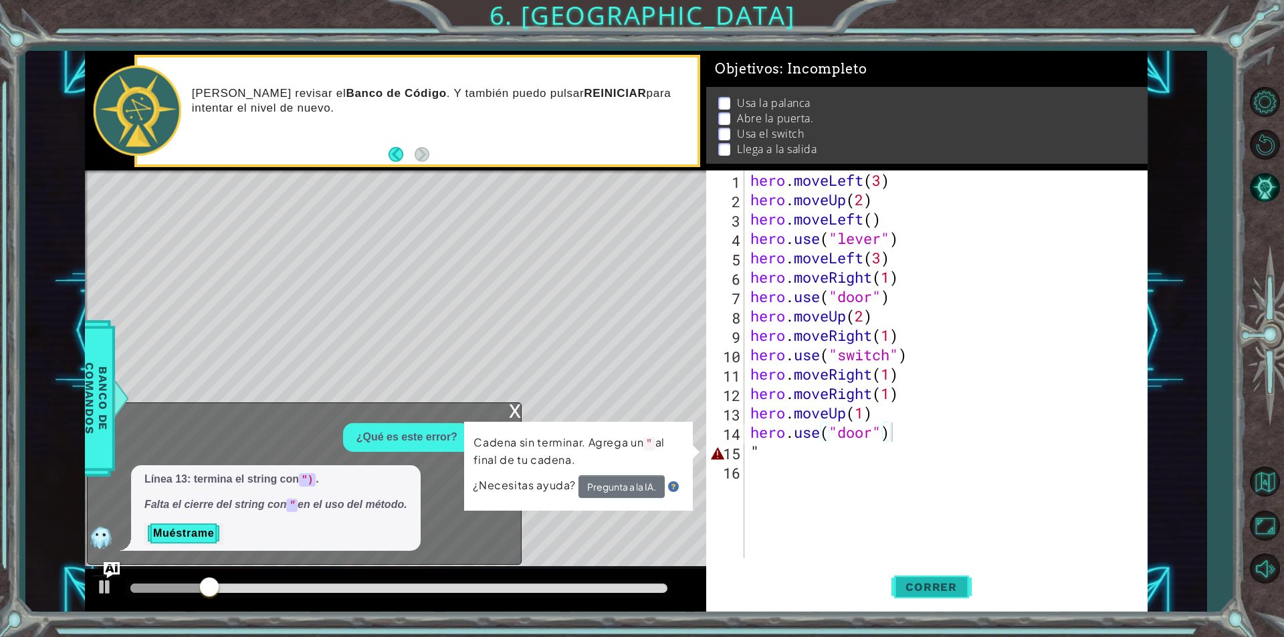
click at [901, 583] on span "Correr" at bounding box center [931, 587] width 78 height 13
click at [781, 460] on div "hero . moveLeft ( 3 ) hero . moveUp ( 2 ) hero . moveLeft ( ) hero . use ( "lev…" at bounding box center [949, 384] width 403 height 427
type textarea """
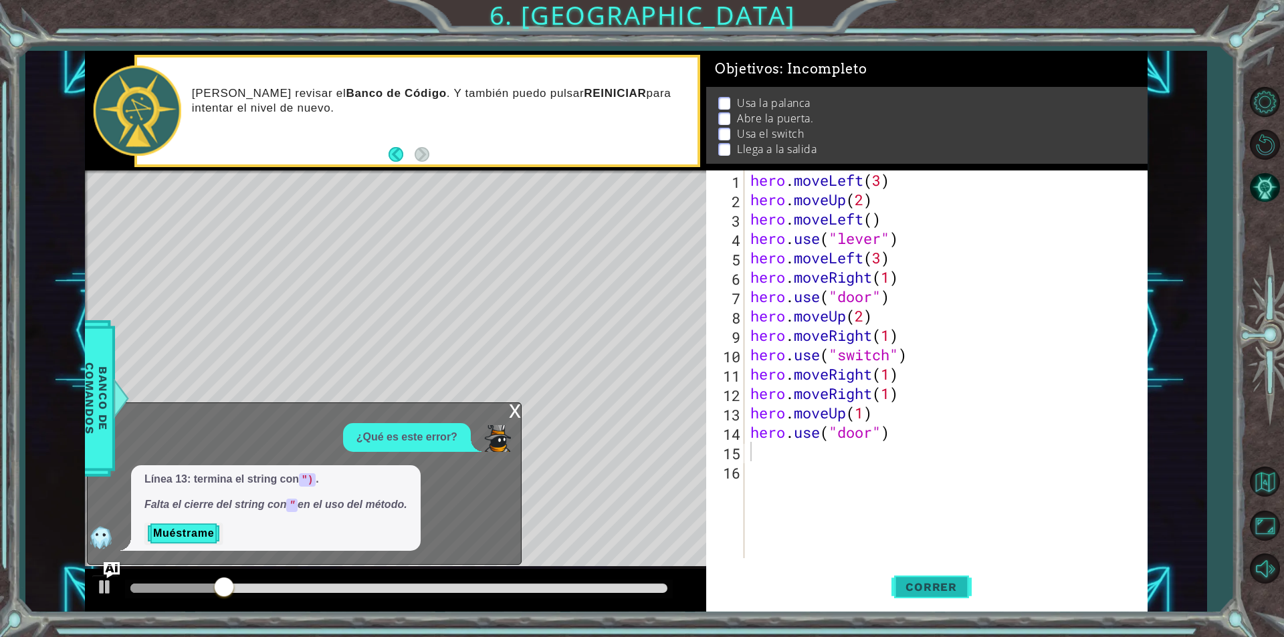
click at [911, 590] on span "Correr" at bounding box center [931, 587] width 78 height 13
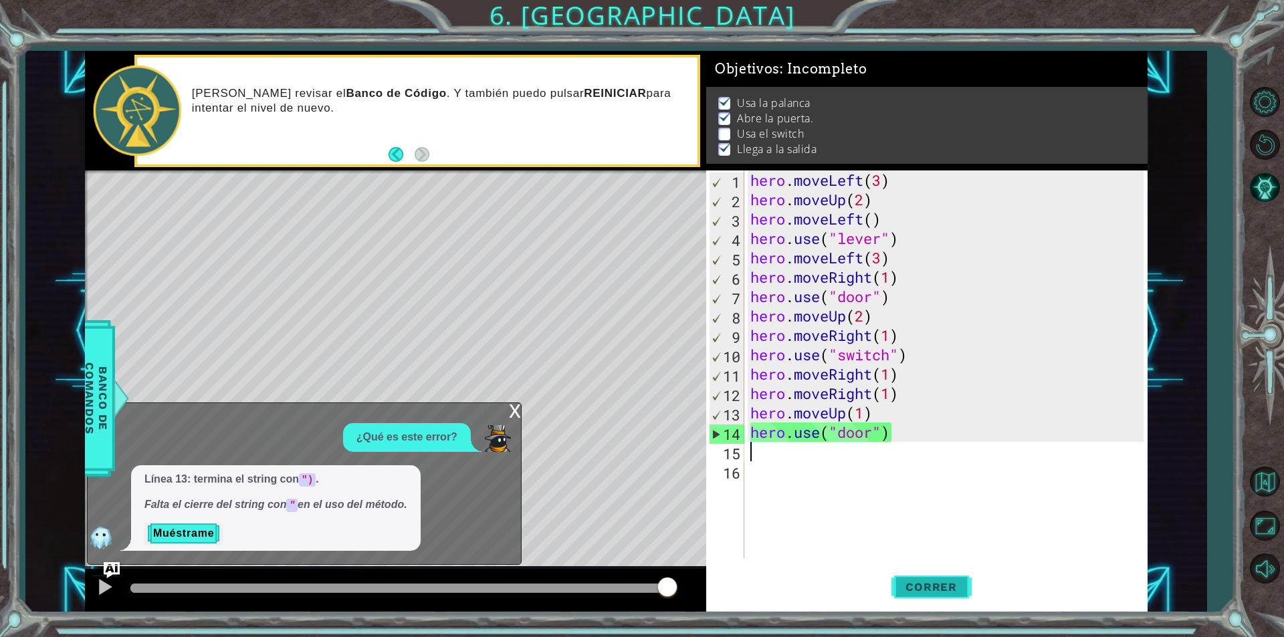
click at [942, 578] on button "Correr" at bounding box center [932, 587] width 80 height 44
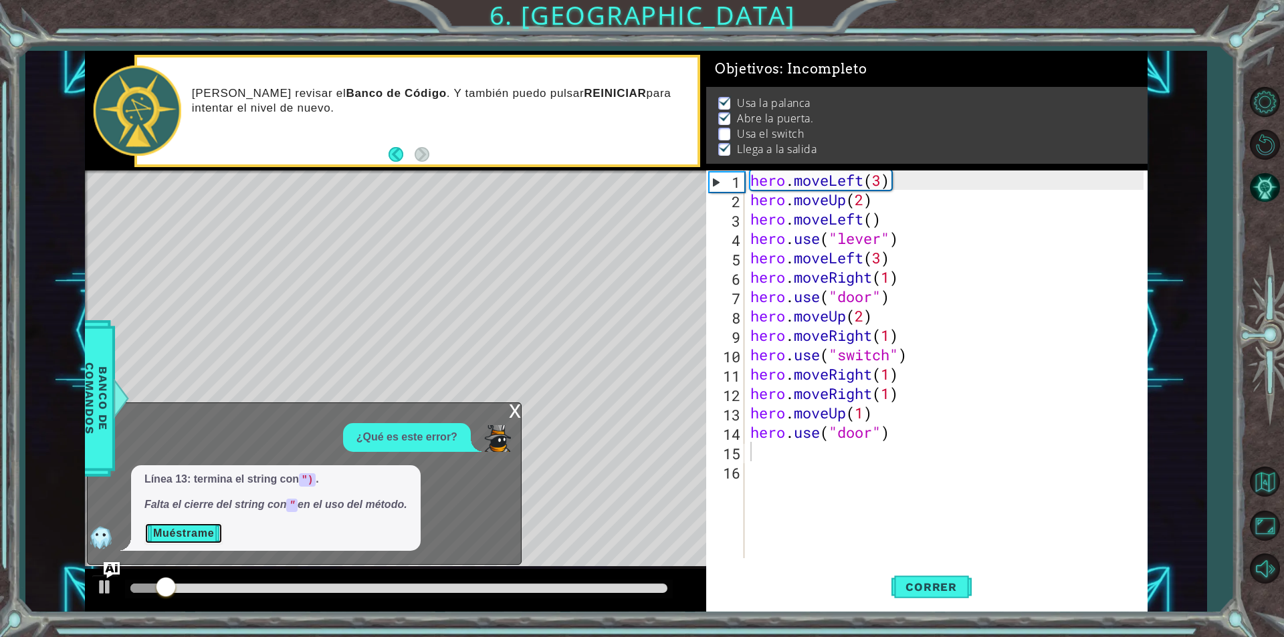
click at [184, 532] on button "Muéstrame" at bounding box center [183, 533] width 78 height 21
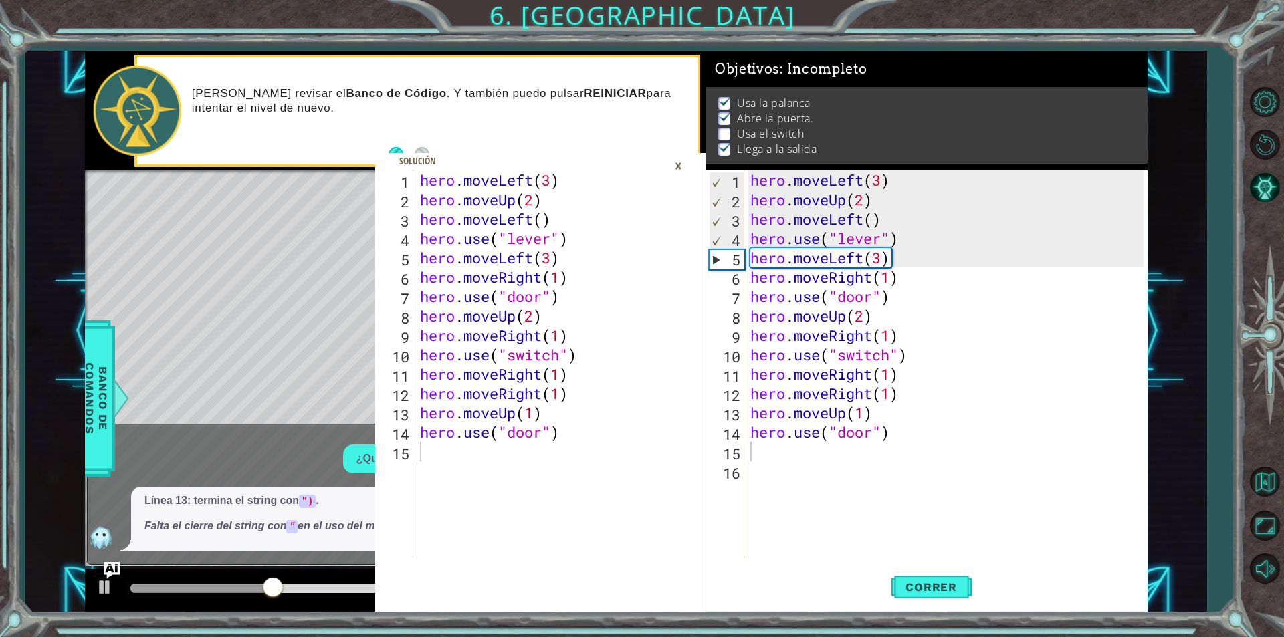
click at [355, 488] on div "Línea 13: termina el string con ") . Falta el cierre del string con " en el uso…" at bounding box center [276, 519] width 290 height 64
click at [686, 163] on div "×" at bounding box center [678, 166] width 21 height 23
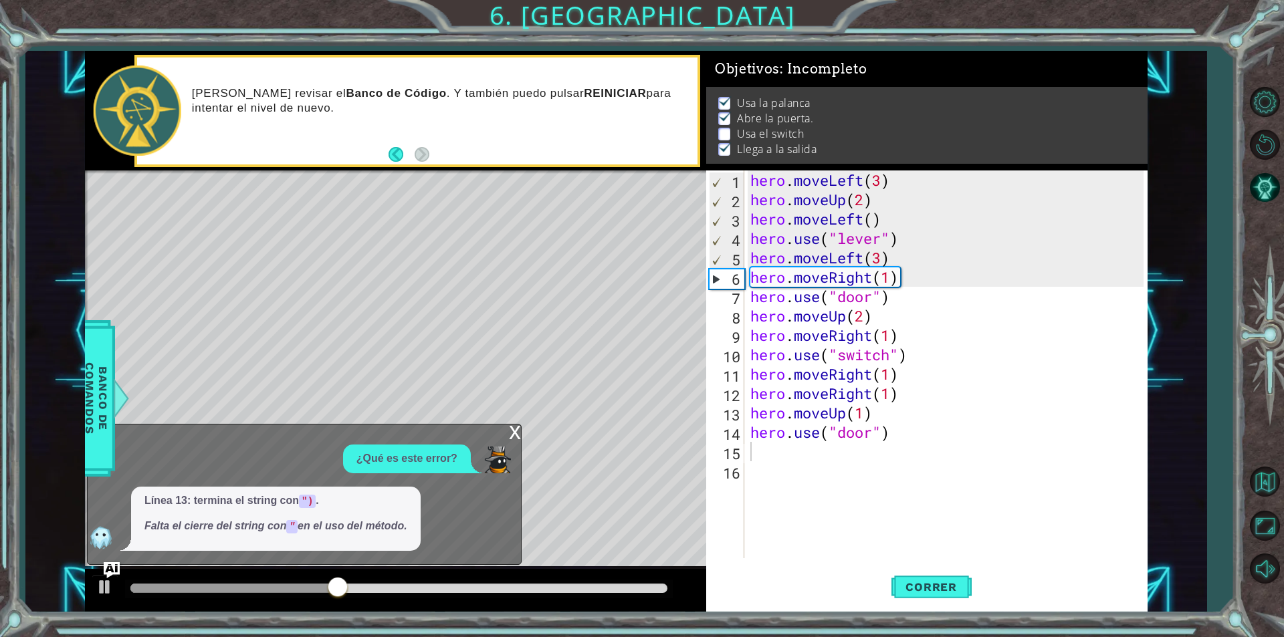
drag, startPoint x: 347, startPoint y: 548, endPoint x: 345, endPoint y: 539, distance: 8.8
click at [346, 547] on div "Línea 13: termina el string con ") . Falta el cierre del string con " en el uso…" at bounding box center [276, 519] width 290 height 64
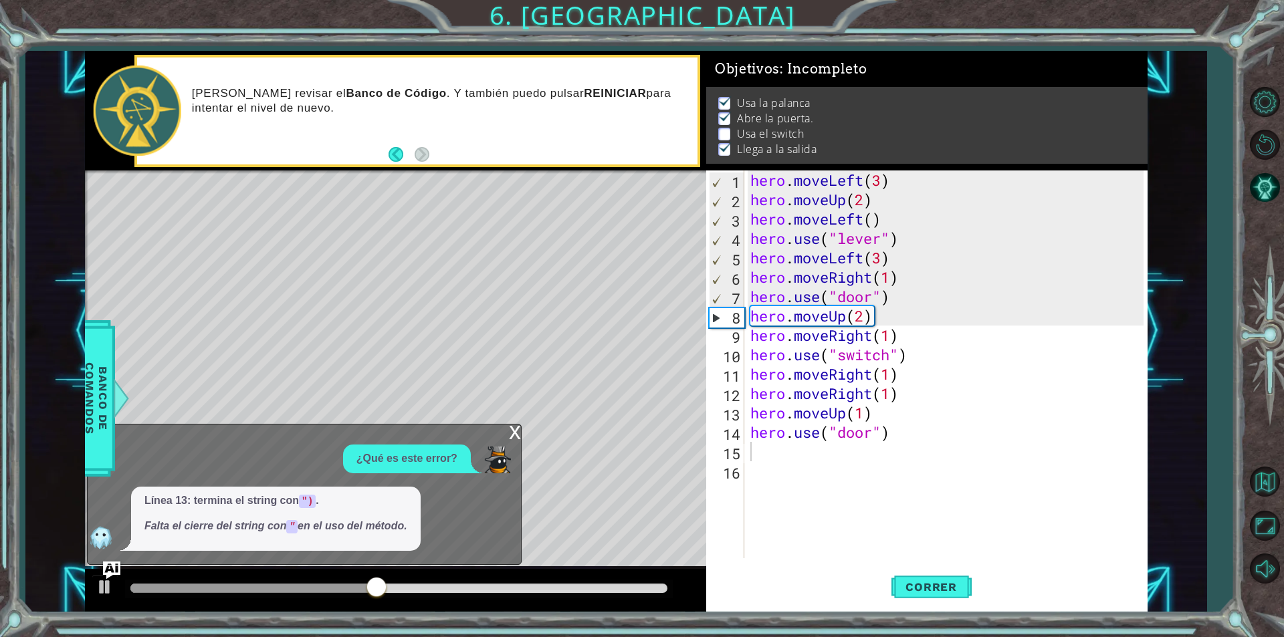
click at [104, 569] on img "Ask AI" at bounding box center [111, 570] width 17 height 17
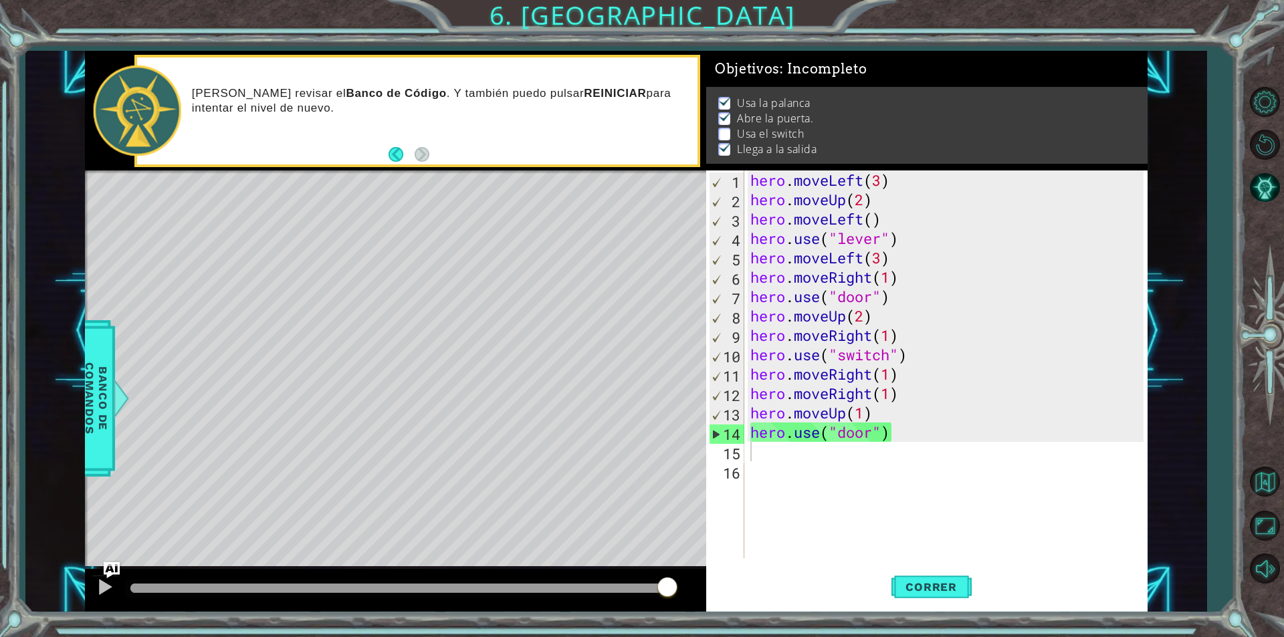
click at [767, 456] on div "hero . moveLeft ( 3 ) hero . moveUp ( 2 ) hero . moveLeft ( ) hero . use ( "lev…" at bounding box center [949, 384] width 403 height 427
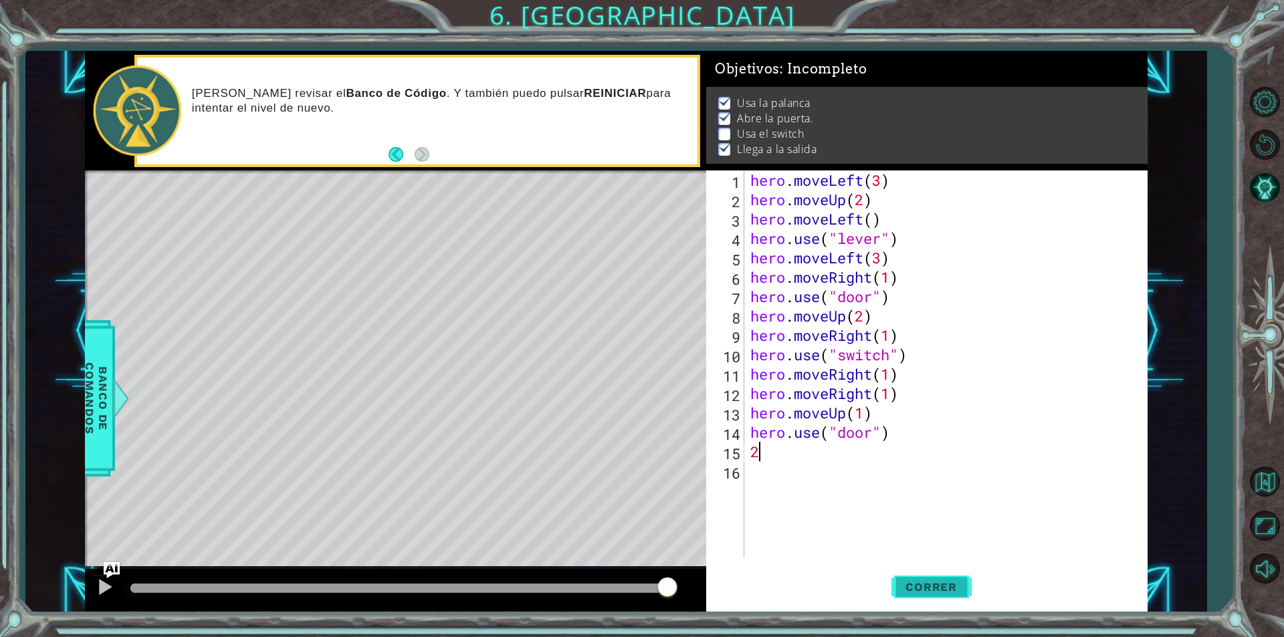
type textarea "2"
click at [937, 581] on span "Correr" at bounding box center [931, 587] width 78 height 13
click at [401, 152] on button "Back" at bounding box center [402, 154] width 26 height 15
click at [591, 85] on div "¡Cada palanca tiene un nombre diferente! ¿Cuándo debo usar hero.use("lever") y …" at bounding box center [440, 111] width 515 height 64
click at [766, 115] on p "Abre la puerta." at bounding box center [775, 118] width 76 height 15
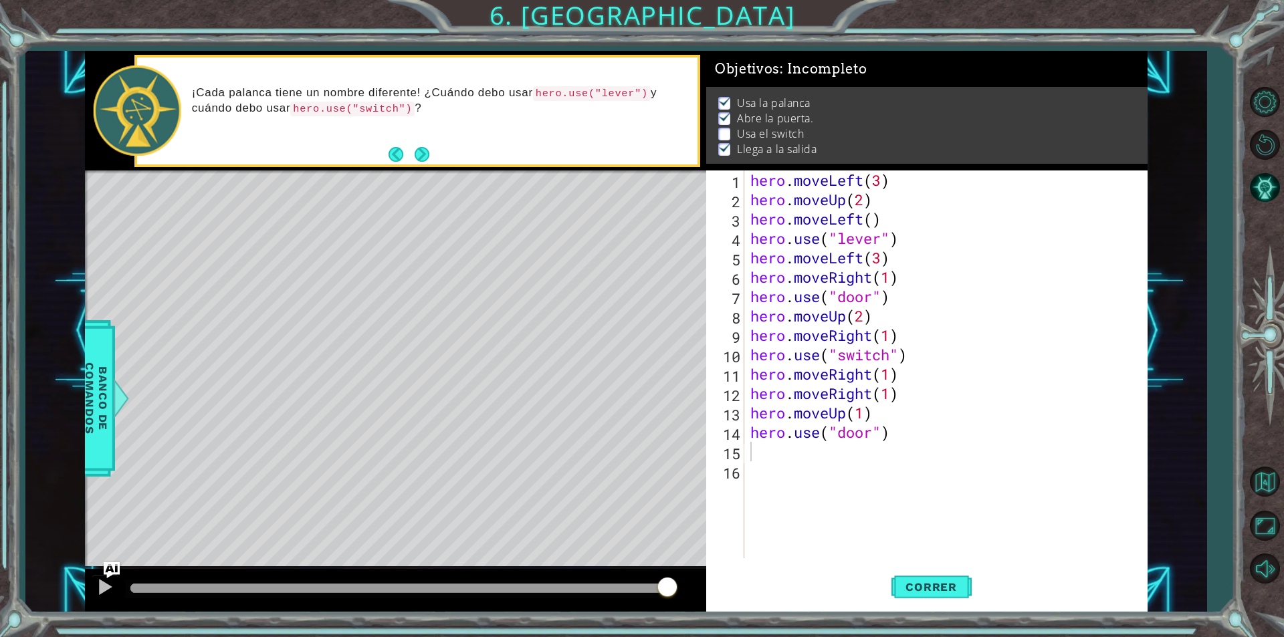
click at [769, 476] on div "hero . moveLeft ( 3 ) hero . moveUp ( 2 ) hero . moveLeft ( ) hero . use ( "lev…" at bounding box center [949, 384] width 403 height 427
click at [762, 450] on div "hero . moveLeft ( 3 ) hero . moveUp ( 2 ) hero . moveLeft ( ) hero . use ( "lev…" at bounding box center [949, 384] width 403 height 427
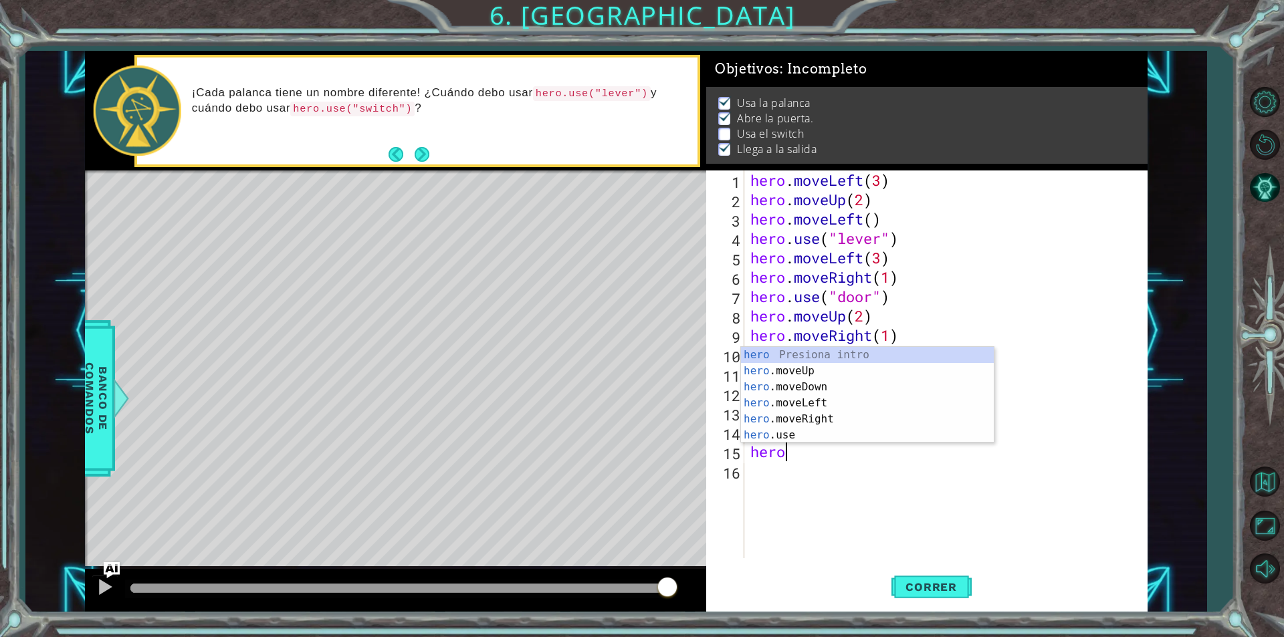
scroll to position [0, 1]
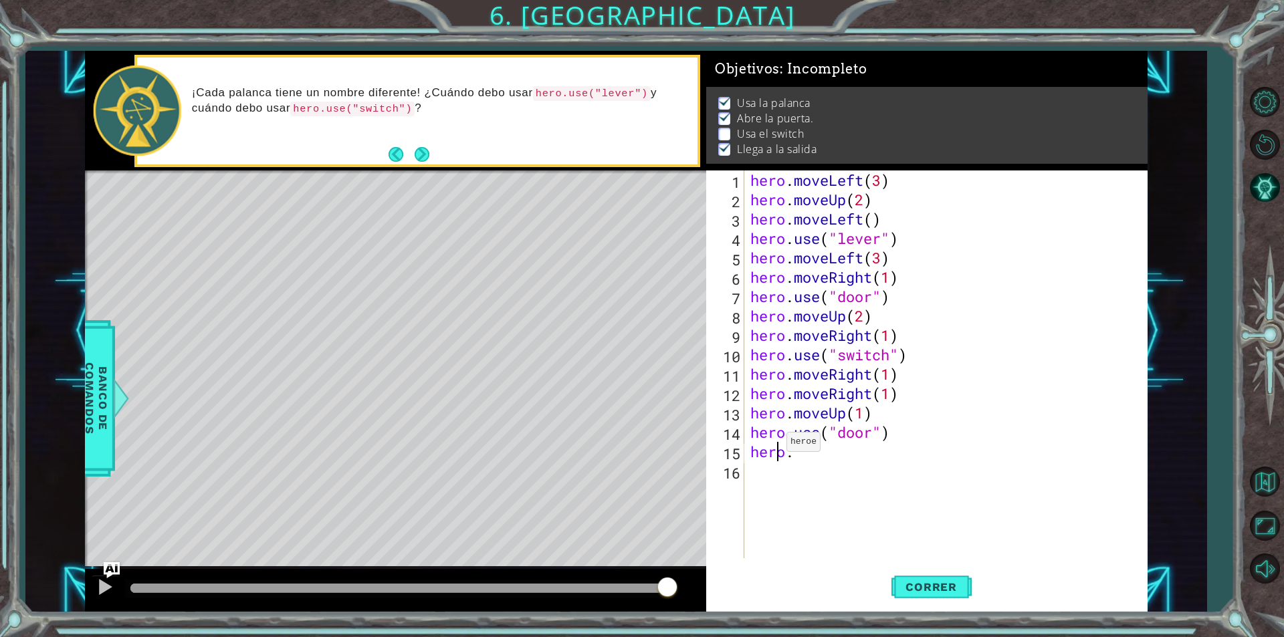
click at [775, 446] on div "hero . moveLeft ( 3 ) hero . moveUp ( 2 ) hero . moveLeft ( ) hero . use ( "lev…" at bounding box center [949, 384] width 403 height 427
click at [808, 456] on div "hero . moveLeft ( 3 ) hero . moveUp ( 2 ) hero . moveLeft ( ) hero . use ( "lev…" at bounding box center [949, 384] width 403 height 427
click at [791, 431] on div "hero.use Presiona intro" at bounding box center [867, 451] width 253 height 48
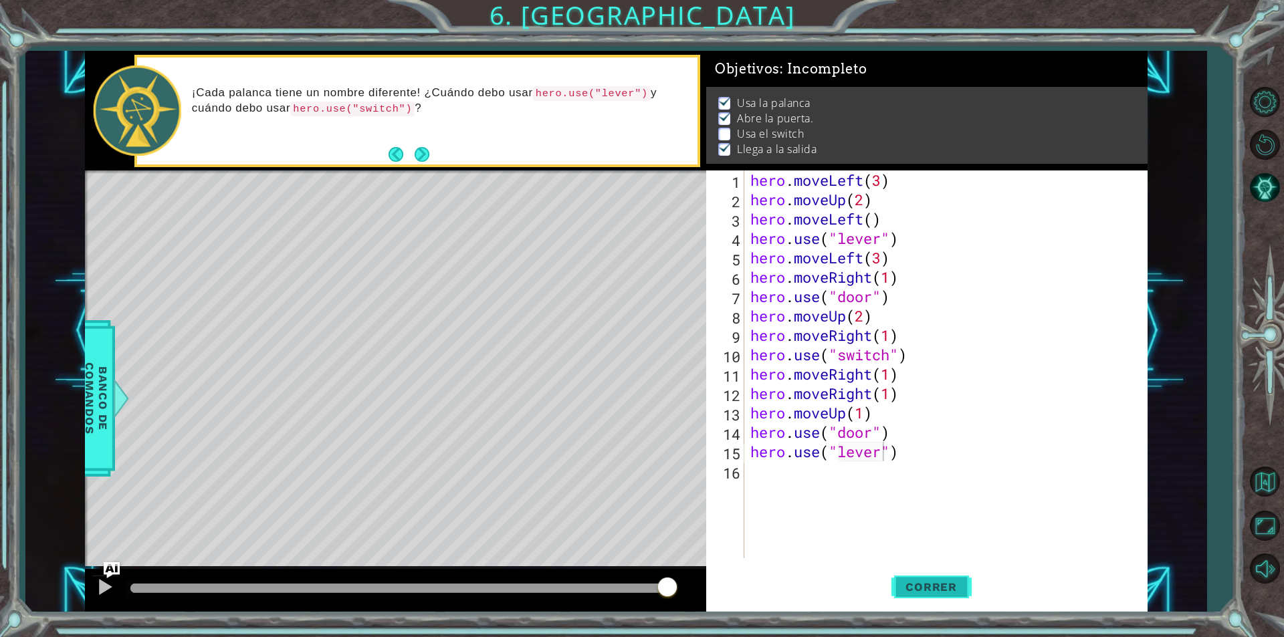
click at [947, 591] on span "Correr" at bounding box center [931, 587] width 78 height 13
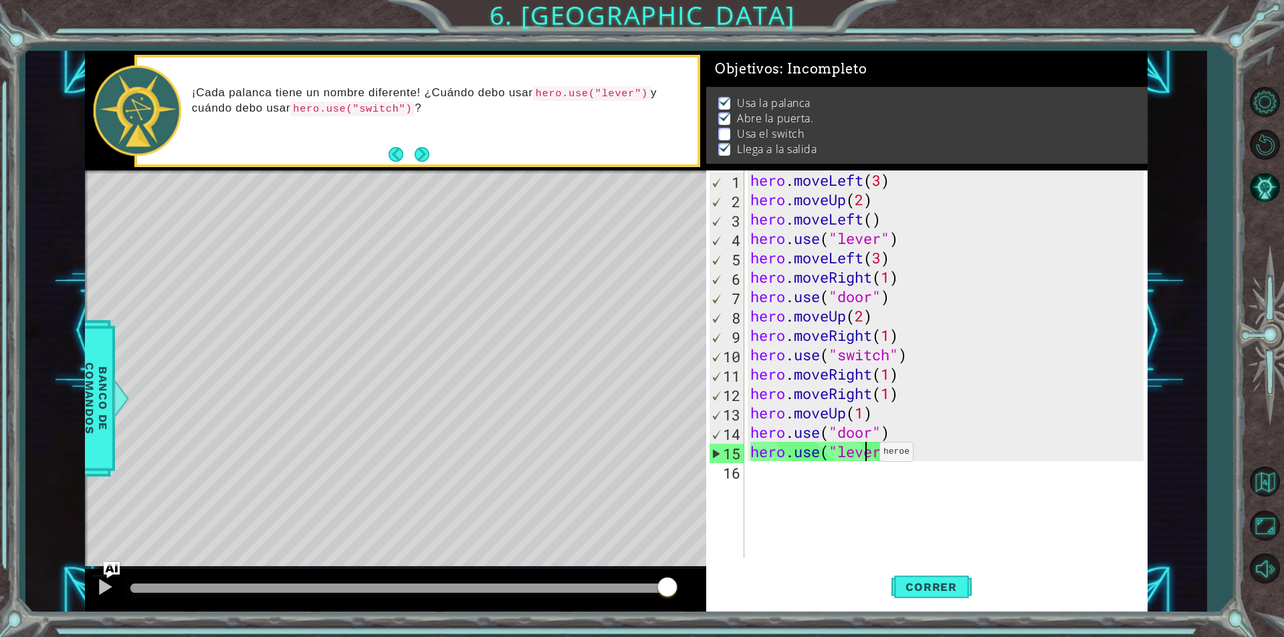
drag, startPoint x: 949, startPoint y: 637, endPoint x: 868, endPoint y: 456, distance: 198.5
click at [868, 456] on div "hero . moveLeft ( 3 ) hero . moveUp ( 2 ) hero . moveLeft ( ) hero . use ( "lev…" at bounding box center [949, 384] width 403 height 427
click at [883, 450] on div "hero . moveLeft ( 3 ) hero . moveUp ( 2 ) hero . moveLeft ( ) hero . use ( "lev…" at bounding box center [949, 384] width 403 height 427
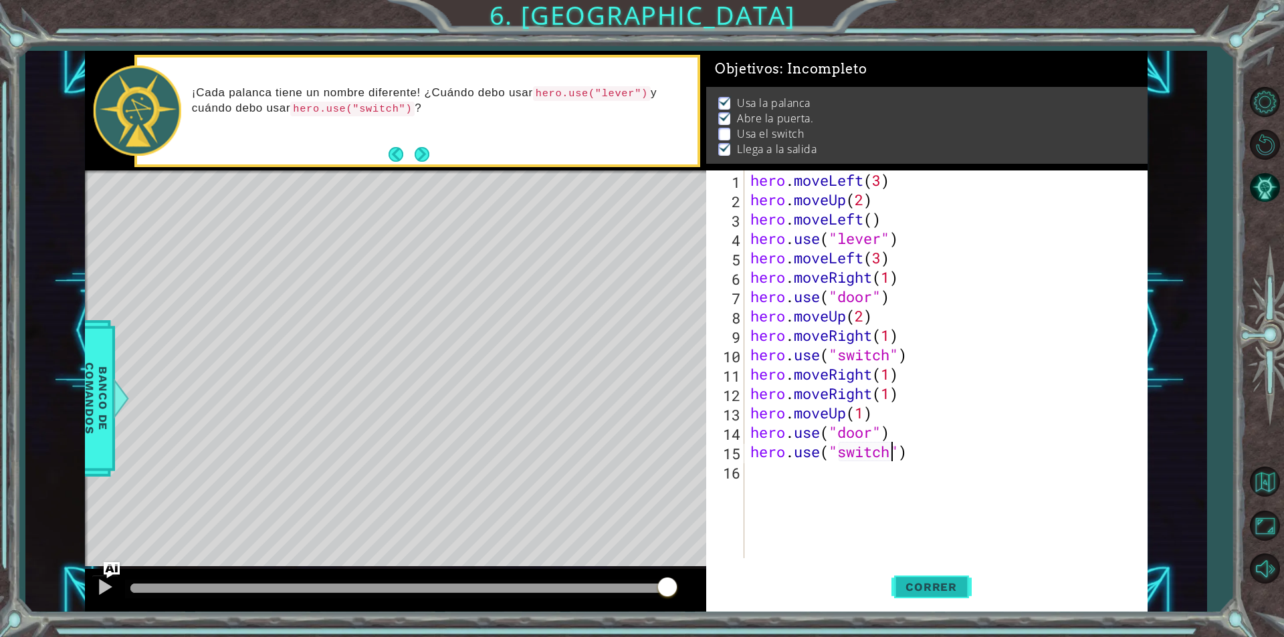
type textarea "hero.use("switch")"
click at [922, 601] on button "Correr" at bounding box center [932, 587] width 80 height 44
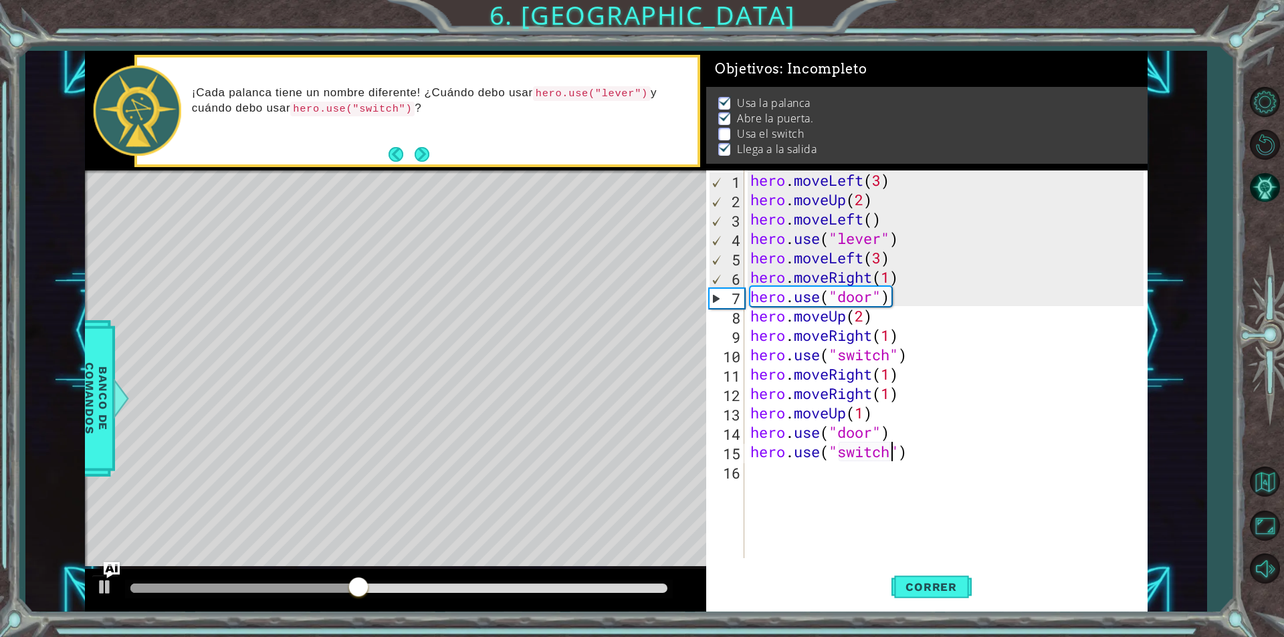
drag, startPoint x: 829, startPoint y: 530, endPoint x: 769, endPoint y: 482, distance: 77.1
